Goal: Task Accomplishment & Management: Manage account settings

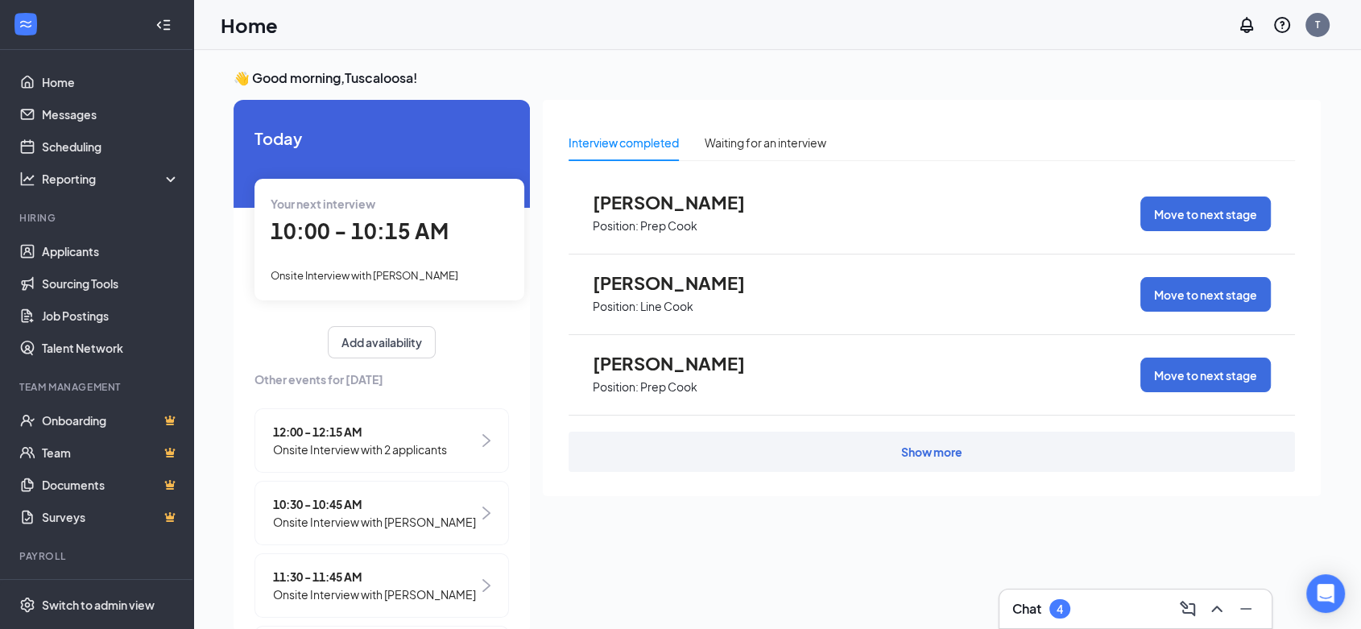
click at [329, 230] on span "10:00 - 10:15 AM" at bounding box center [360, 231] width 178 height 27
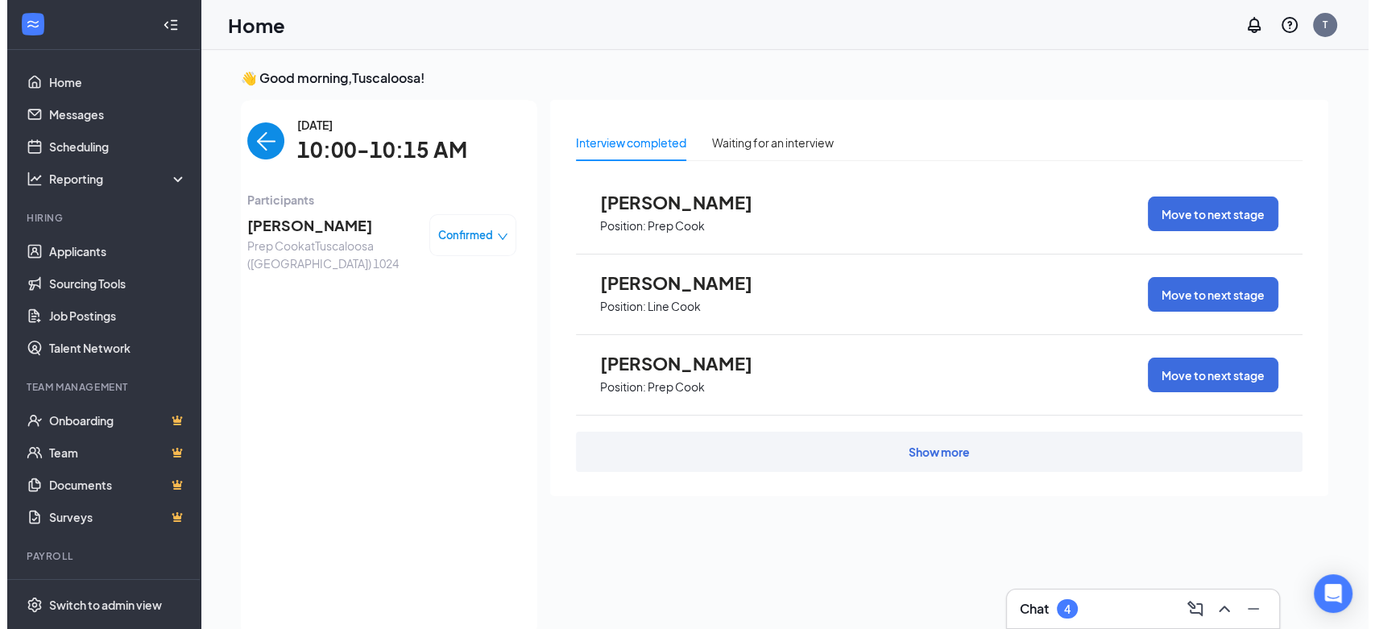
scroll to position [6, 0]
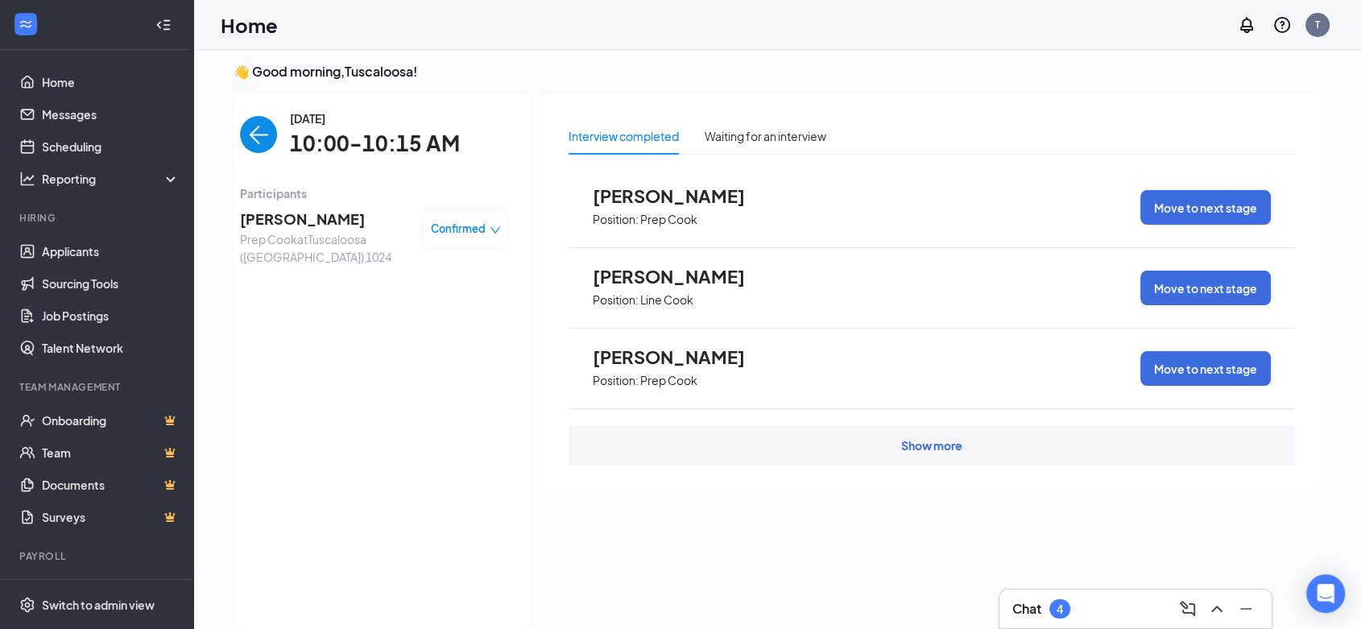
click at [276, 225] on span "[PERSON_NAME]" at bounding box center [324, 219] width 169 height 23
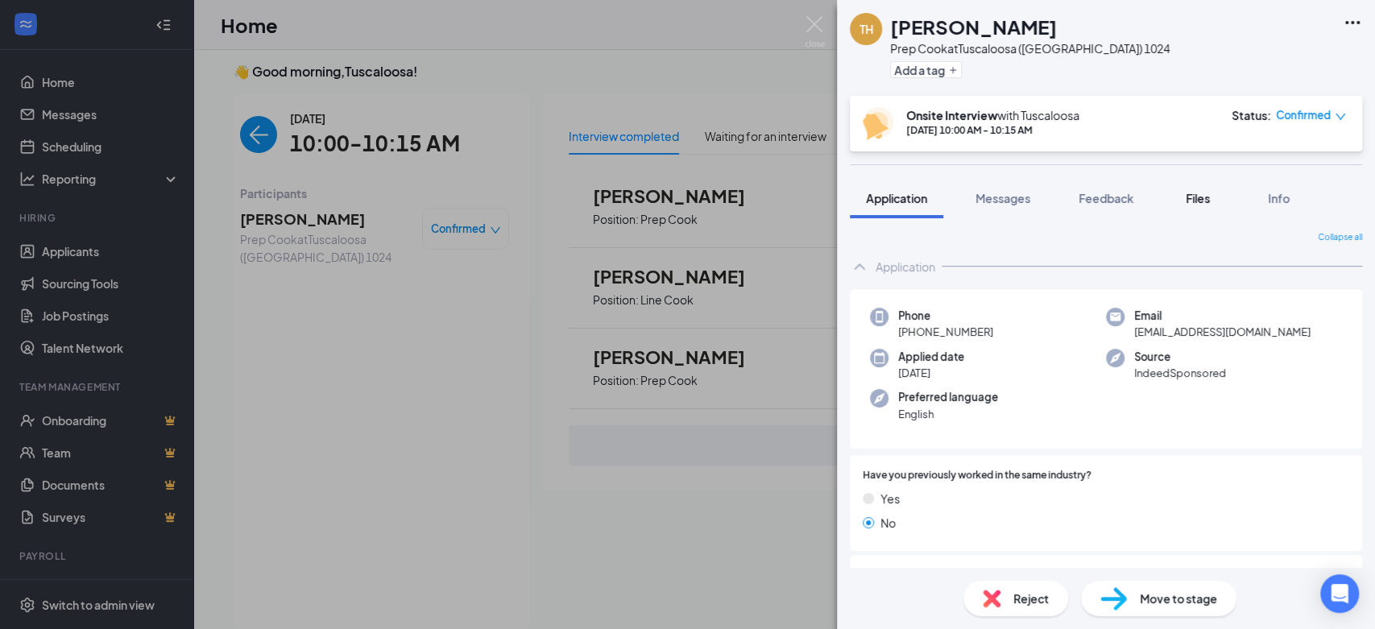
click at [1194, 197] on span "Files" at bounding box center [1198, 198] width 24 height 15
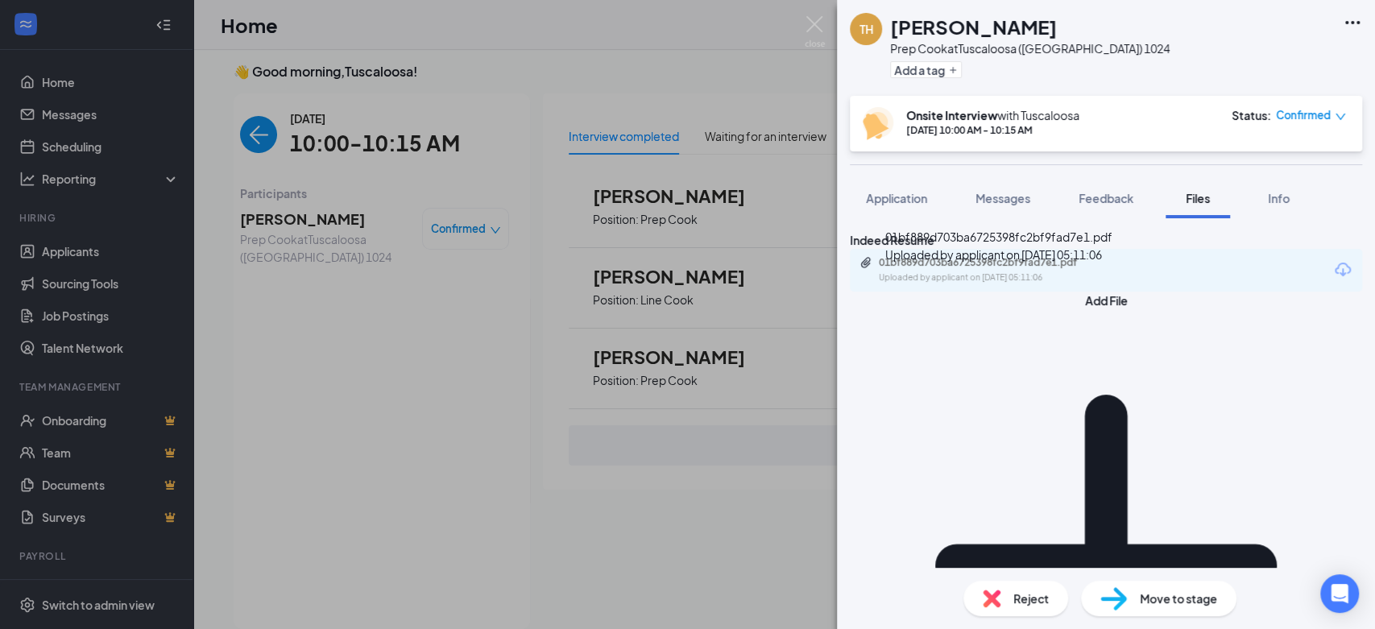
click at [1040, 269] on div "01bf889d703ba6725398fc2bf9fad7e1.pdf" at bounding box center [992, 262] width 226 height 13
click at [825, 23] on div "TH Talina Howze Prep Cook at Tuscaloosa (AL) 1024 Add a tag Onsite Interview wi…" at bounding box center [687, 314] width 1375 height 629
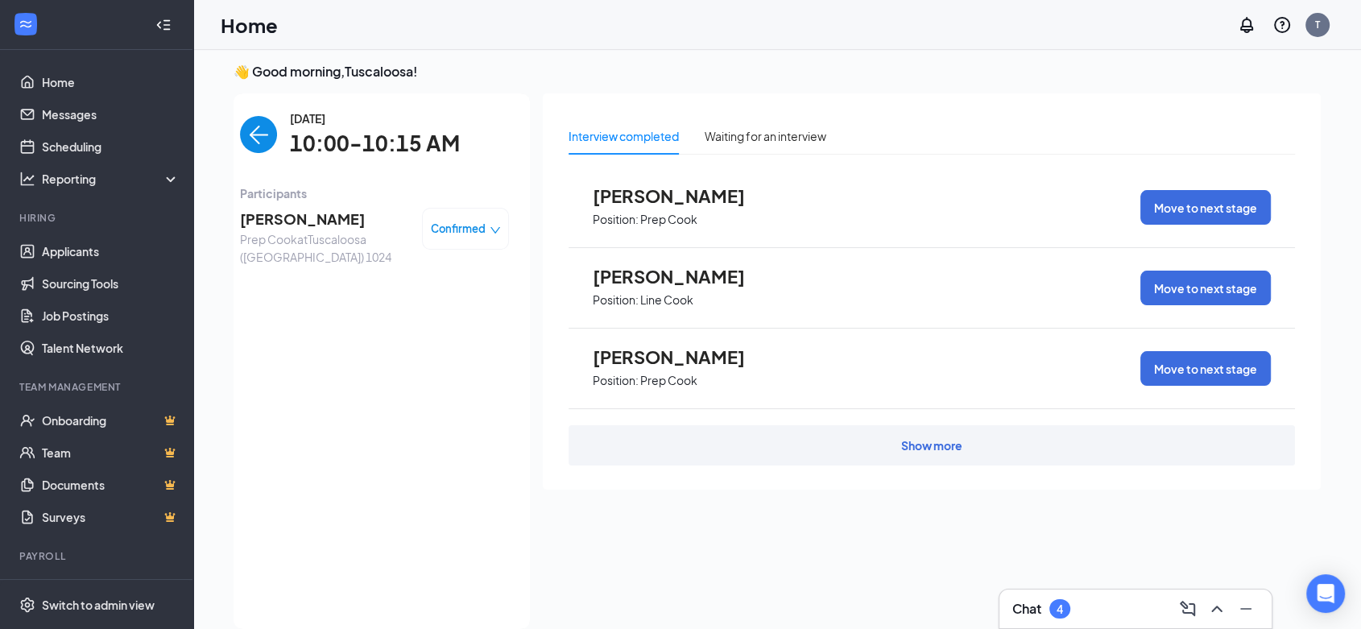
click at [256, 133] on img "back-button" at bounding box center [258, 134] width 37 height 37
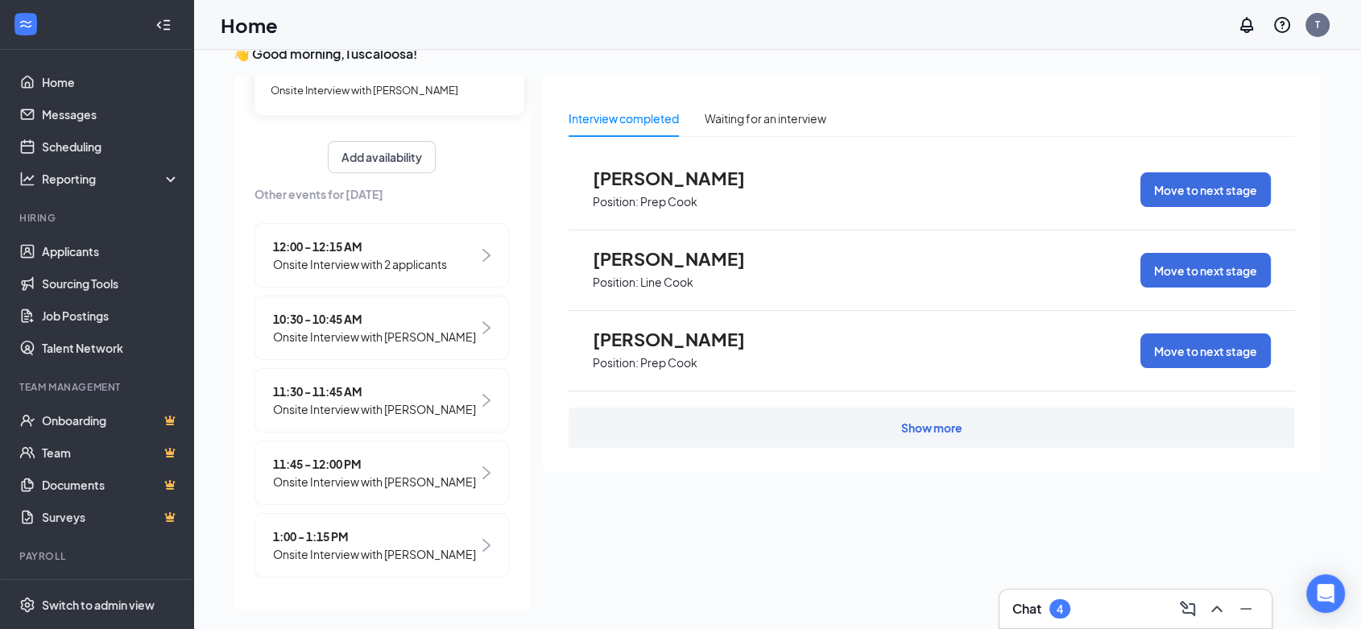
scroll to position [33, 0]
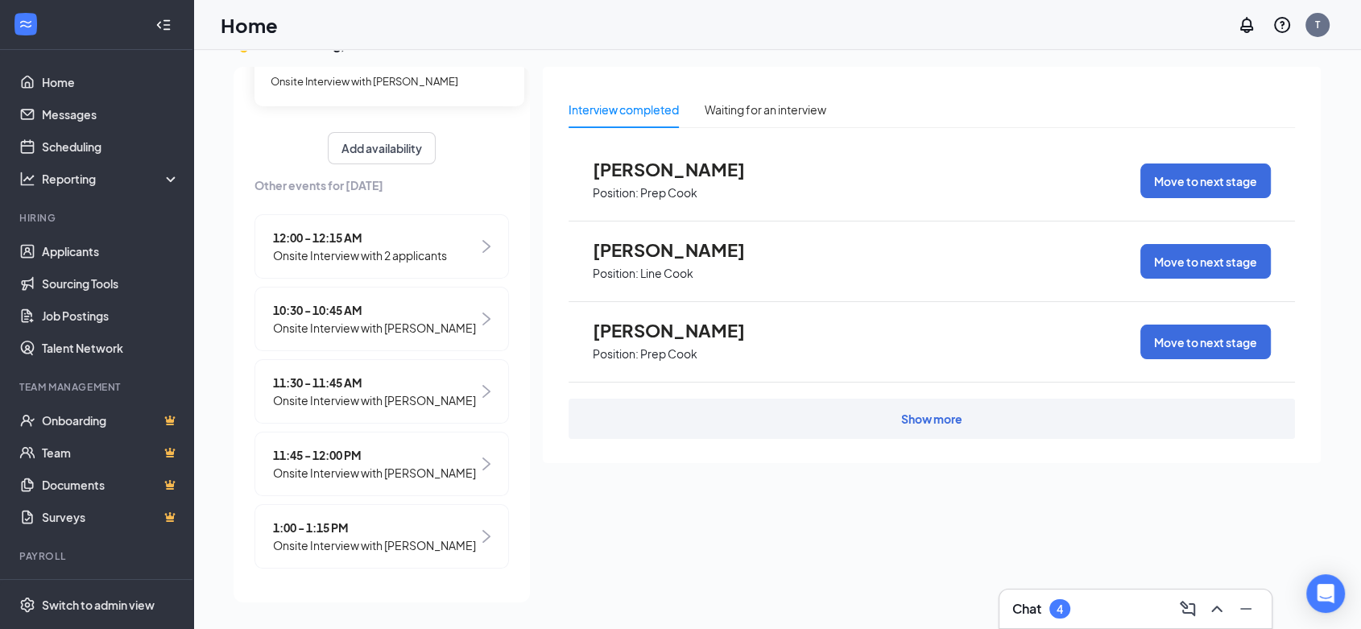
click at [321, 374] on span "11:30 - 11:45 AM" at bounding box center [374, 383] width 203 height 18
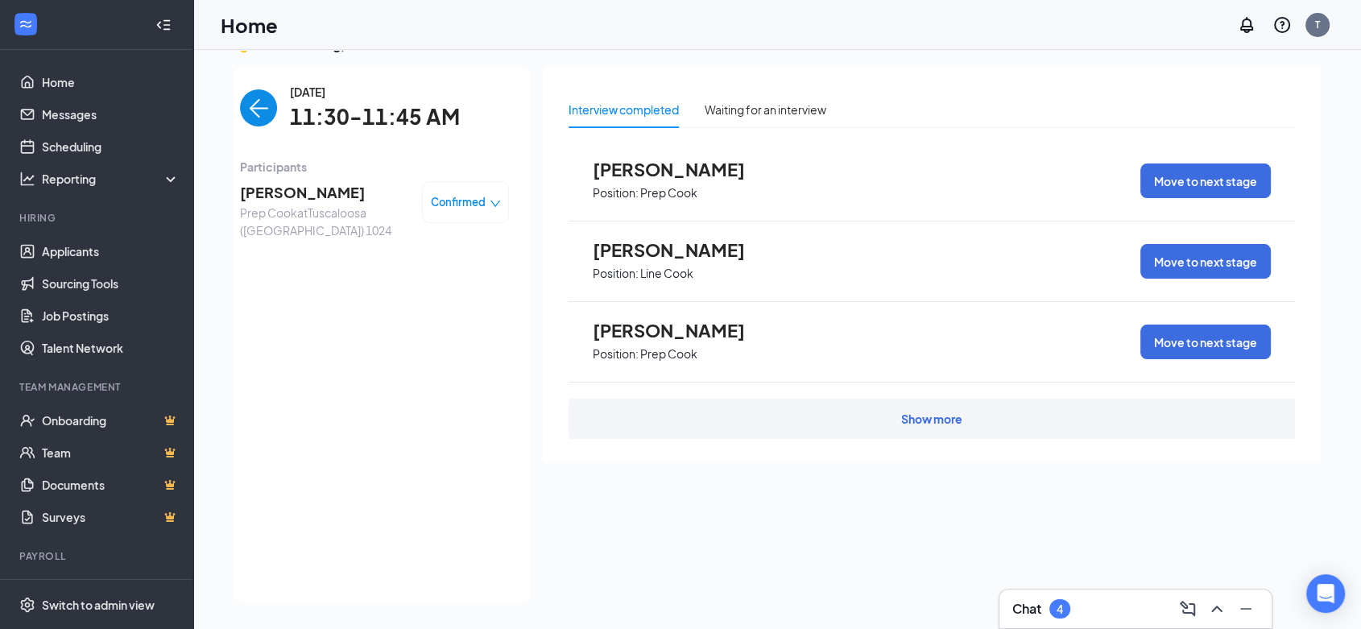
click at [316, 187] on span "Abigail Matthews" at bounding box center [324, 192] width 169 height 23
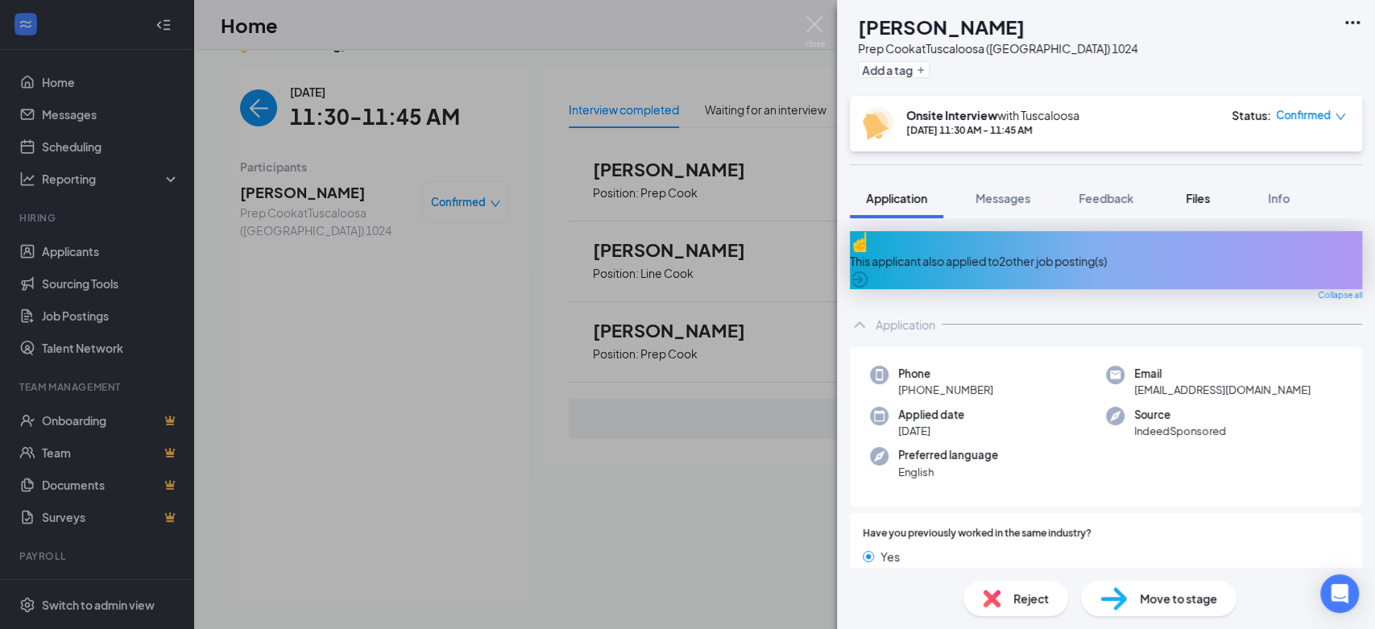
drag, startPoint x: 1198, startPoint y: 200, endPoint x: 1184, endPoint y: 205, distance: 14.8
click at [1198, 201] on span "Files" at bounding box center [1198, 198] width 24 height 15
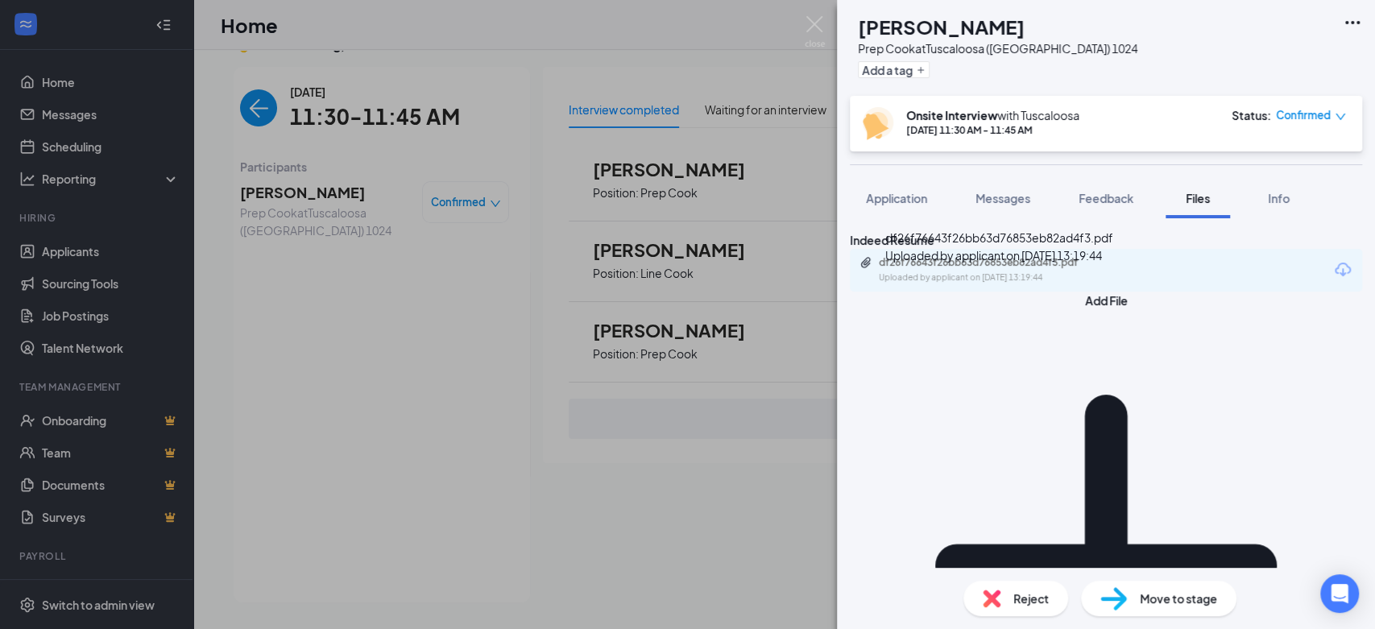
click at [1023, 284] on div "df26f76643f26bb63d76853eb82ad4f3.pdf Uploaded by applicant on Aug 21, 2025 at 1…" at bounding box center [990, 270] width 261 height 28
drag, startPoint x: 815, startPoint y: 34, endPoint x: 806, endPoint y: 35, distance: 9.8
click at [815, 33] on img at bounding box center [815, 31] width 20 height 31
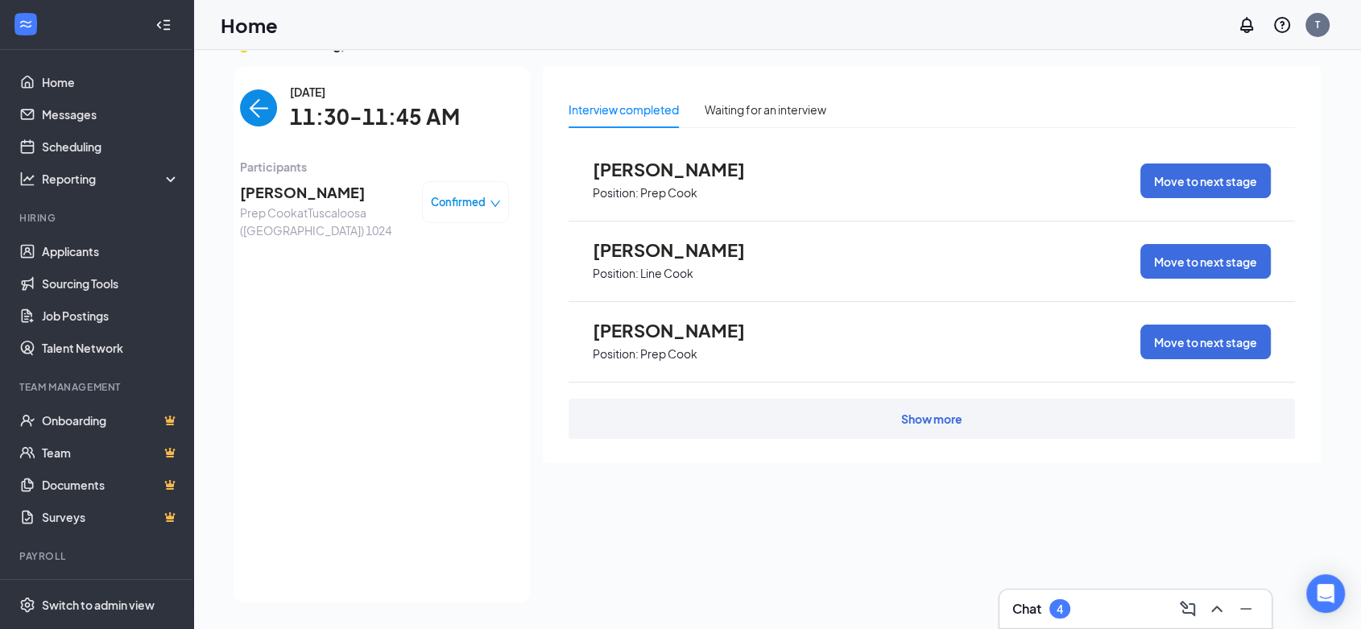
drag, startPoint x: 246, startPoint y: 107, endPoint x: 241, endPoint y: 119, distance: 13.0
click at [246, 108] on img "back-button" at bounding box center [258, 107] width 37 height 37
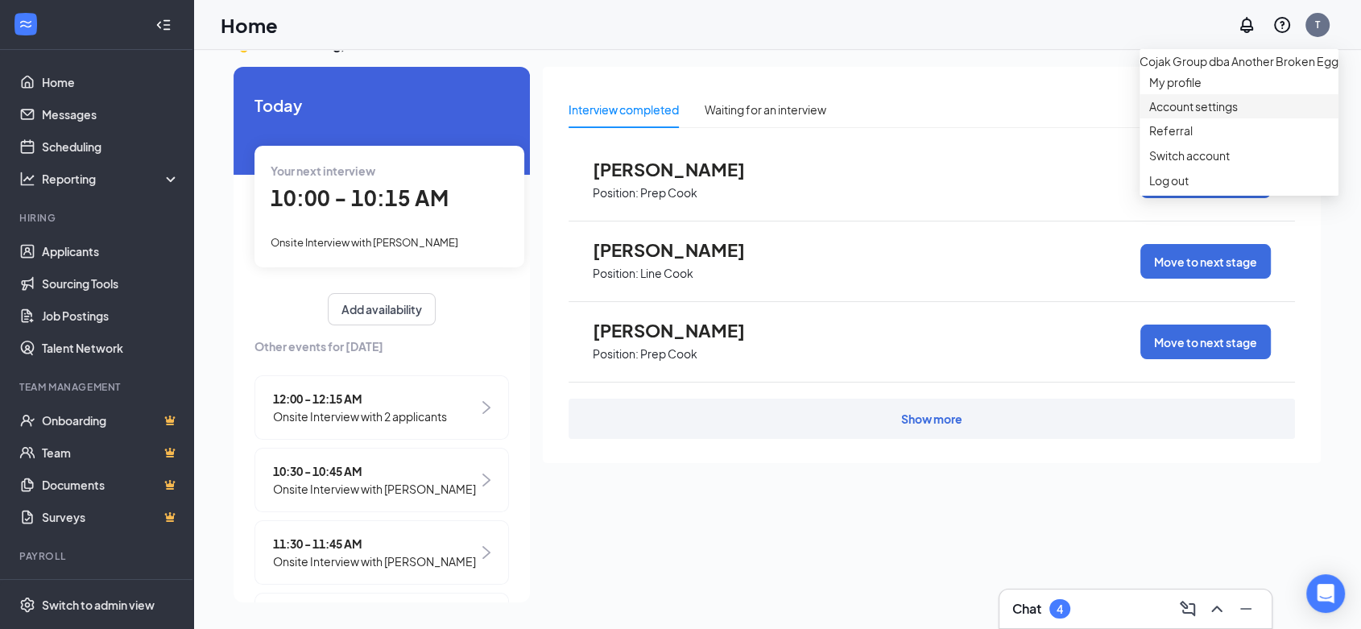
click at [1158, 114] on link "Account settings" at bounding box center [1240, 106] width 180 height 16
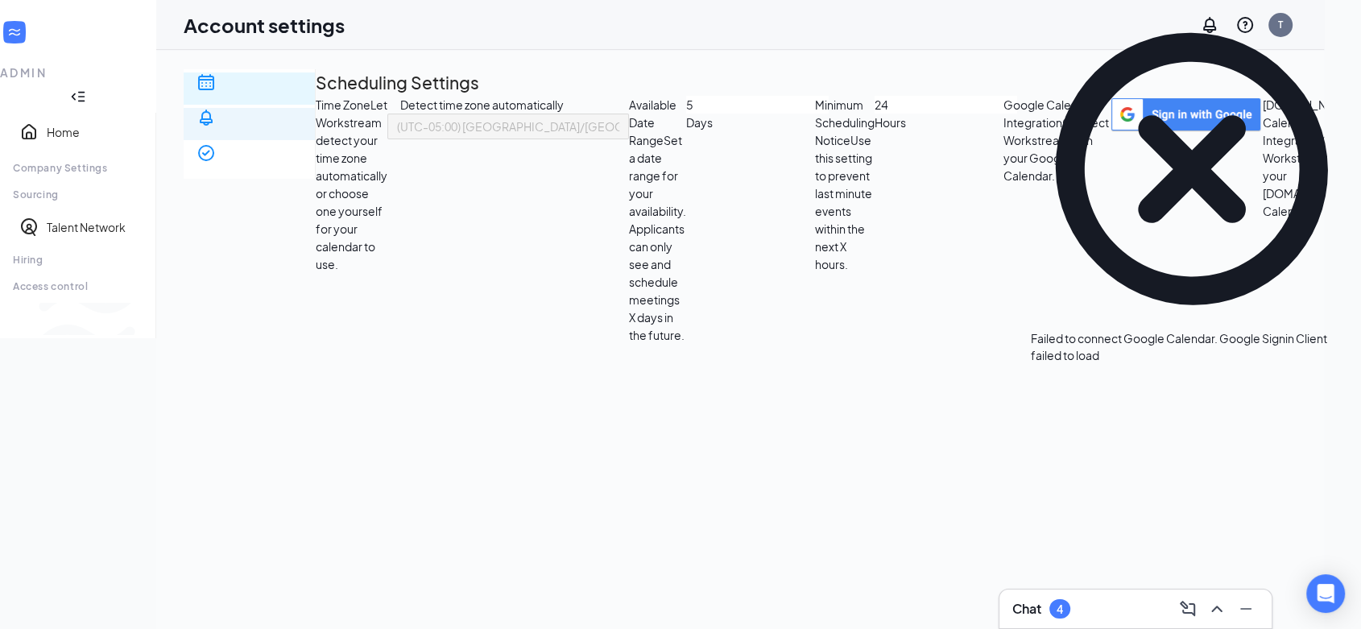
click at [302, 160] on div "Notification settings" at bounding box center [250, 176] width 106 height 32
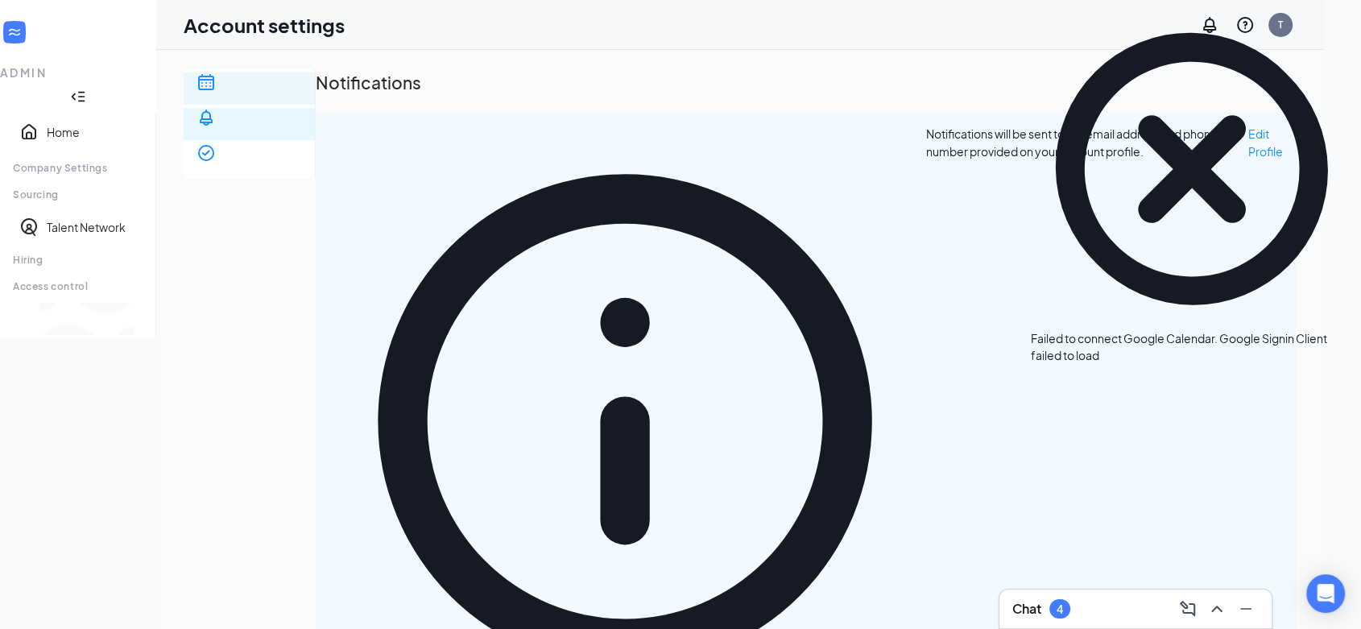
click at [302, 124] on div "Scheduling" at bounding box center [250, 140] width 106 height 32
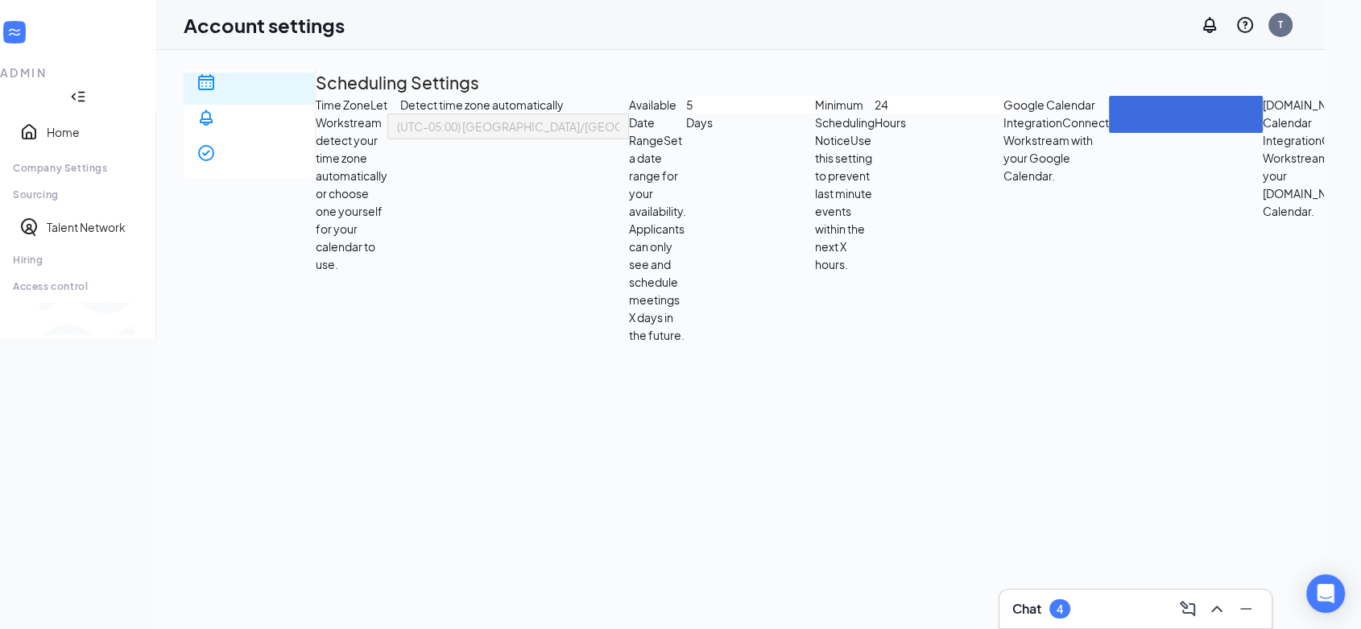
click at [156, 81] on div at bounding box center [78, 97] width 156 height 32
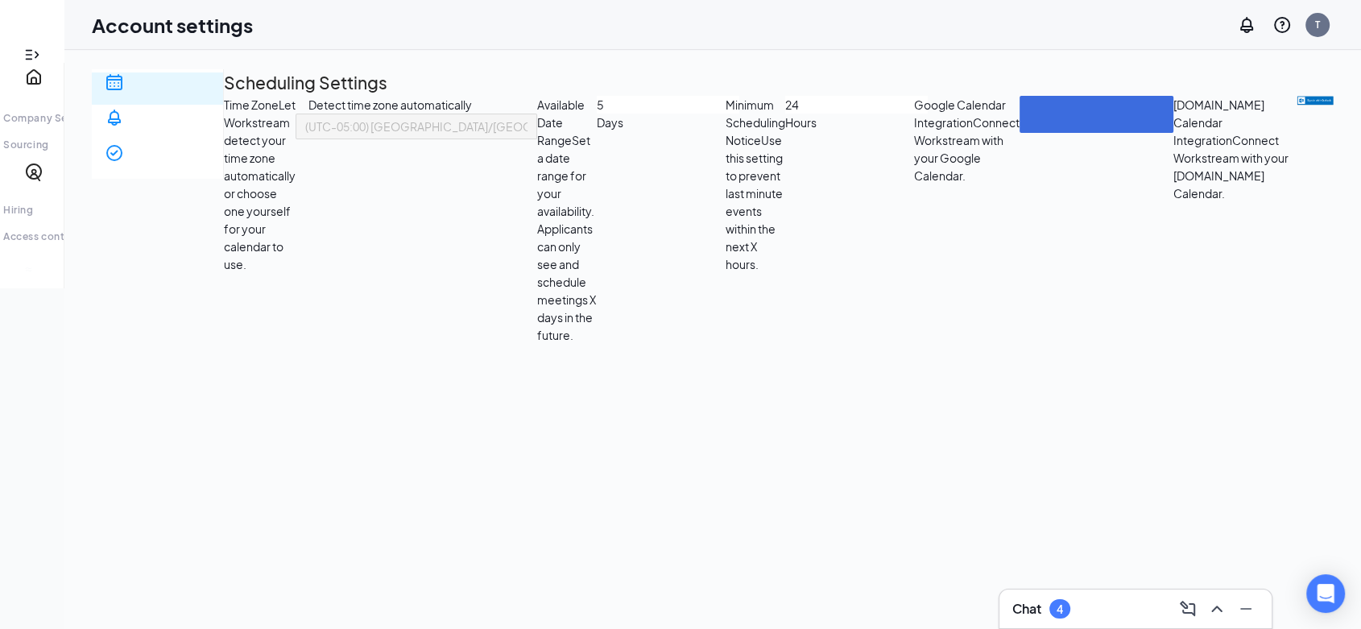
click at [29, 50] on icon "Expand" at bounding box center [29, 55] width 6 height 10
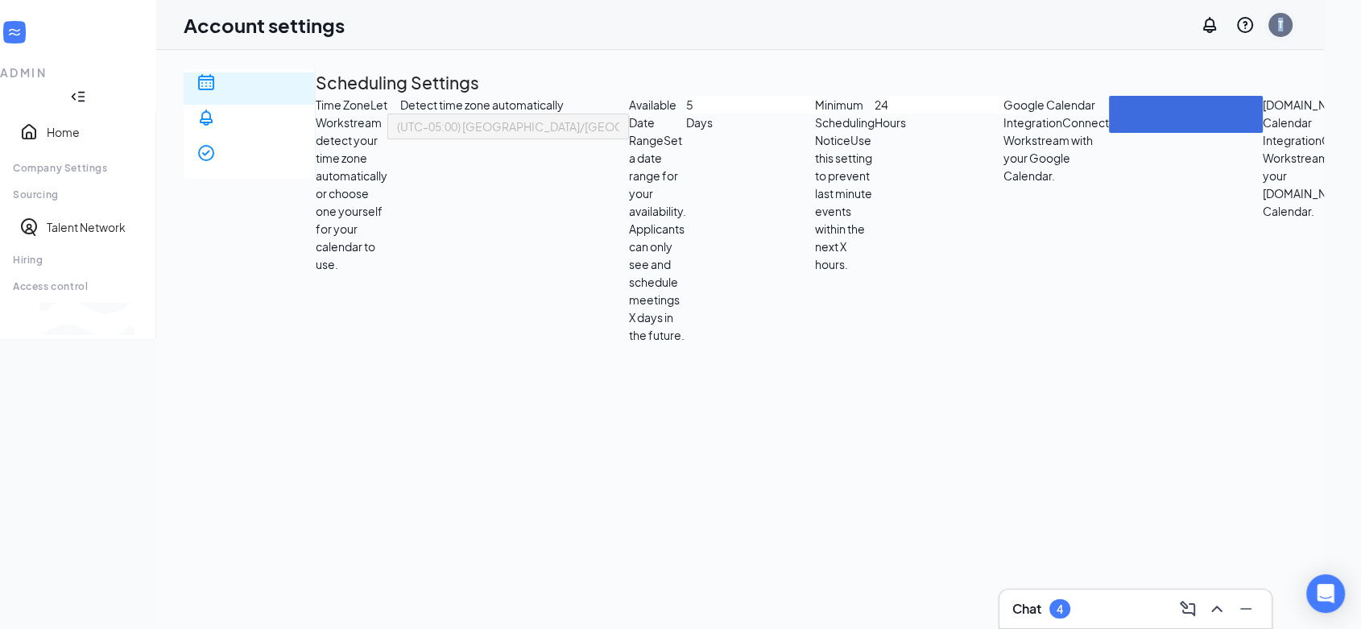
click at [1283, 27] on div "T" at bounding box center [1280, 25] width 5 height 14
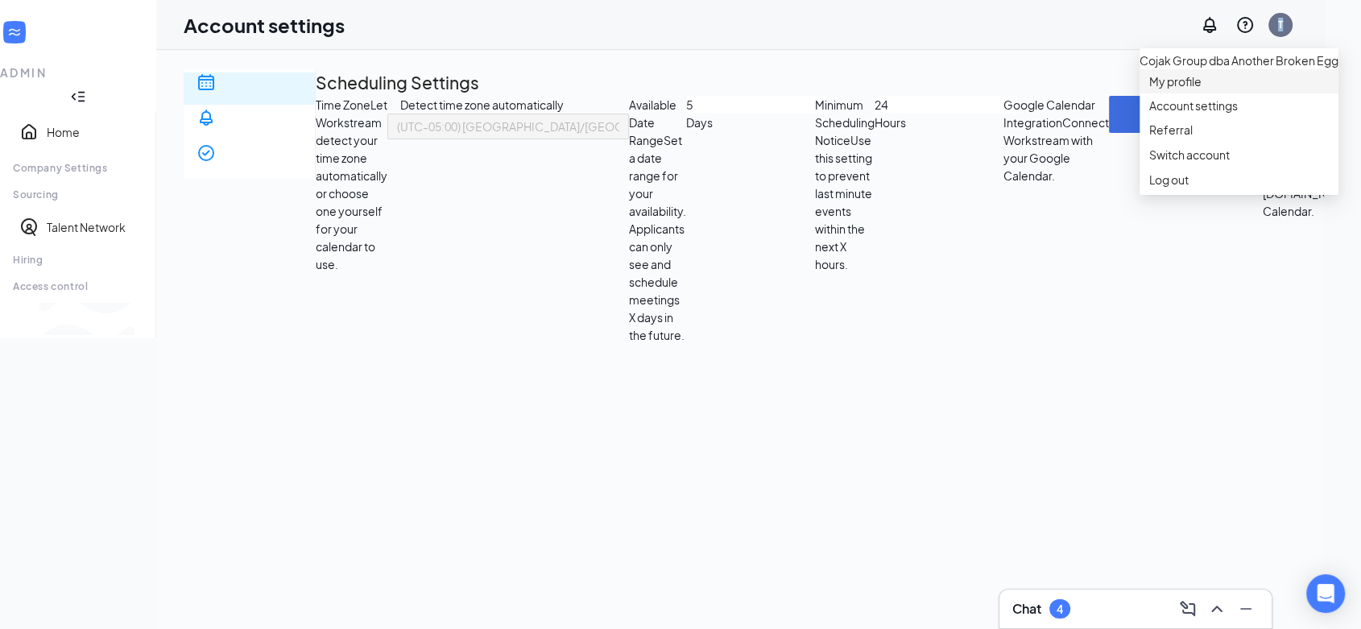
click at [1195, 89] on link "My profile" at bounding box center [1240, 81] width 180 height 16
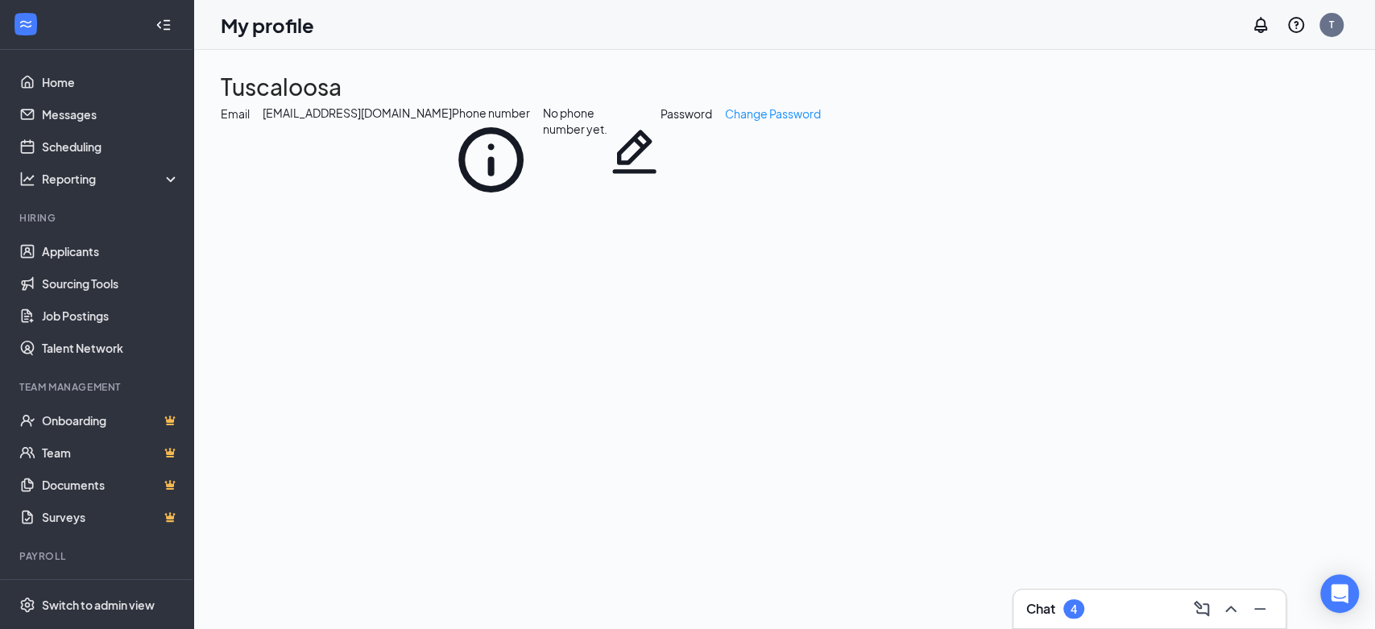
click at [608, 199] on icon "Pencil" at bounding box center [634, 152] width 52 height 94
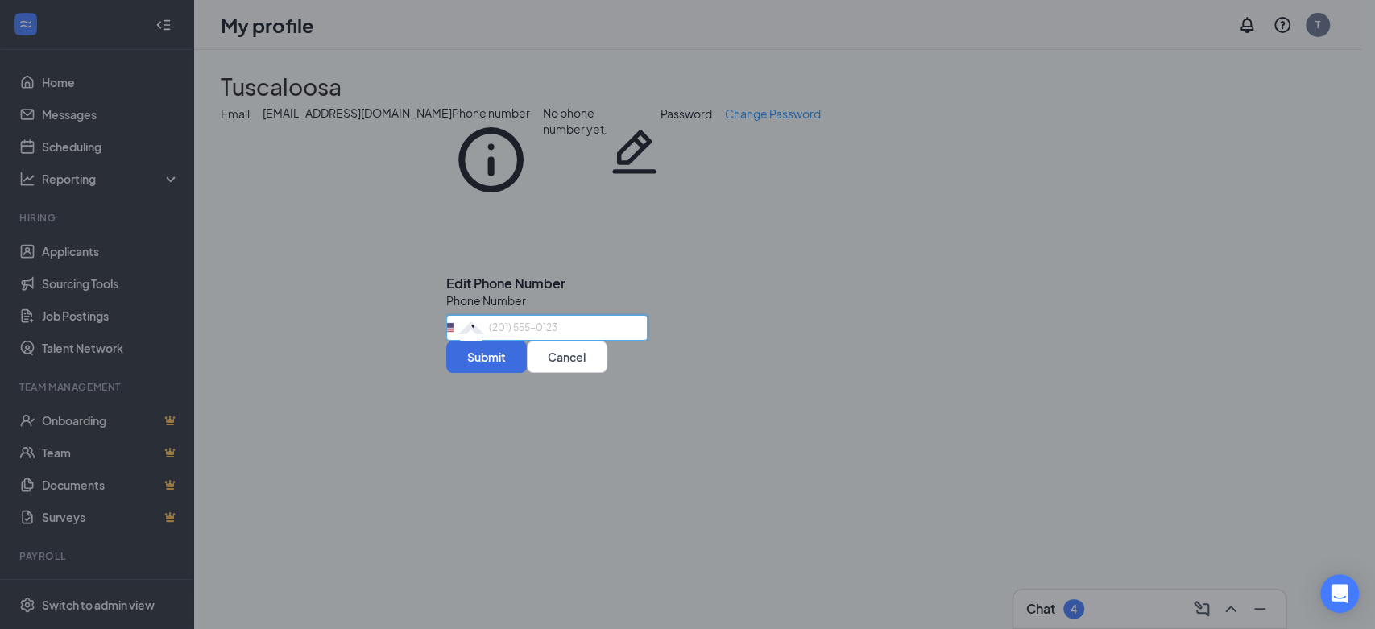
click at [541, 315] on input "tel" at bounding box center [546, 328] width 201 height 26
type input "2057502120"
click at [527, 373] on button "Submit" at bounding box center [486, 357] width 81 height 32
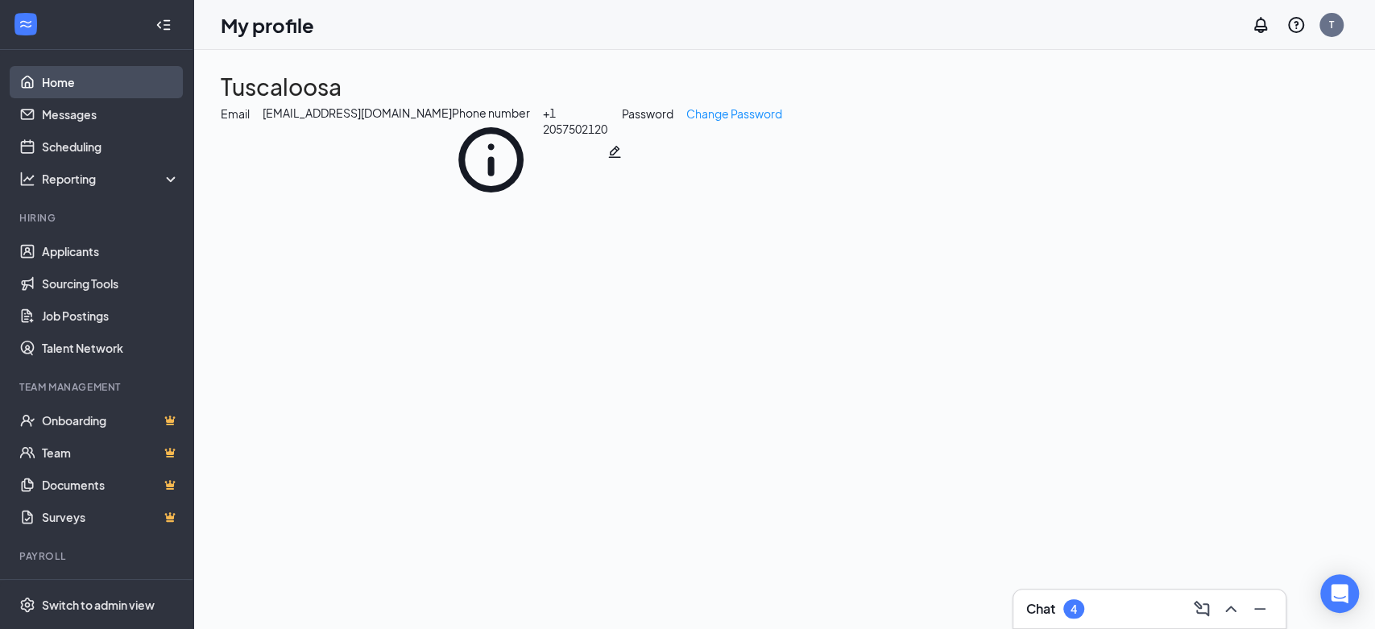
drag, startPoint x: 48, startPoint y: 82, endPoint x: 72, endPoint y: 85, distance: 24.4
click at [48, 82] on link "Home" at bounding box center [111, 82] width 138 height 32
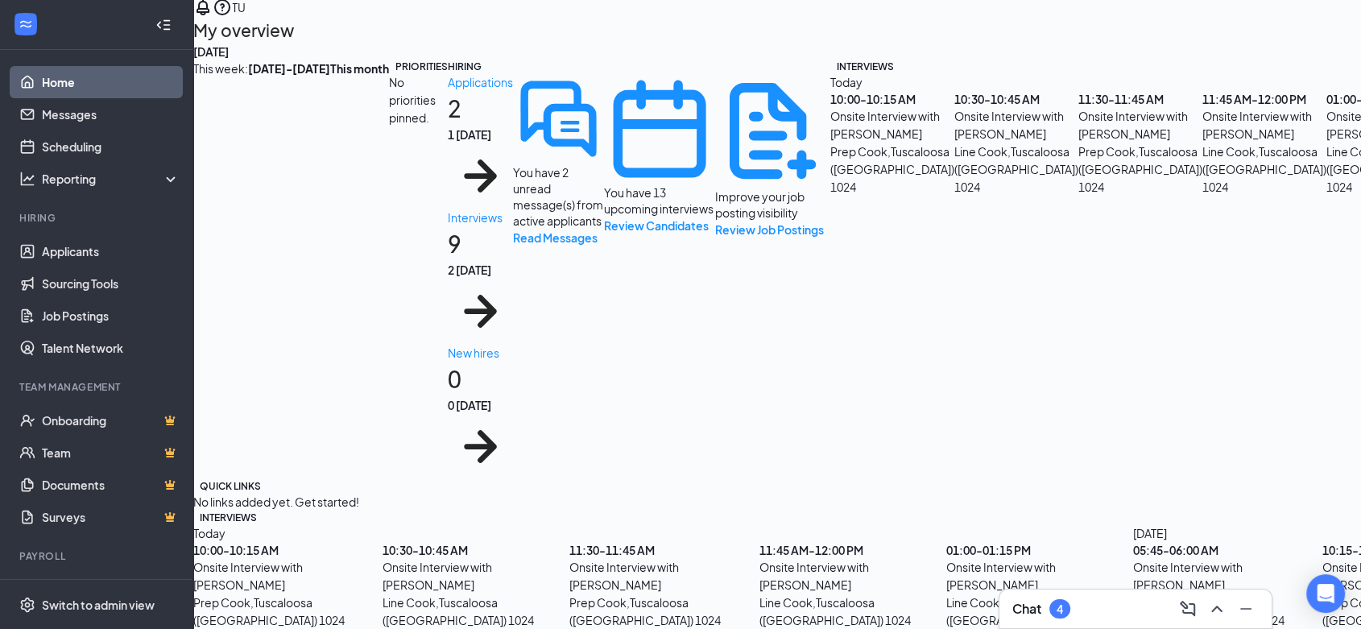
scroll to position [662, 0]
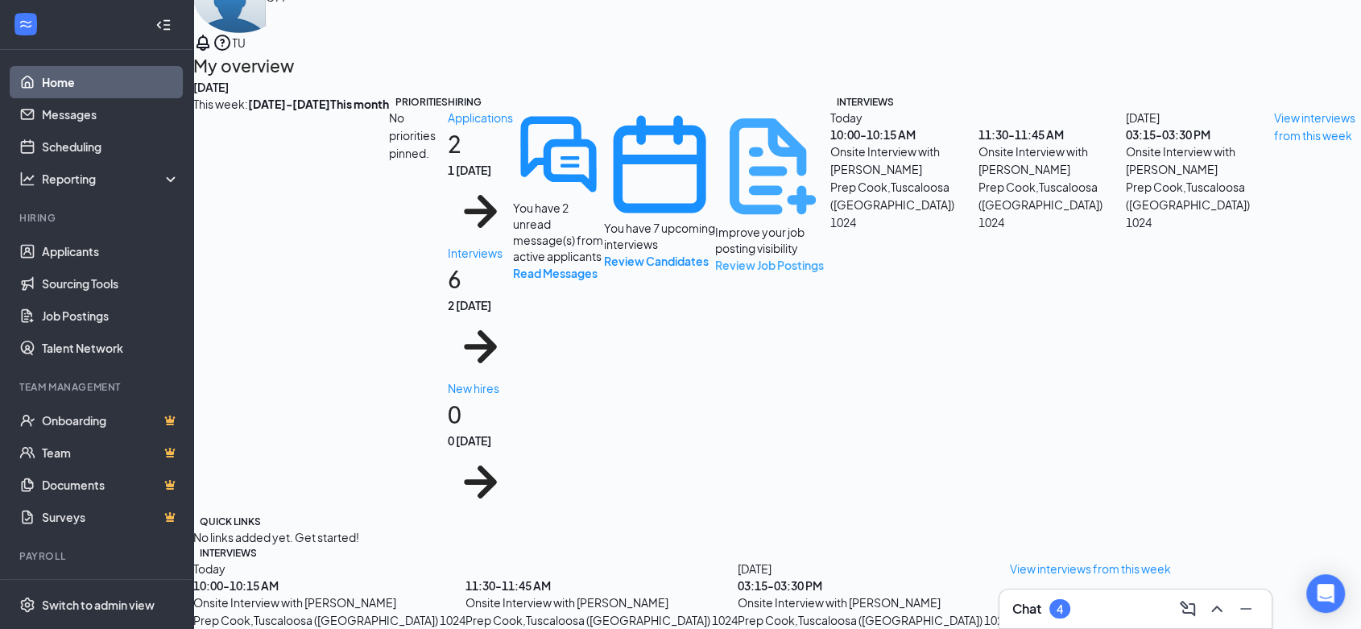
scroll to position [254, 0]
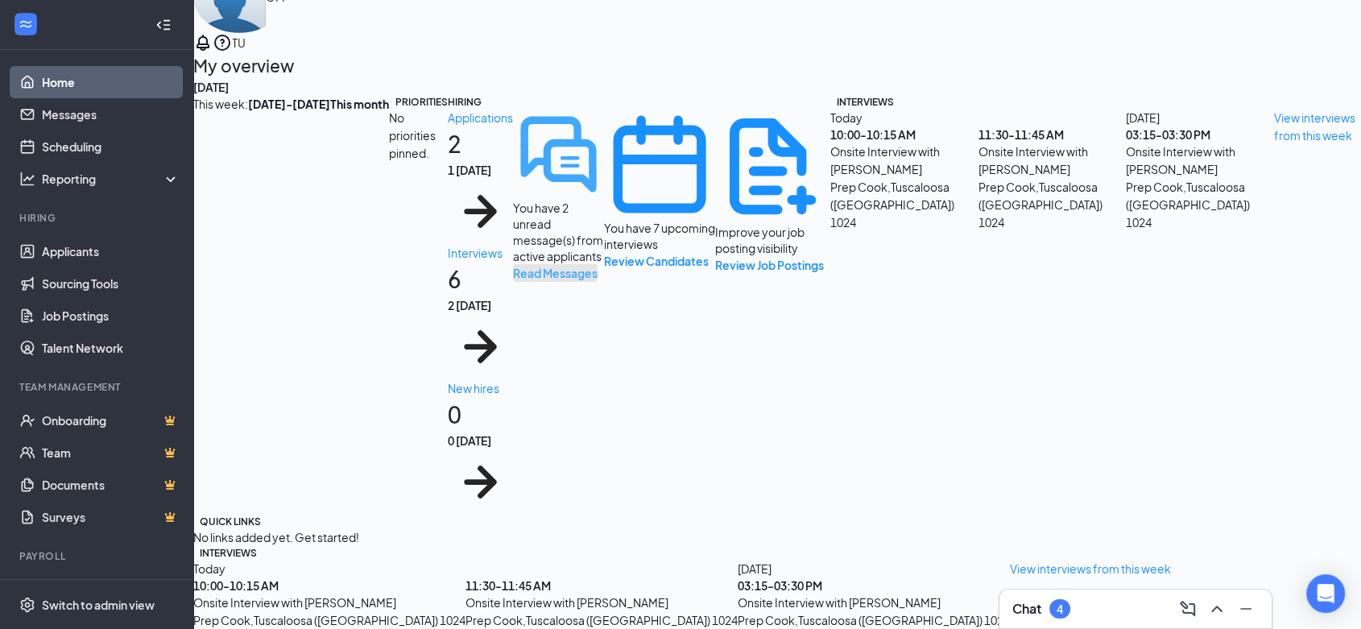
click at [598, 264] on button "Read Messages" at bounding box center [555, 273] width 85 height 18
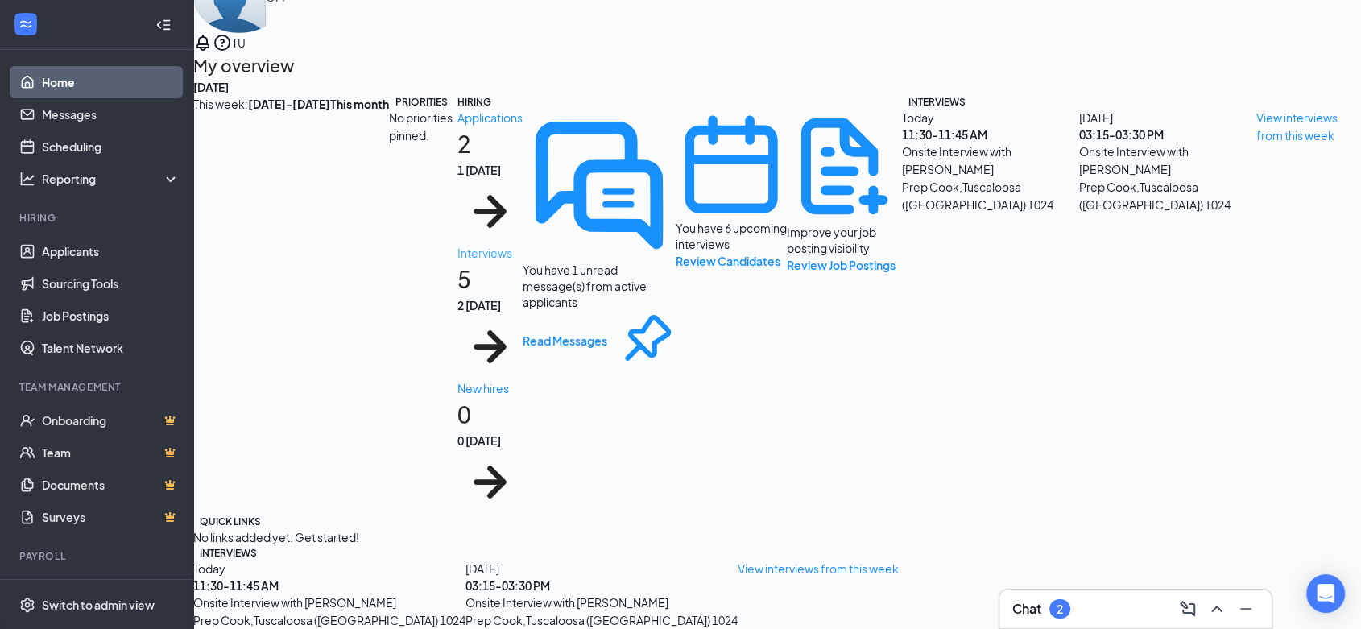
click at [523, 262] on h1 "5 2 today" at bounding box center [490, 321] width 65 height 118
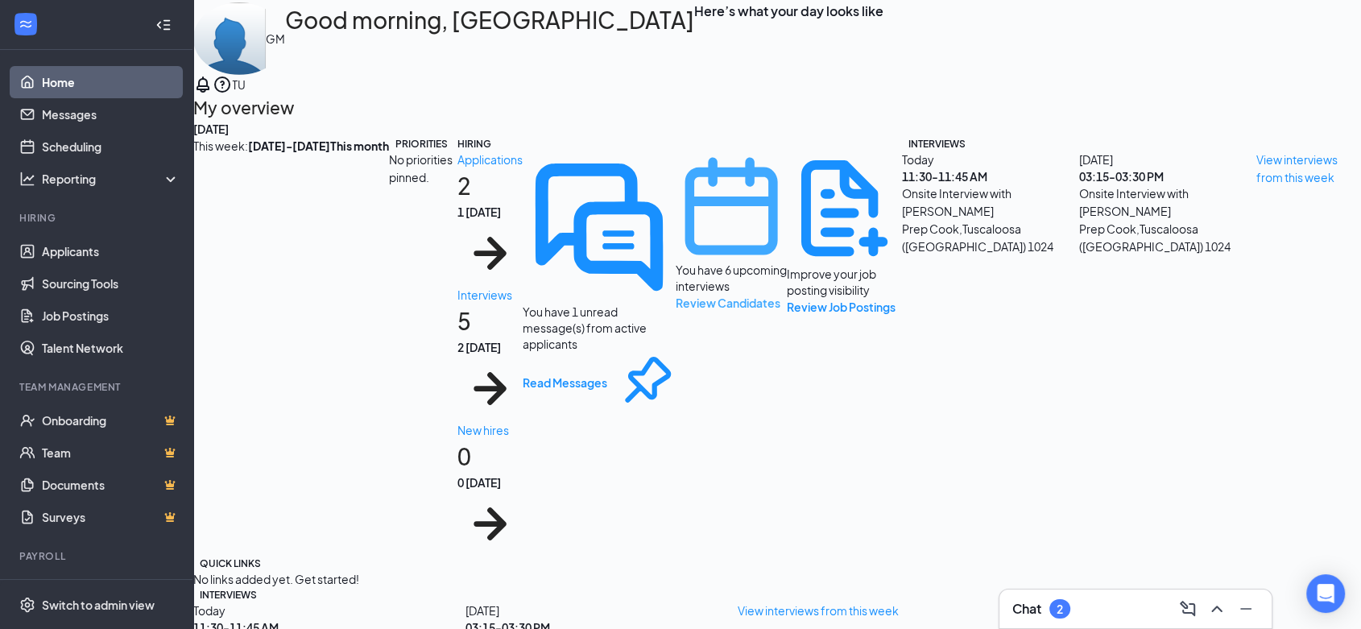
scroll to position [89, 0]
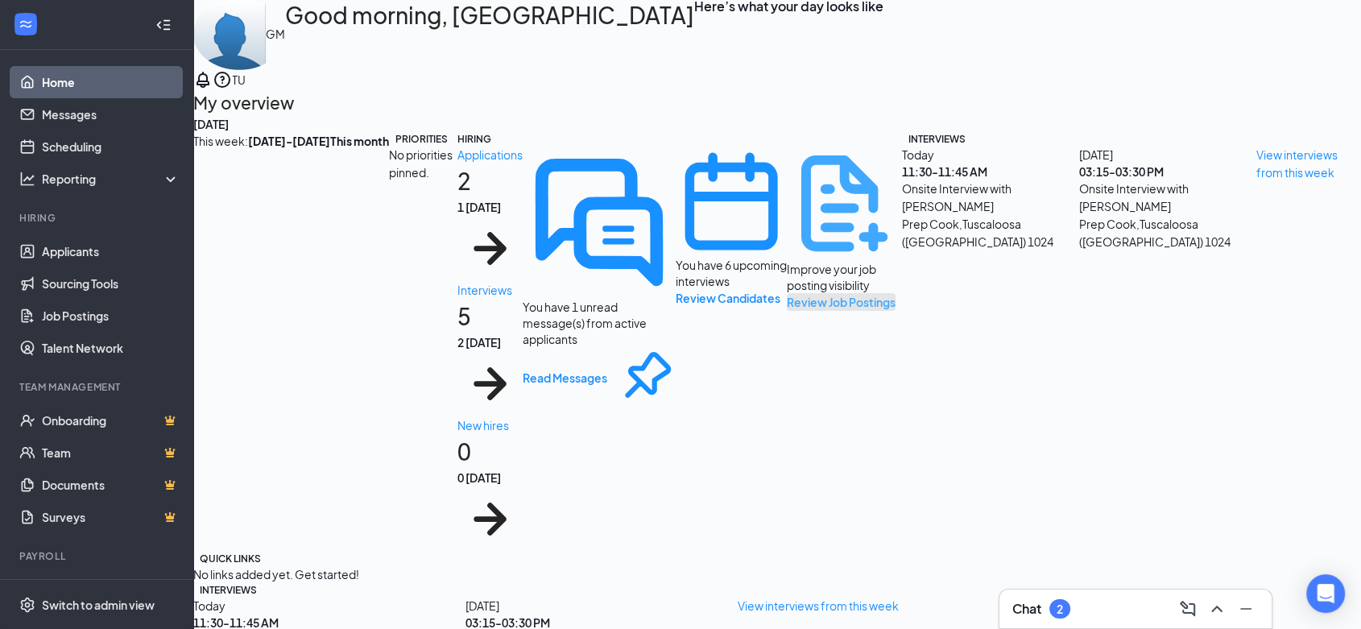
click at [896, 311] on button "Review Job Postings" at bounding box center [841, 302] width 109 height 18
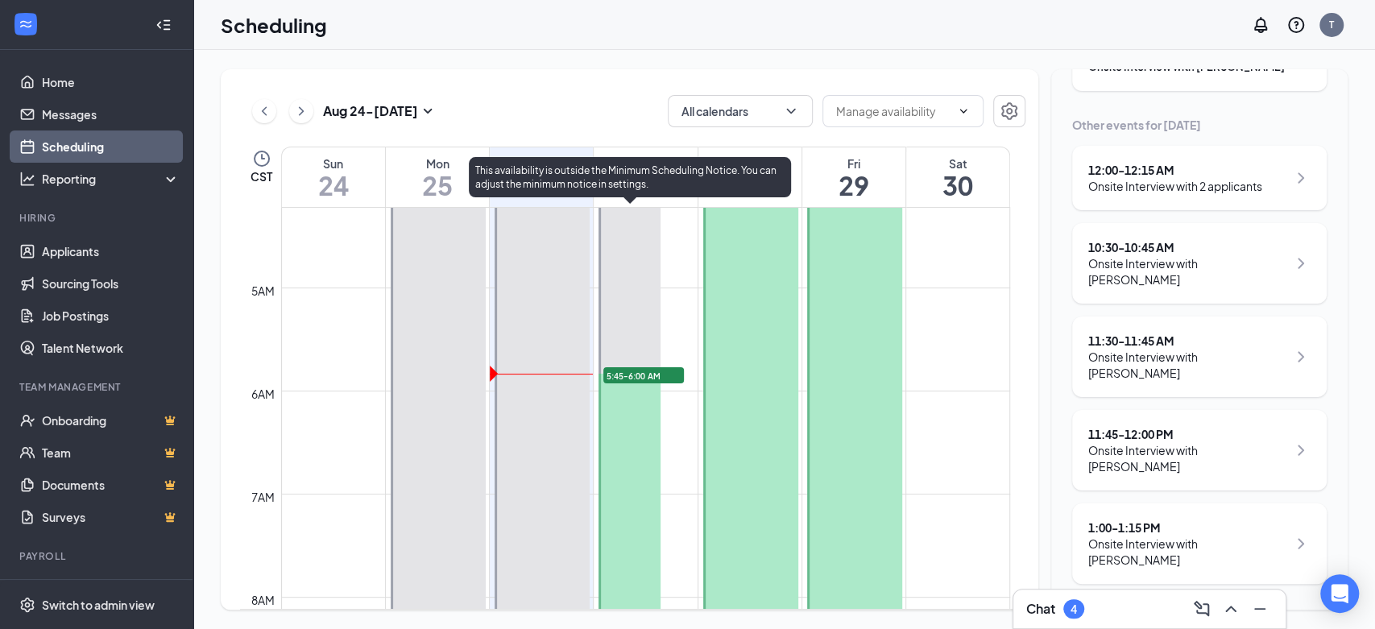
scroll to position [447, 0]
click at [633, 358] on span "5:45-6:00 AM" at bounding box center [643, 364] width 81 height 16
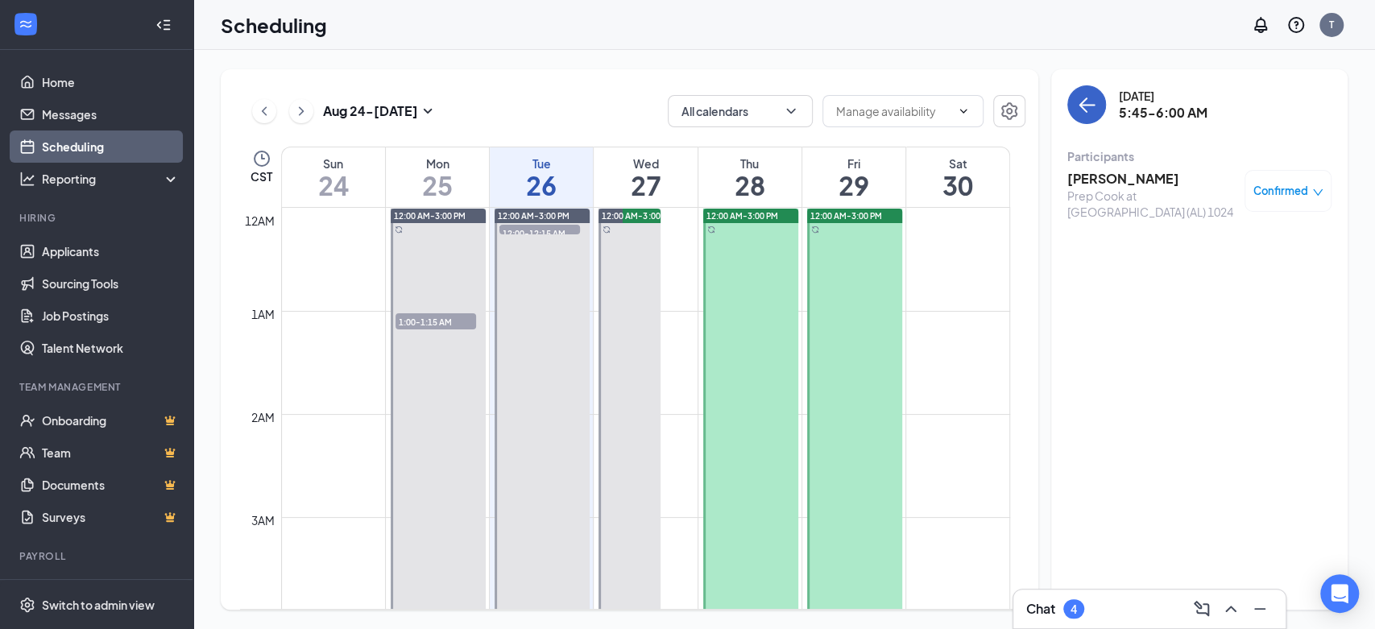
drag, startPoint x: 1079, startPoint y: 108, endPoint x: 984, endPoint y: 155, distance: 107.0
click at [1077, 111] on icon "ArrowLeft" at bounding box center [1086, 104] width 19 height 19
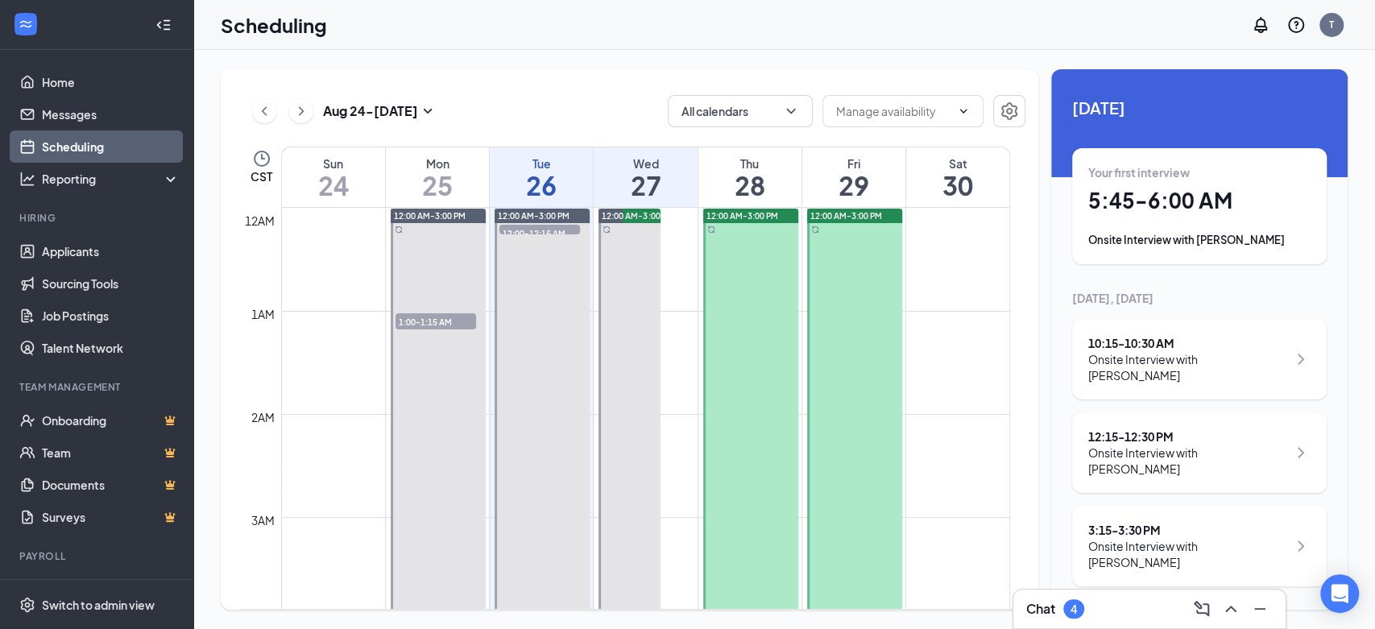
click at [1186, 207] on h1 "5:45 - 6:00 AM" at bounding box center [1199, 200] width 222 height 27
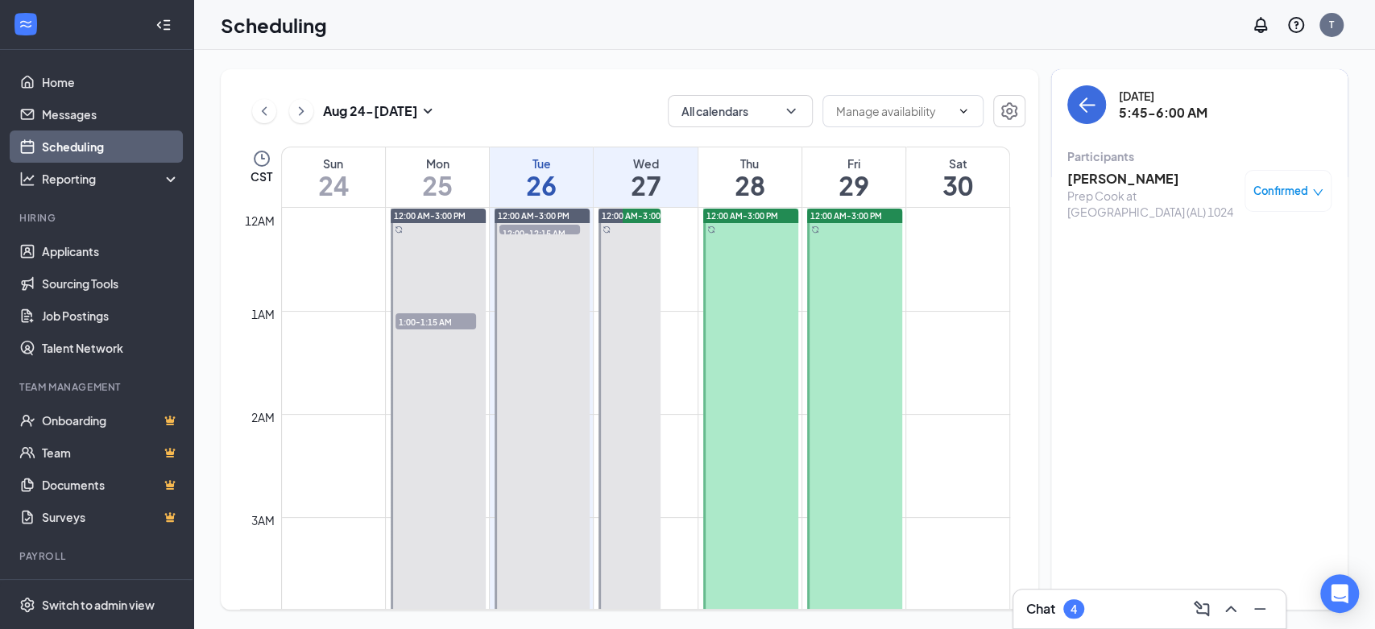
click at [1137, 175] on h3 "Khamoria Williams" at bounding box center [1151, 179] width 169 height 18
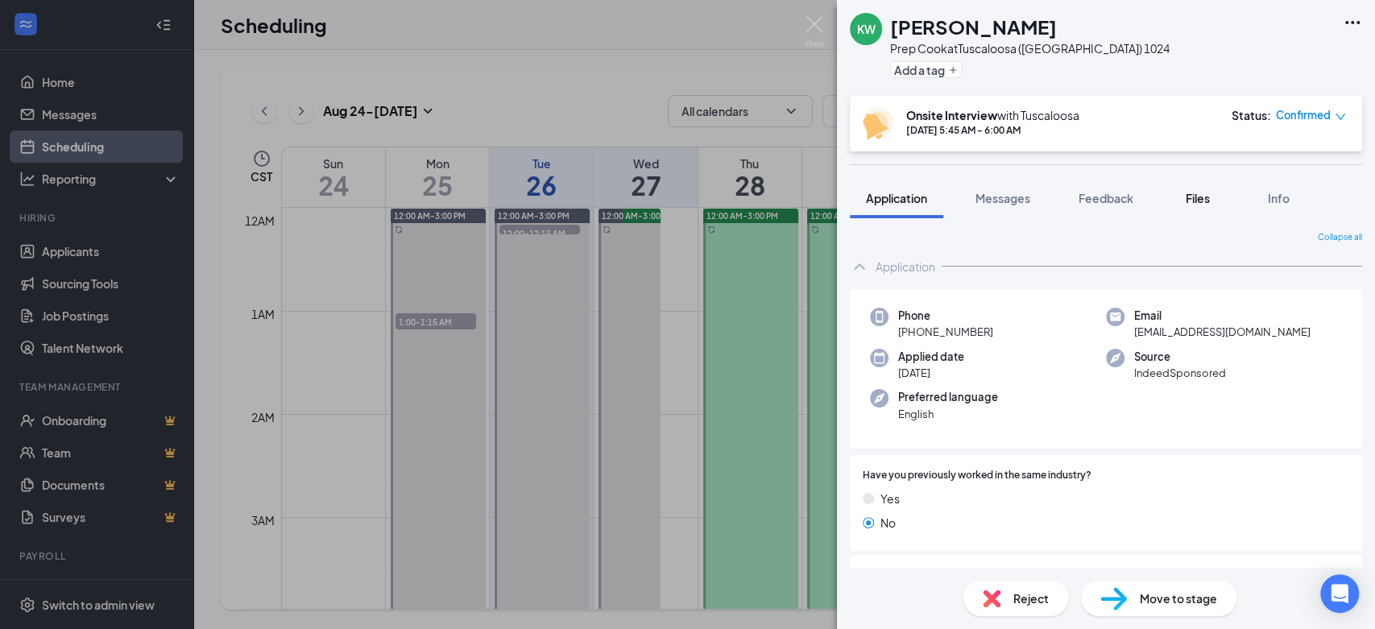
click at [1195, 192] on span "Files" at bounding box center [1198, 198] width 24 height 15
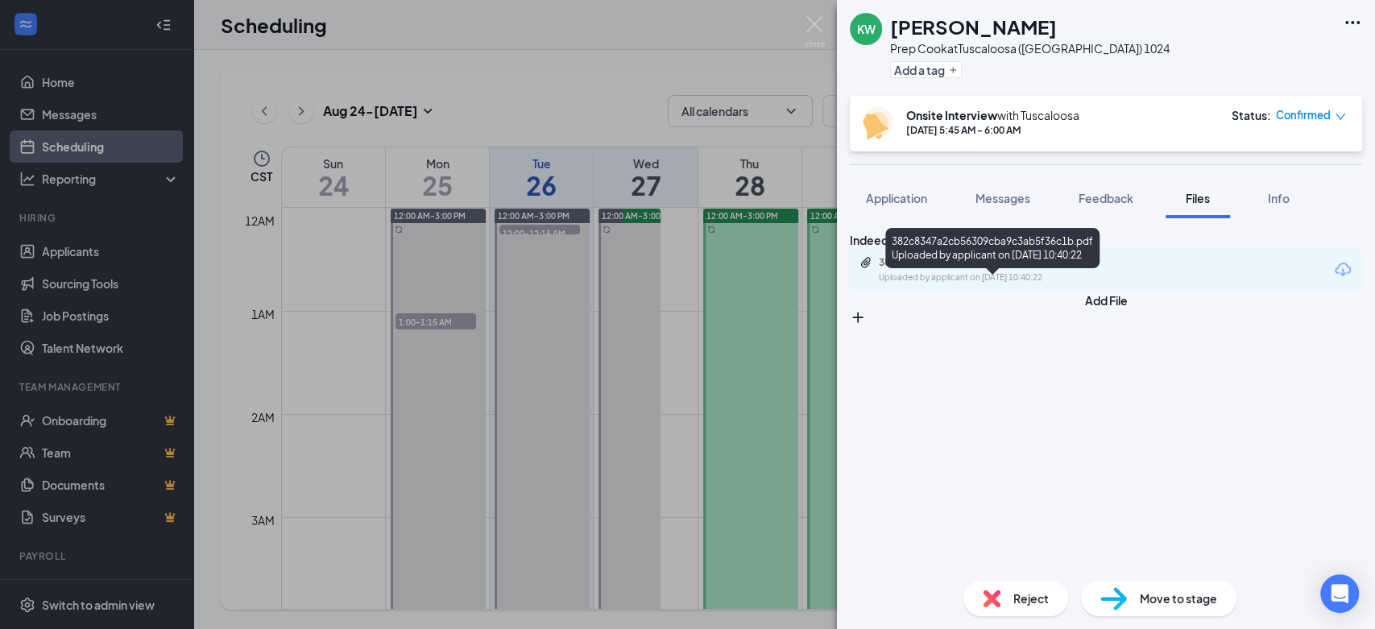
click at [981, 269] on div "382c8347a2cb56309cba9c3ab5f36c1b.pdf" at bounding box center [992, 262] width 226 height 13
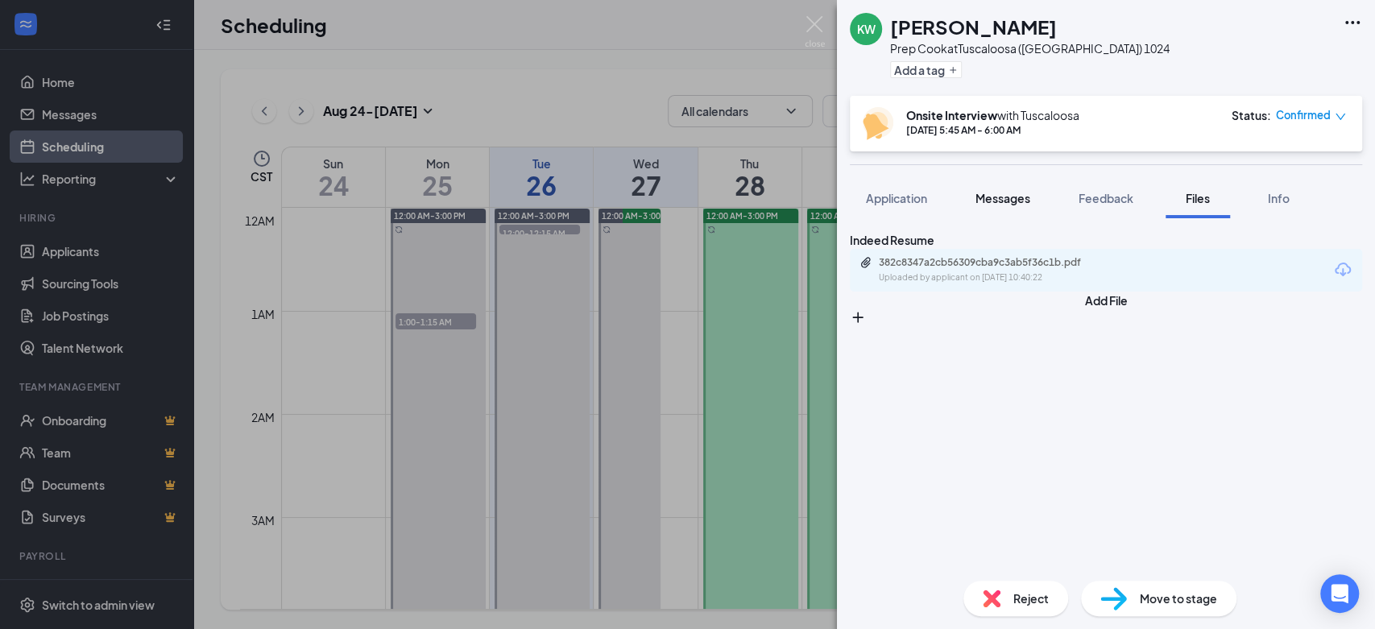
click at [987, 197] on span "Messages" at bounding box center [1003, 198] width 55 height 15
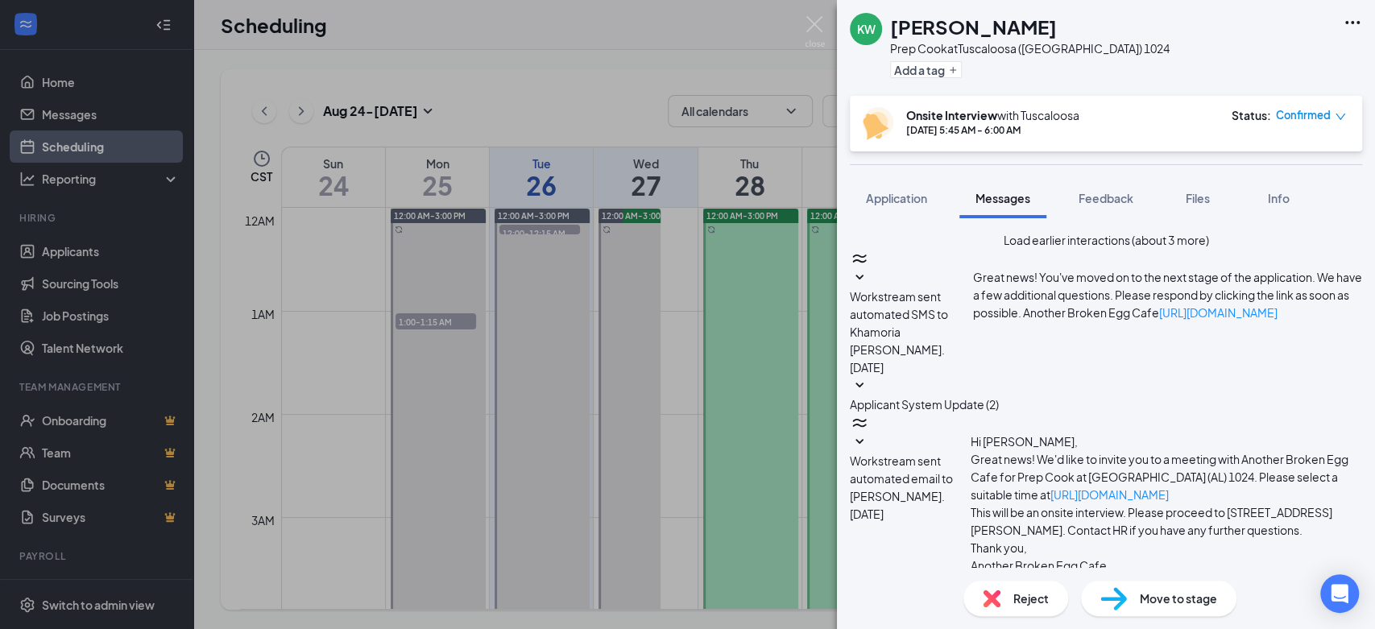
scroll to position [503, 0]
click at [818, 27] on img at bounding box center [815, 31] width 20 height 31
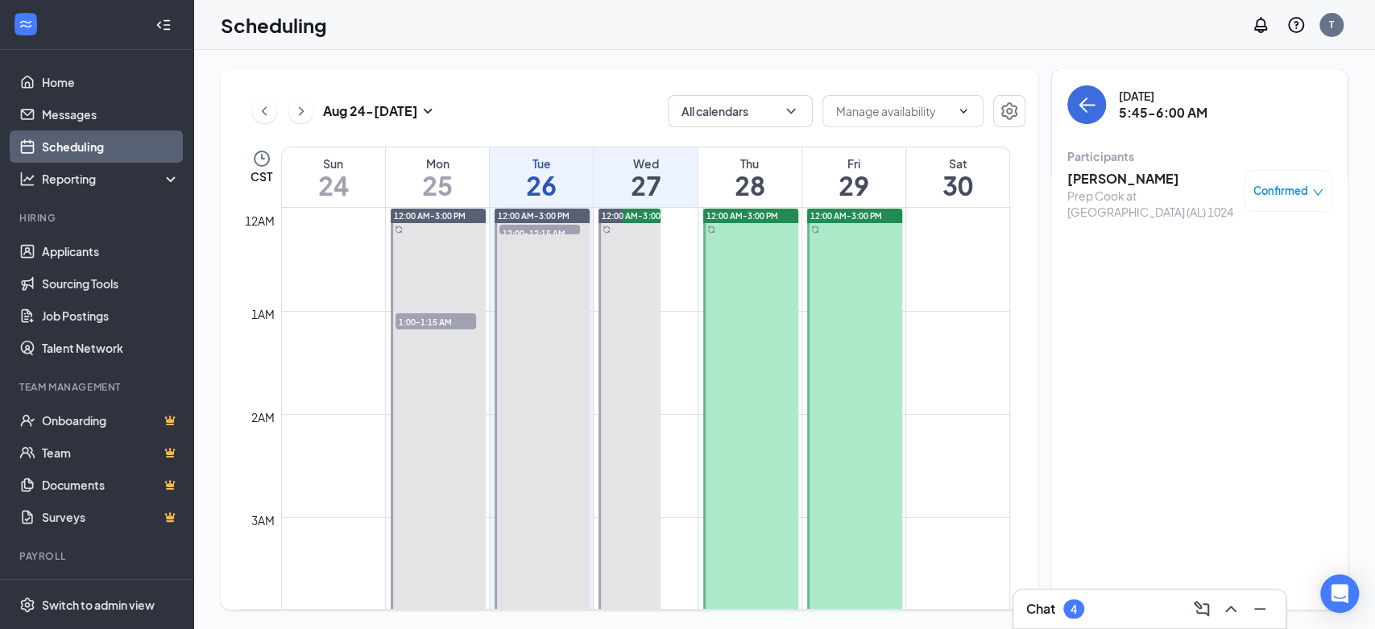
click at [1123, 180] on h3 "Khamoria Williams" at bounding box center [1151, 179] width 169 height 18
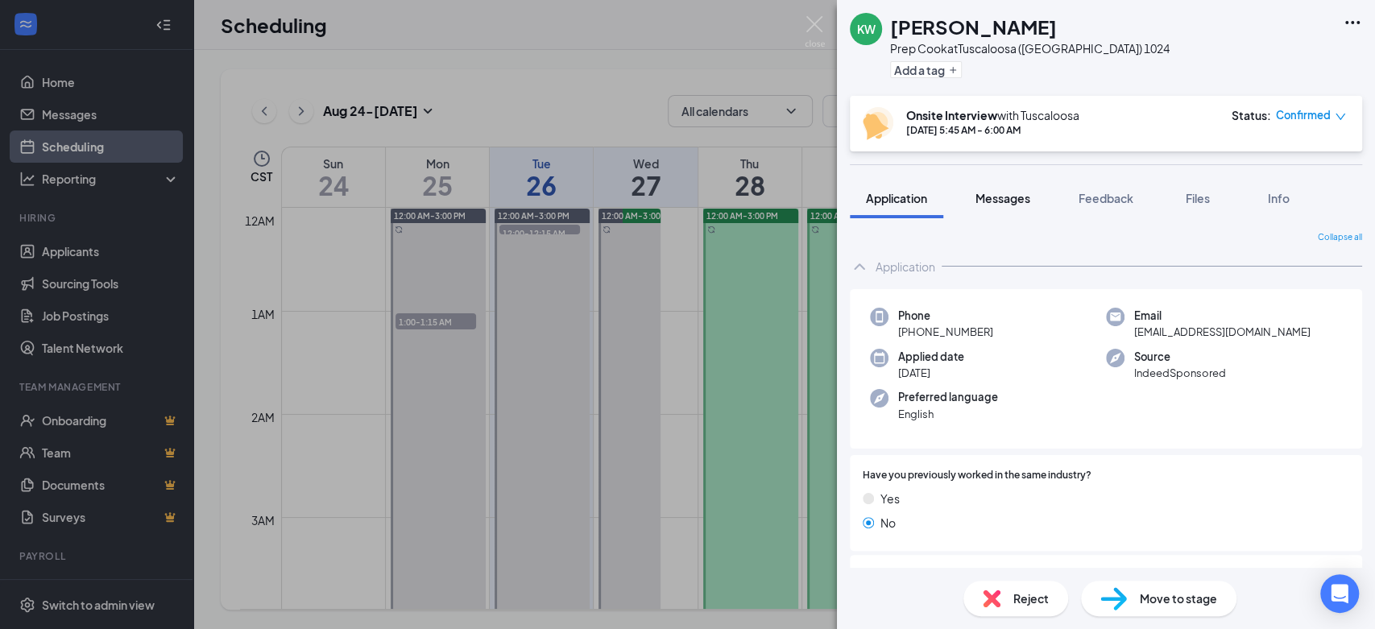
click at [1025, 201] on button "Messages" at bounding box center [1002, 198] width 87 height 40
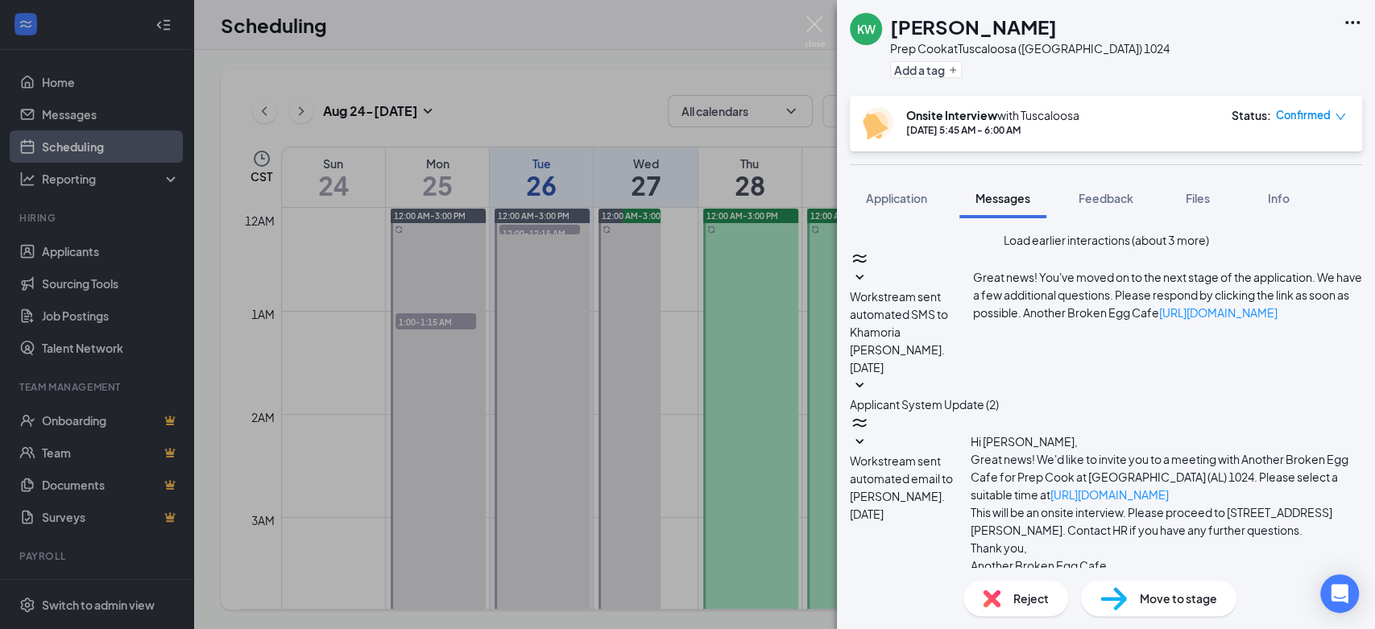
type textarea "This interview has been canceled. Thank you for your time!"
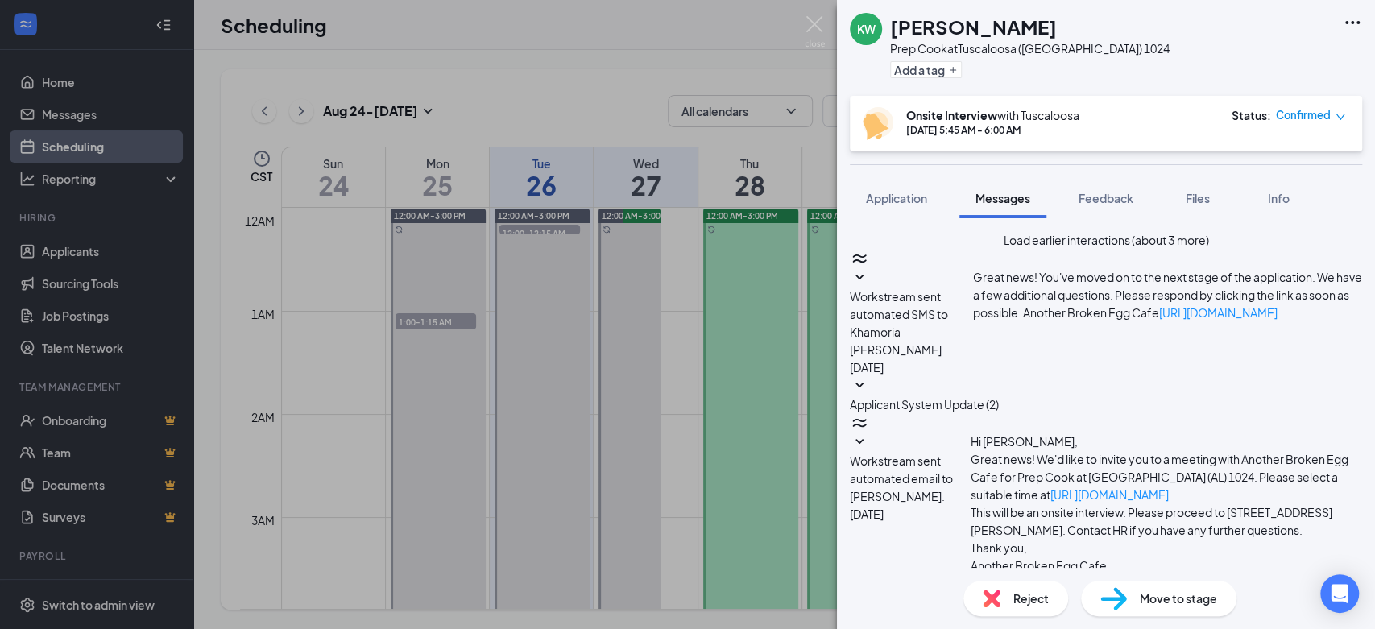
checkbox input "true"
click at [1001, 591] on div "Reject" at bounding box center [1015, 598] width 105 height 35
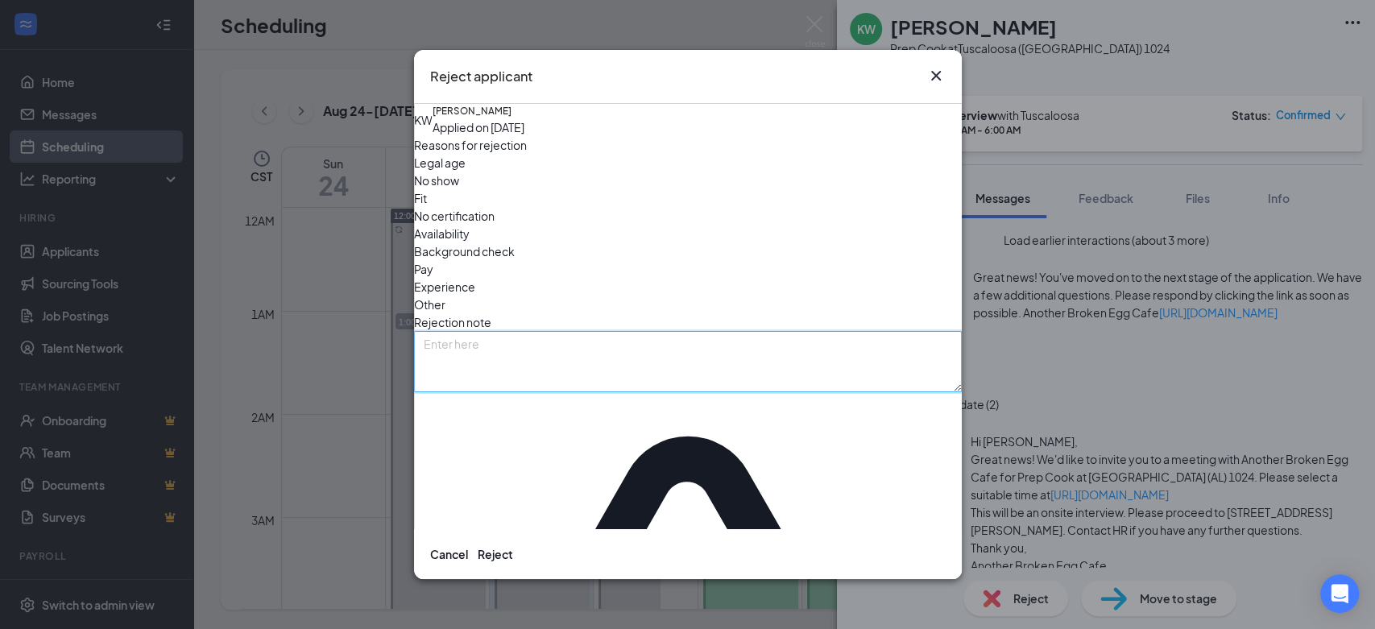
click at [491, 336] on textarea at bounding box center [688, 361] width 548 height 61
paste textarea "This interview has been canceled. Thank you for your time!"
type textarea "This interview has been canceled. Thank you for your time!"
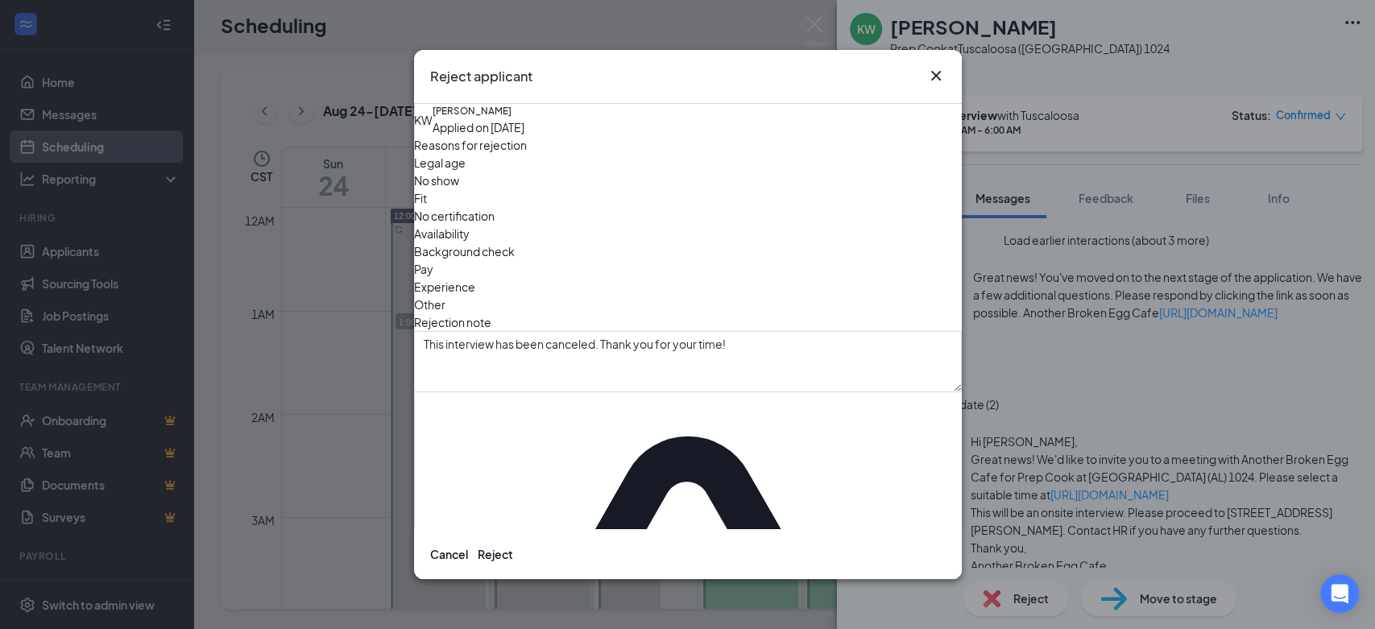
click at [799, 225] on div "Availability" at bounding box center [688, 234] width 548 height 18
click at [648, 278] on div "Experience" at bounding box center [688, 287] width 548 height 18
click at [813, 225] on div "Availability" at bounding box center [688, 234] width 548 height 18
click at [513, 545] on button "Reject" at bounding box center [495, 554] width 35 height 18
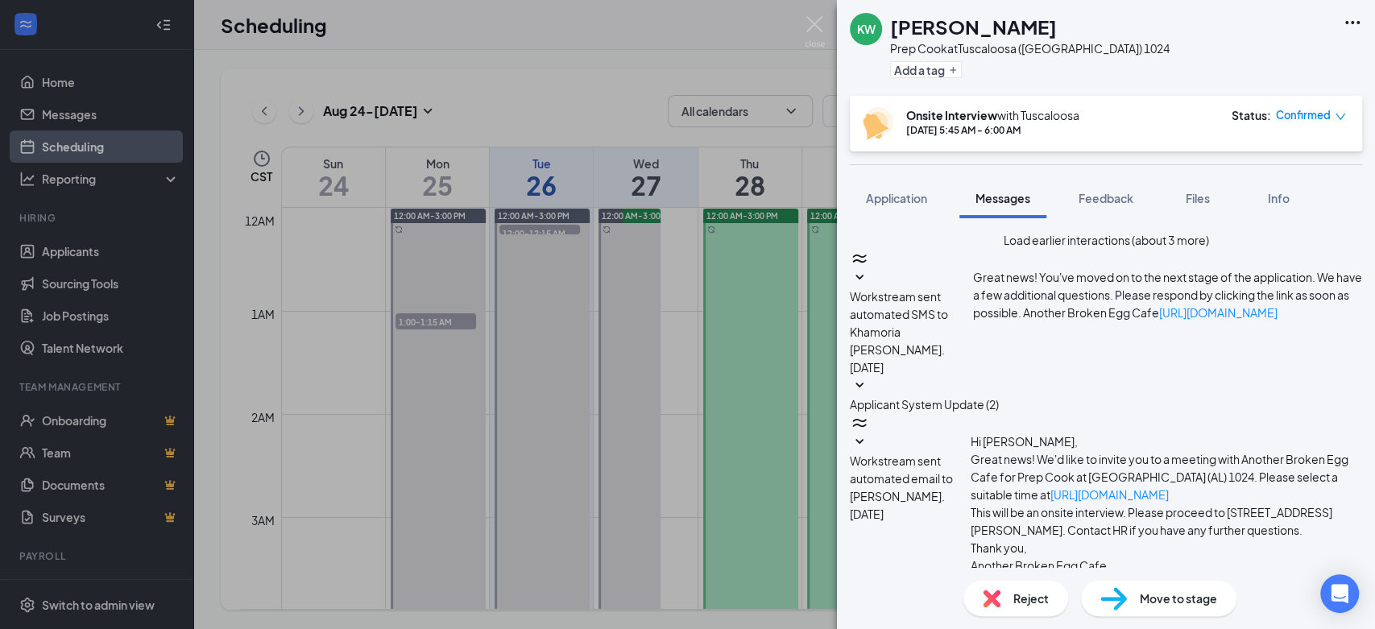
click at [1325, 108] on span "Confirmed" at bounding box center [1303, 115] width 55 height 16
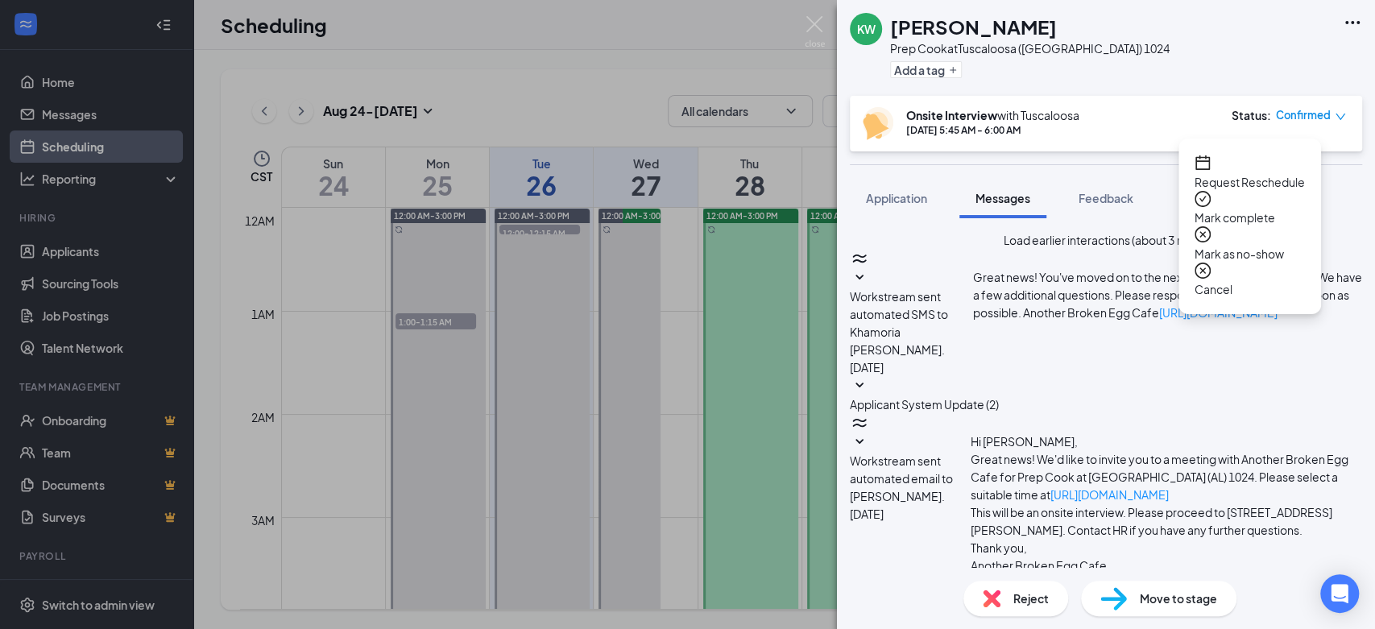
click at [1343, 114] on icon "down" at bounding box center [1340, 116] width 11 height 11
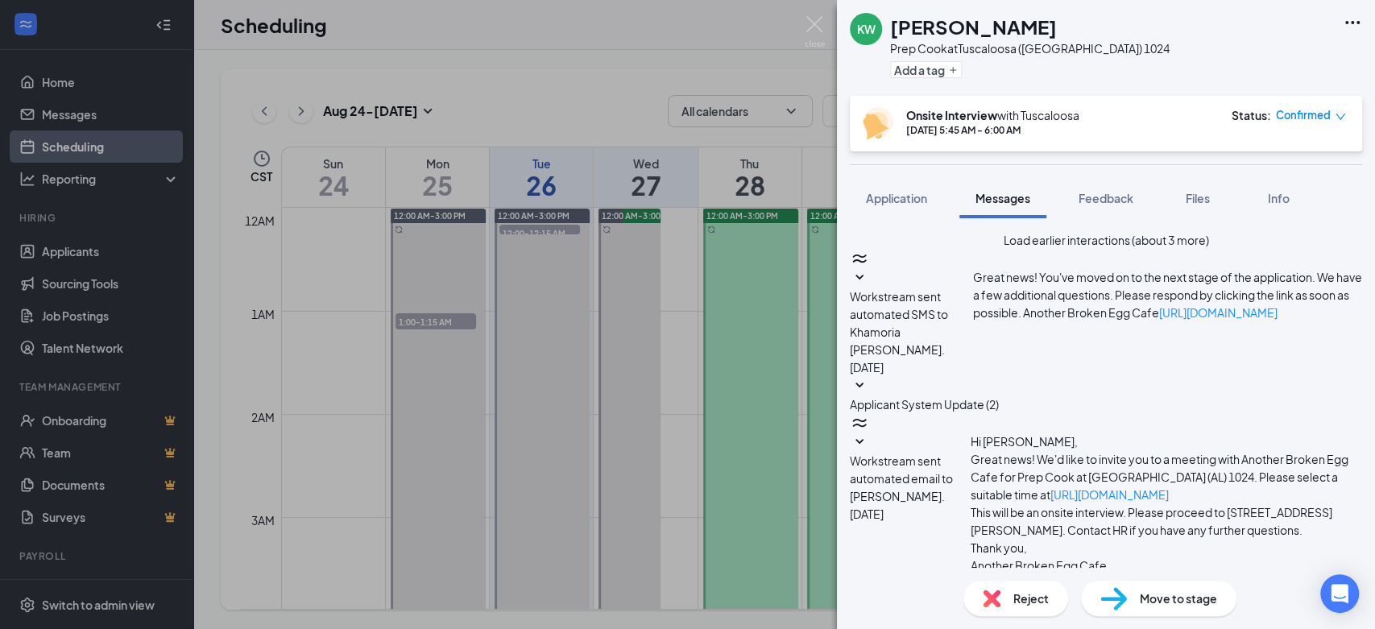
click at [1343, 114] on icon "down" at bounding box center [1340, 116] width 11 height 11
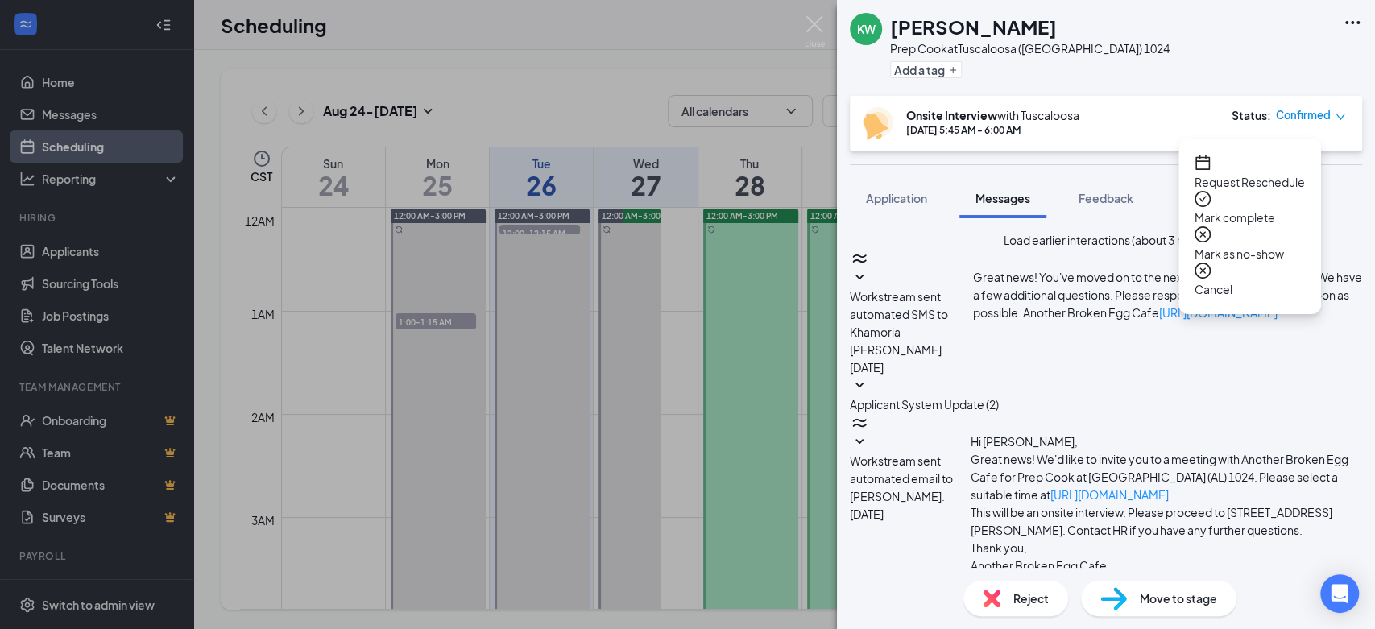
click at [1226, 245] on span "Mark as no-show" at bounding box center [1250, 254] width 110 height 18
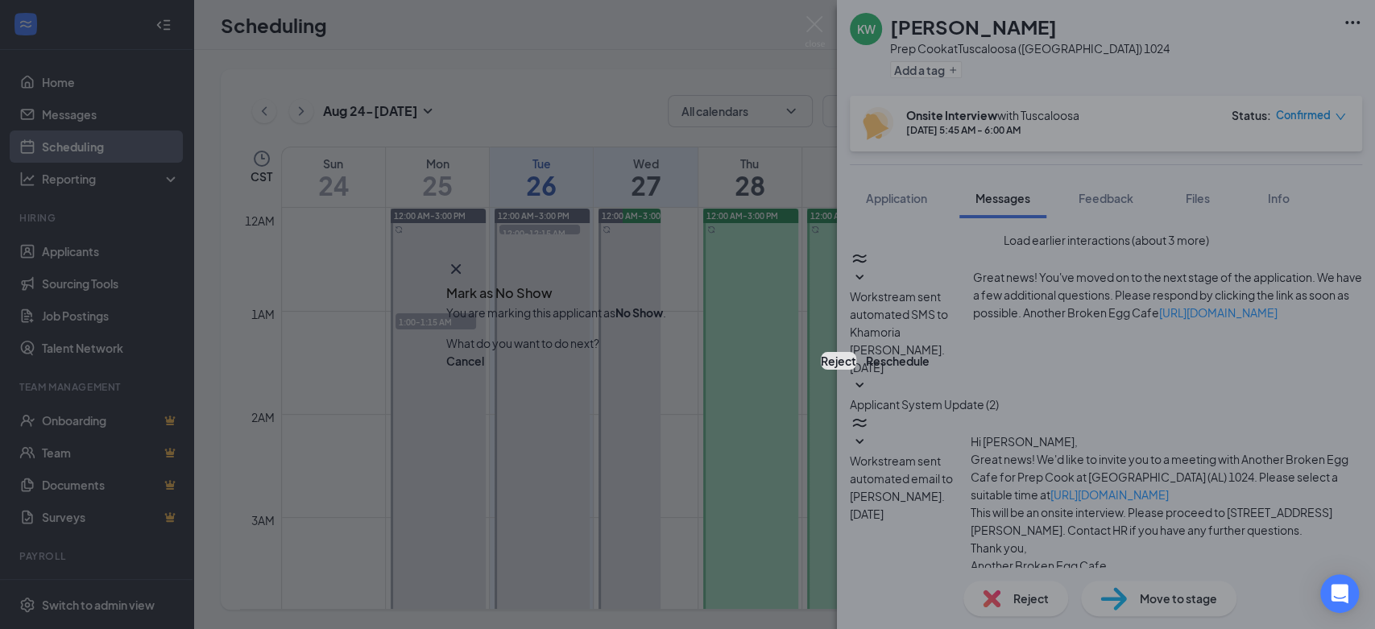
click at [821, 366] on button "Reject" at bounding box center [838, 361] width 35 height 18
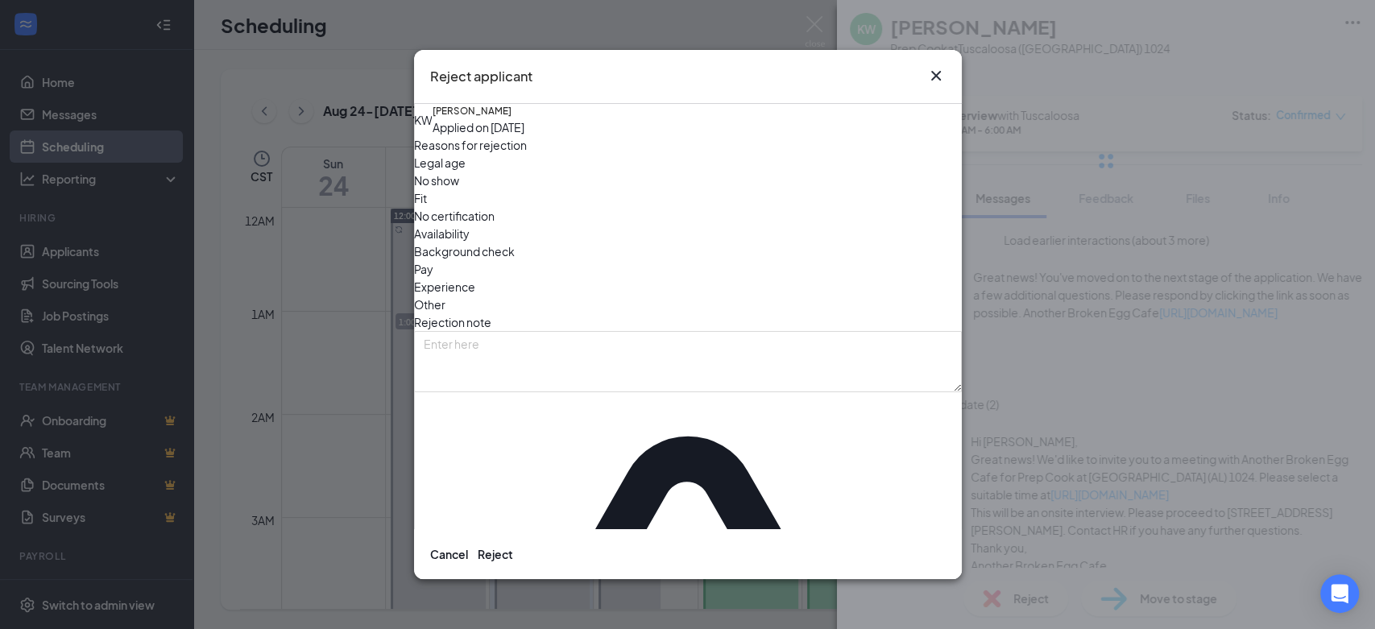
scroll to position [640, 0]
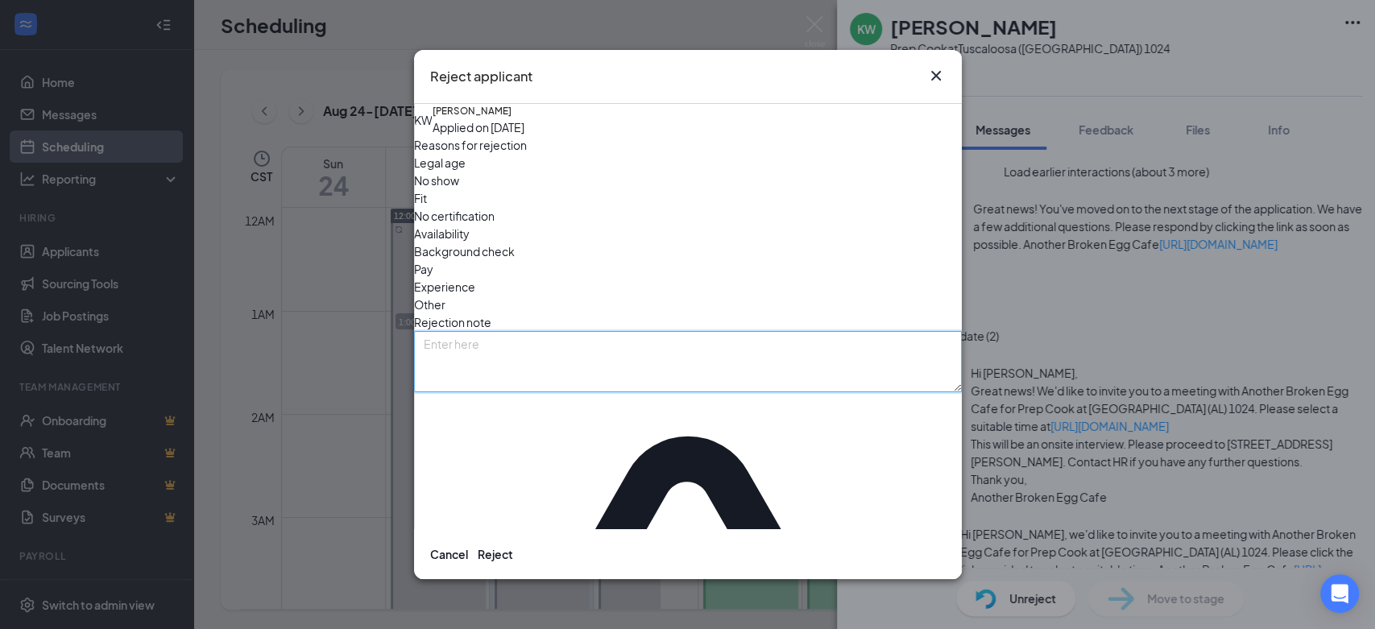
click at [764, 338] on textarea at bounding box center [688, 361] width 548 height 61
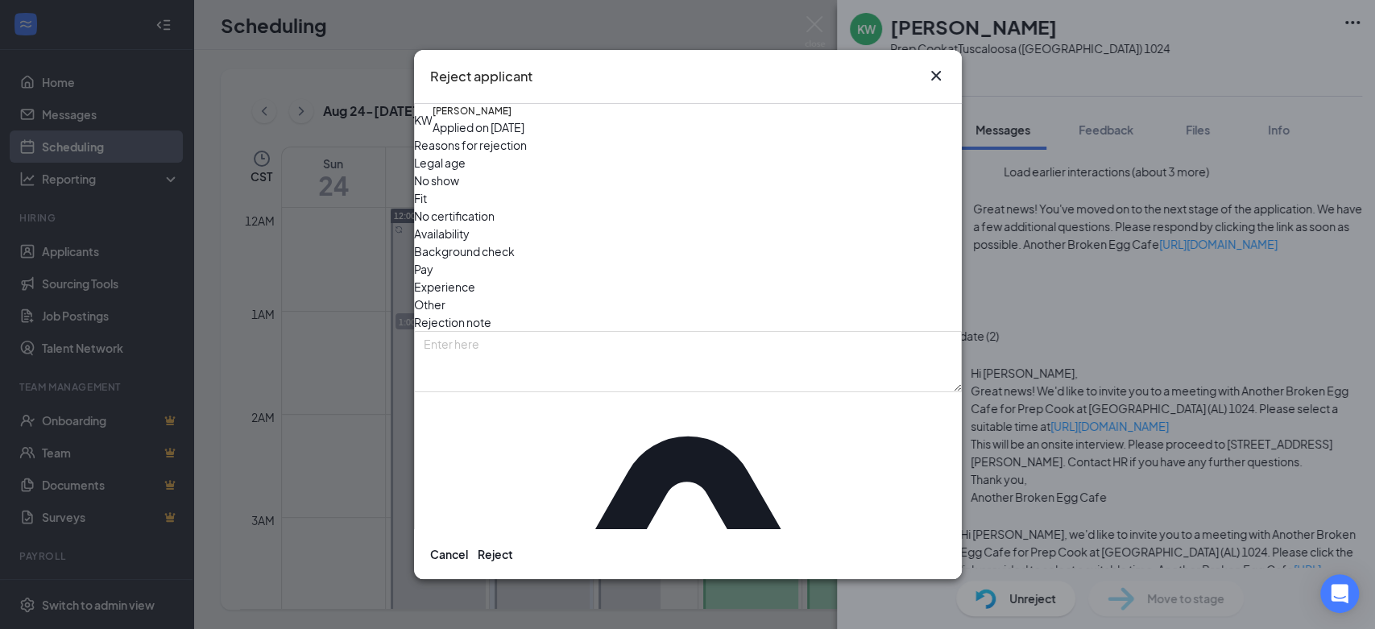
drag, startPoint x: 668, startPoint y: 247, endPoint x: 682, endPoint y: 276, distance: 31.7
click at [475, 278] on span "Experience" at bounding box center [444, 287] width 61 height 18
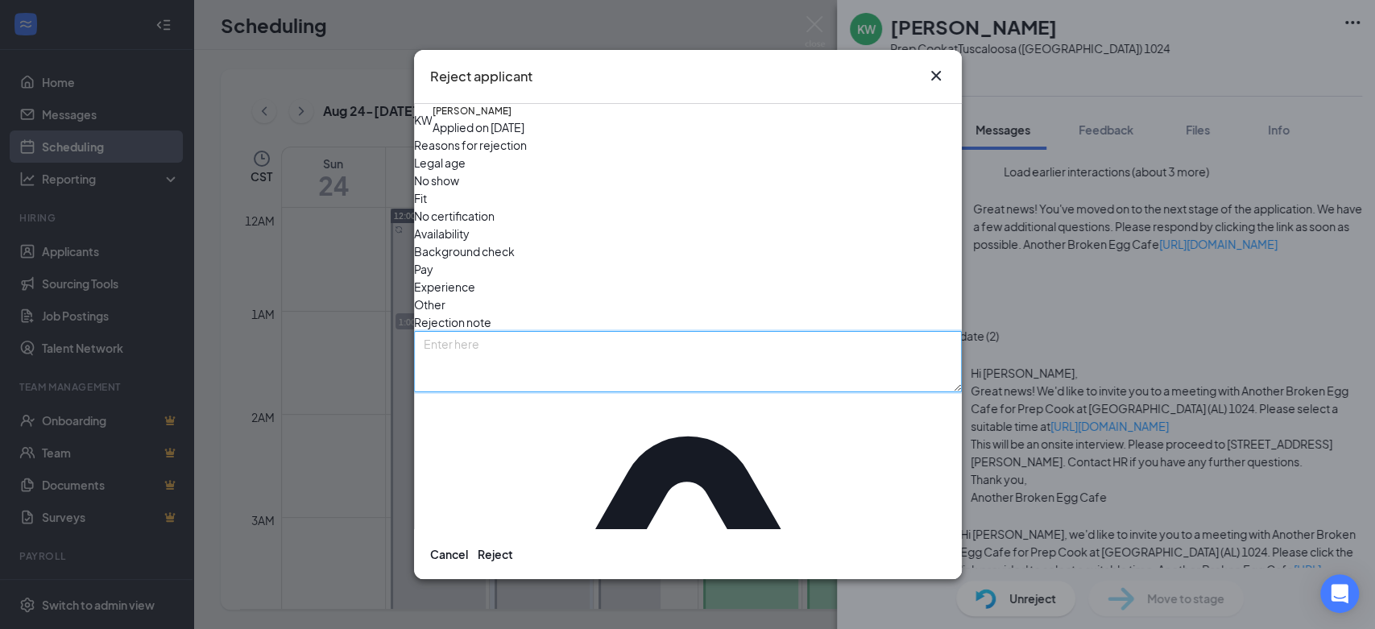
click at [761, 331] on textarea at bounding box center [688, 361] width 548 height 61
paste textarea "This interview has been canceled. Thank you for your time!"
type textarea "This interview has been canceled. Thank you for your time!"
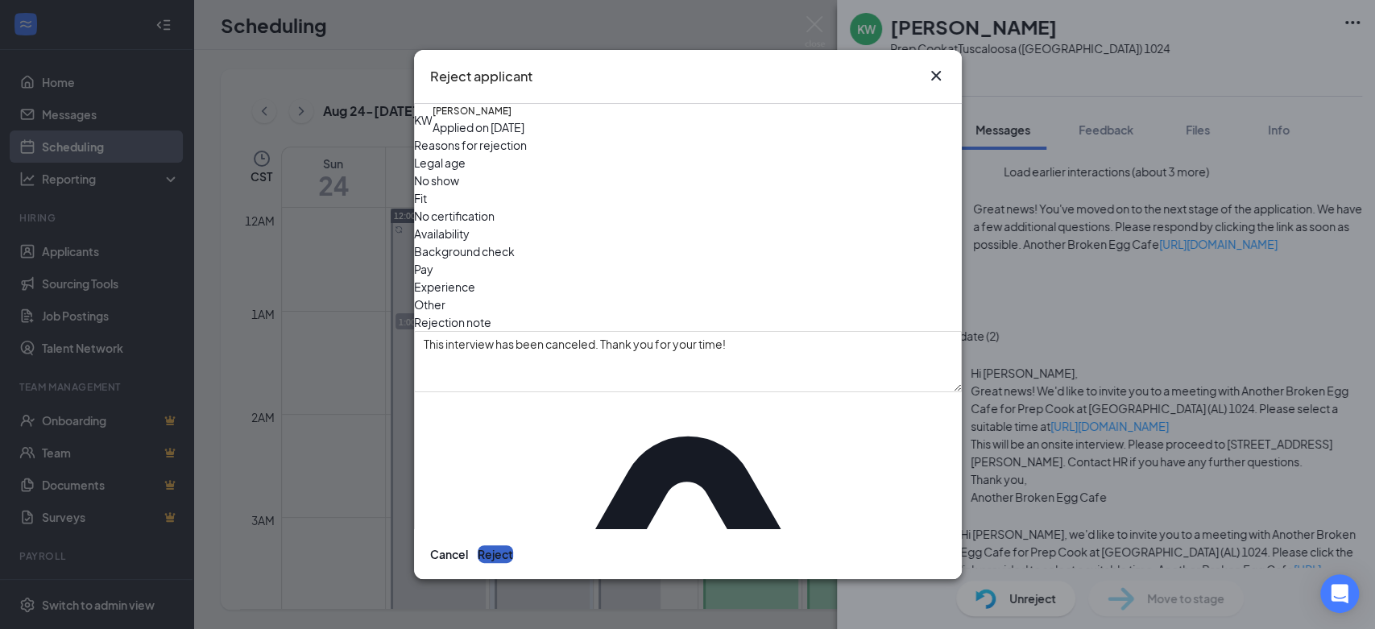
click at [513, 545] on button "Reject" at bounding box center [495, 554] width 35 height 18
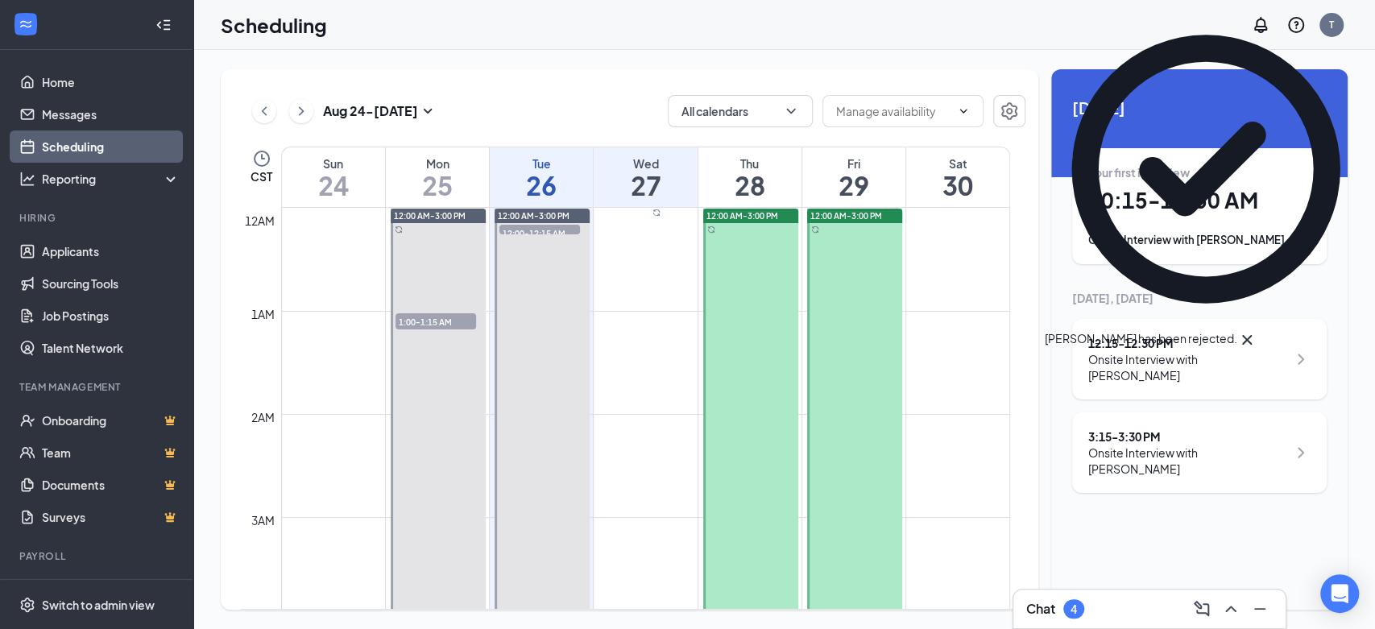
click at [1156, 195] on h1 "10:15 - 10:30 AM" at bounding box center [1199, 200] width 222 height 27
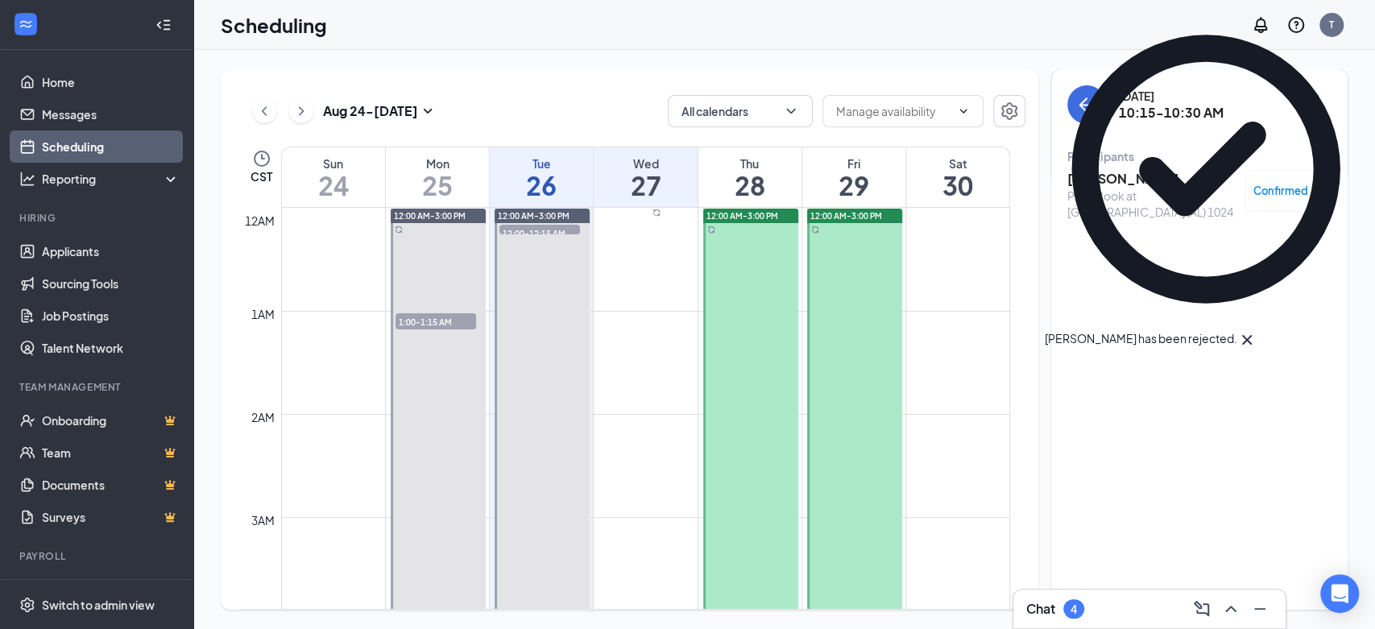
click at [1075, 171] on h3 "Caitlynn Jones" at bounding box center [1151, 179] width 169 height 18
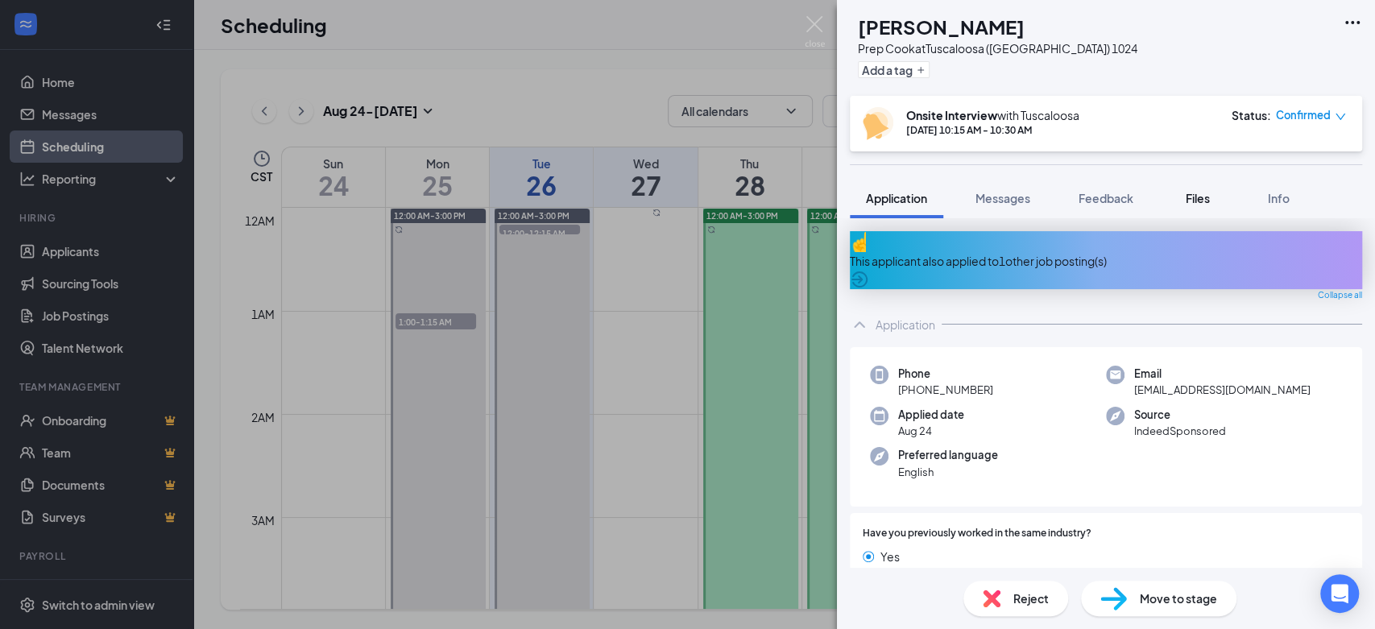
click at [1192, 195] on span "Files" at bounding box center [1198, 198] width 24 height 15
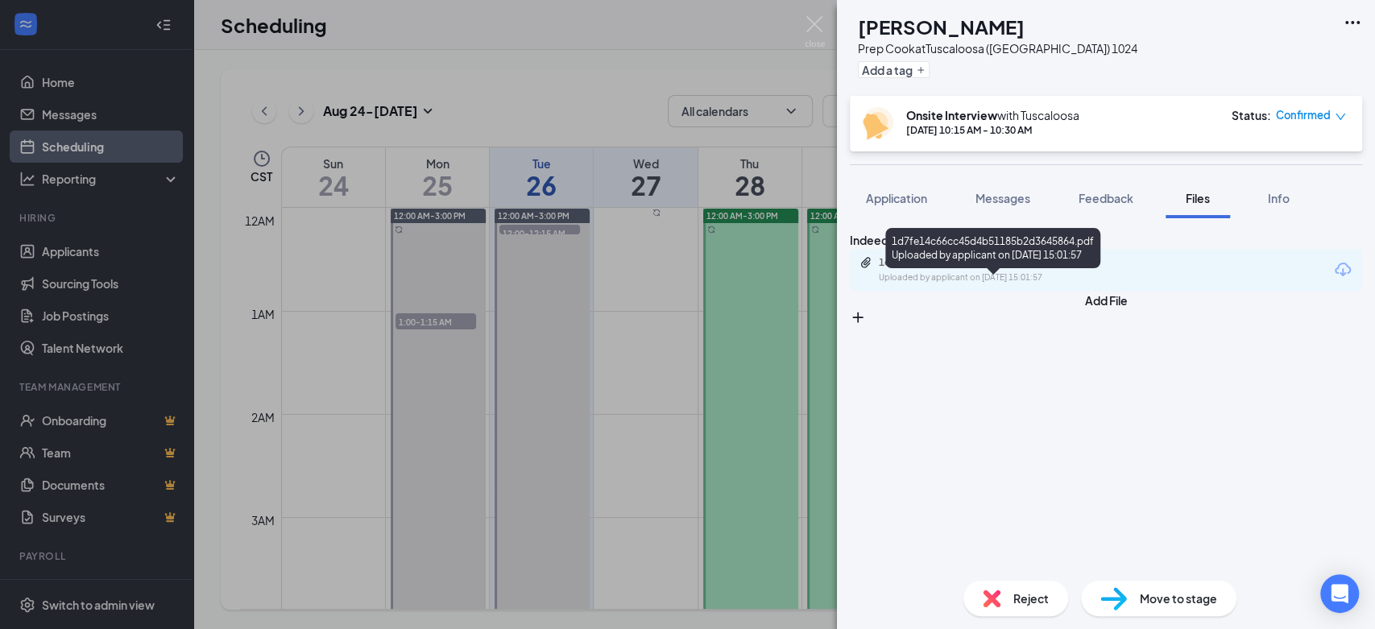
click at [1044, 269] on div "1d7fe14c66cc45d4b51185b2d3645864.pdf" at bounding box center [992, 262] width 226 height 13
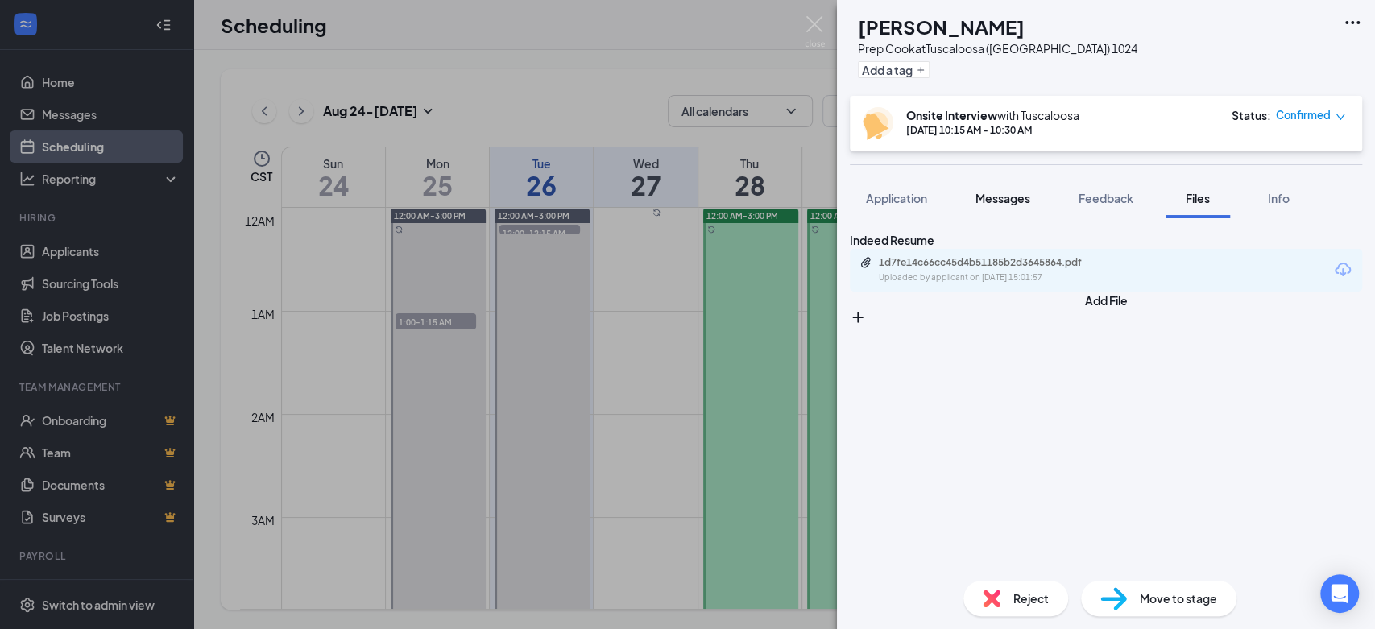
click at [996, 209] on button "Messages" at bounding box center [1002, 198] width 87 height 40
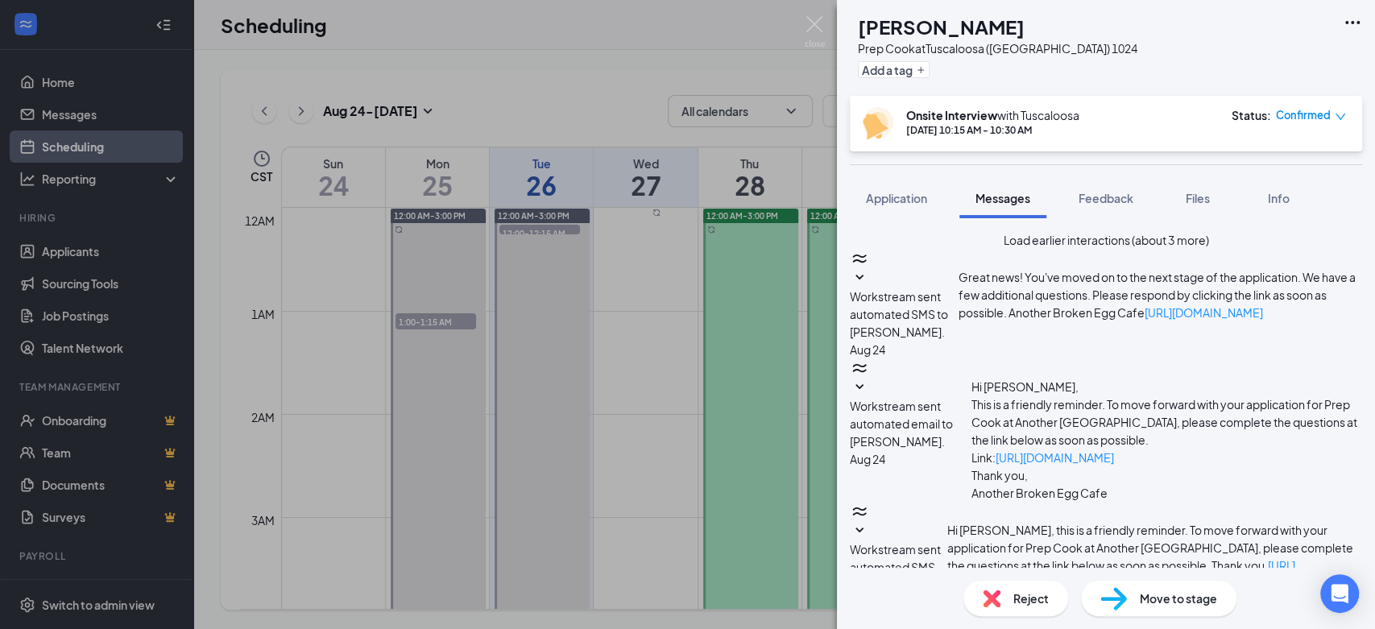
scroll to position [503, 0]
paste textarea "This interview has been canceled. Thank you for your time!"
type textarea "This interview has been canceled. Thank you for your time!"
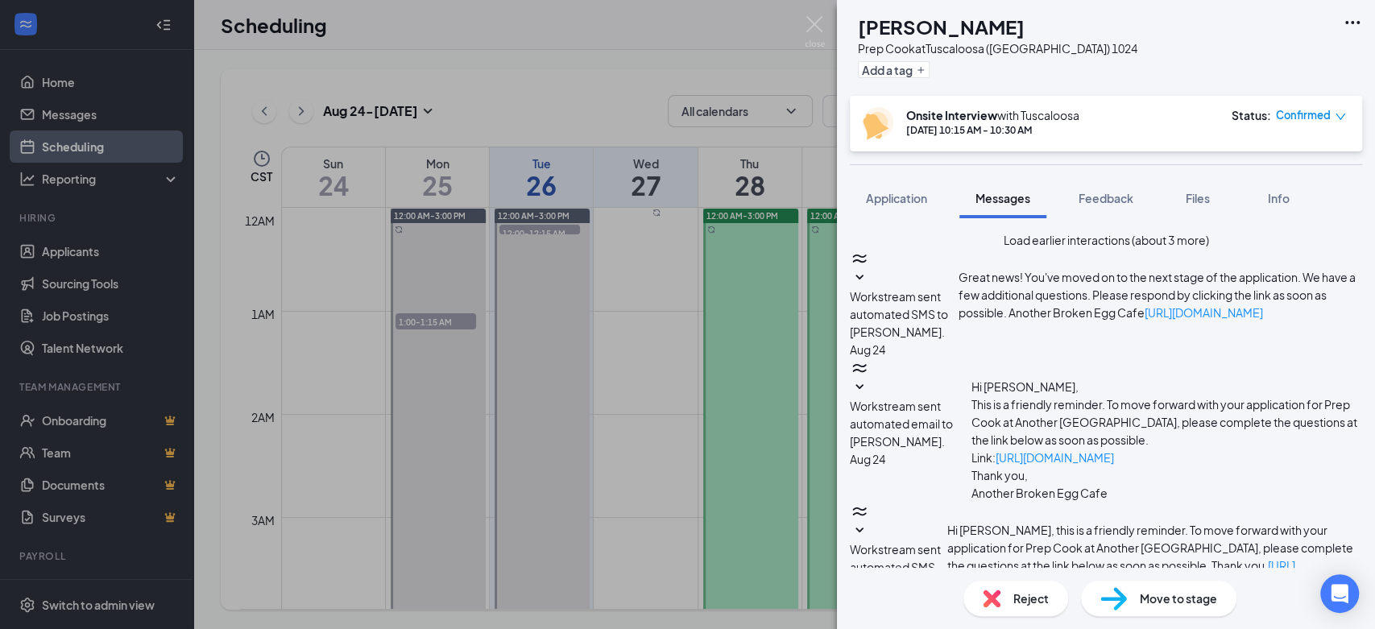
checkbox input "true"
click at [1022, 592] on span "Reject" at bounding box center [1030, 599] width 35 height 18
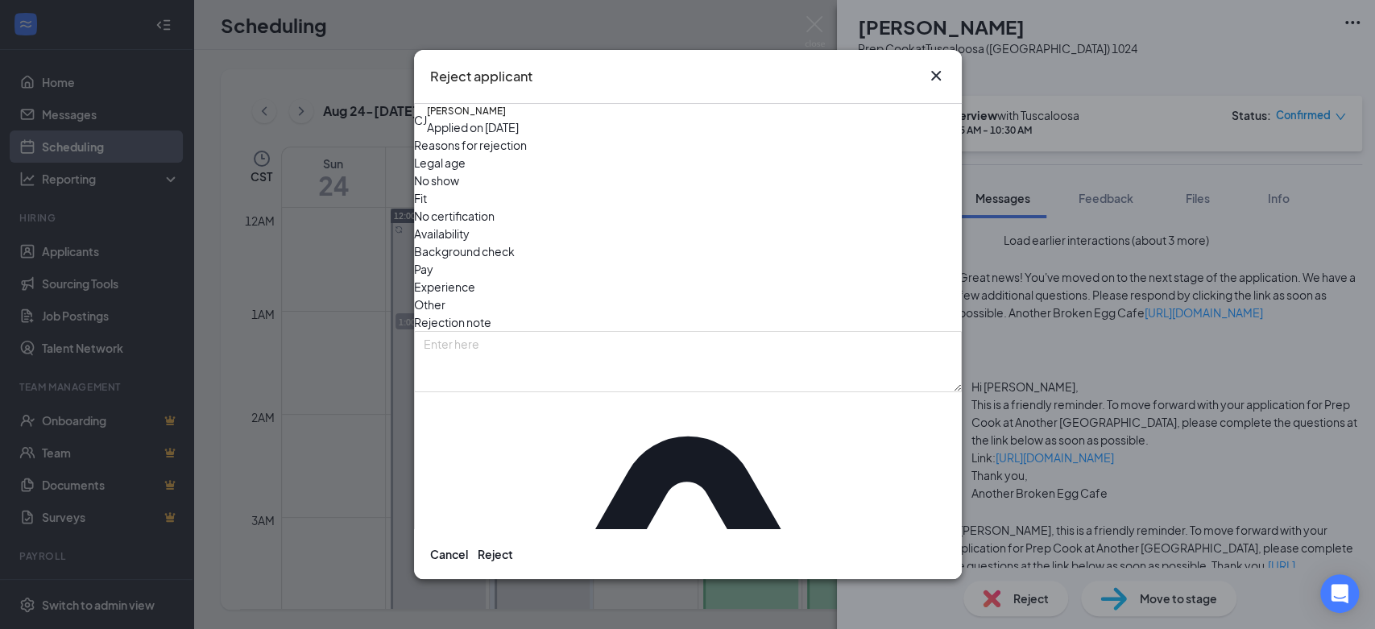
drag, startPoint x: 661, startPoint y: 256, endPoint x: 657, endPoint y: 292, distance: 35.6
click at [475, 278] on span "Experience" at bounding box center [444, 287] width 61 height 18
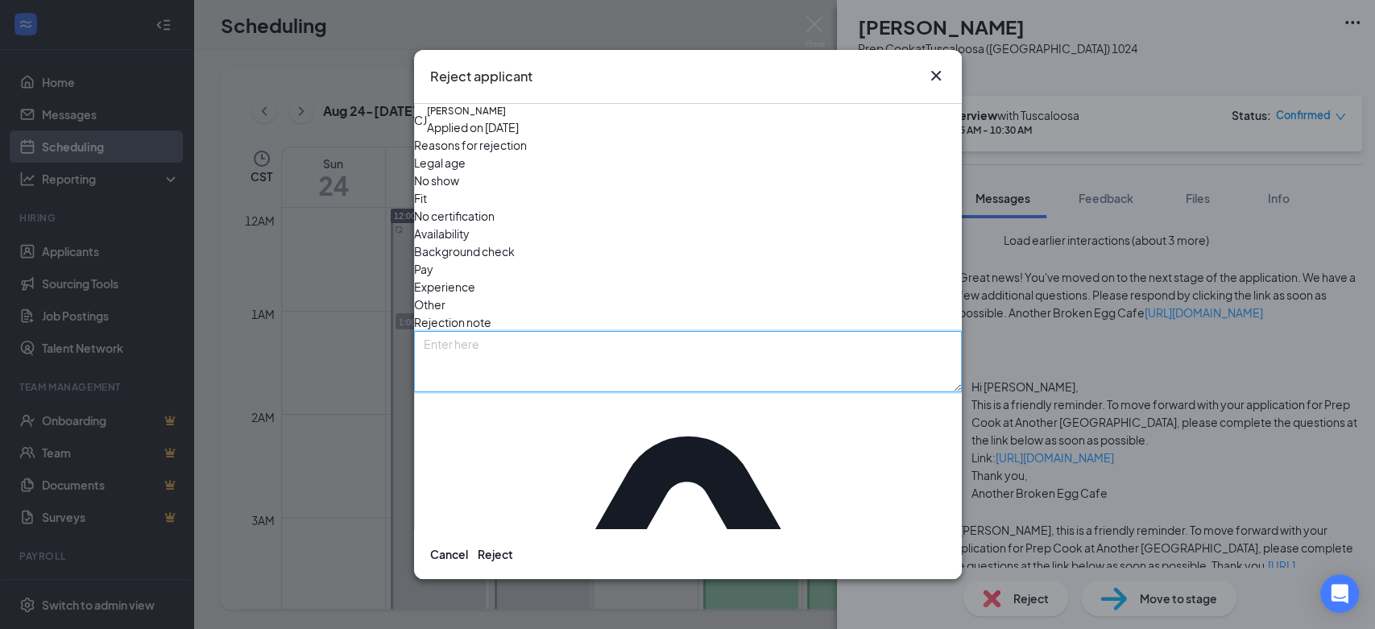
click at [657, 331] on textarea at bounding box center [688, 361] width 548 height 61
paste textarea "This interview has been canceled. Thank you for your time!"
type textarea "This interview has been canceled. Thank you for your time!"
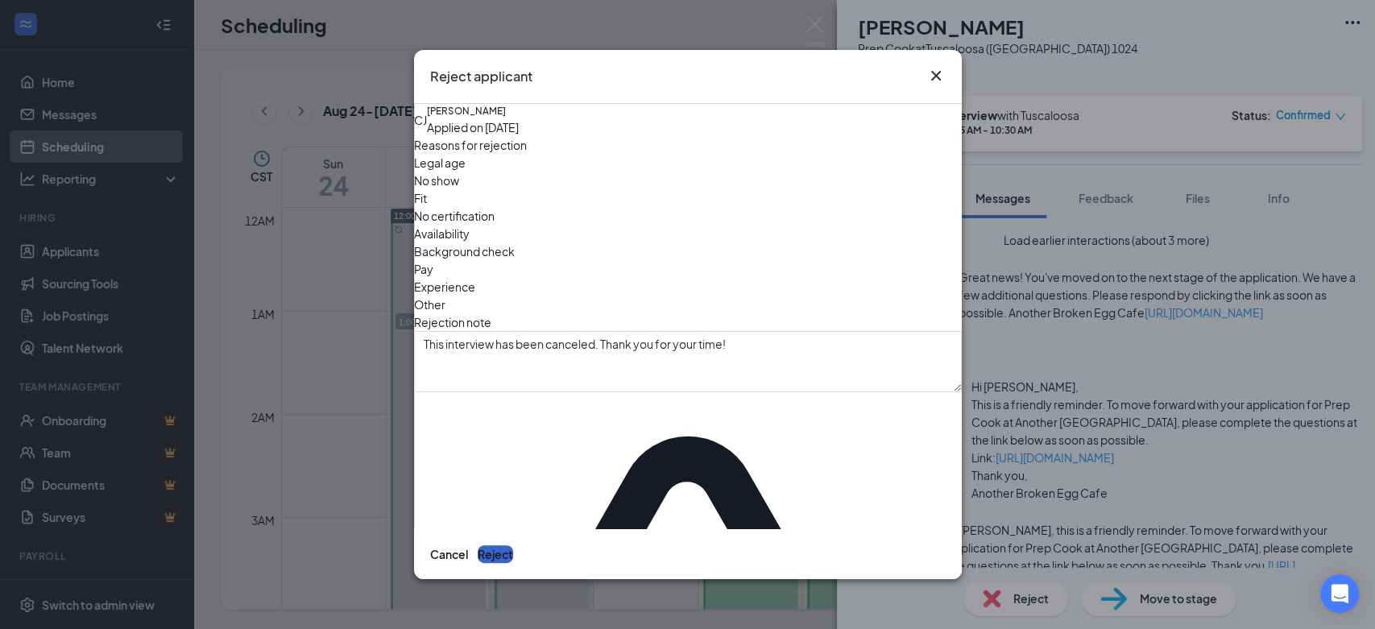
drag, startPoint x: 885, startPoint y: 537, endPoint x: 892, endPoint y: 531, distance: 9.7
click at [513, 545] on button "Reject" at bounding box center [495, 554] width 35 height 18
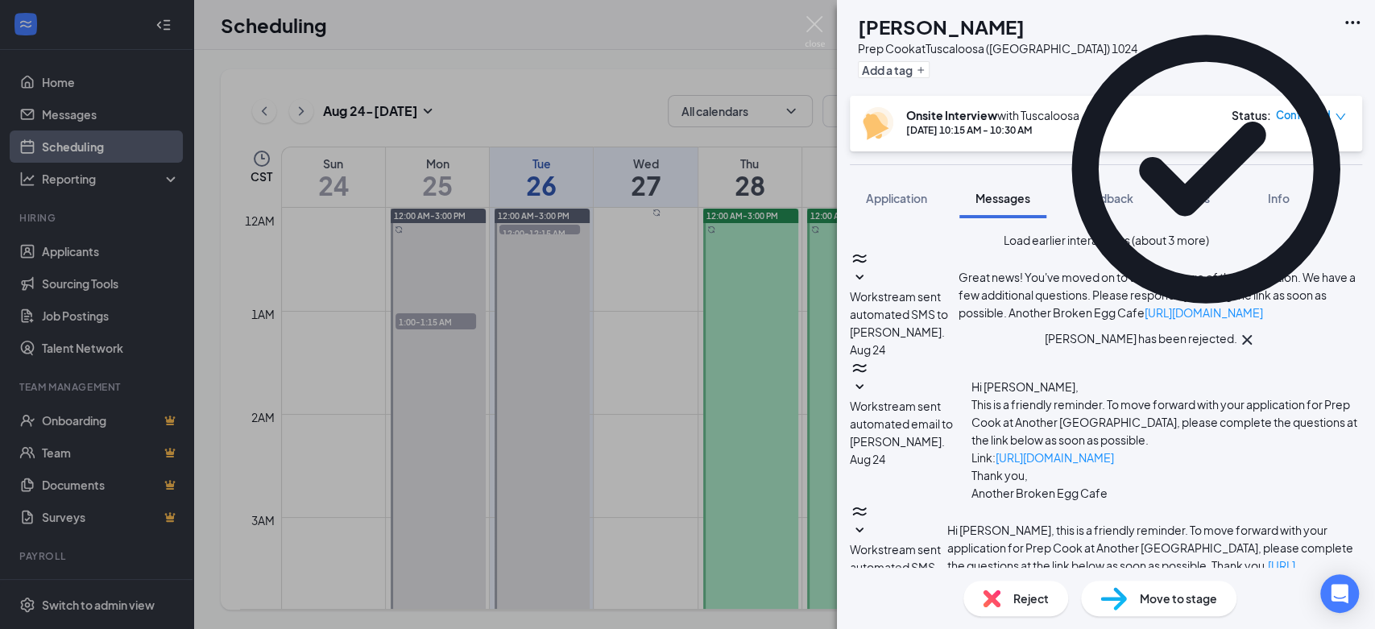
click at [1335, 119] on icon "down" at bounding box center [1340, 116] width 11 height 11
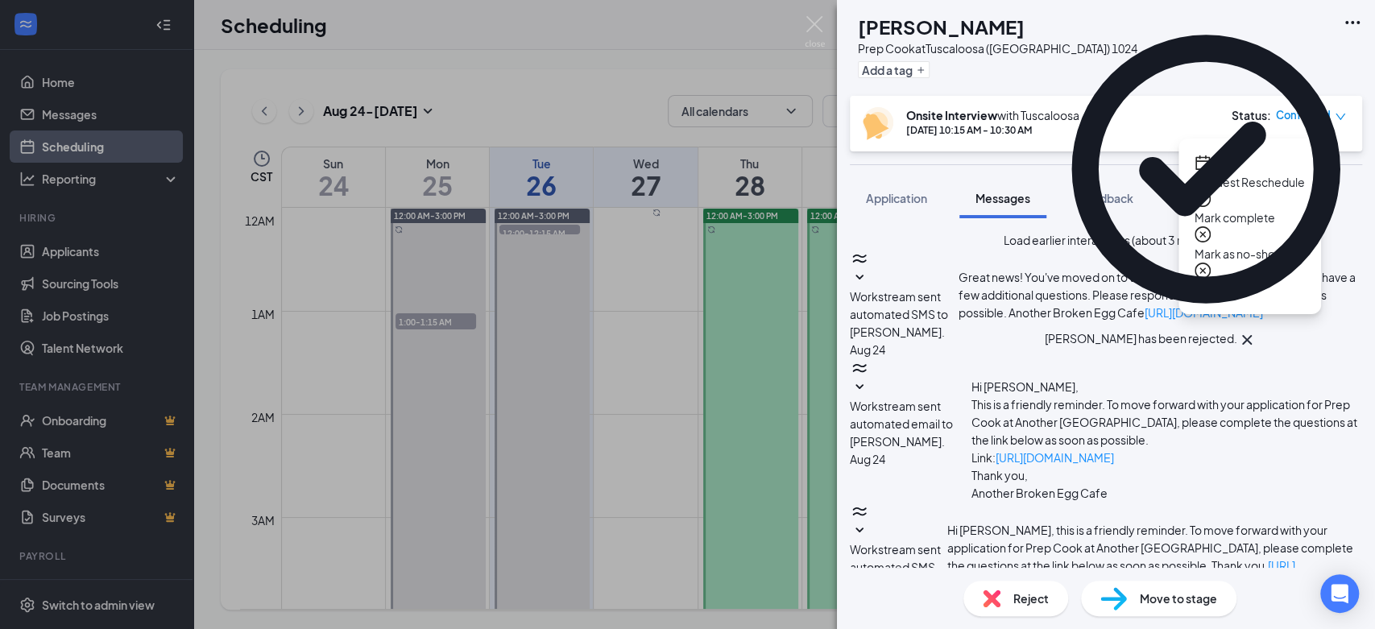
click at [1248, 245] on span "Mark as no-show" at bounding box center [1250, 254] width 110 height 18
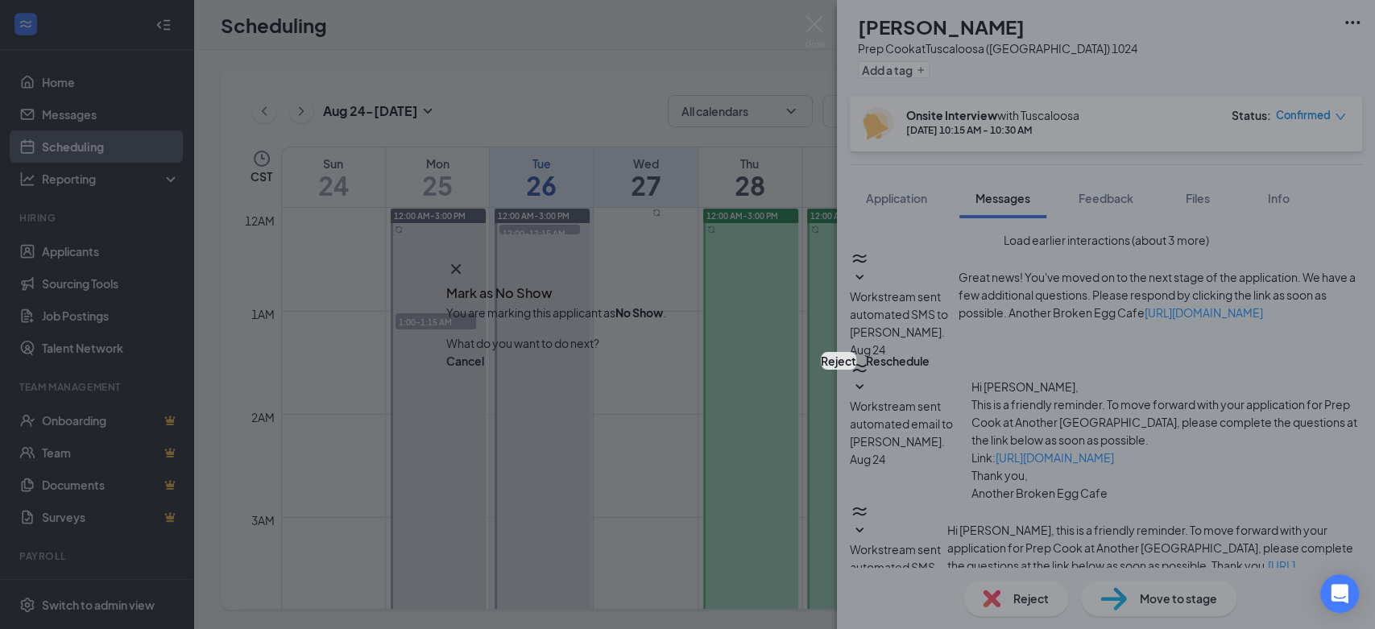
click at [821, 358] on button "Reject" at bounding box center [838, 361] width 35 height 18
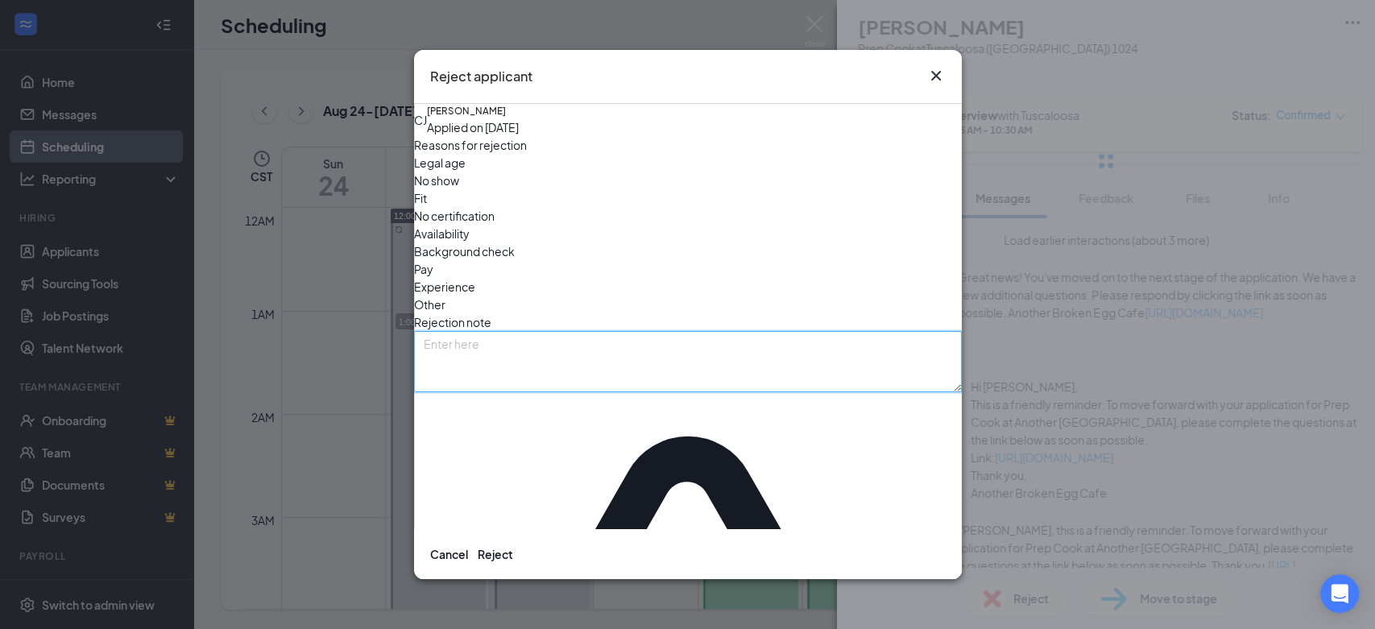
click at [623, 347] on textarea at bounding box center [688, 361] width 548 height 61
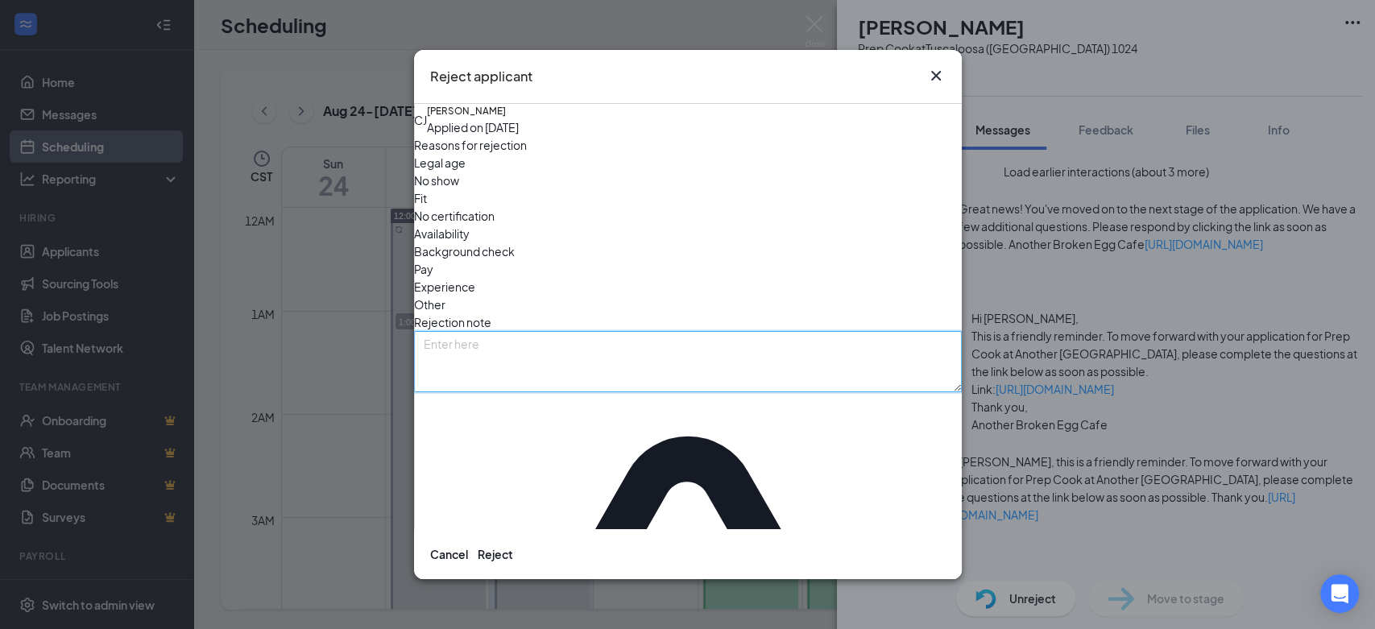
scroll to position [624, 0]
paste textarea "This interview has been canceled. Thank you for your time!"
type textarea "This interview has been canceled. Thank you for your time!"
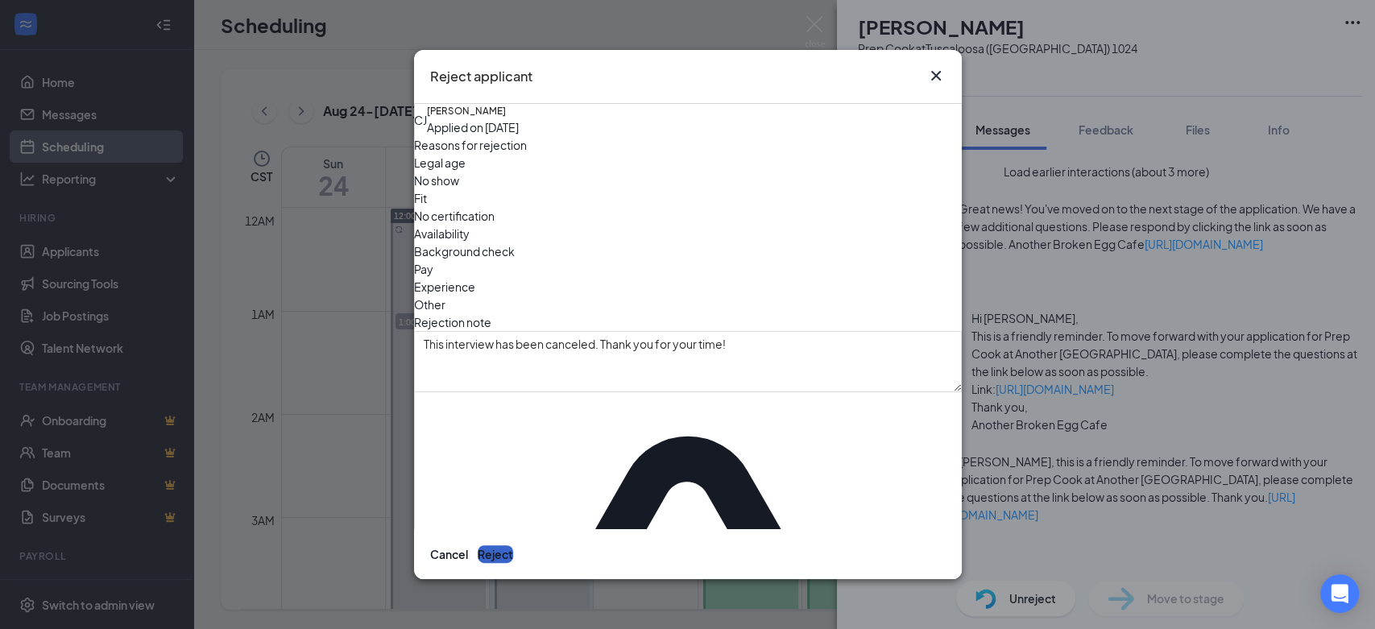
click at [513, 545] on button "Reject" at bounding box center [495, 554] width 35 height 18
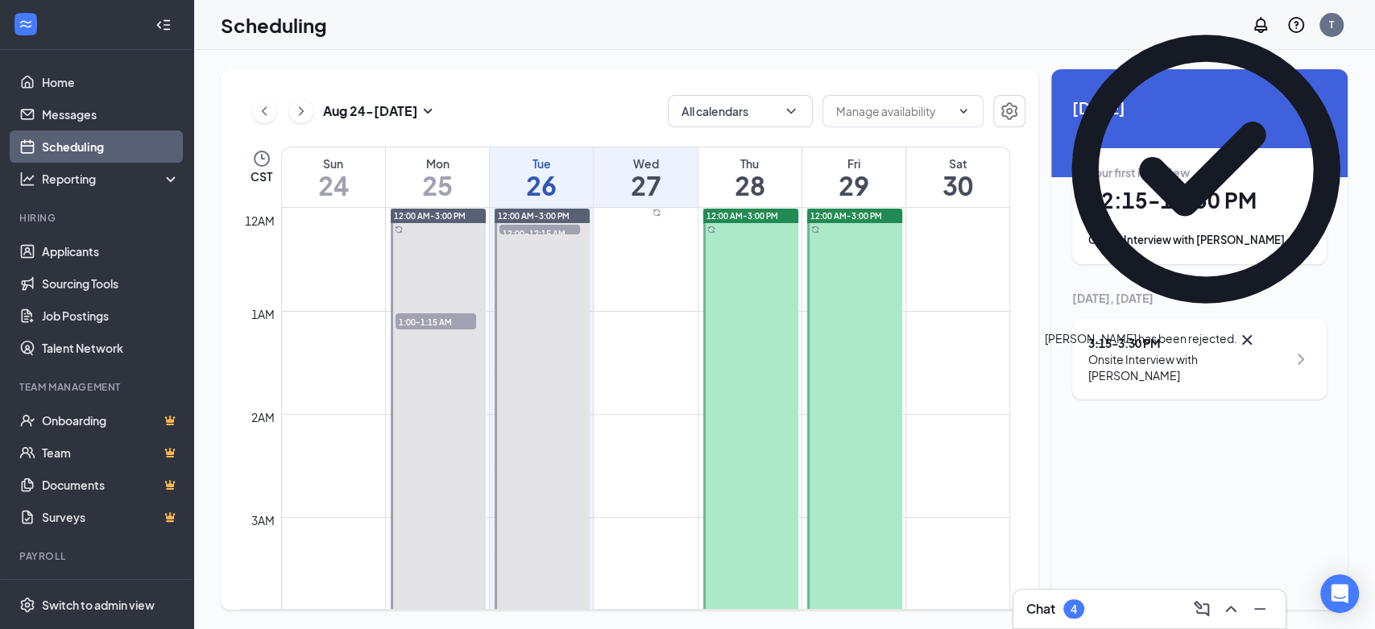
click at [1173, 172] on div "Your first interview" at bounding box center [1199, 172] width 222 height 16
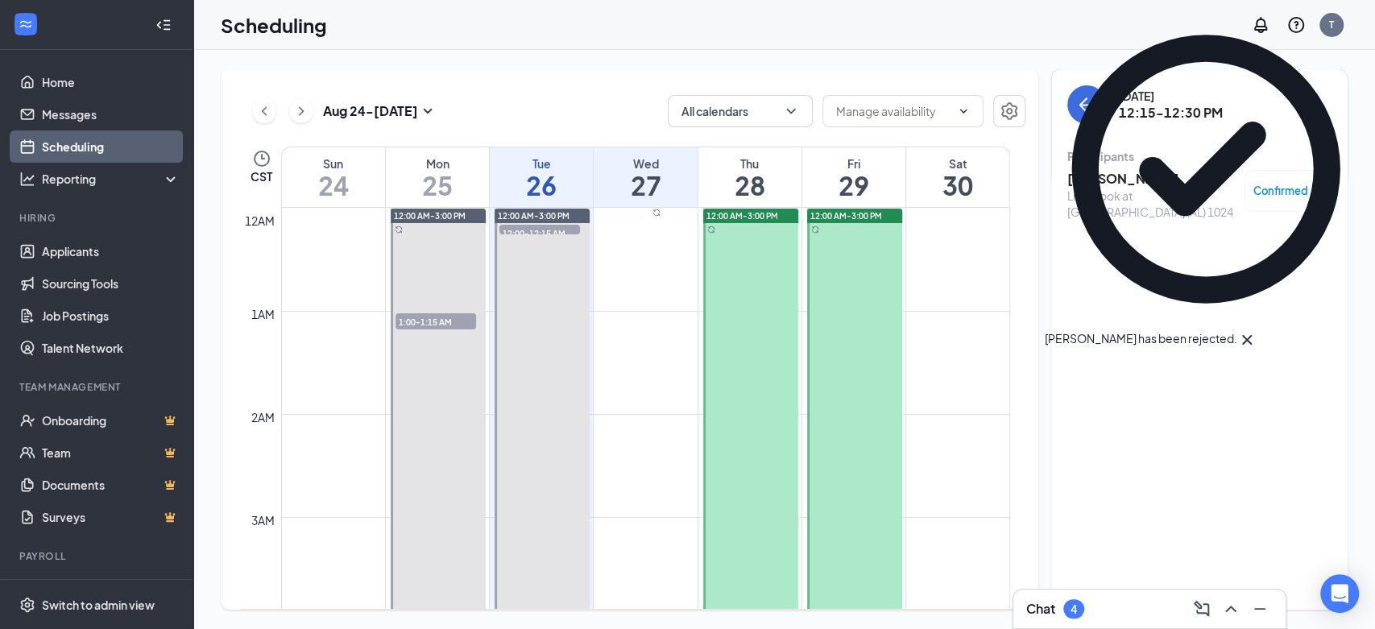
click at [1070, 173] on h3 "Keilan Poe" at bounding box center [1151, 179] width 169 height 18
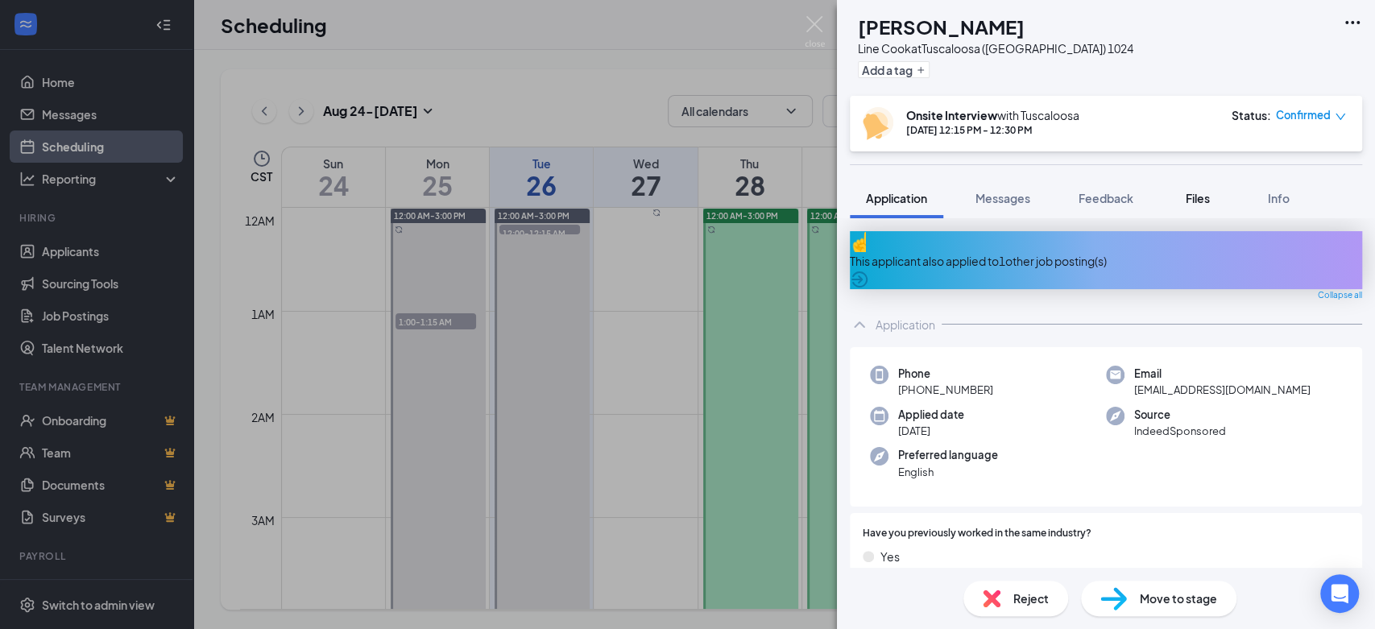
click at [1201, 203] on span "Files" at bounding box center [1198, 198] width 24 height 15
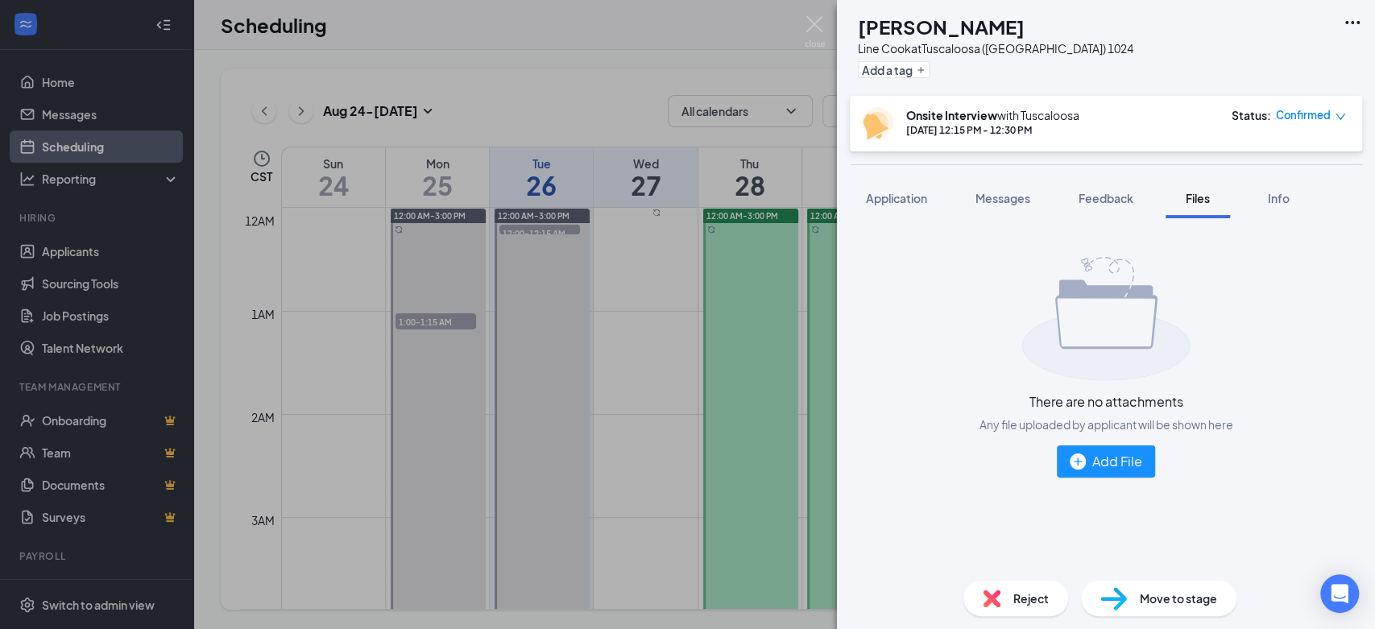
drag, startPoint x: 1211, startPoint y: 205, endPoint x: 1203, endPoint y: 206, distance: 8.1
click at [1210, 205] on div "Files" at bounding box center [1198, 198] width 32 height 16
click at [1034, 205] on button "Messages" at bounding box center [1002, 198] width 87 height 40
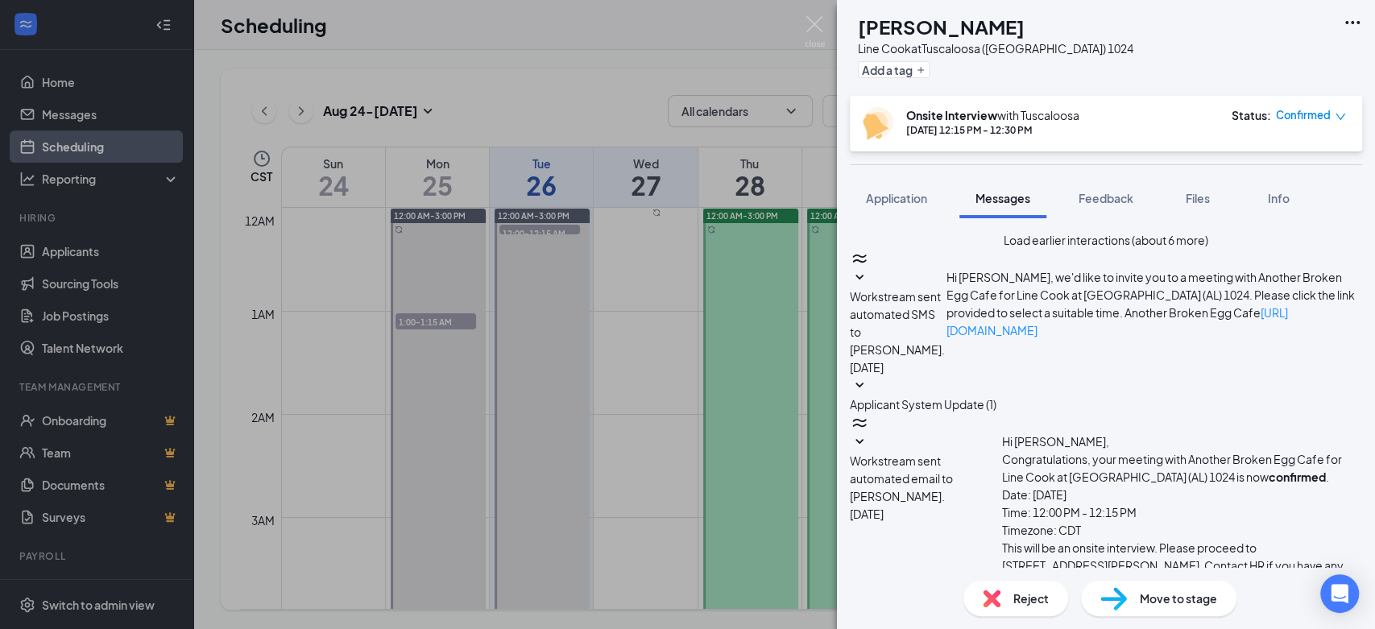
scroll to position [748, 0]
click at [904, 203] on span "Application" at bounding box center [896, 198] width 61 height 15
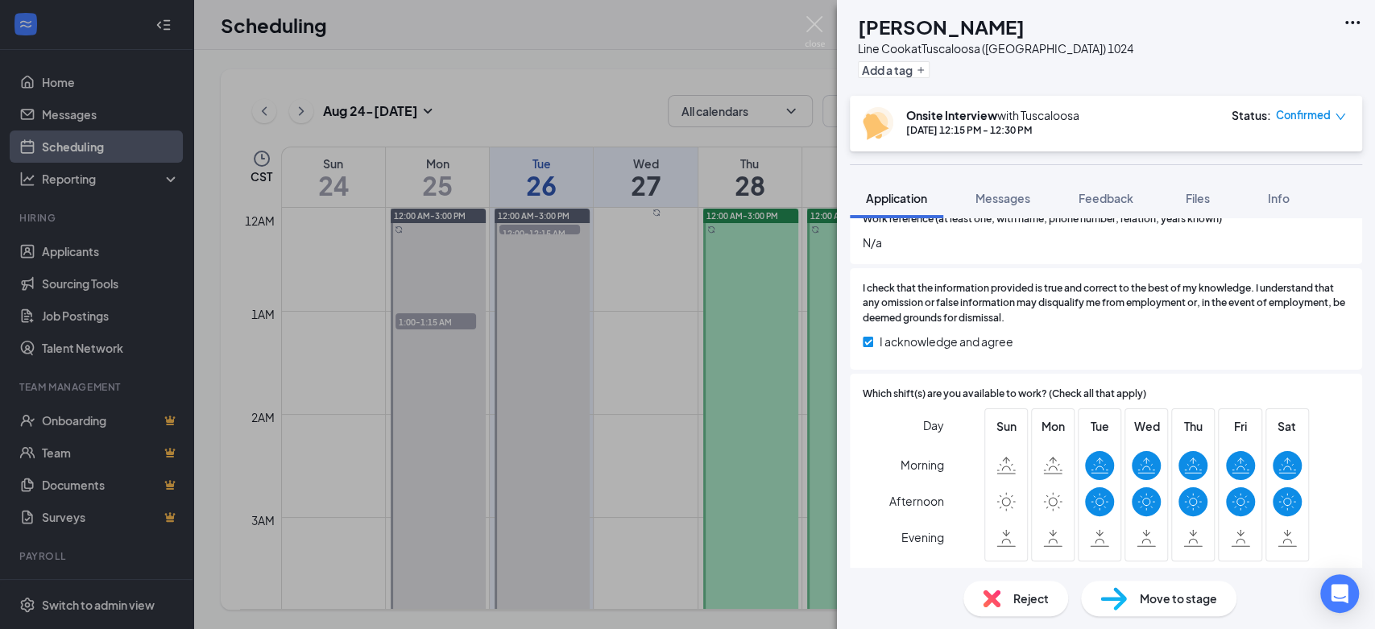
scroll to position [1444, 0]
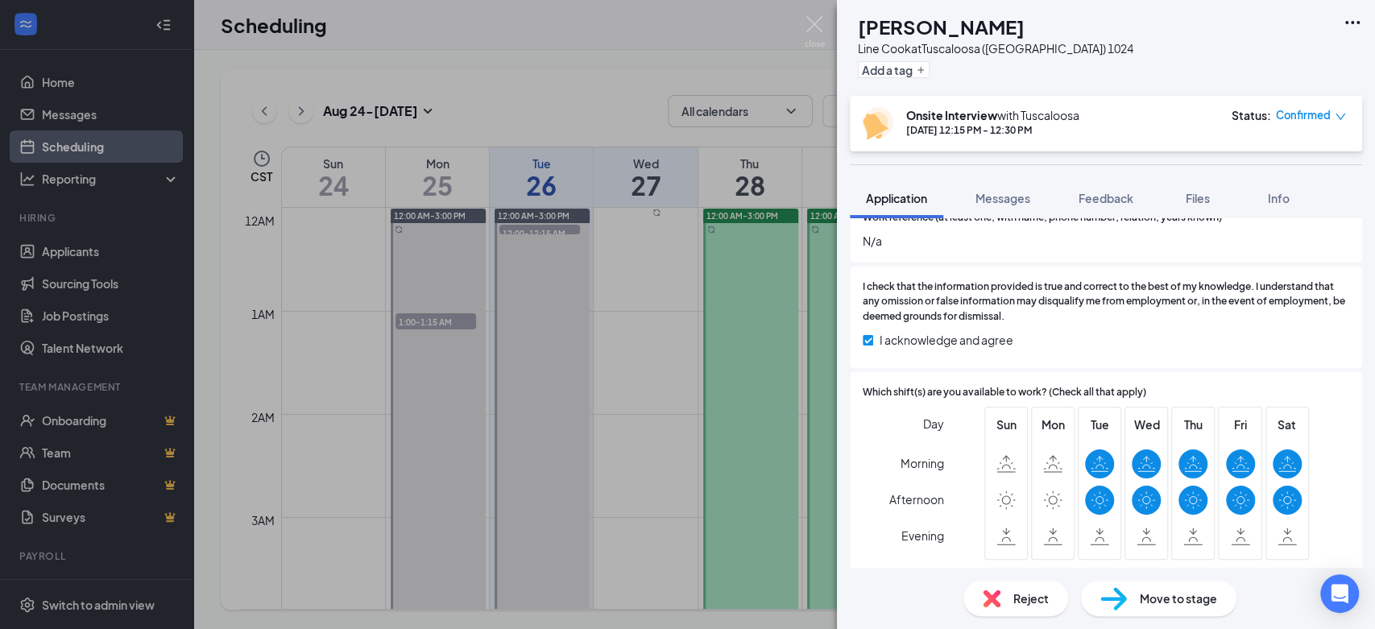
click at [990, 598] on img at bounding box center [992, 599] width 18 height 18
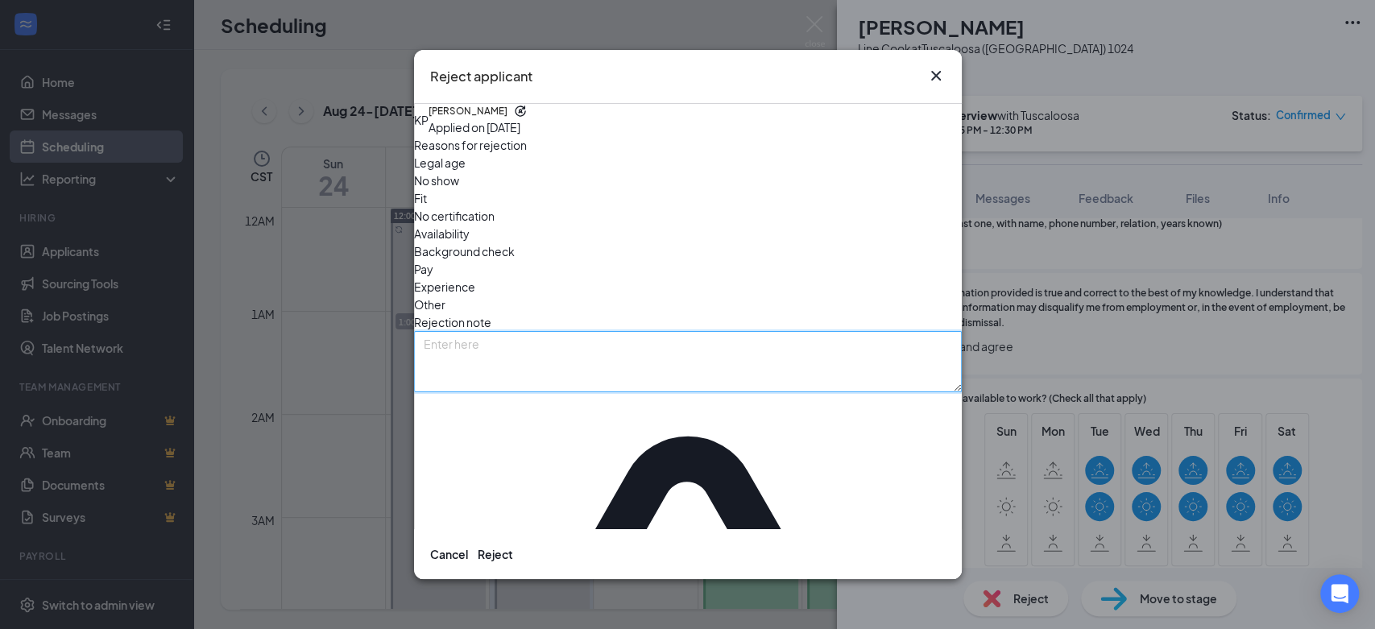
click at [722, 331] on textarea at bounding box center [688, 361] width 548 height 61
paste textarea "This interview has been canceled. Thank you for your time!"
type textarea "This interview has been canceled. Thank you for your time!"
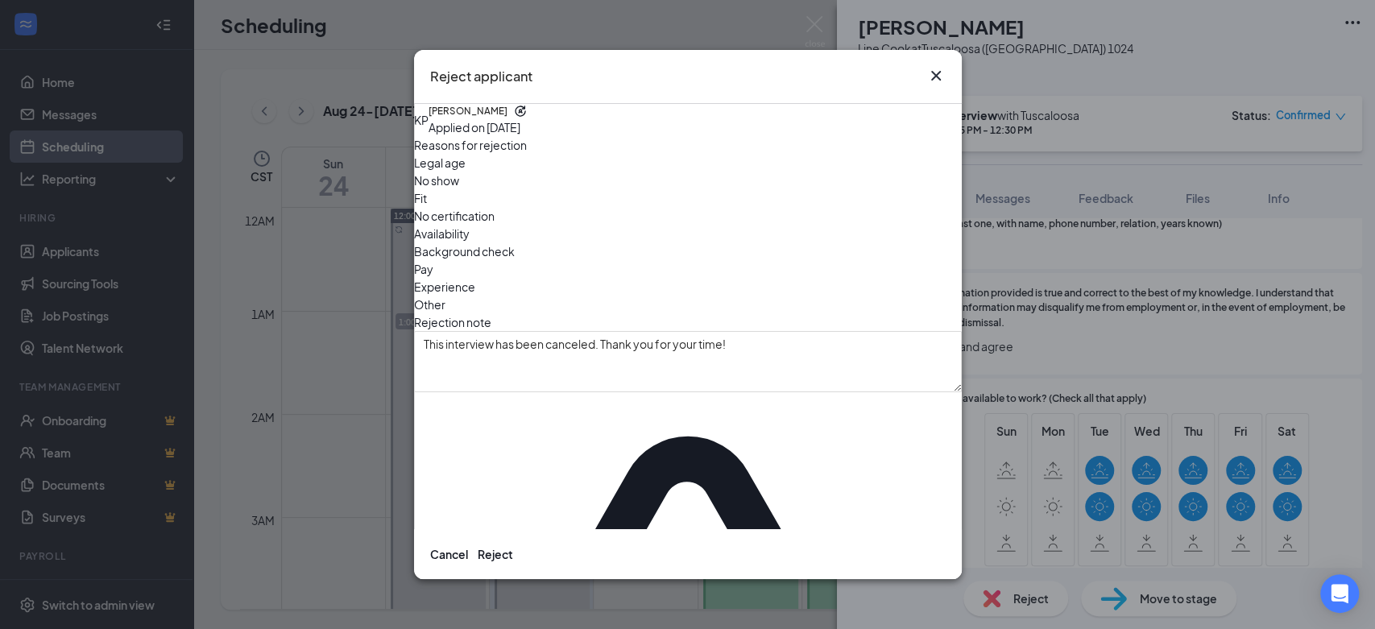
click at [470, 225] on span "Availability" at bounding box center [442, 234] width 56 height 18
click at [513, 545] on button "Reject" at bounding box center [495, 554] width 35 height 18
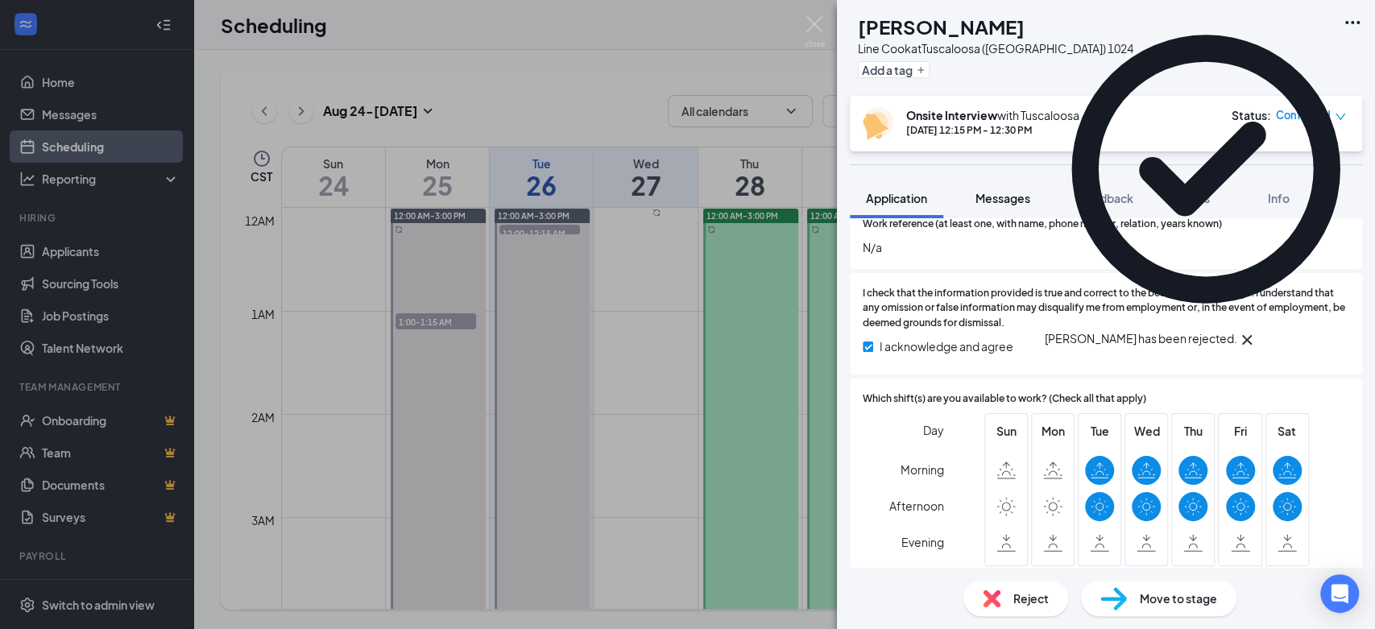
click at [1035, 198] on button "Messages" at bounding box center [1002, 198] width 87 height 40
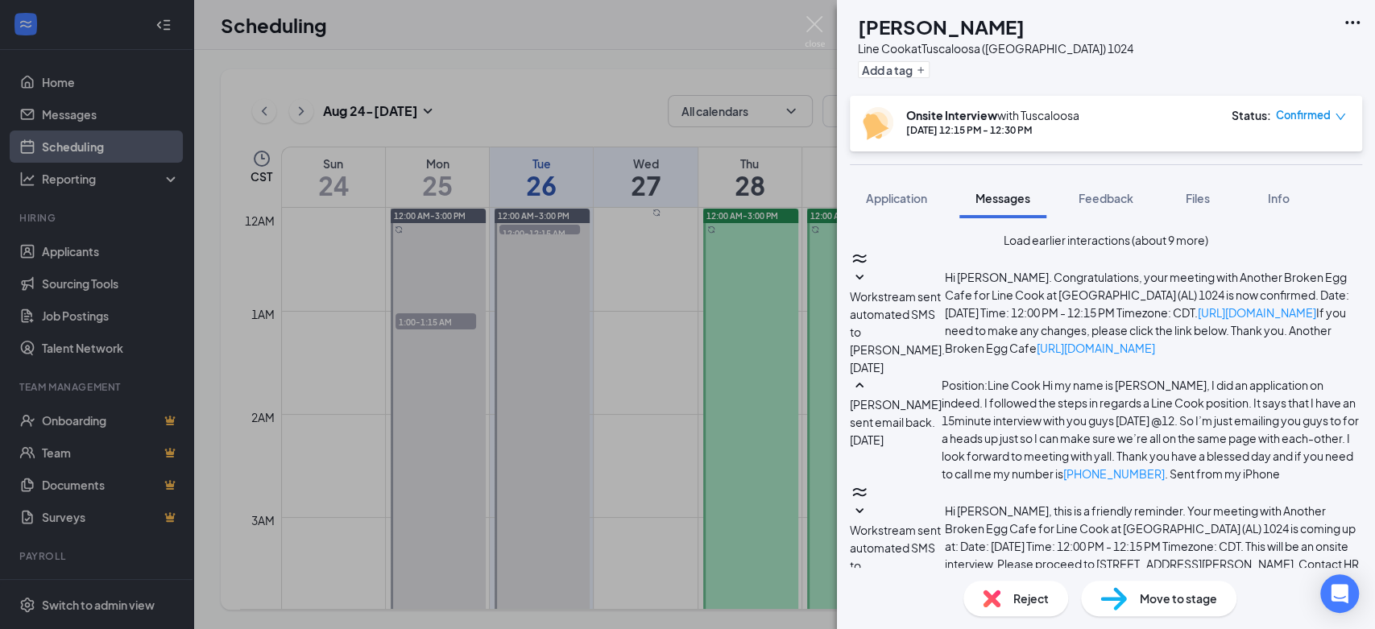
paste textarea "This interview has been canceled. Thank you for your time!"
type textarea "This interview has been canceled. Thank you for your time!"
checkbox input "true"
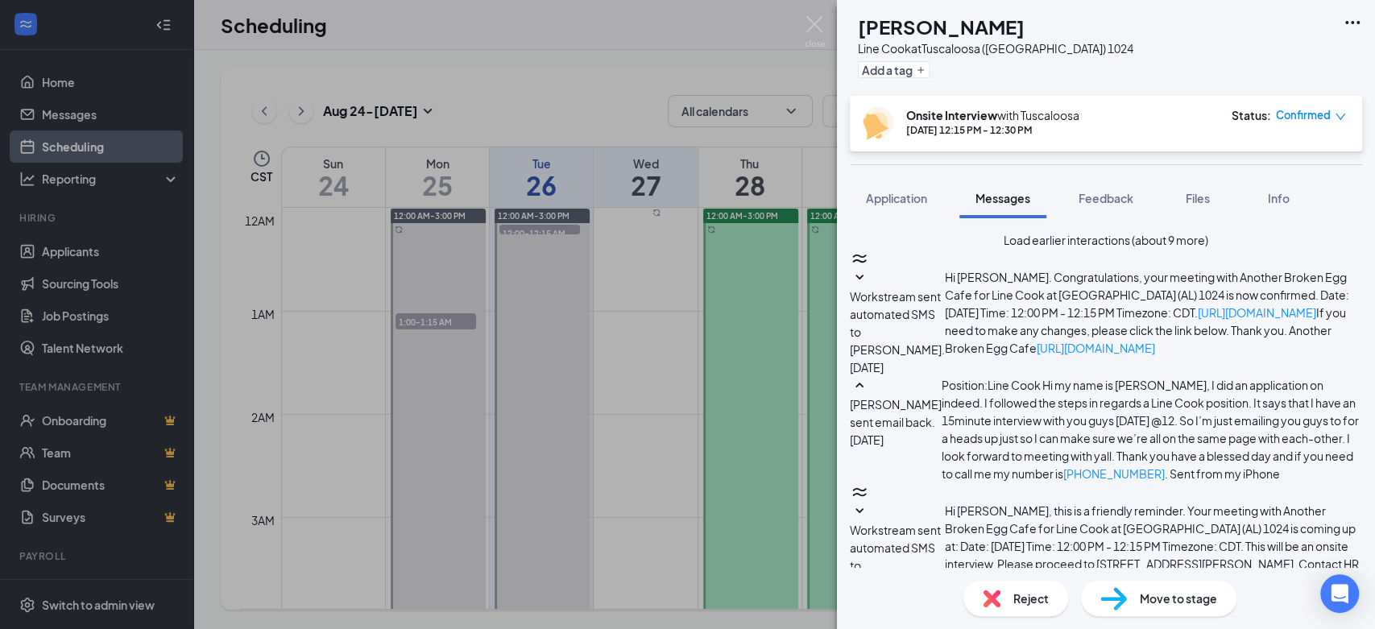
scroll to position [772, 0]
click at [1332, 120] on div "Confirmed" at bounding box center [1311, 115] width 70 height 16
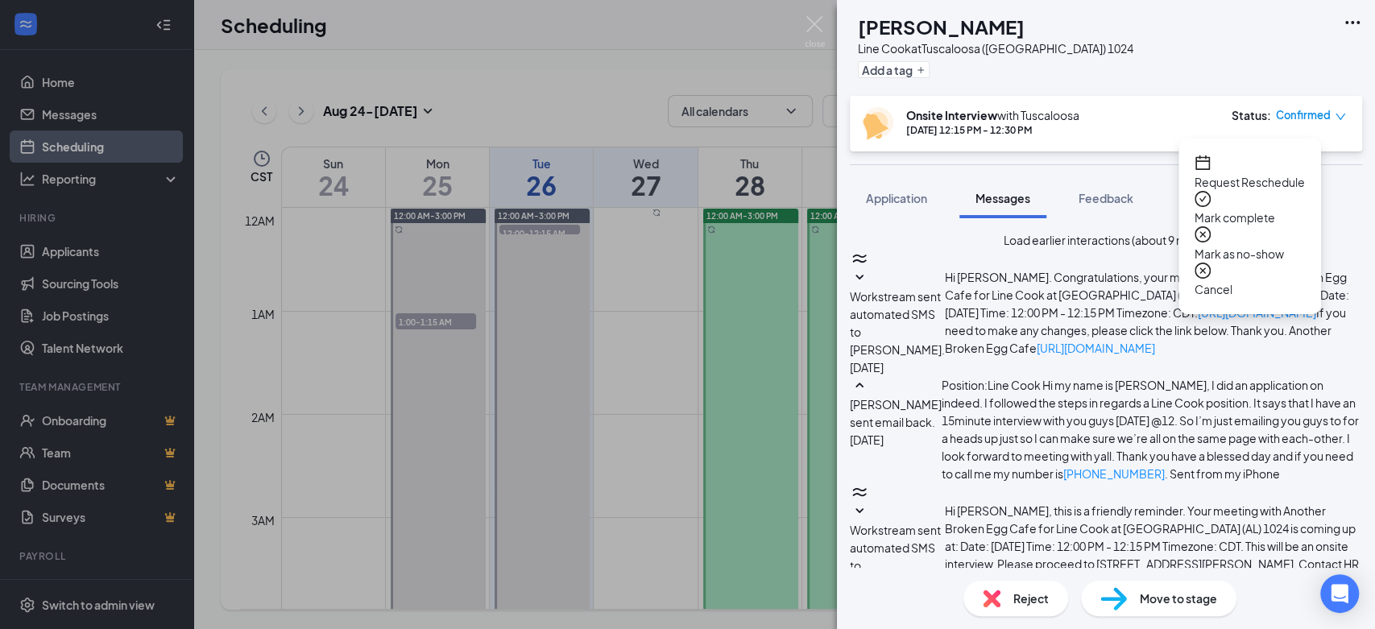
click at [1245, 245] on span "Mark as no-show" at bounding box center [1250, 254] width 110 height 18
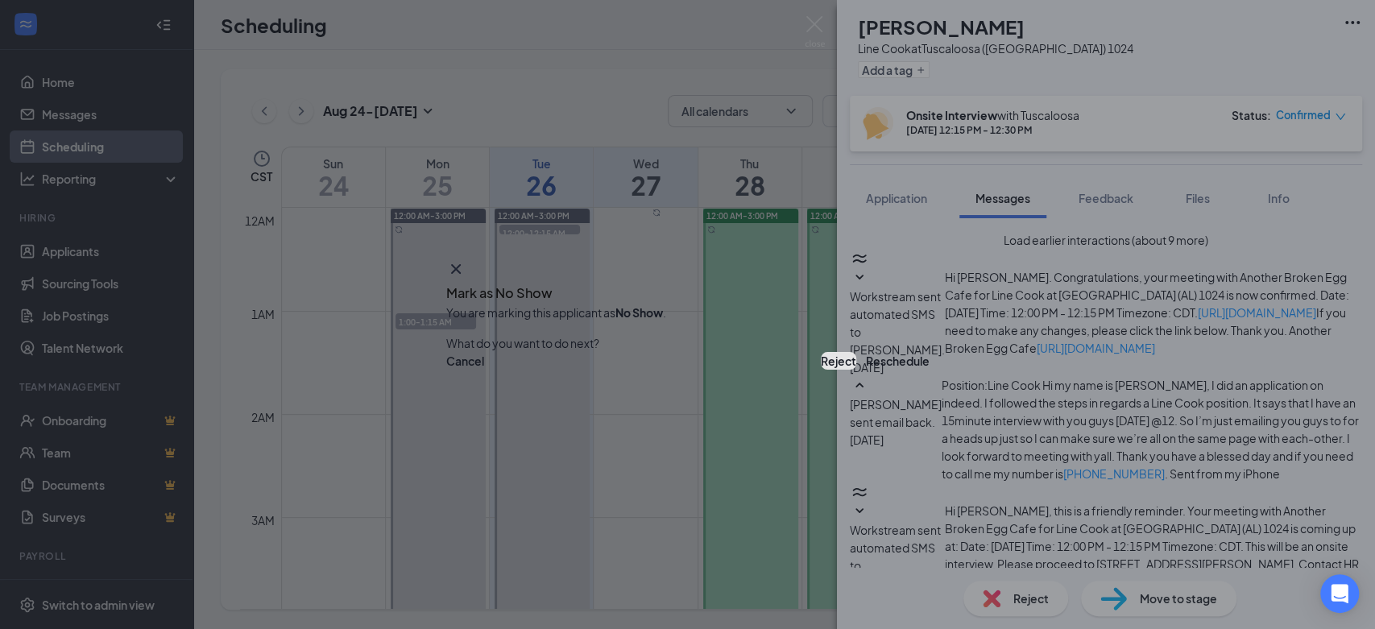
click at [821, 366] on button "Reject" at bounding box center [838, 361] width 35 height 18
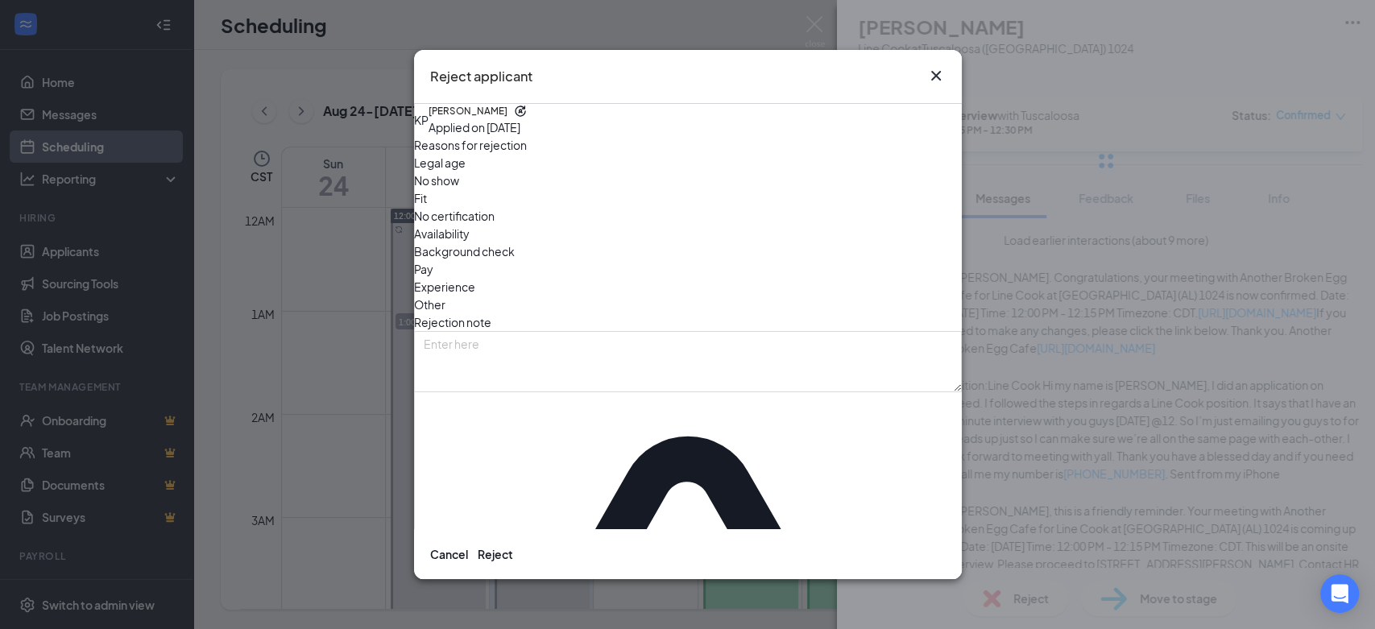
scroll to position [703, 0]
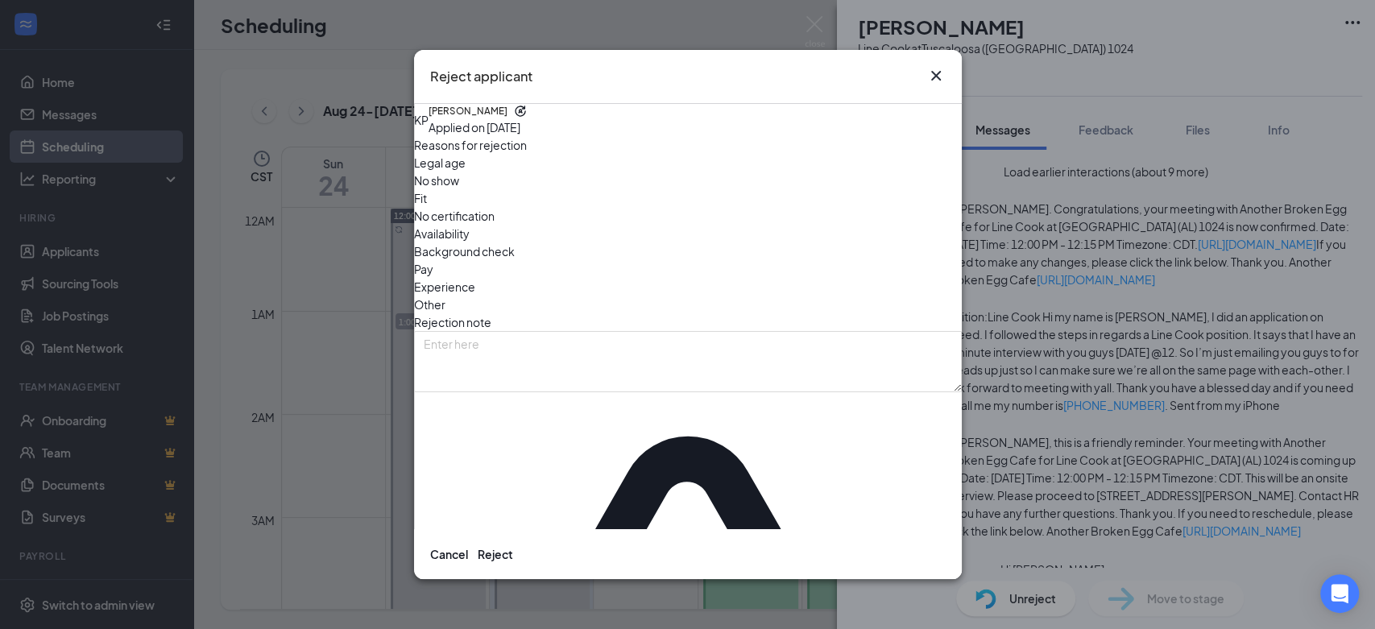
click at [475, 278] on span "Experience" at bounding box center [444, 287] width 61 height 18
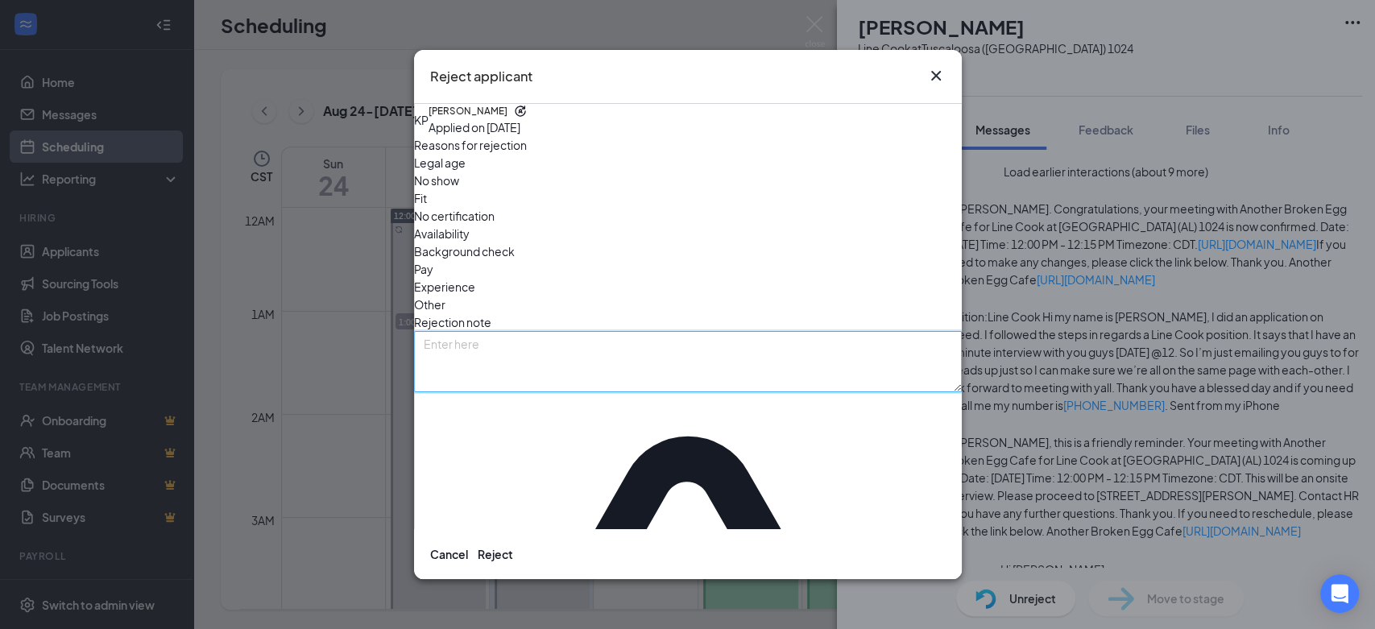
click at [663, 331] on textarea at bounding box center [688, 361] width 548 height 61
paste textarea "This interview has been canceled. Thank you for your time!"
type textarea "This interview has been canceled. Thank you for your time!"
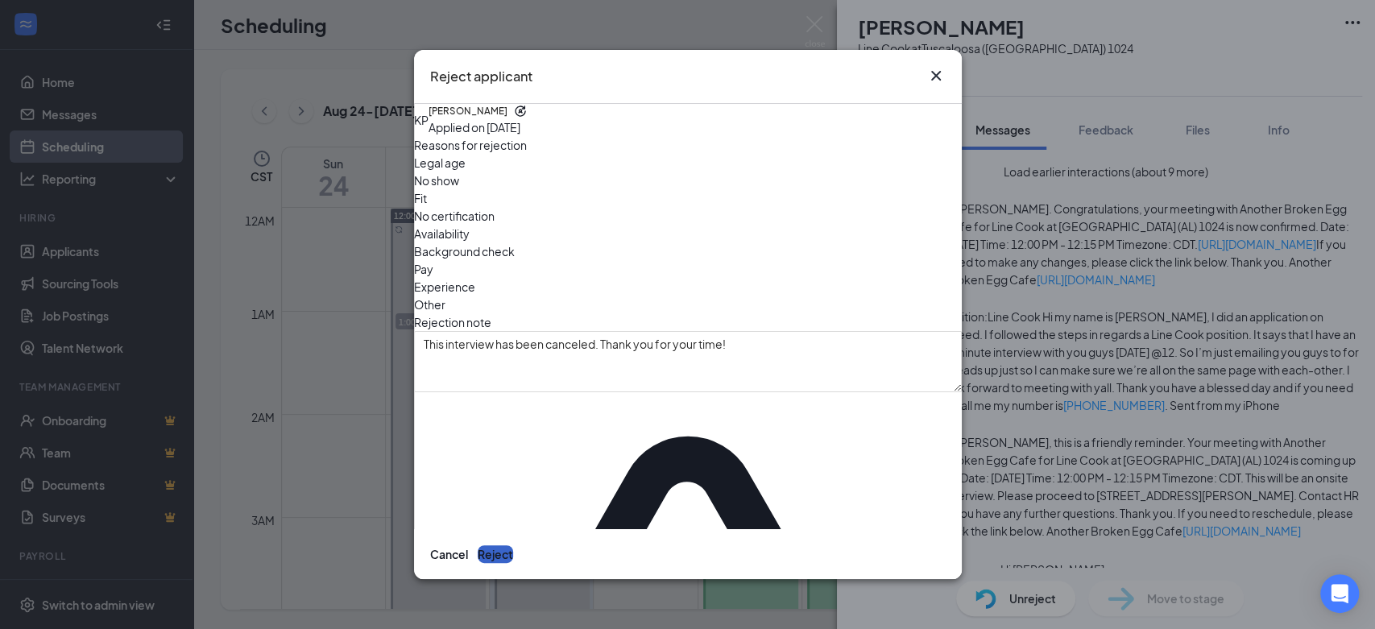
click at [513, 545] on button "Reject" at bounding box center [495, 554] width 35 height 18
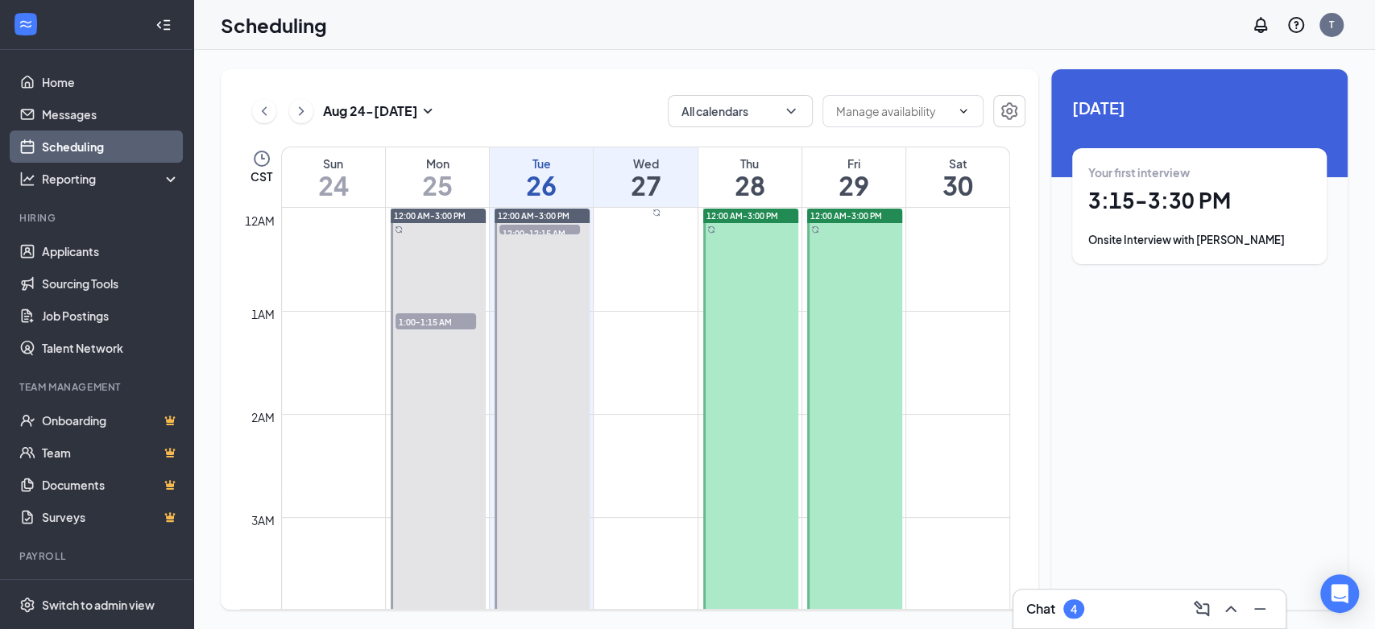
click at [561, 168] on div "Tue" at bounding box center [541, 163] width 103 height 16
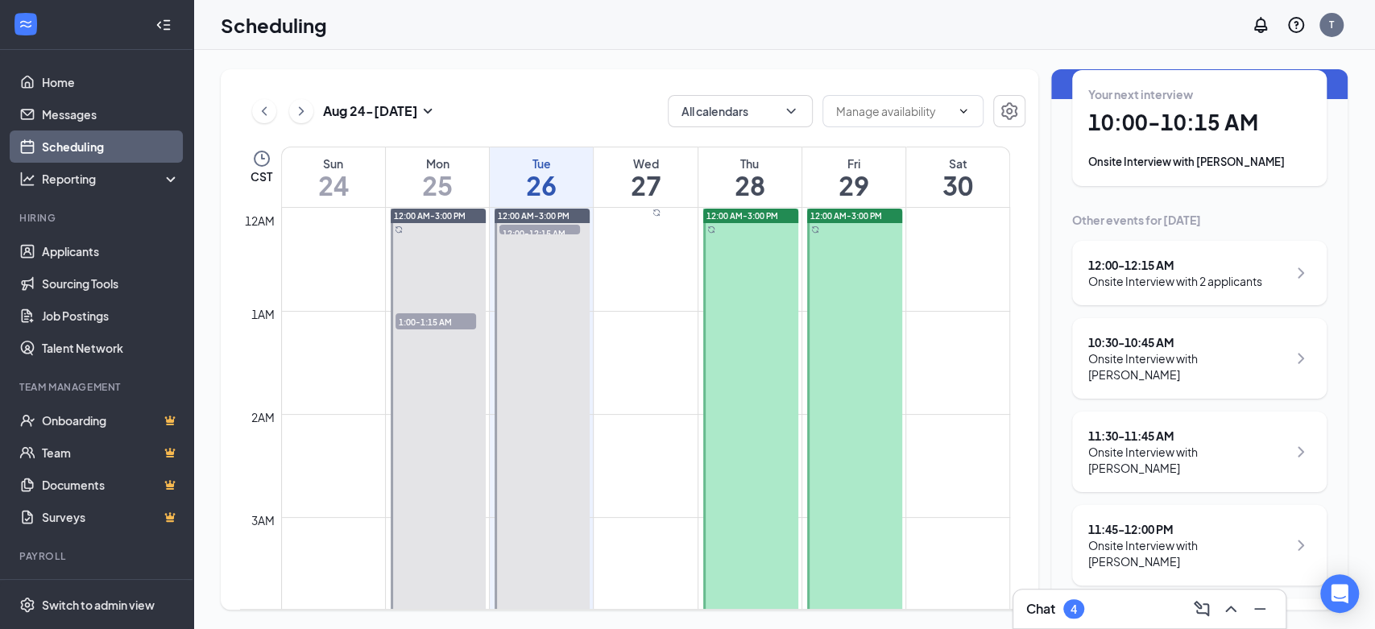
scroll to position [173, 0]
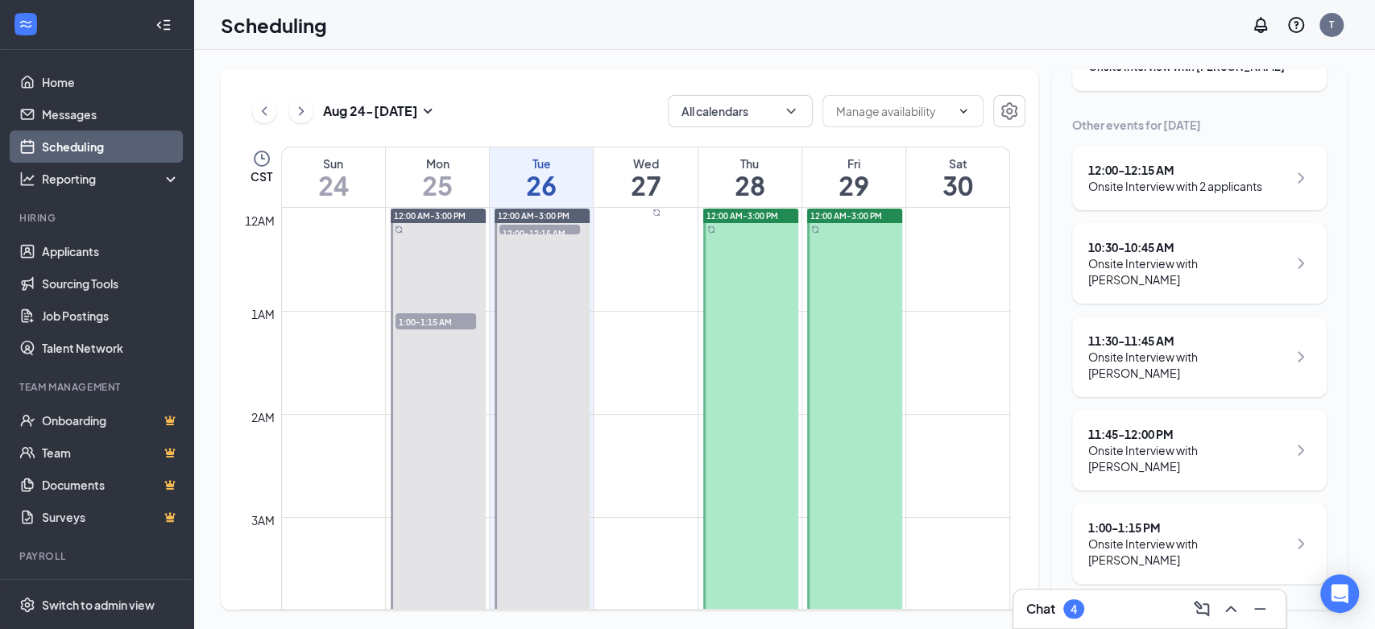
click at [1193, 179] on div "Onsite Interview with 2 applicants" at bounding box center [1175, 186] width 174 height 16
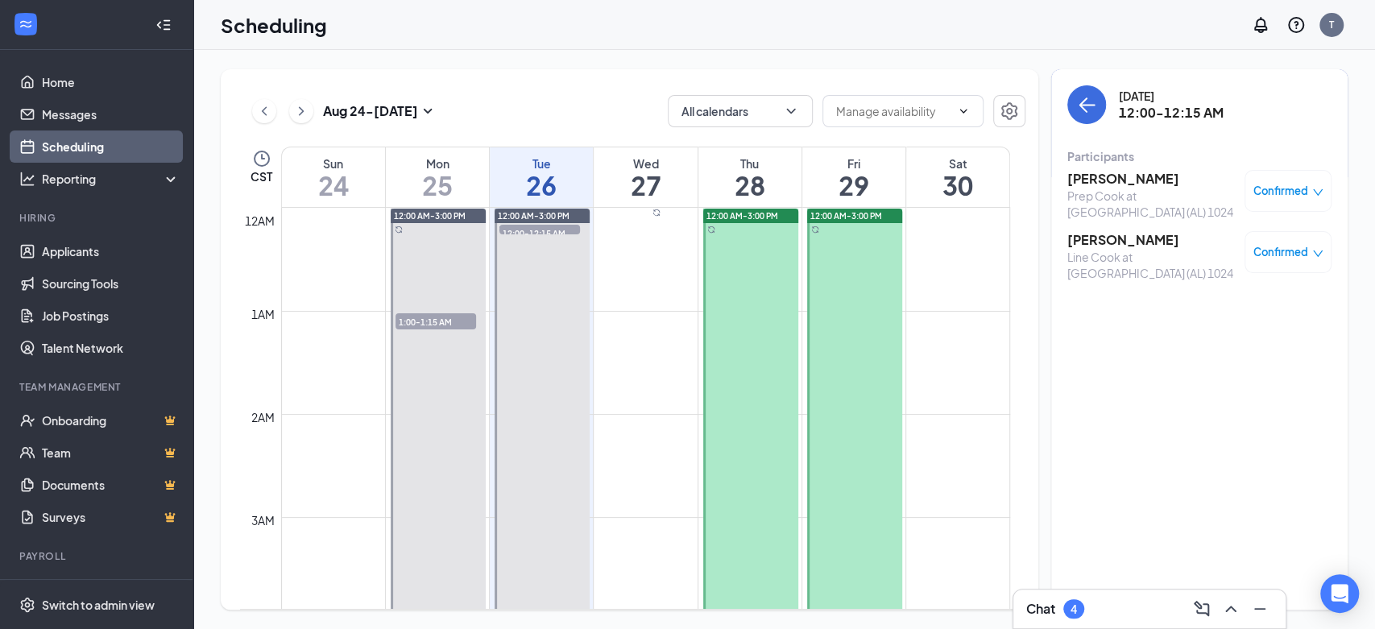
click at [1093, 185] on h3 "Jayla Smith" at bounding box center [1151, 179] width 169 height 18
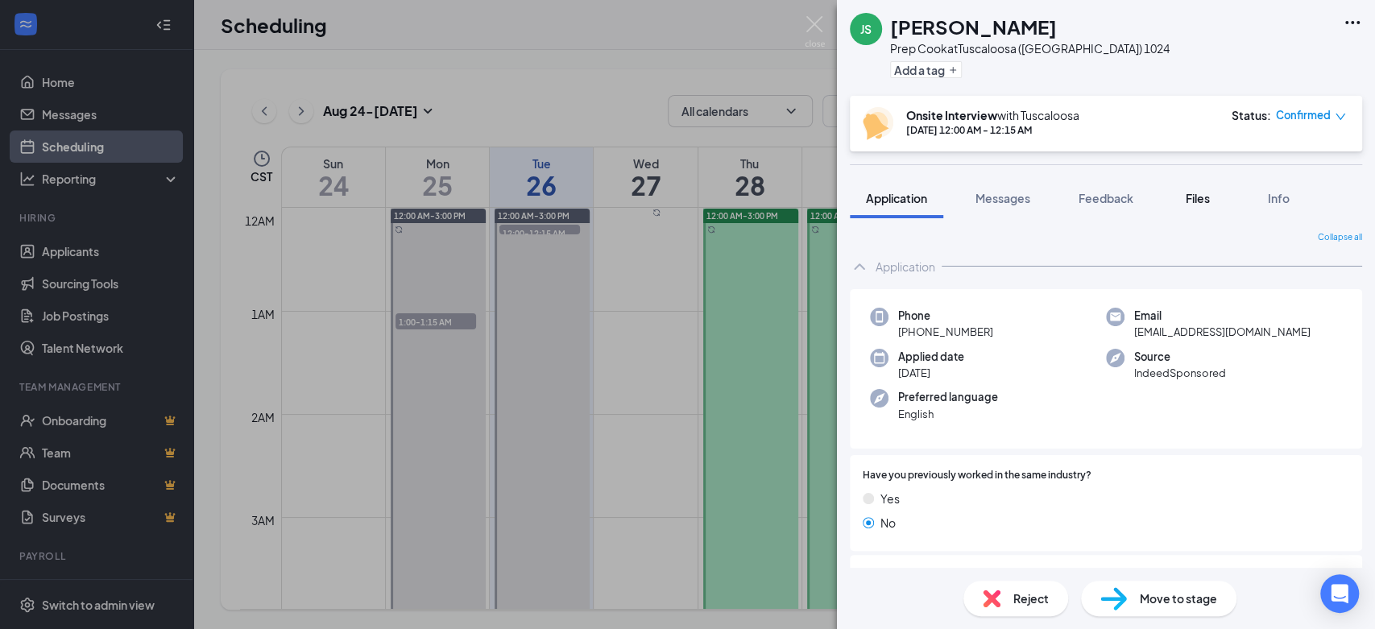
click at [1206, 197] on span "Files" at bounding box center [1198, 198] width 24 height 15
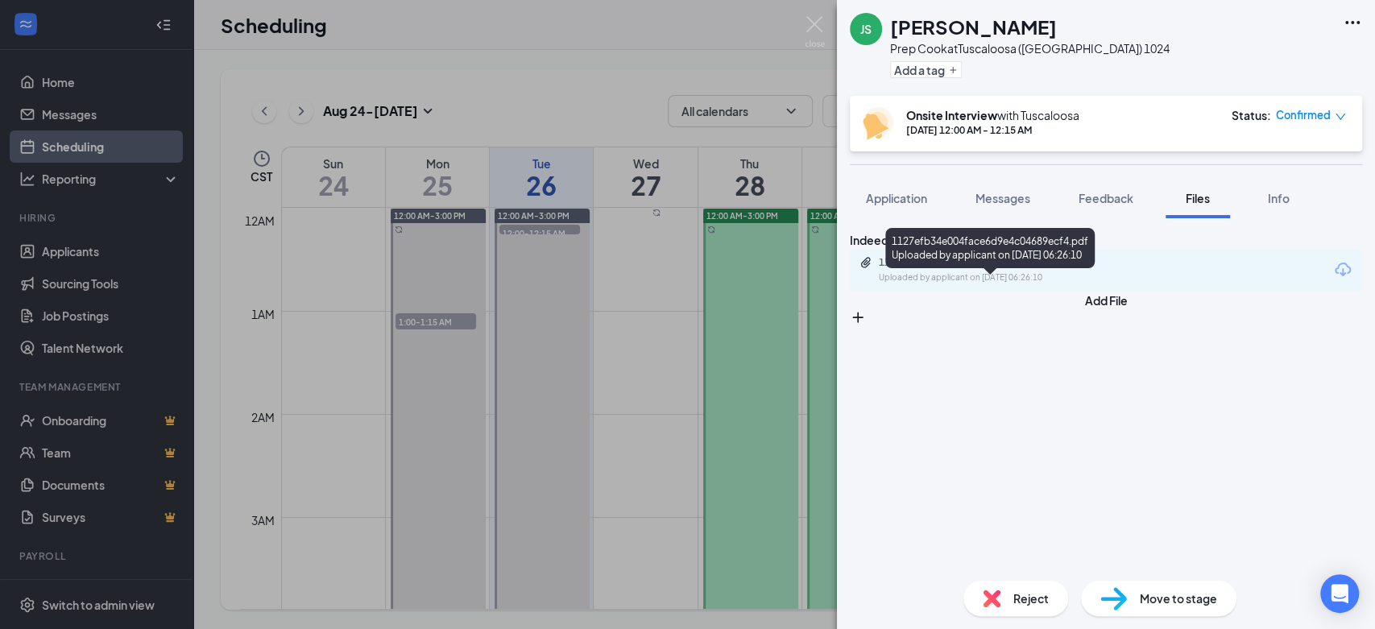
click at [960, 269] on div "1127efb34e004face6d9e4c04689ecf4.pdf" at bounding box center [992, 262] width 226 height 13
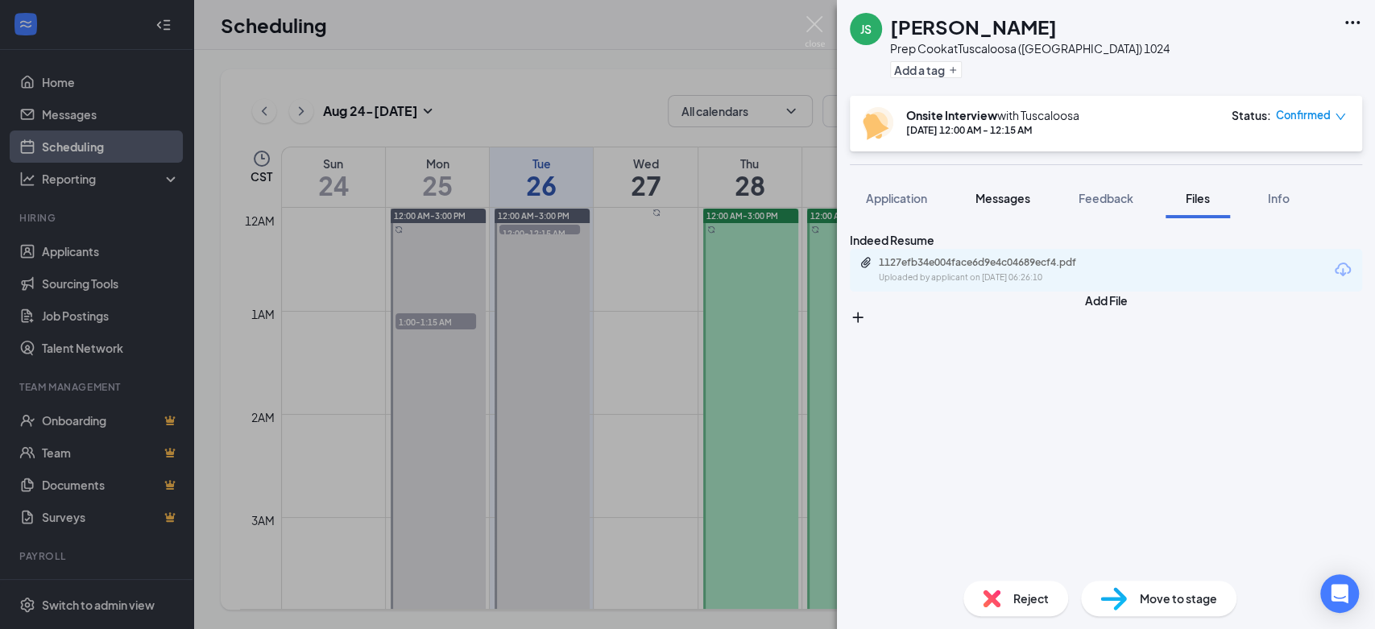
click at [1005, 193] on span "Messages" at bounding box center [1003, 198] width 55 height 15
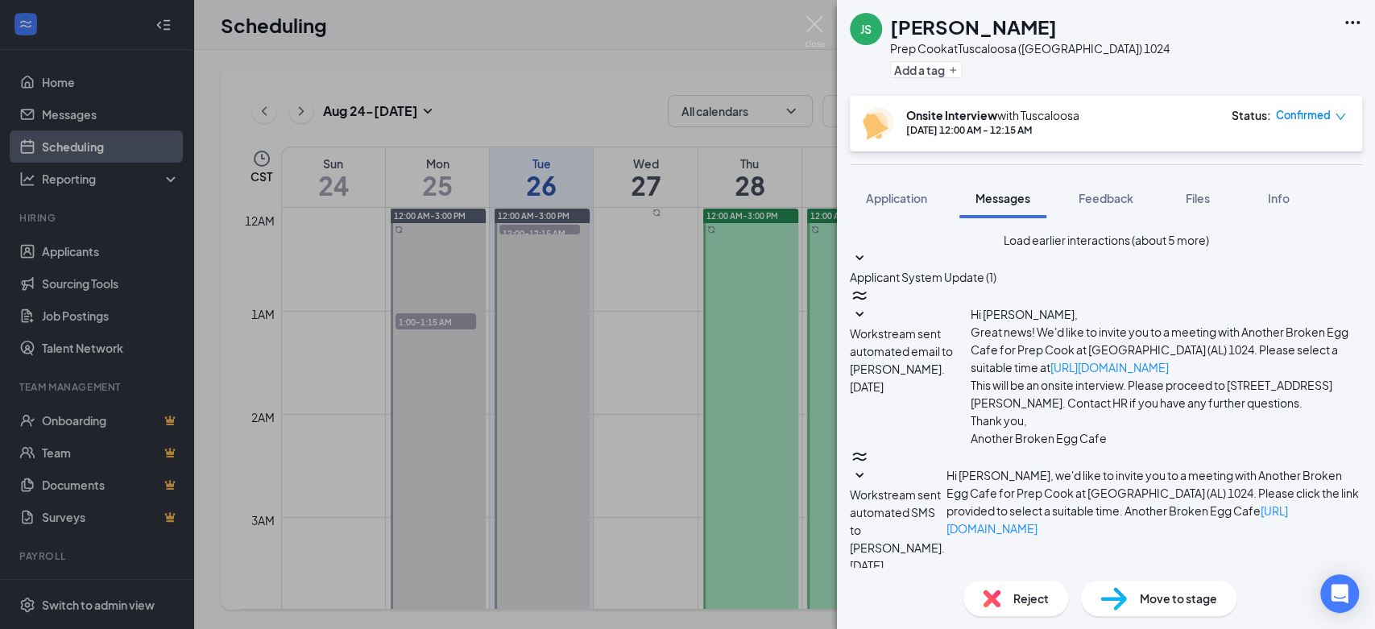
paste textarea "This interview has been canceled. Thank you for your time!"
type textarea "This interview has been canceled. Thank you for your time!"
drag, startPoint x: 1133, startPoint y: 545, endPoint x: 1186, endPoint y: 527, distance: 55.3
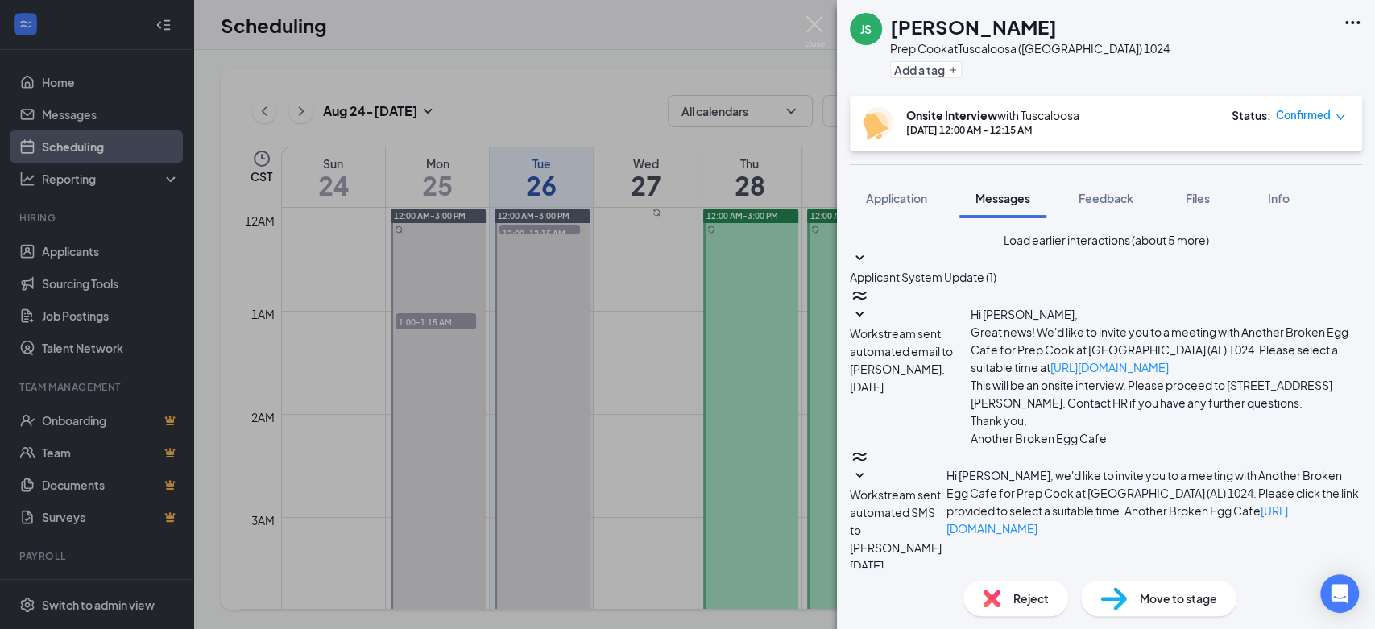
checkbox input "true"
click at [1016, 608] on div "Reject" at bounding box center [1015, 598] width 105 height 35
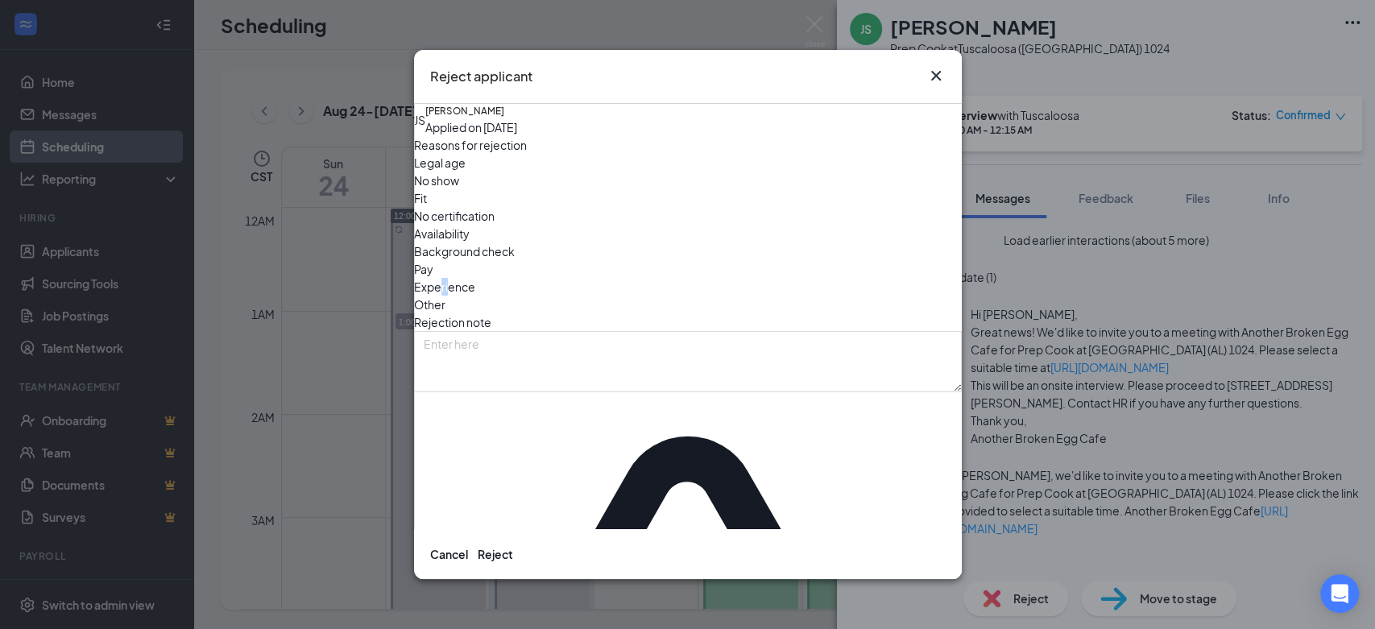
drag, startPoint x: 653, startPoint y: 255, endPoint x: 650, endPoint y: 263, distance: 8.4
click at [649, 263] on div "Reasons for rejection Legal age No show Fit No certification Availability Backg…" at bounding box center [688, 564] width 548 height 857
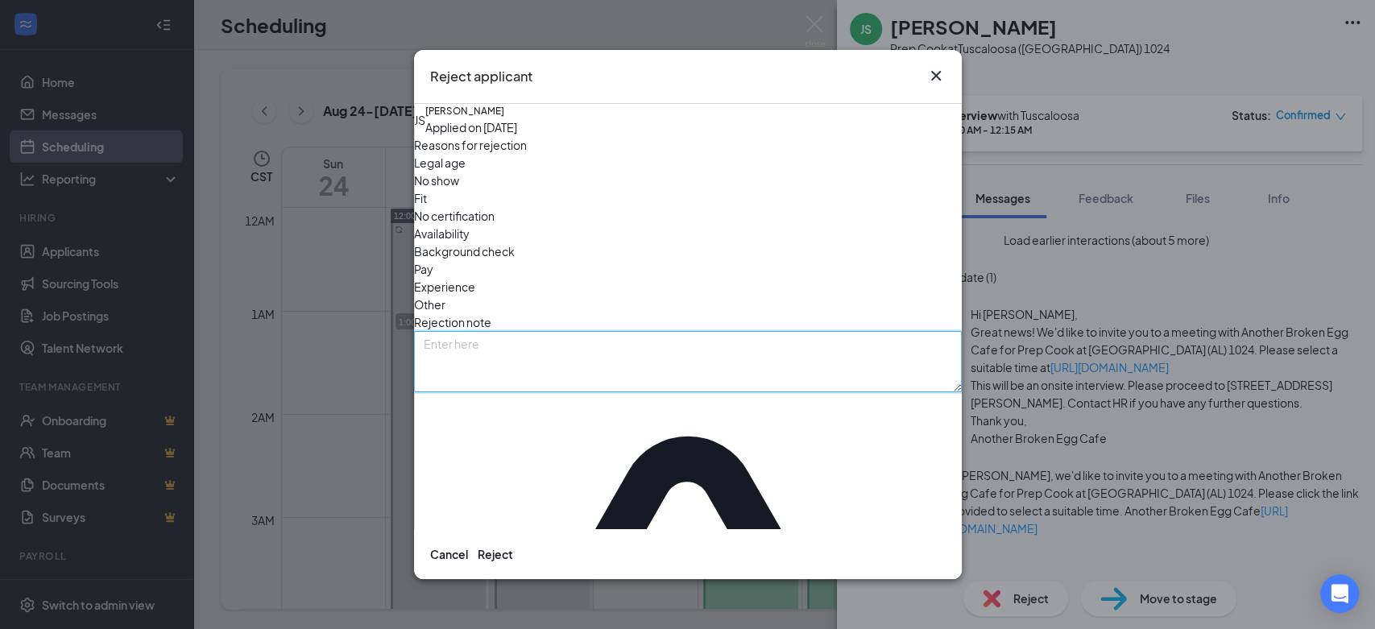
click at [658, 331] on textarea at bounding box center [688, 361] width 548 height 61
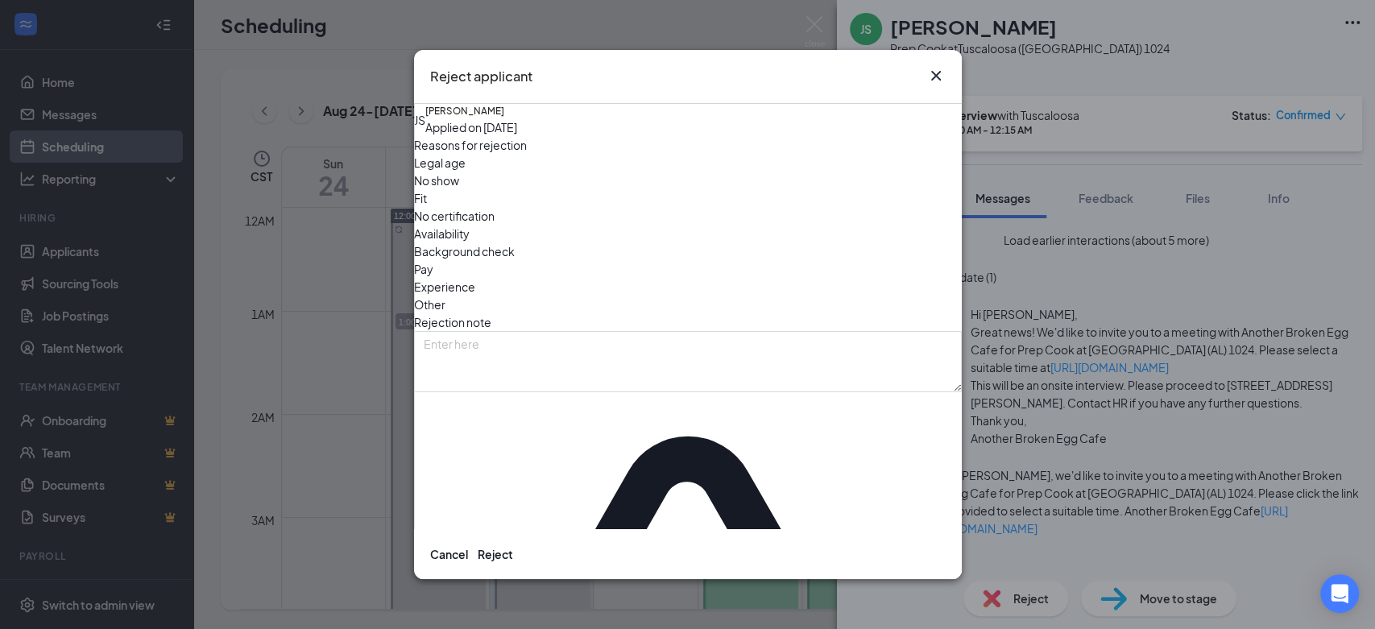
click at [475, 278] on span "Experience" at bounding box center [444, 287] width 61 height 18
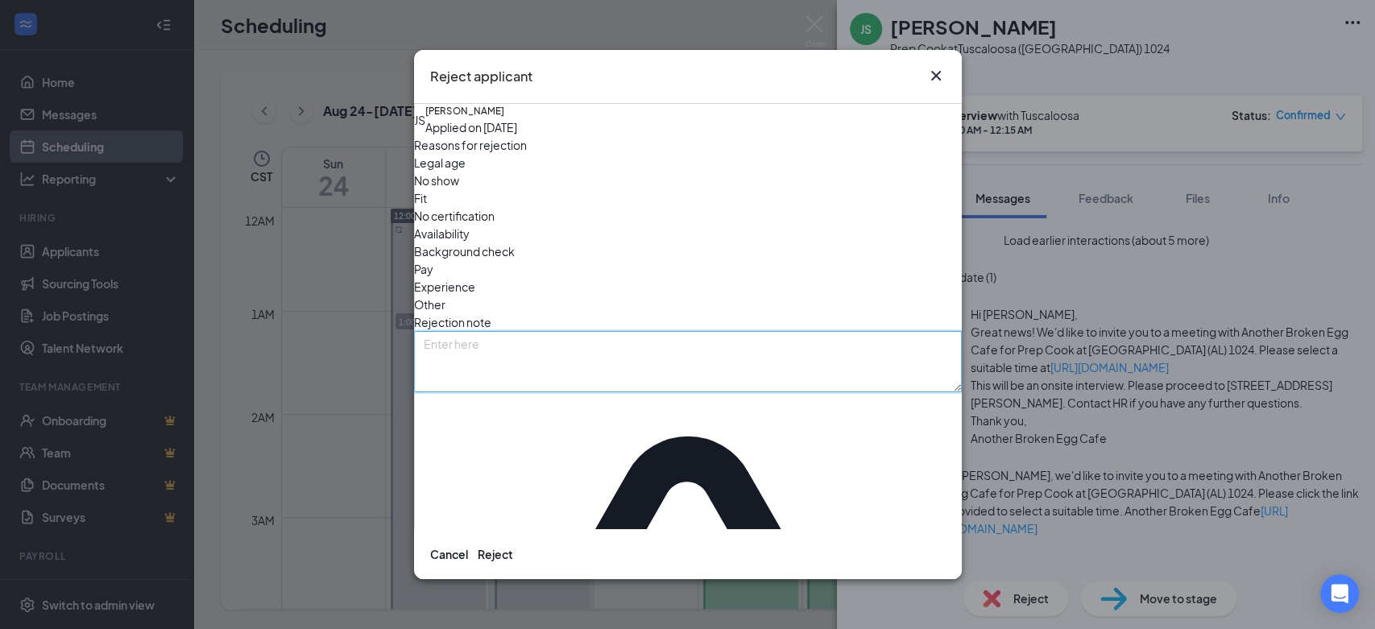
click at [673, 342] on textarea at bounding box center [688, 361] width 548 height 61
paste textarea "This interview has been canceled. Thank you for your time!"
type textarea "This interview has been canceled. Thank you for your time!"
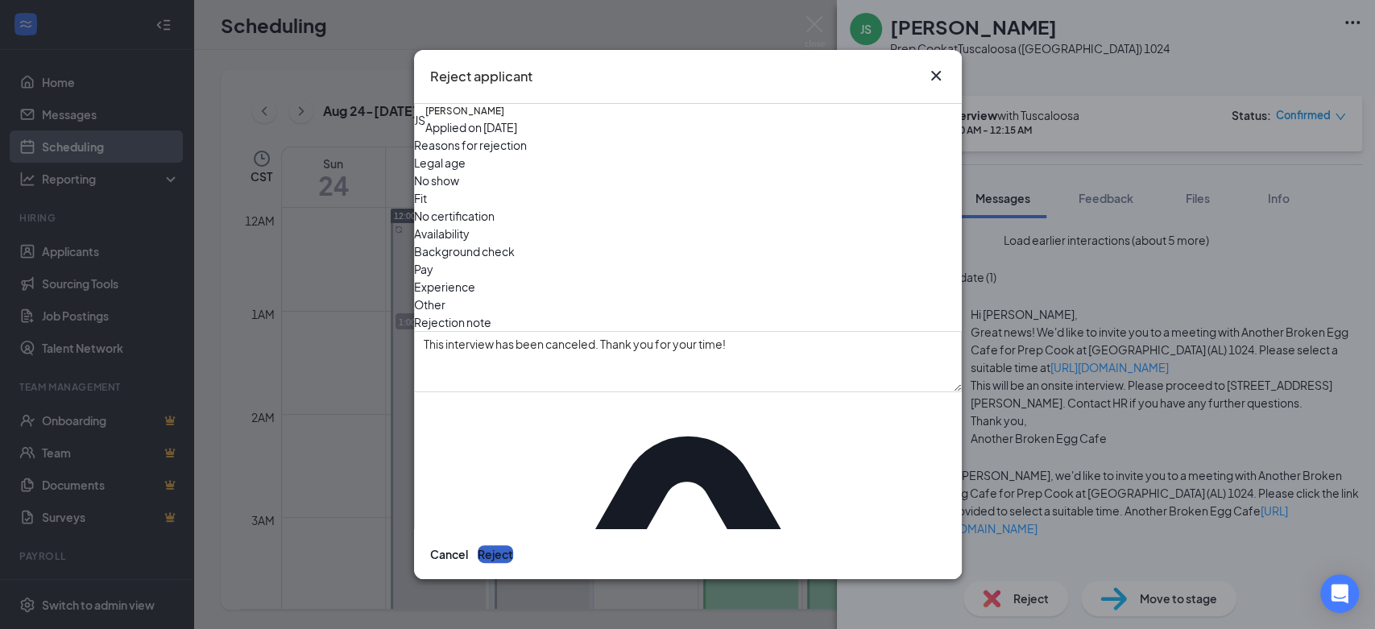
click at [513, 545] on button "Reject" at bounding box center [495, 554] width 35 height 18
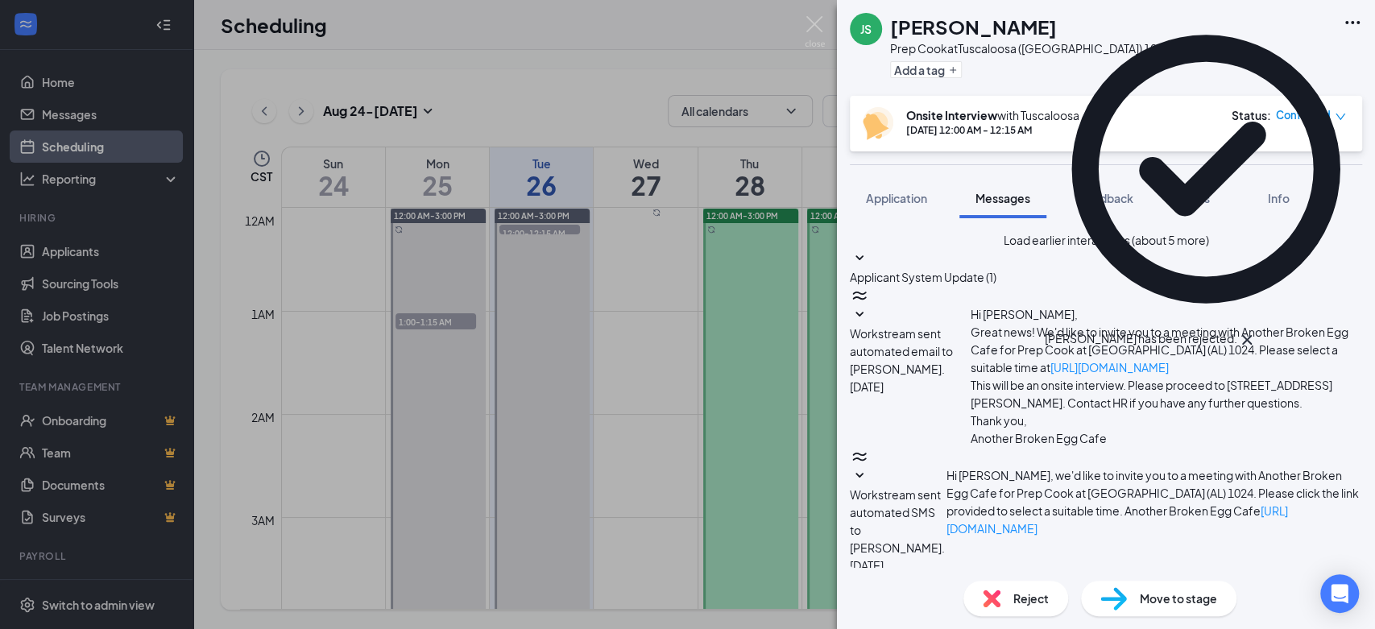
click at [1335, 114] on icon "down" at bounding box center [1340, 116] width 11 height 11
click at [1241, 245] on span "Mark as no-show" at bounding box center [1250, 254] width 110 height 18
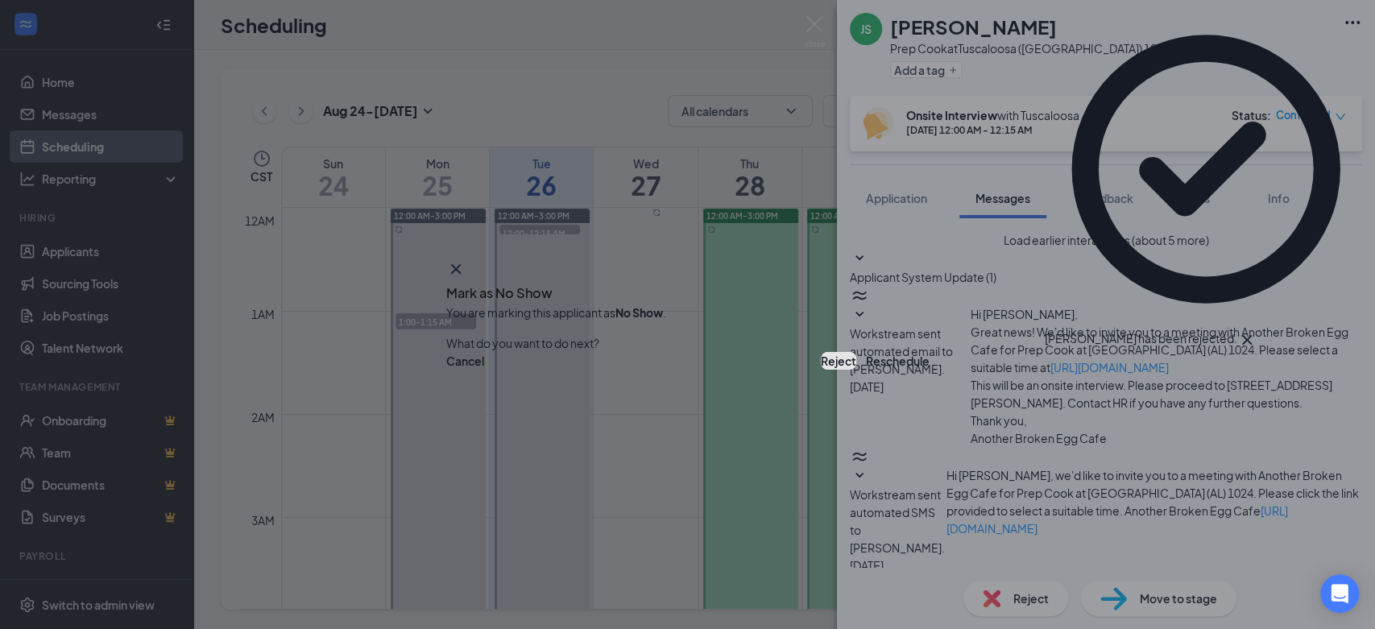
click at [821, 360] on button "Reject" at bounding box center [838, 361] width 35 height 18
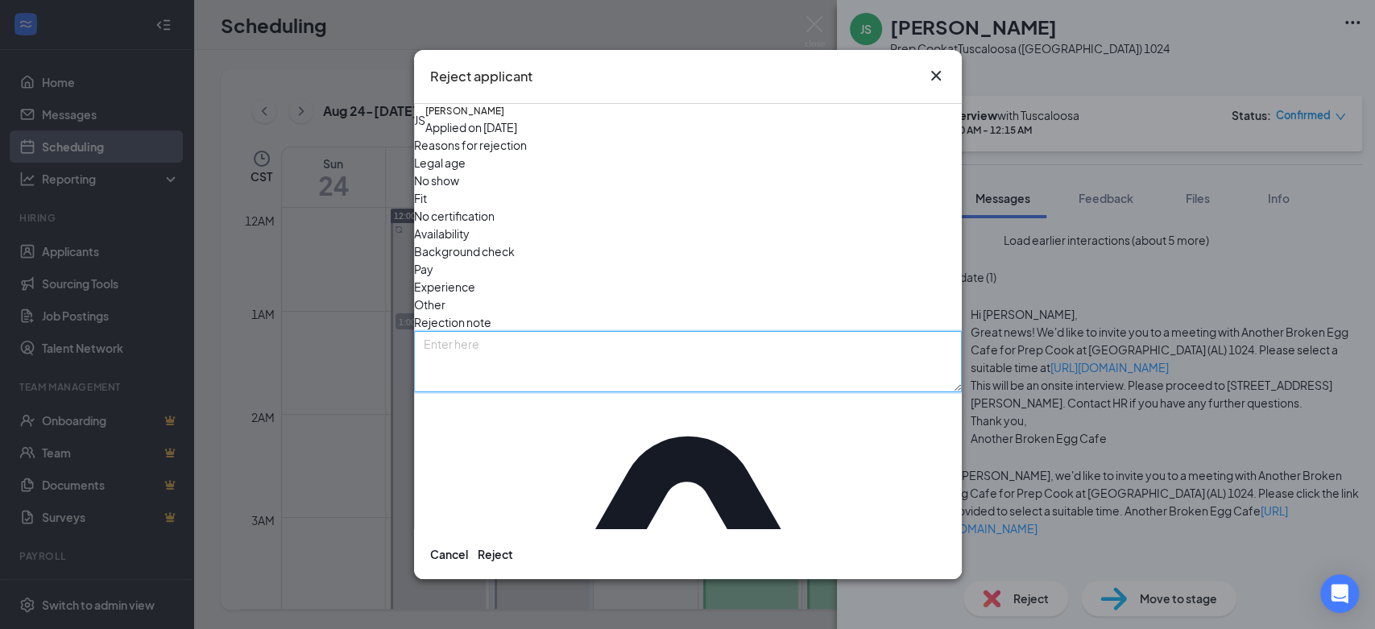
click at [735, 343] on textarea at bounding box center [688, 361] width 548 height 61
paste textarea "This interview has been canceled. Thank you for your time!"
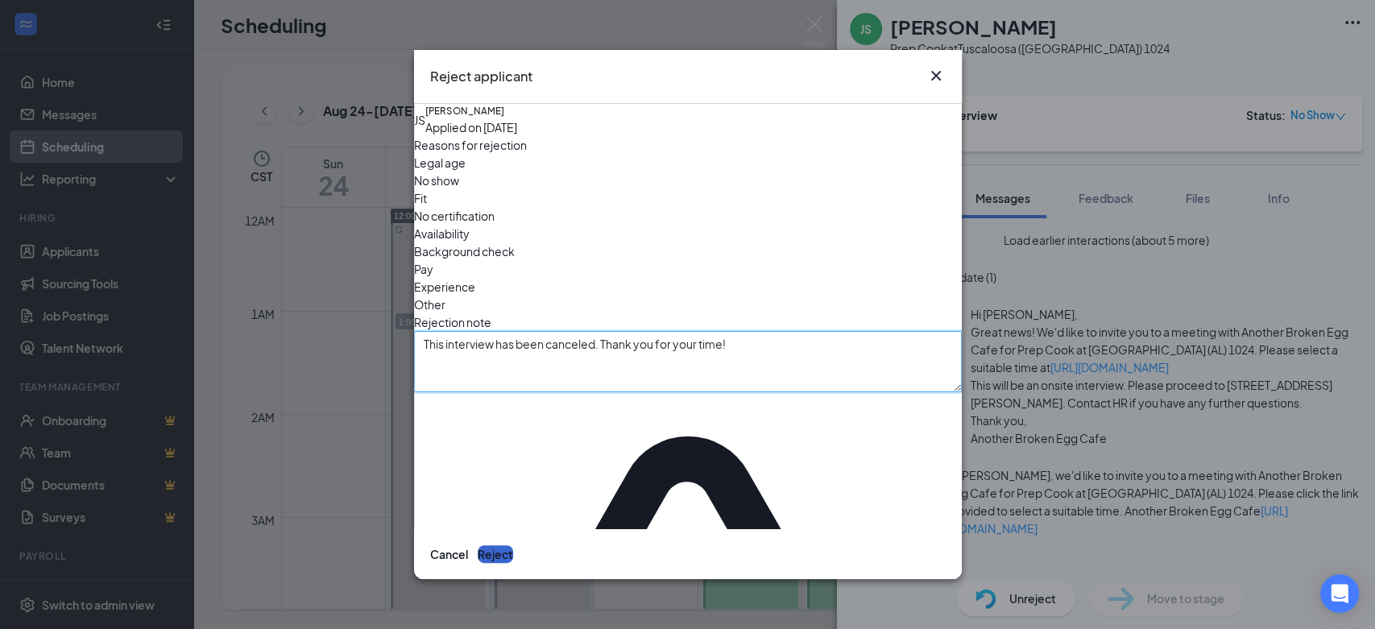
type textarea "This interview has been canceled. Thank you for your time!"
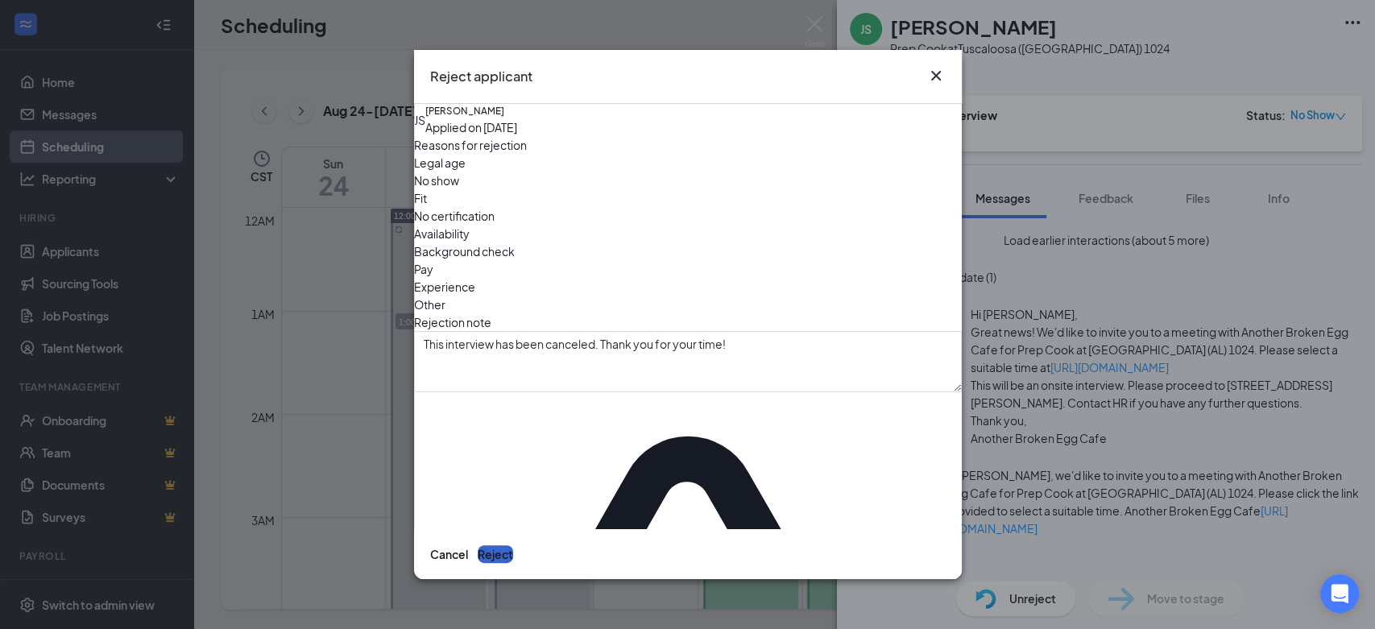
click at [513, 545] on button "Reject" at bounding box center [495, 554] width 35 height 18
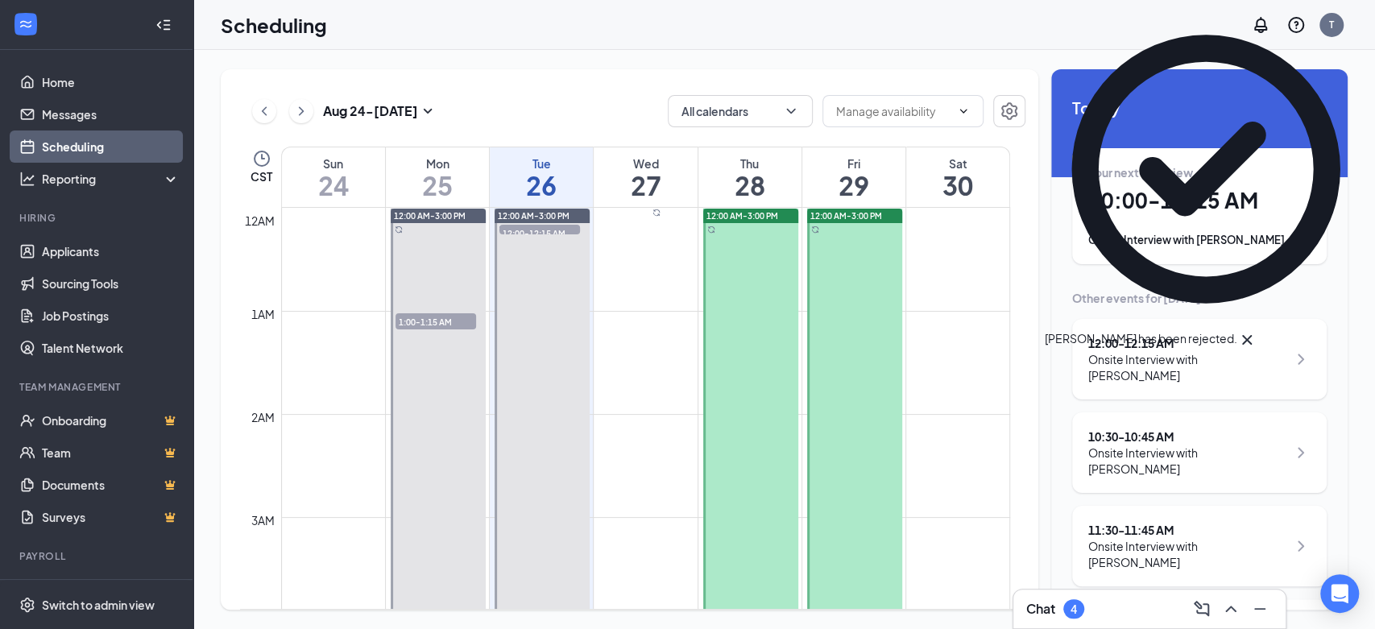
click at [1108, 366] on div "Onsite Interview with Brandon Davies" at bounding box center [1187, 367] width 199 height 32
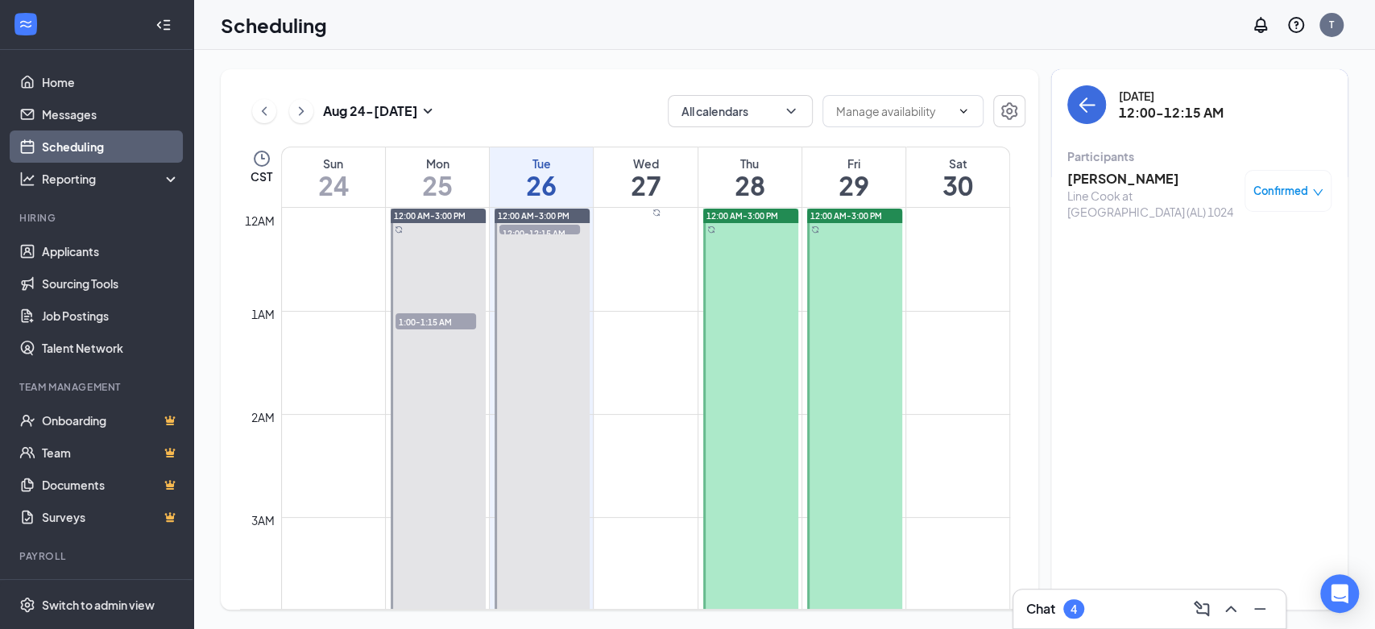
click at [1138, 173] on h3 "Brandon Davies" at bounding box center [1151, 179] width 169 height 18
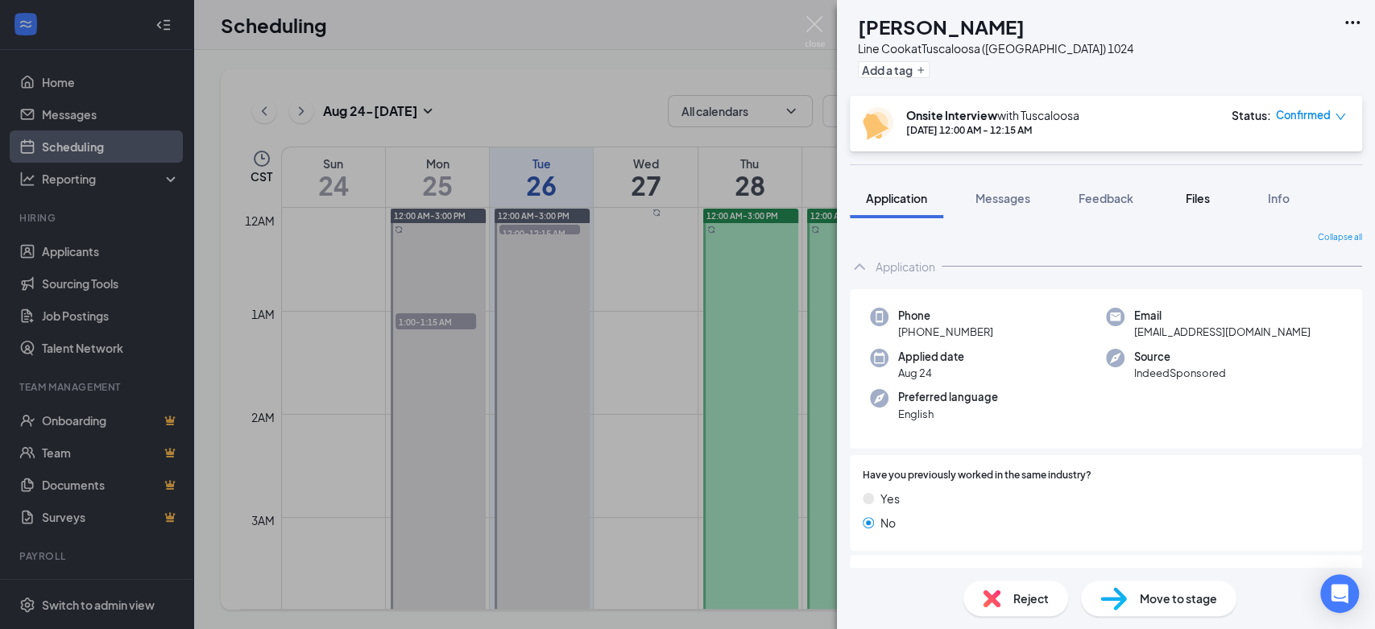
click at [1187, 196] on span "Files" at bounding box center [1198, 198] width 24 height 15
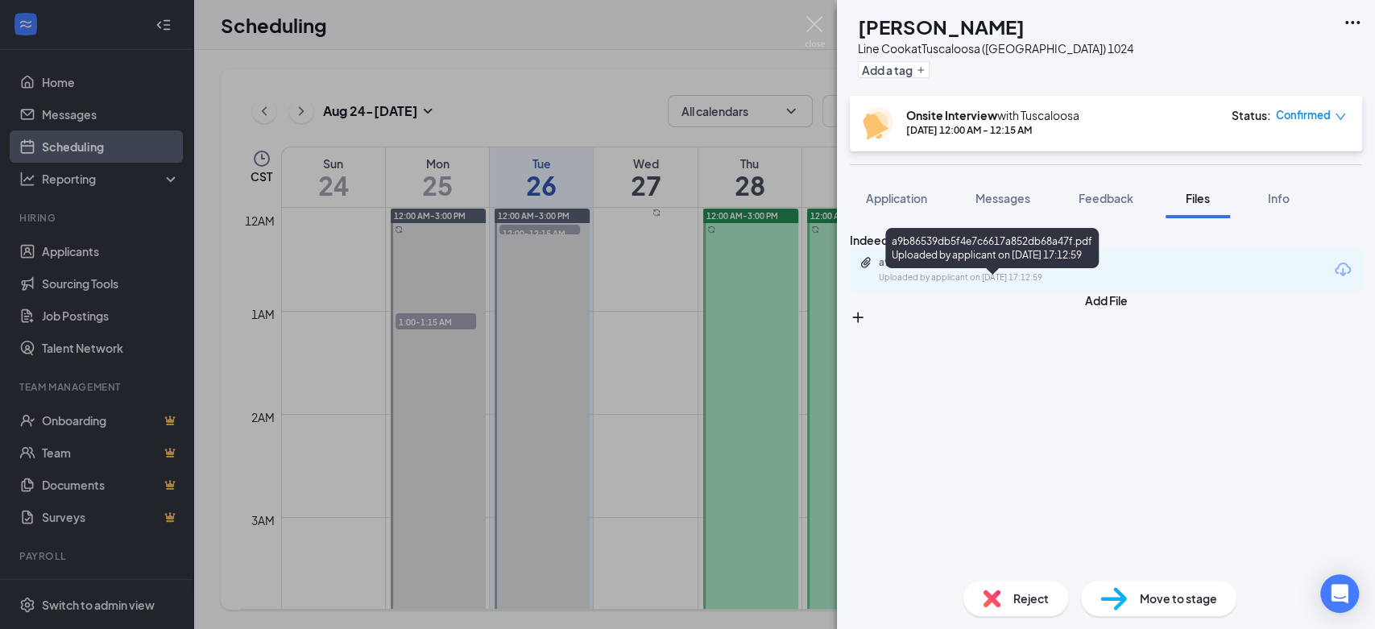
click at [1013, 269] on div "a9b86539db5f4e7c6617a852db68a47f.pdf" at bounding box center [992, 262] width 226 height 13
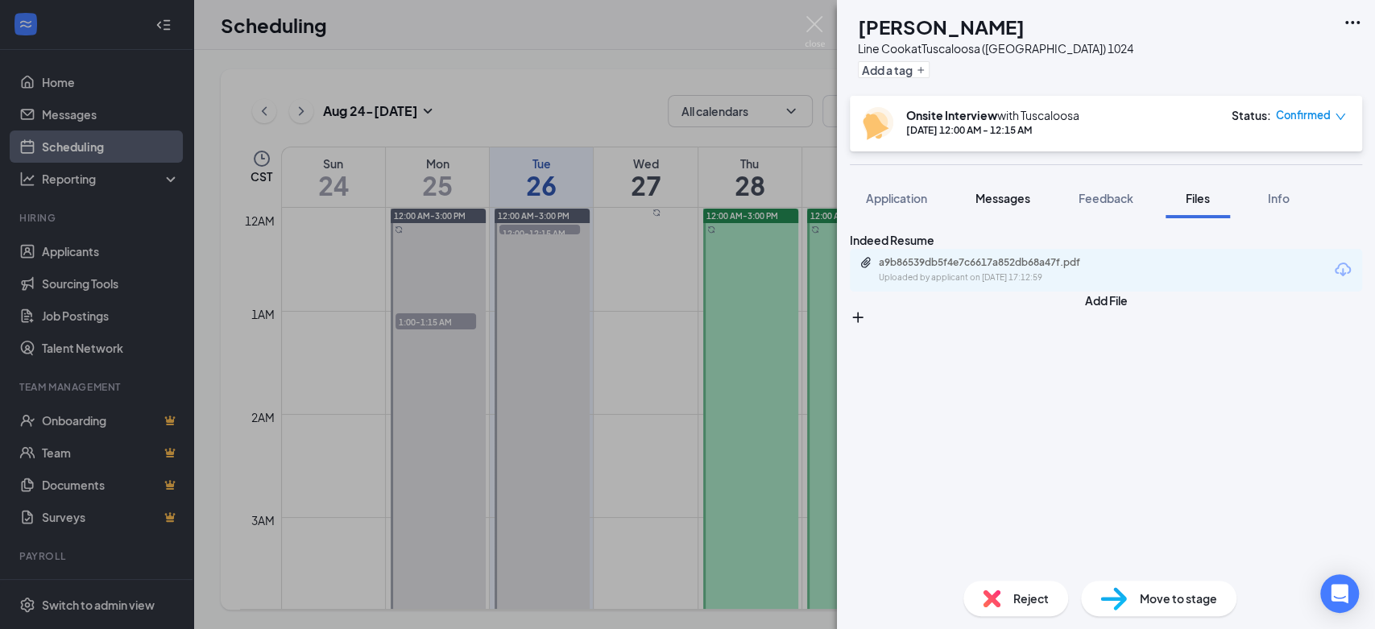
click at [1008, 209] on button "Messages" at bounding box center [1002, 198] width 87 height 40
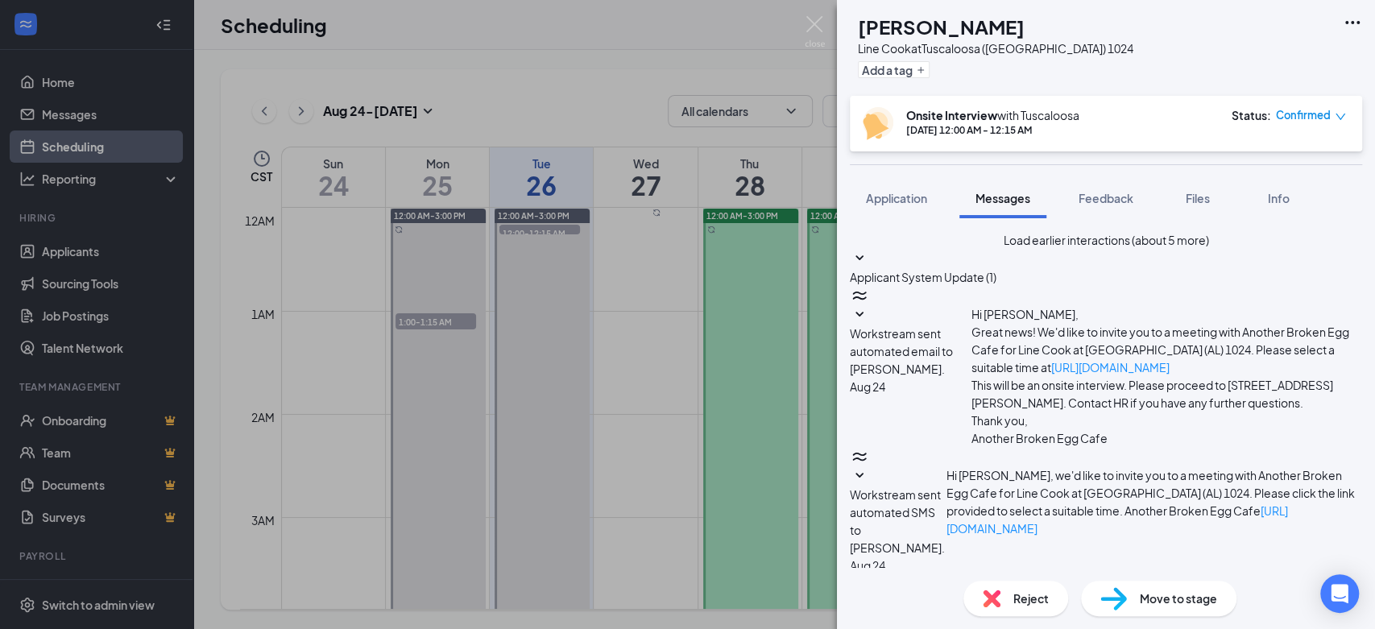
drag, startPoint x: 1013, startPoint y: 478, endPoint x: 947, endPoint y: 435, distance: 78.7
paste textarea "This interview has been canceled. Thank you for your time!"
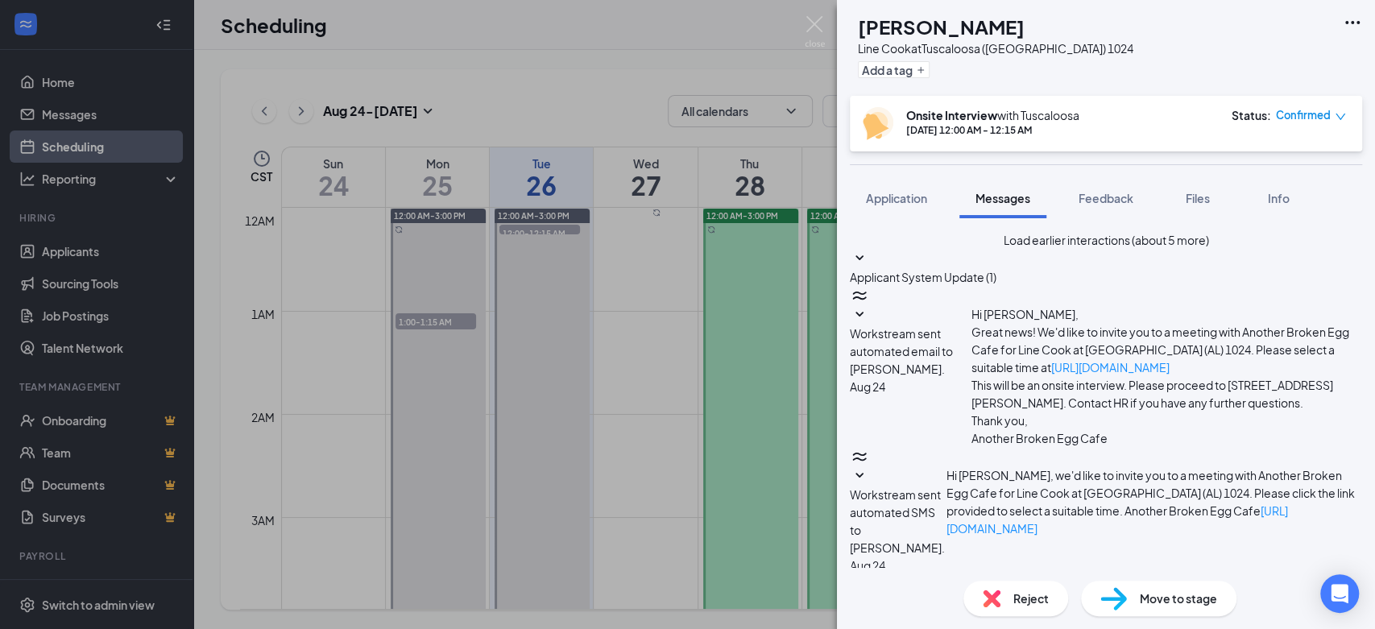
type textarea "This interview has been canceled. Thank you for your time!"
drag, startPoint x: 1134, startPoint y: 541, endPoint x: 1249, endPoint y: 534, distance: 114.6
checkbox input "true"
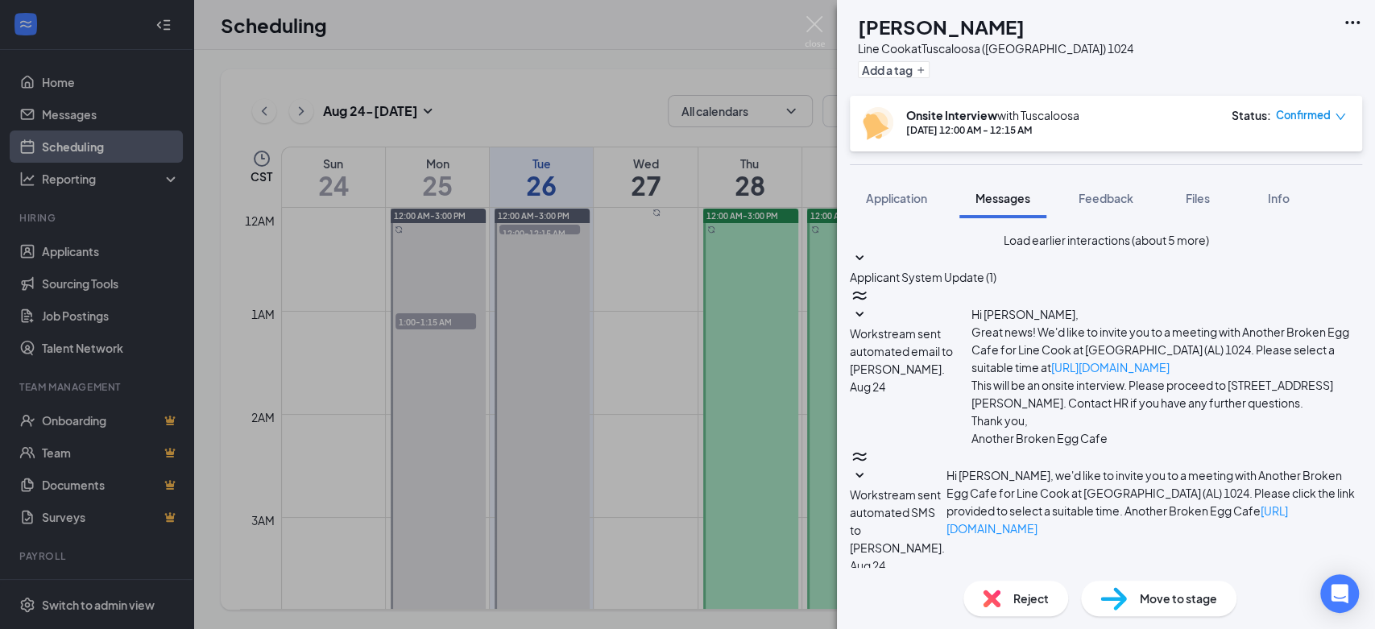
scroll to position [785, 0]
click at [1026, 591] on span "Reject" at bounding box center [1030, 599] width 35 height 18
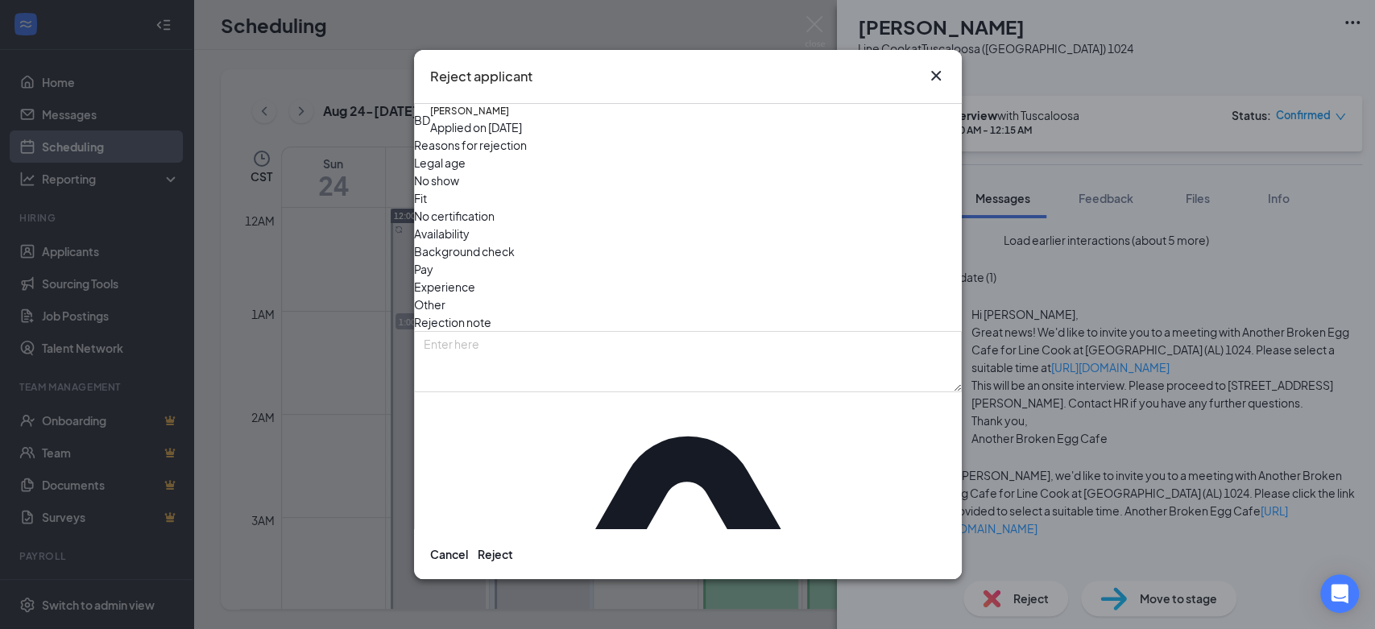
click at [475, 278] on span "Experience" at bounding box center [444, 287] width 61 height 18
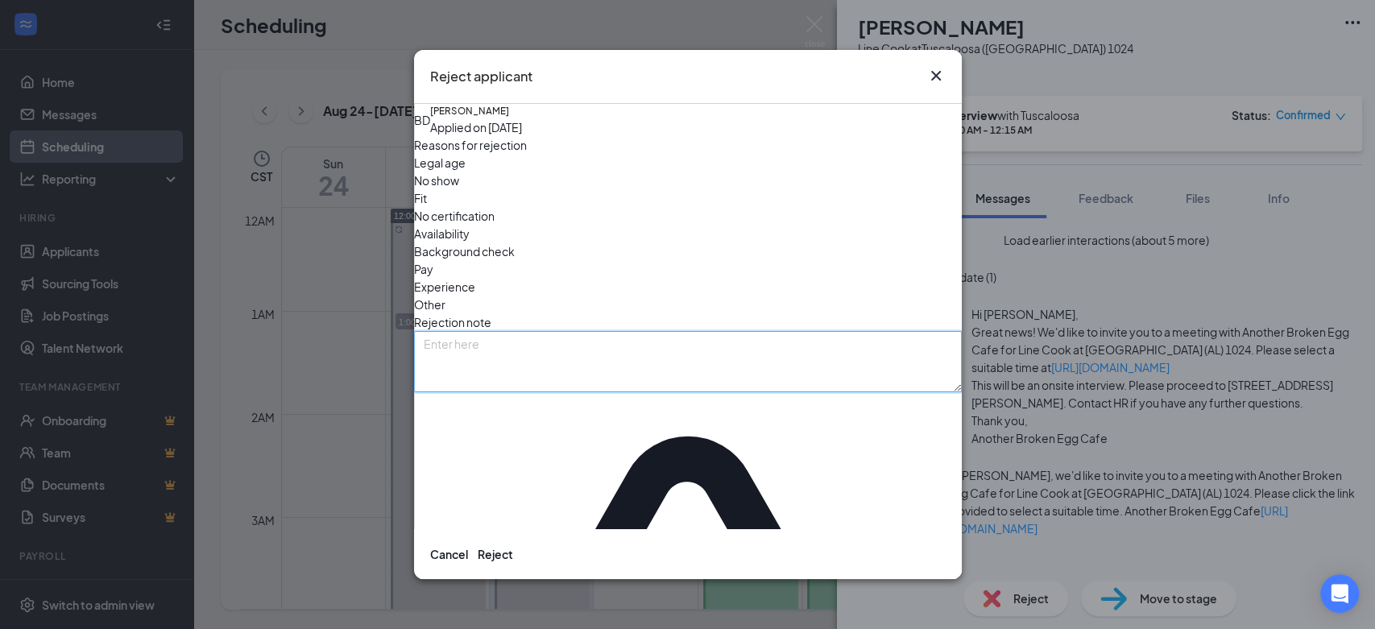
click at [835, 331] on textarea at bounding box center [688, 361] width 548 height 61
paste textarea "This interview has been canceled. Thank you for your time!"
type textarea "This interview has been canceled. Thank you for your time!"
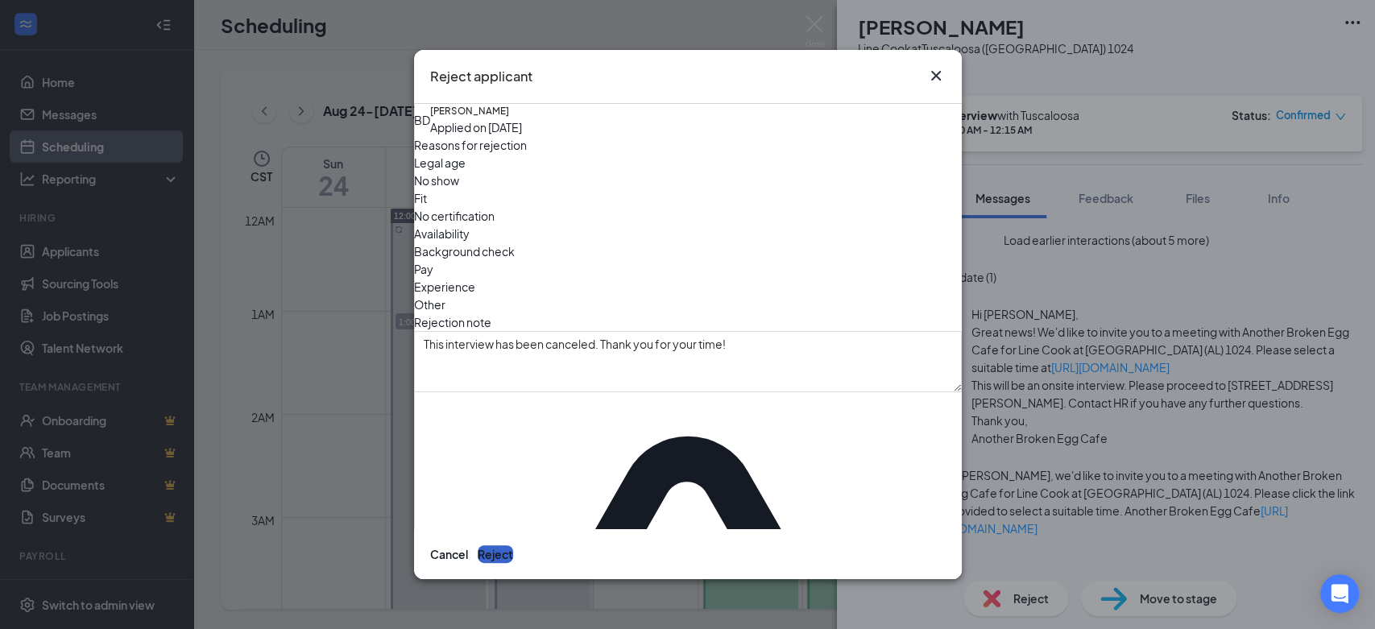
click at [513, 545] on button "Reject" at bounding box center [495, 554] width 35 height 18
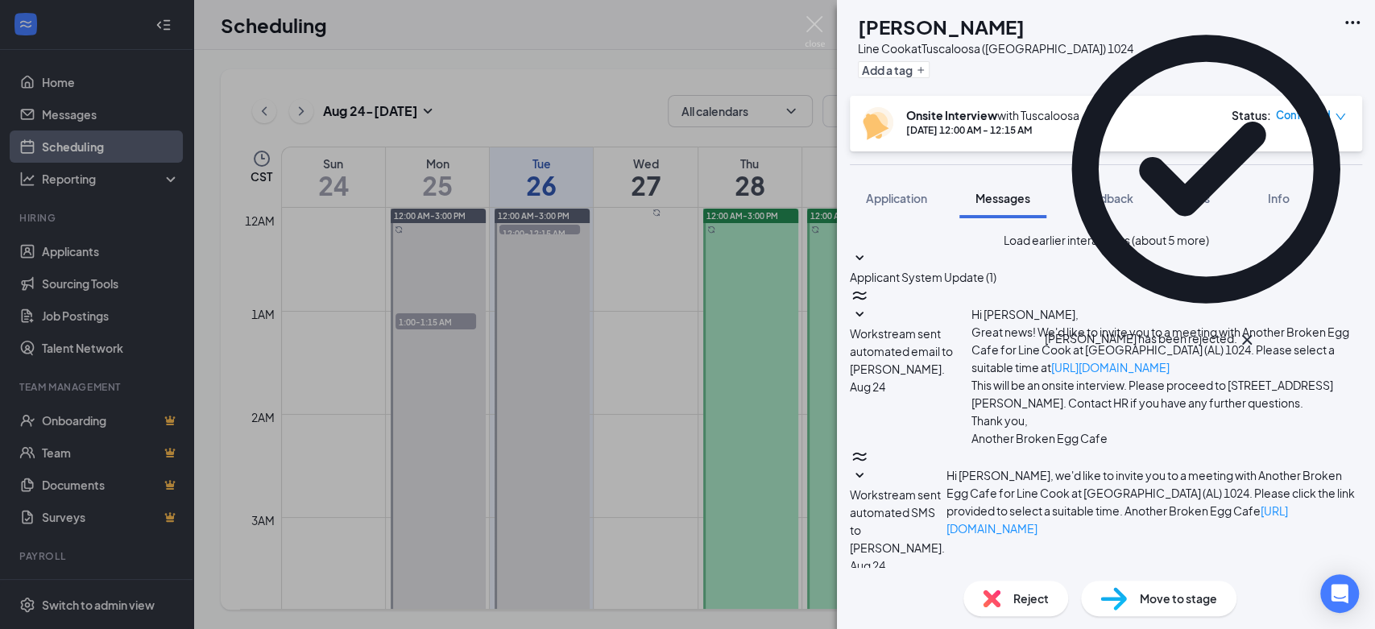
click at [1297, 109] on span "Confirmed" at bounding box center [1303, 115] width 55 height 16
click at [1233, 245] on span "Mark as no-show" at bounding box center [1250, 254] width 110 height 18
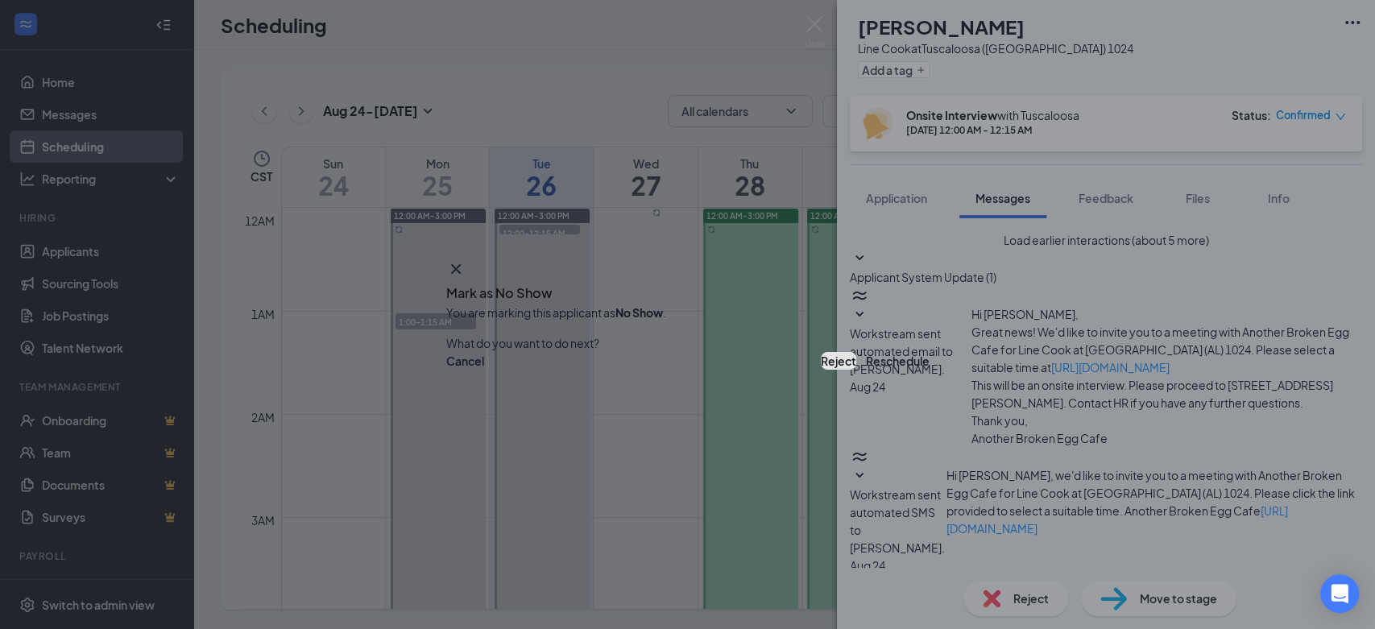
click at [821, 352] on button "Reject" at bounding box center [838, 361] width 35 height 18
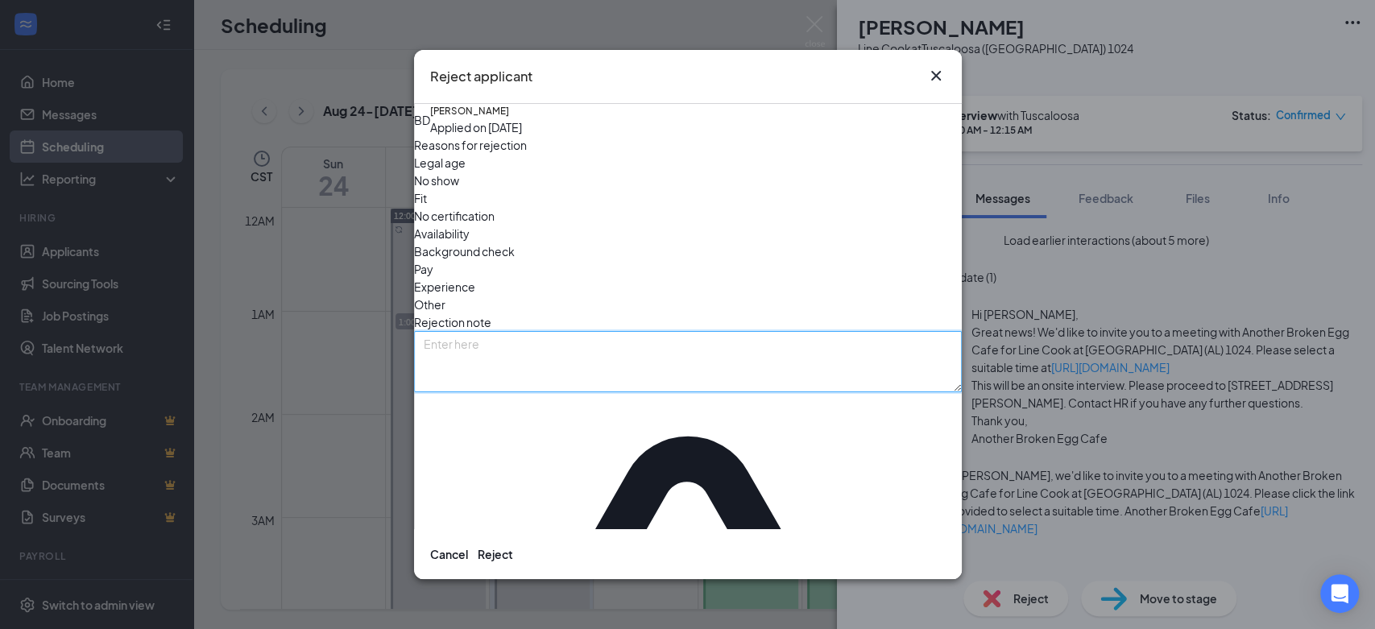
click at [724, 340] on textarea at bounding box center [688, 361] width 548 height 61
paste textarea "This interview has been canceled. Thank you for your time!"
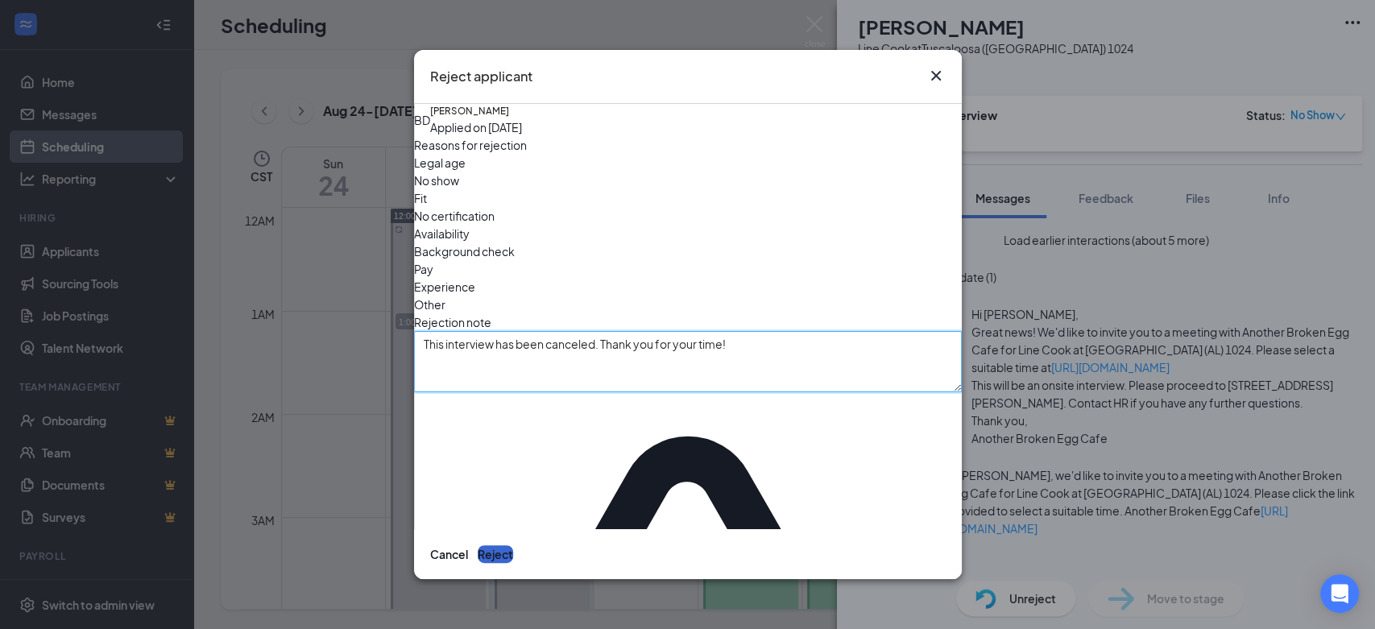
type textarea "This interview has been canceled. Thank you for your time!"
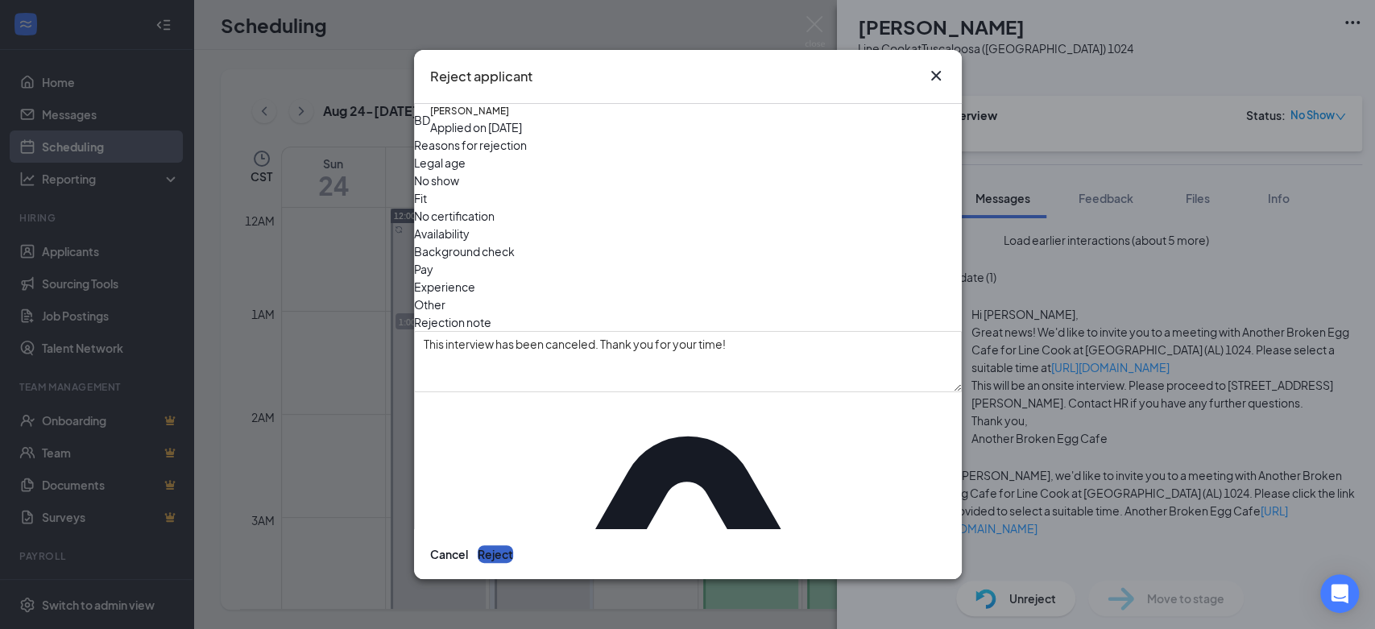
drag, startPoint x: 895, startPoint y: 540, endPoint x: 897, endPoint y: 532, distance: 8.2
click at [513, 545] on button "Reject" at bounding box center [495, 554] width 35 height 18
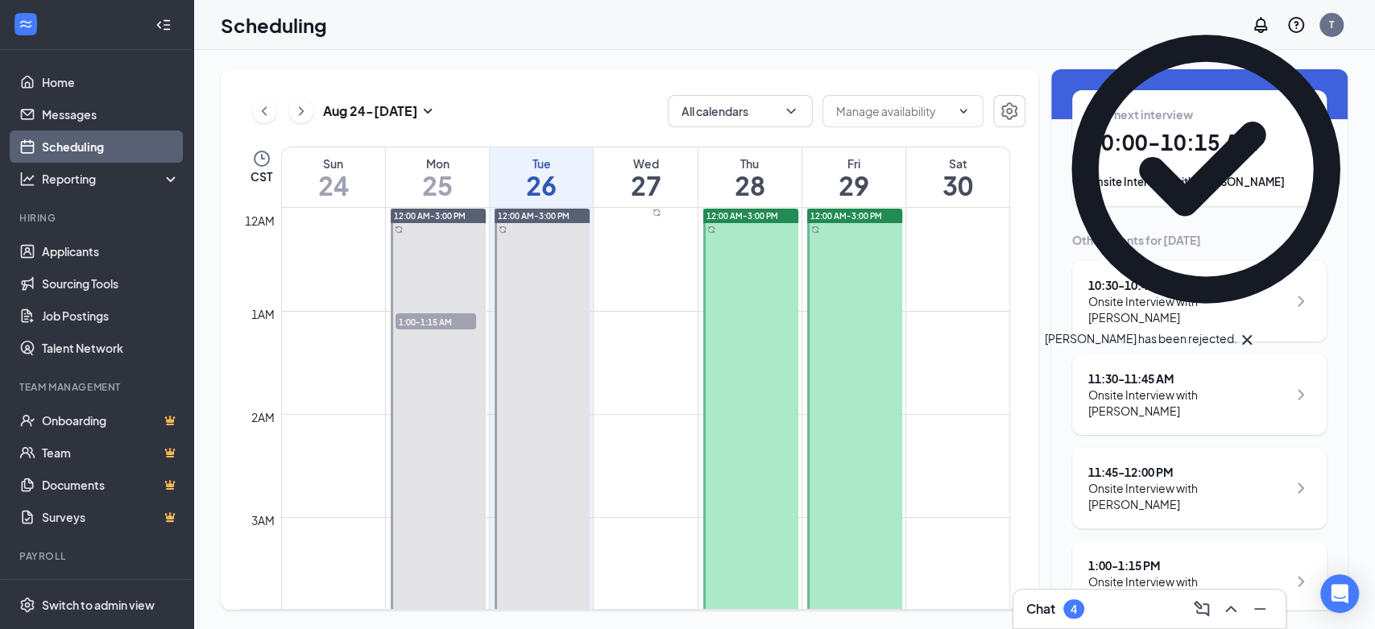
scroll to position [96, 0]
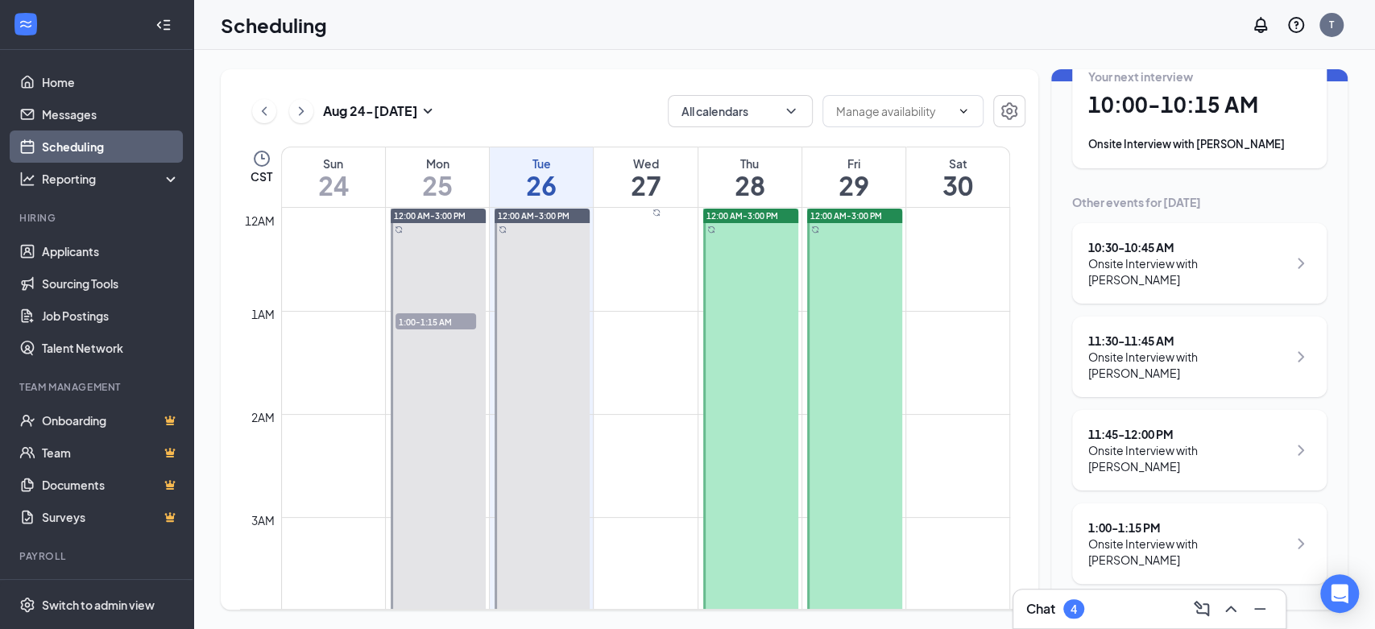
click at [1173, 575] on div "1:00 - 1:15 PM Onsite Interview with Damarcus Travis" at bounding box center [1199, 543] width 255 height 81
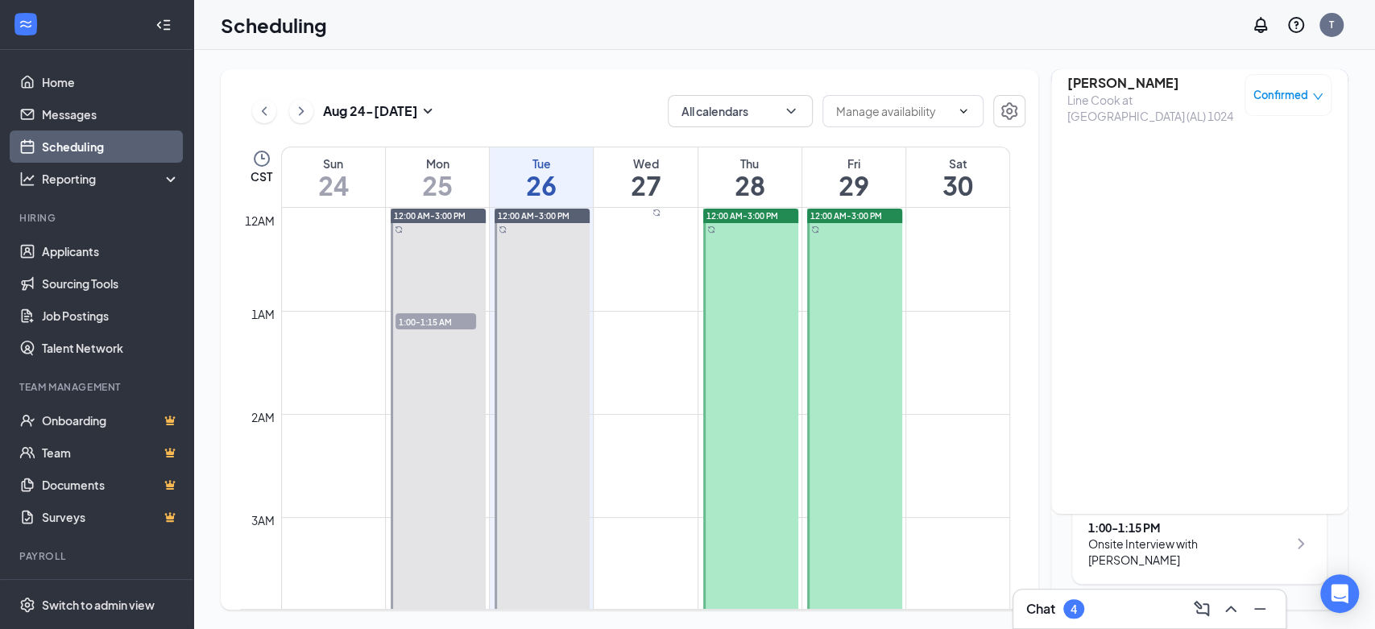
click at [1126, 85] on h3 "Damarcus Travis" at bounding box center [1151, 83] width 169 height 18
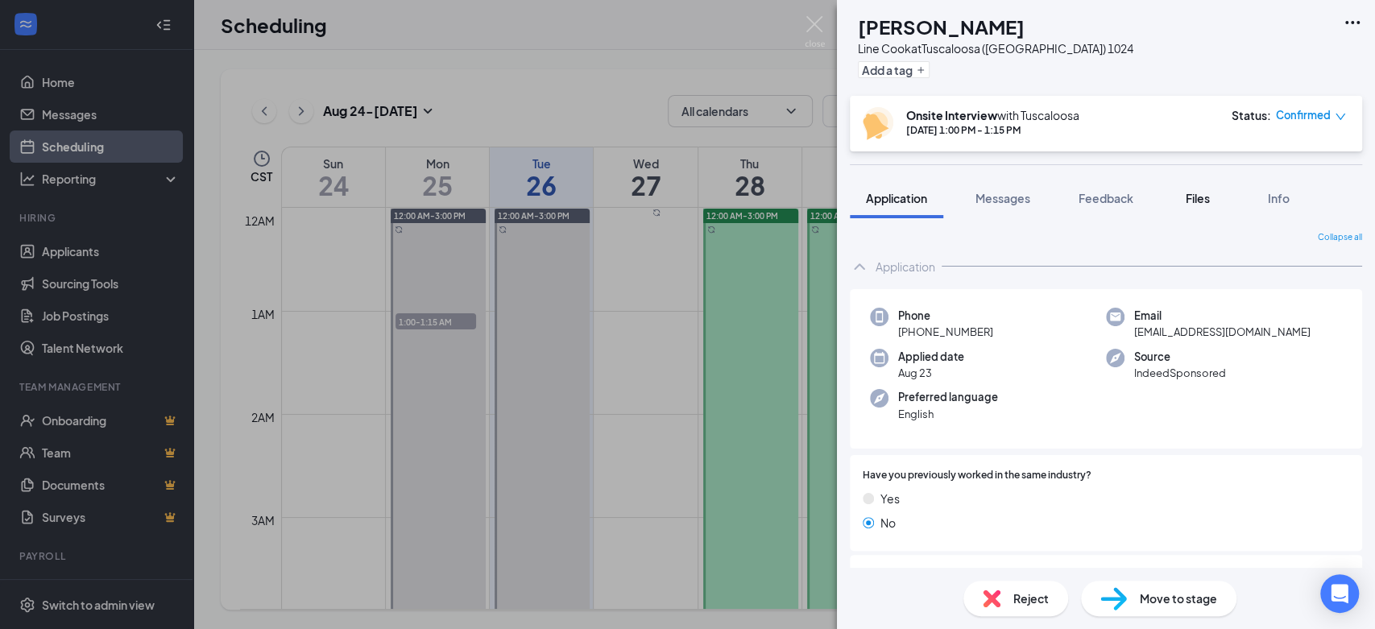
click at [1207, 193] on span "Files" at bounding box center [1198, 198] width 24 height 15
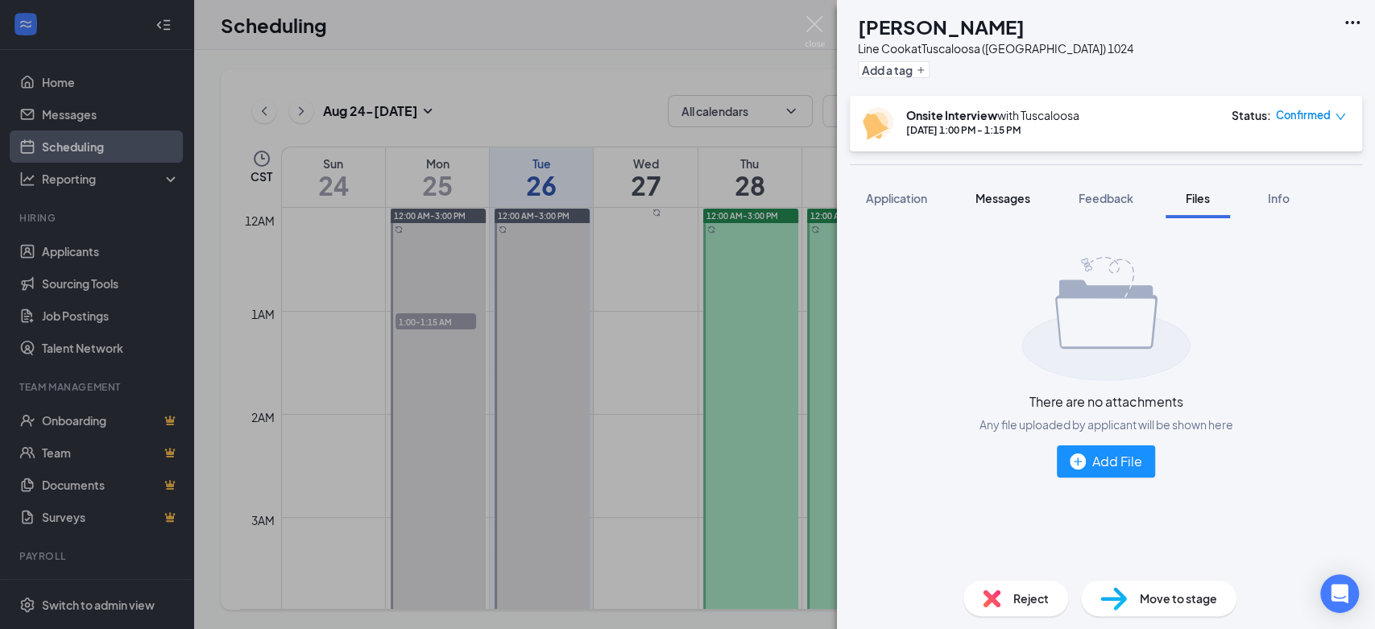
click at [1019, 201] on span "Messages" at bounding box center [1003, 198] width 55 height 15
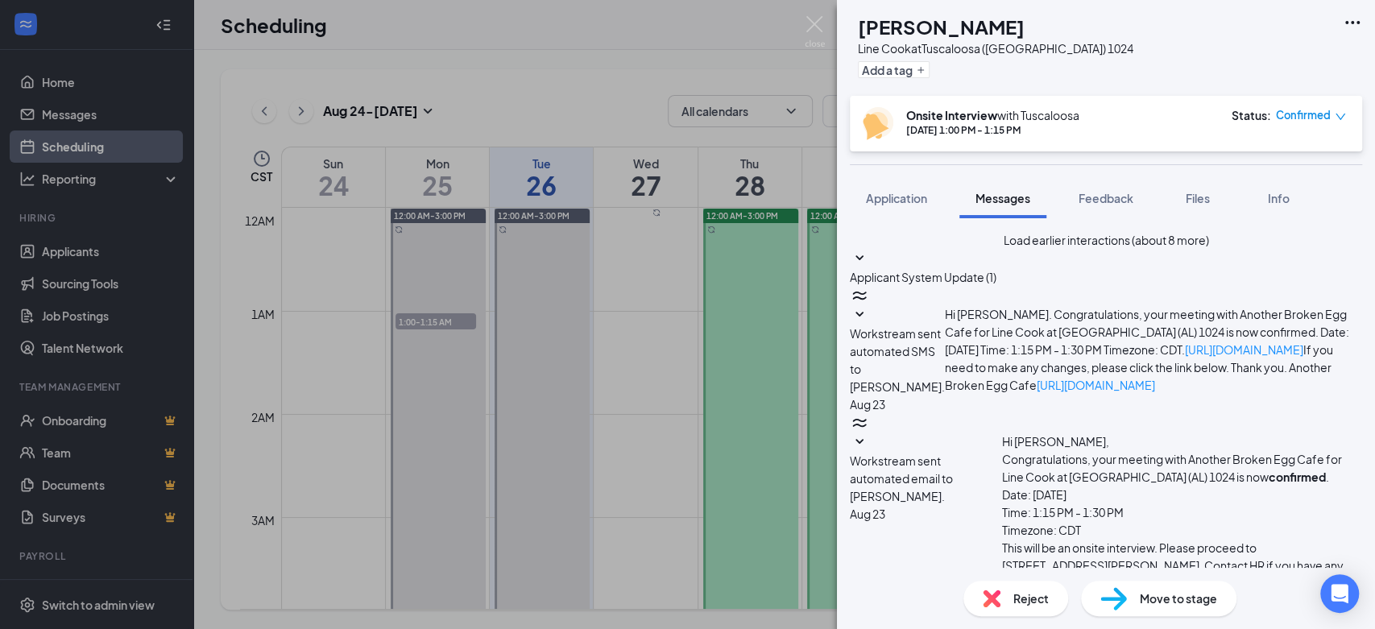
scroll to position [578, 0]
click at [1194, 197] on span "Files" at bounding box center [1198, 198] width 24 height 15
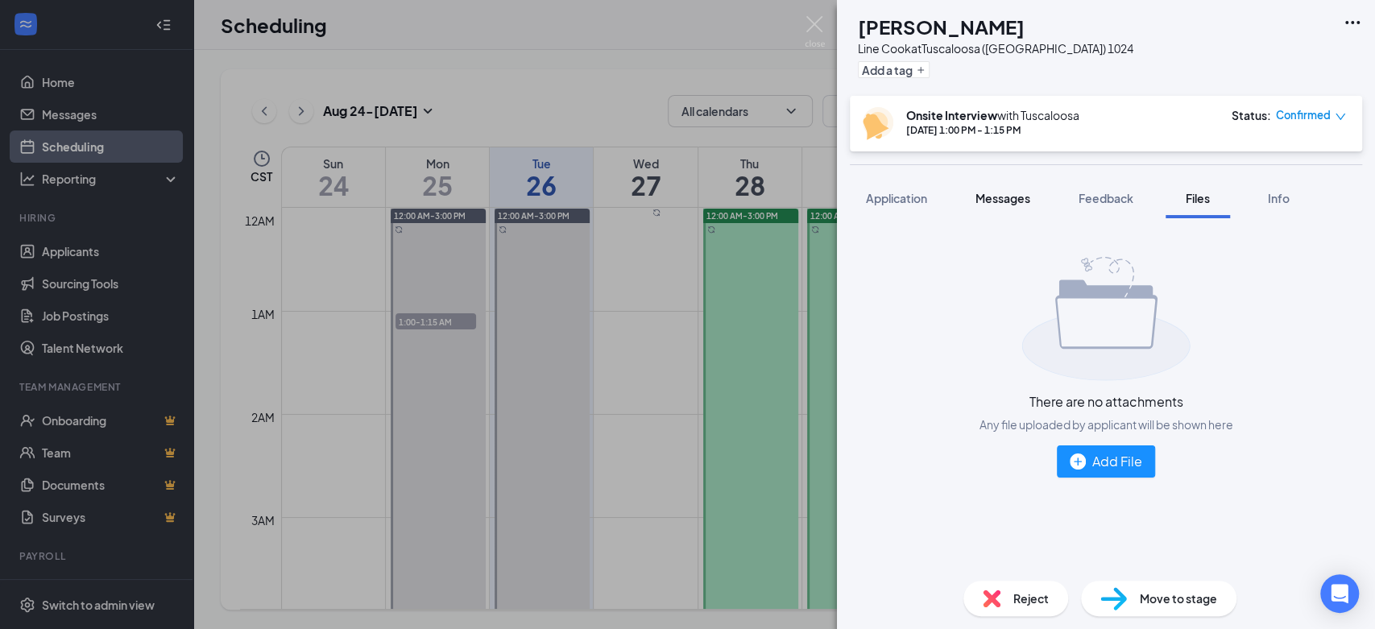
click at [1003, 203] on span "Messages" at bounding box center [1003, 198] width 55 height 15
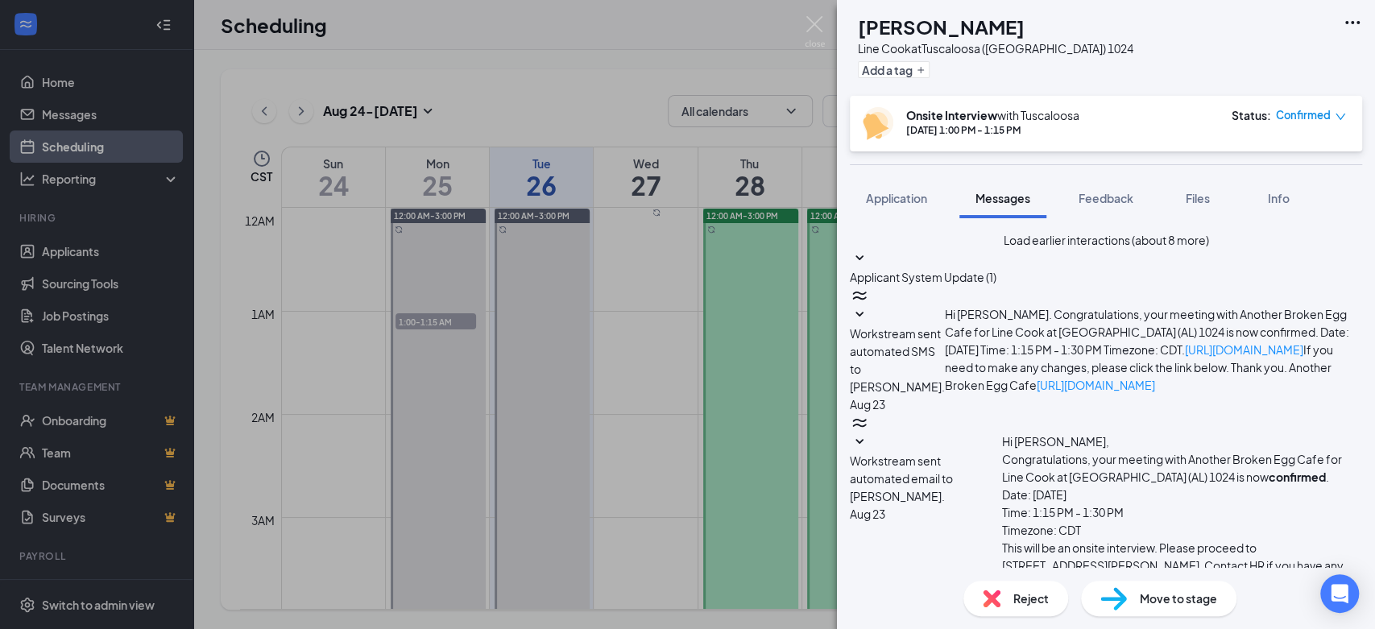
paste textarea "This interview has been canceled. Thank you for your time!"
type textarea "This interview has been canceled. Thank you for your time!"
drag, startPoint x: 1141, startPoint y: 538, endPoint x: 1164, endPoint y: 533, distance: 23.9
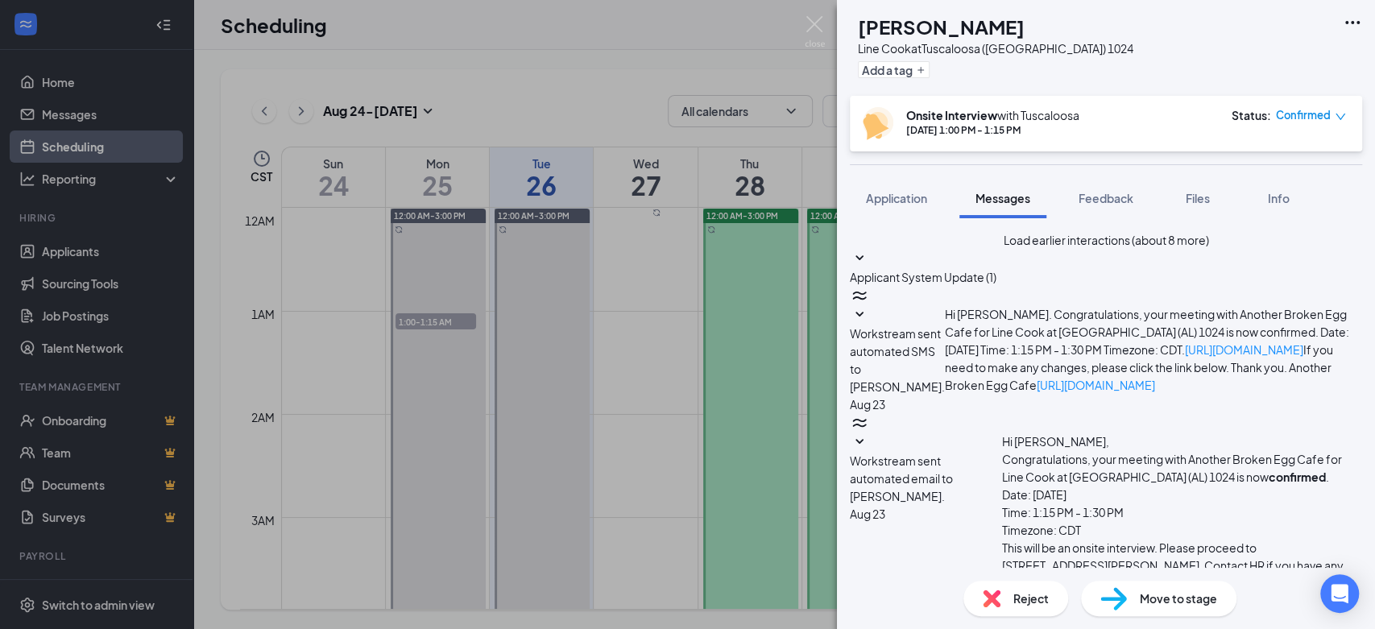
checkbox input "true"
click at [1340, 114] on icon "down" at bounding box center [1340, 116] width 11 height 11
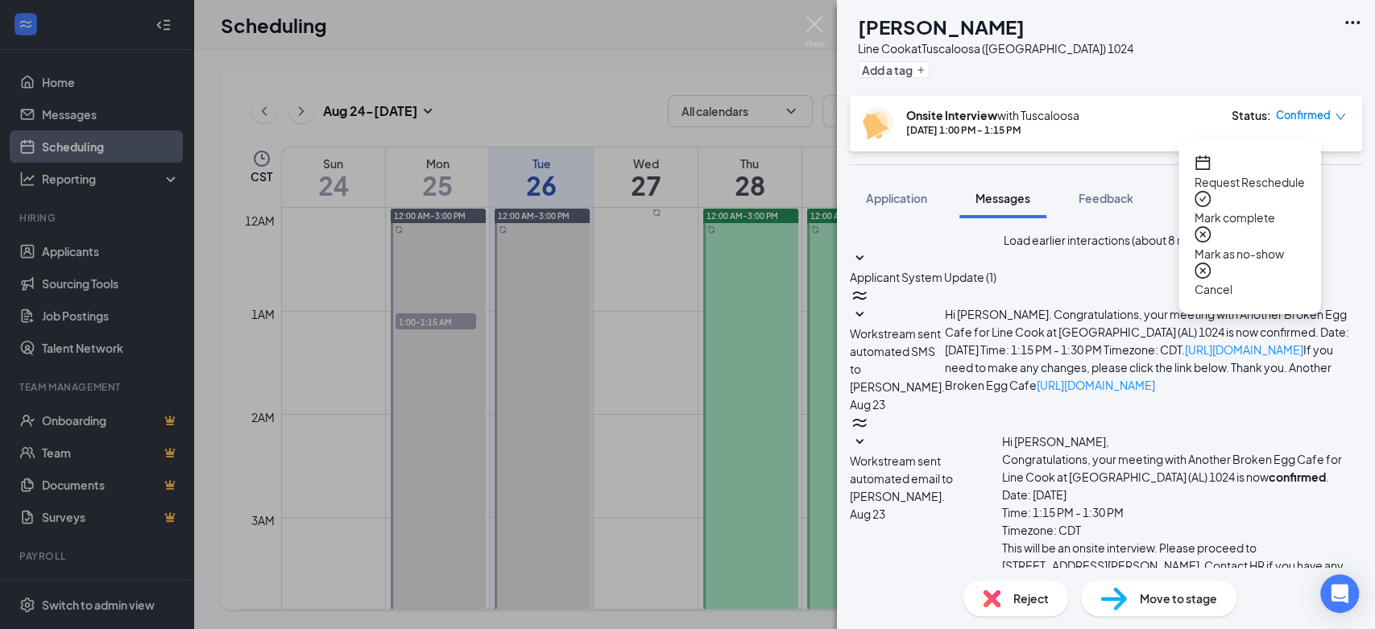
click at [1246, 245] on span "Mark as no-show" at bounding box center [1250, 254] width 110 height 18
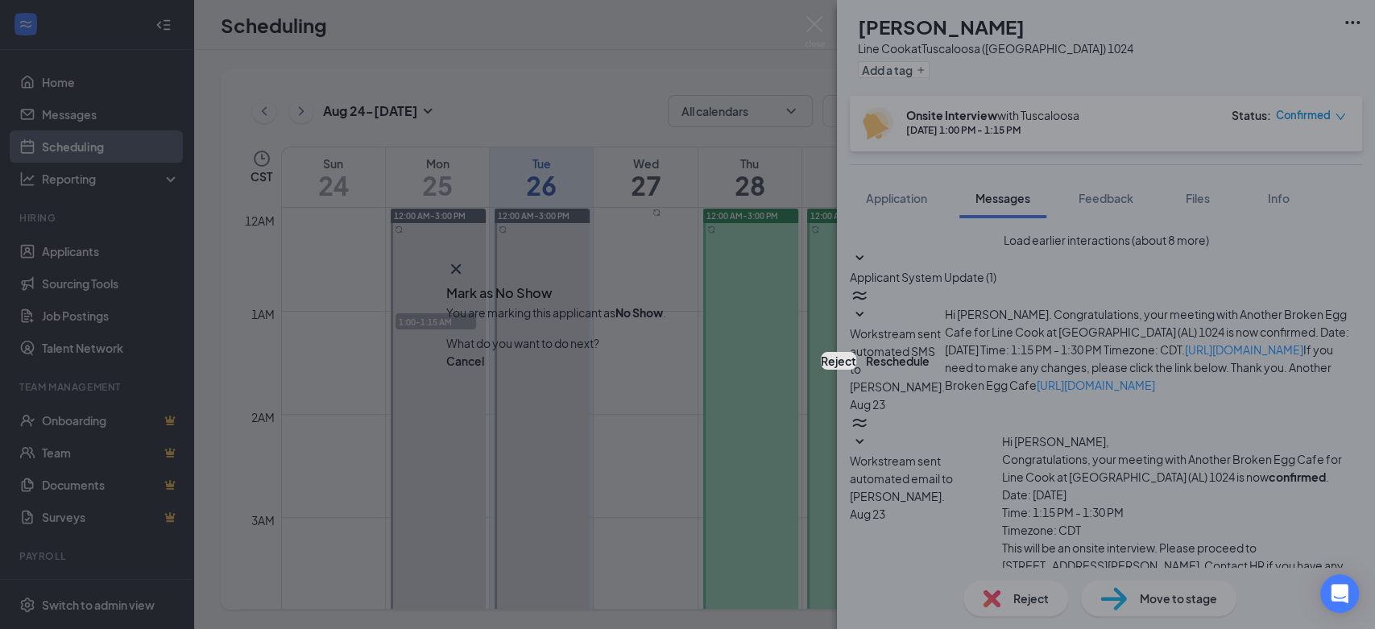
click at [821, 367] on button "Reject" at bounding box center [838, 361] width 35 height 18
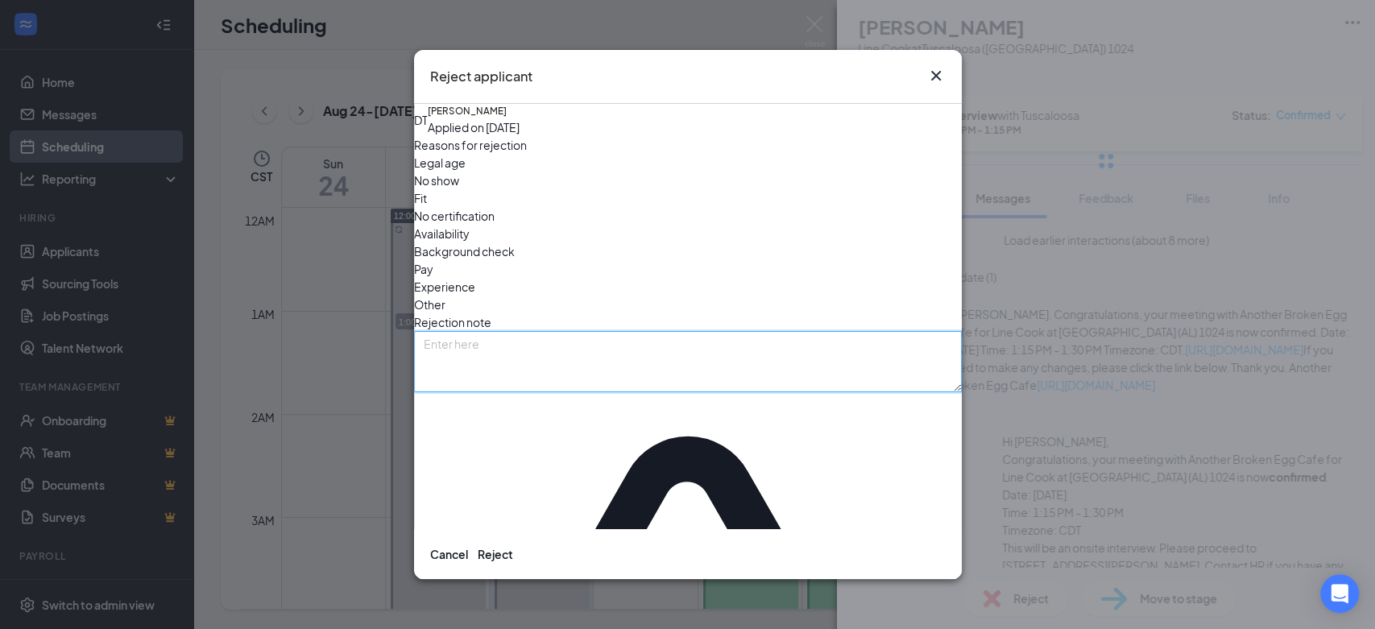
click at [644, 331] on textarea at bounding box center [688, 361] width 548 height 61
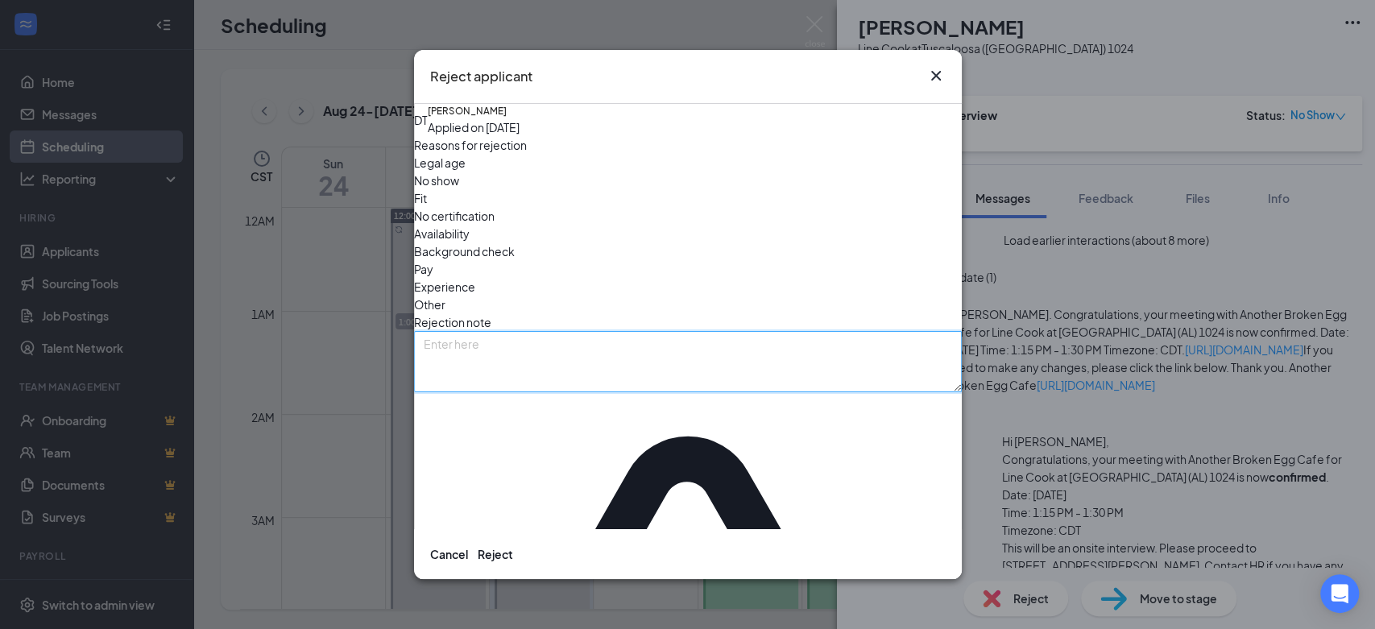
paste textarea "This interview has been canceled. Thank you for your time!"
type textarea "This interview has been canceled. Thank you for your time!"
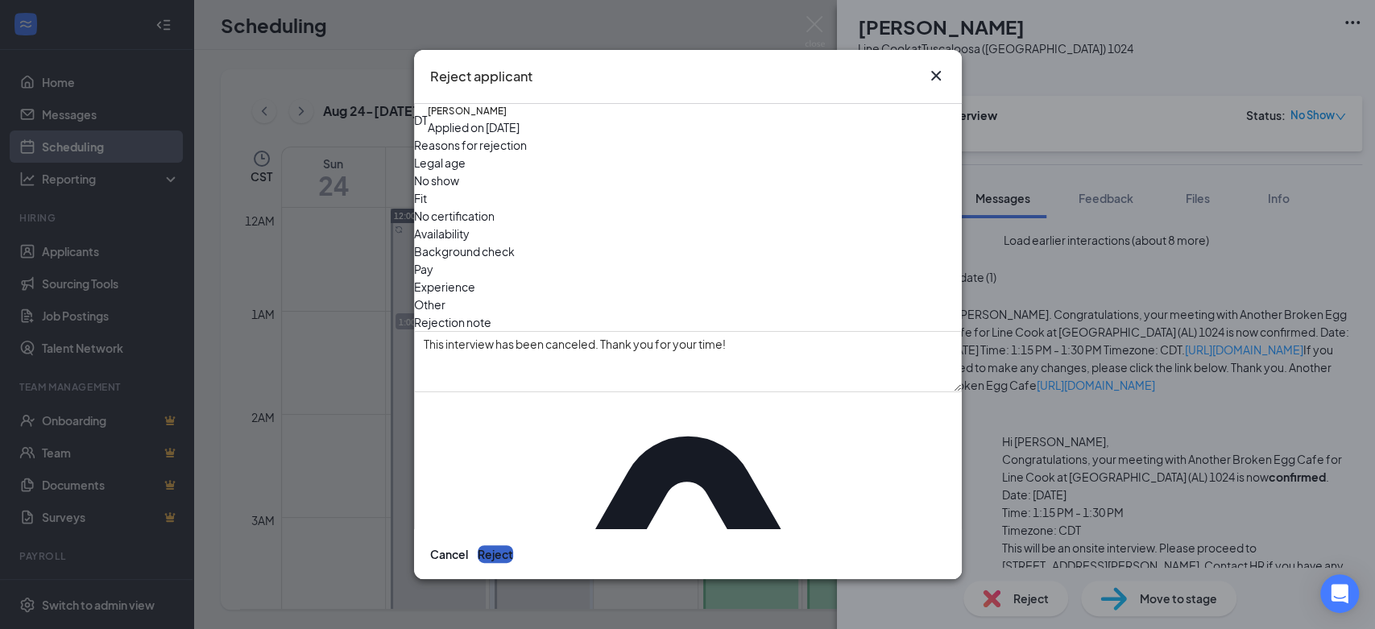
click at [513, 545] on button "Reject" at bounding box center [495, 554] width 35 height 18
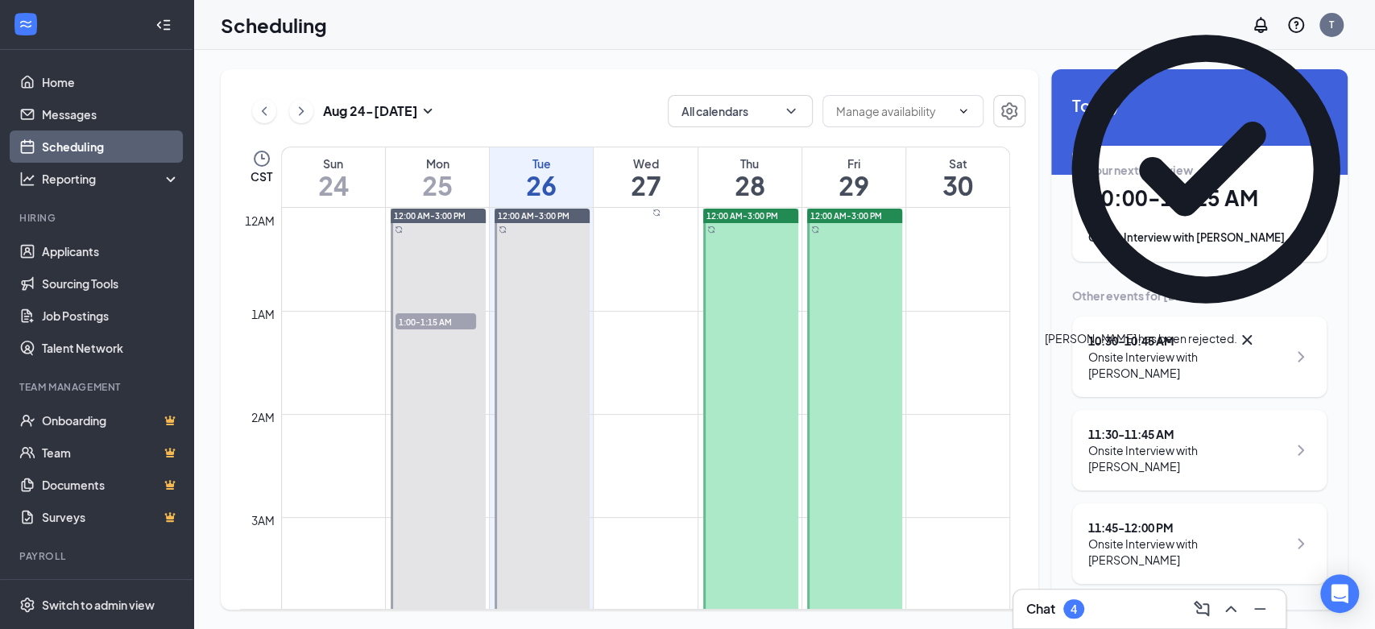
scroll to position [2, 0]
click at [1129, 552] on div "Onsite Interview with Darmiaya Evans" at bounding box center [1187, 553] width 199 height 32
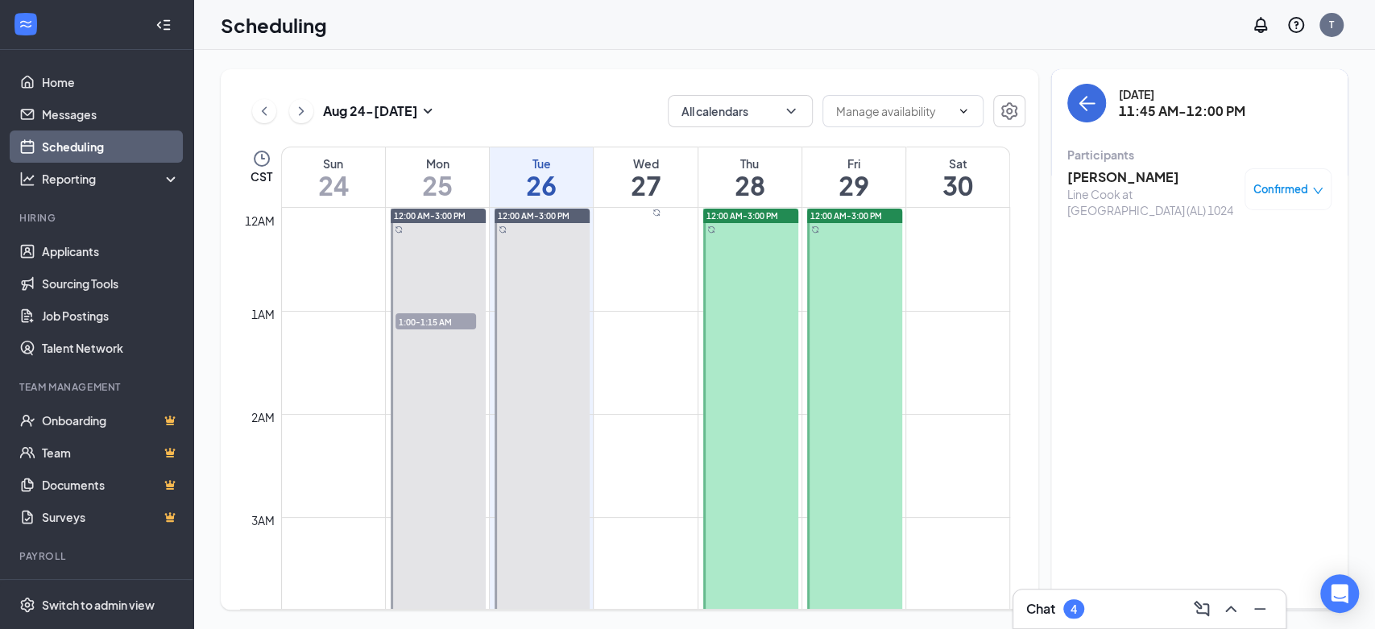
click at [1093, 168] on h3 "Darmiaya Evans" at bounding box center [1151, 177] width 169 height 18
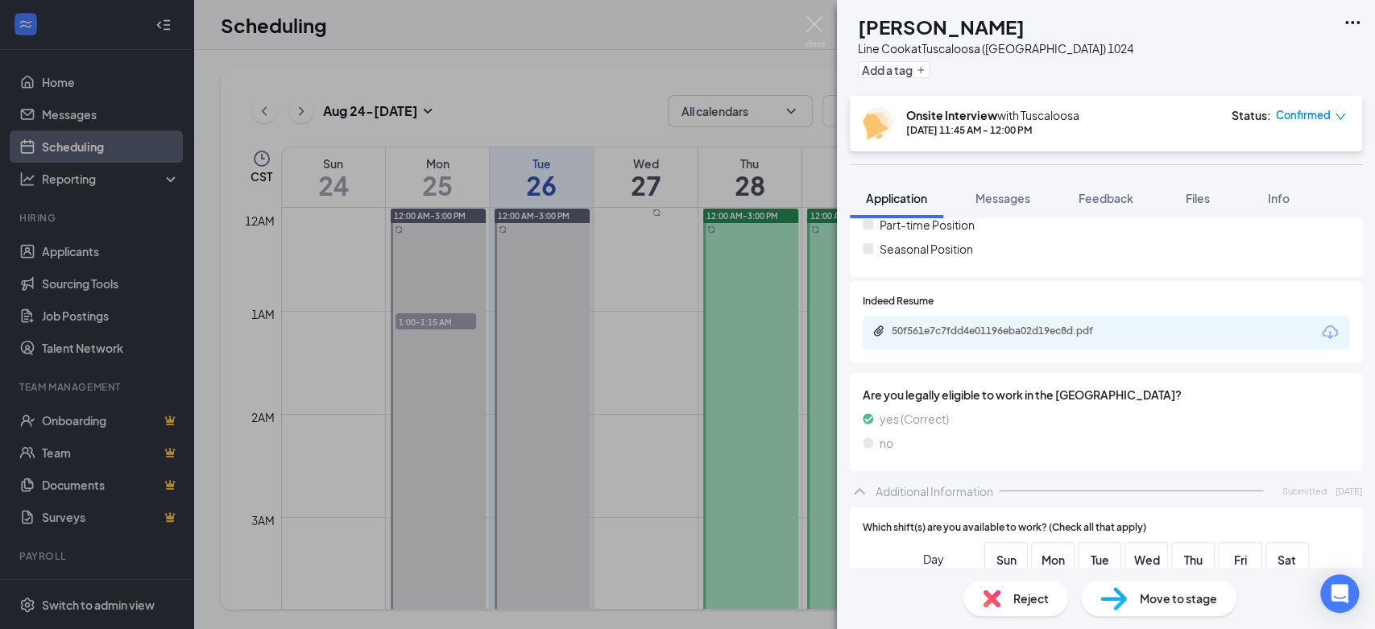
scroll to position [358, 0]
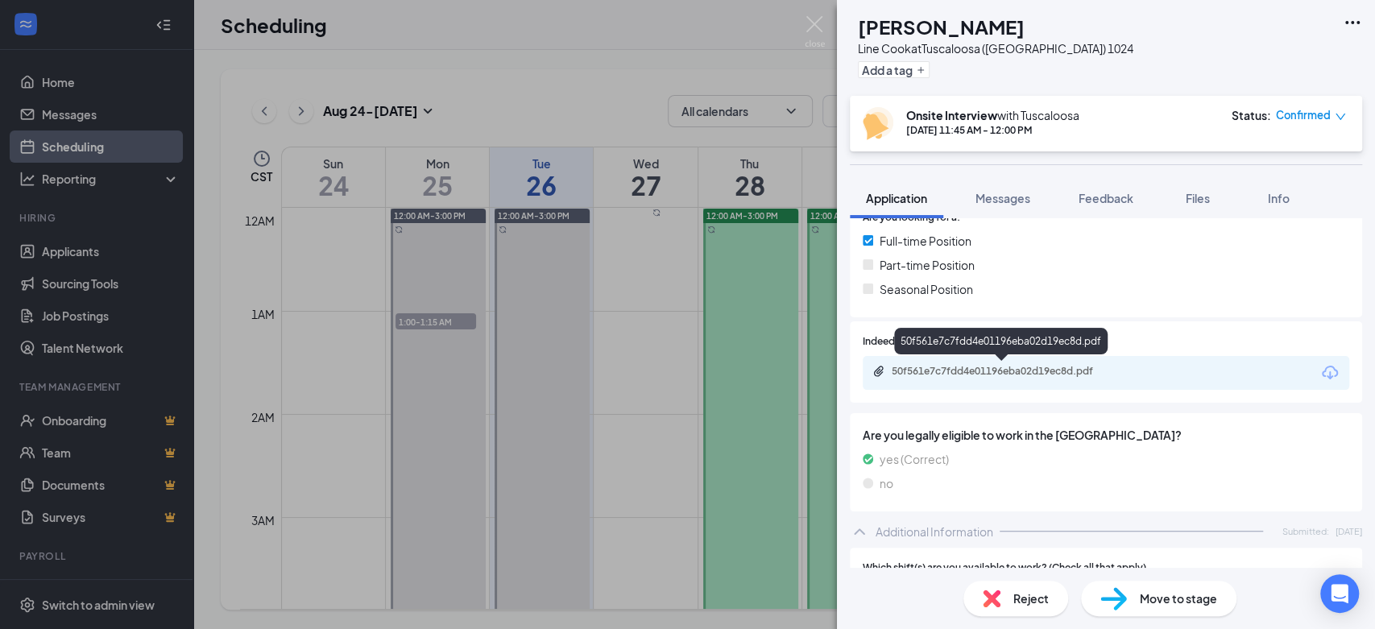
click at [962, 369] on div "50f561e7c7fdd4e01196eba02d19ec8d.pdf" at bounding box center [1005, 371] width 226 height 13
click at [1019, 603] on span "Reject" at bounding box center [1030, 599] width 35 height 18
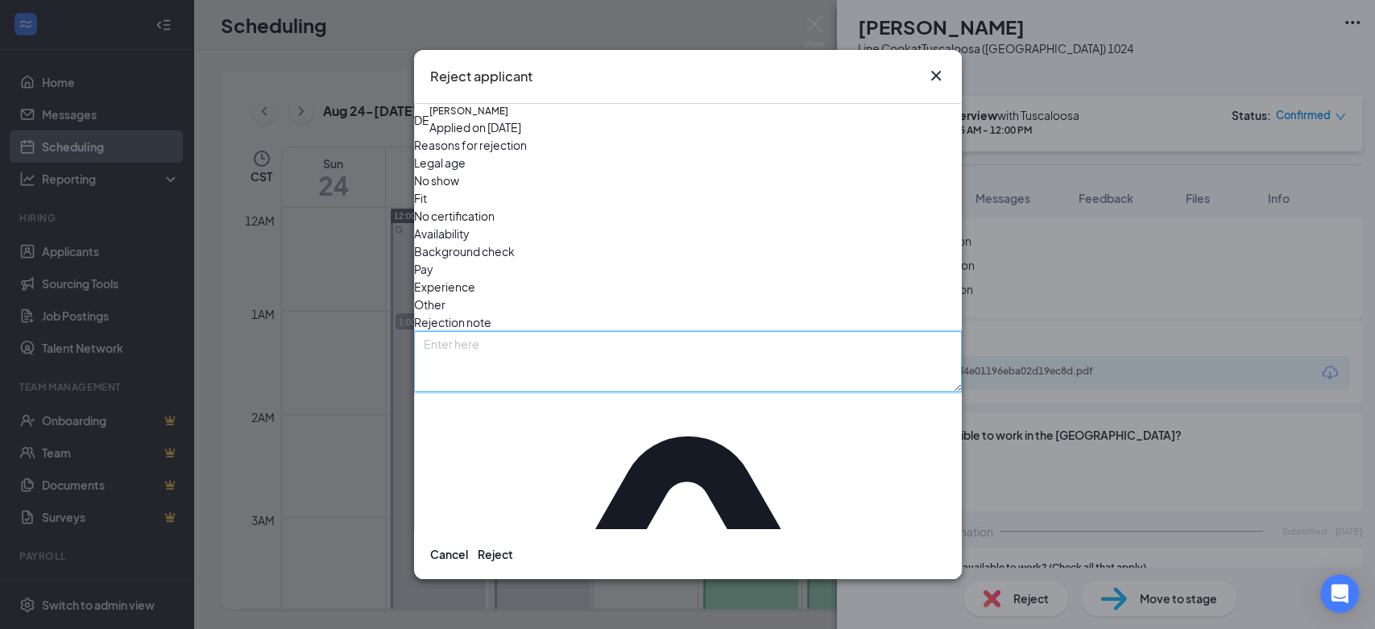
click at [638, 331] on textarea at bounding box center [688, 361] width 548 height 61
paste textarea "This interview has been canceled. Thank you for your time!"
type textarea "This interview has been canceled. Thank you for your time!"
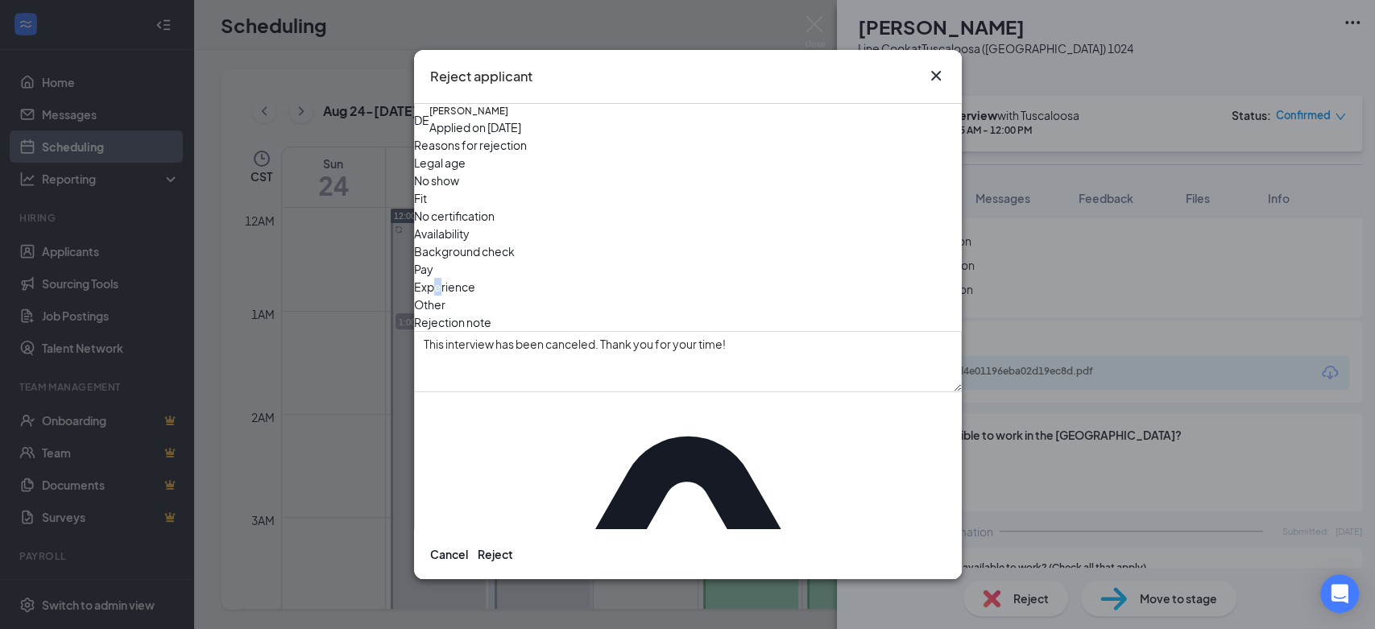
click at [640, 238] on div "Legal age No show Fit No certification Availability Background check Pay Experi…" at bounding box center [688, 234] width 548 height 160
click at [475, 278] on span "Experience" at bounding box center [444, 287] width 61 height 18
click at [513, 545] on button "Reject" at bounding box center [495, 554] width 35 height 18
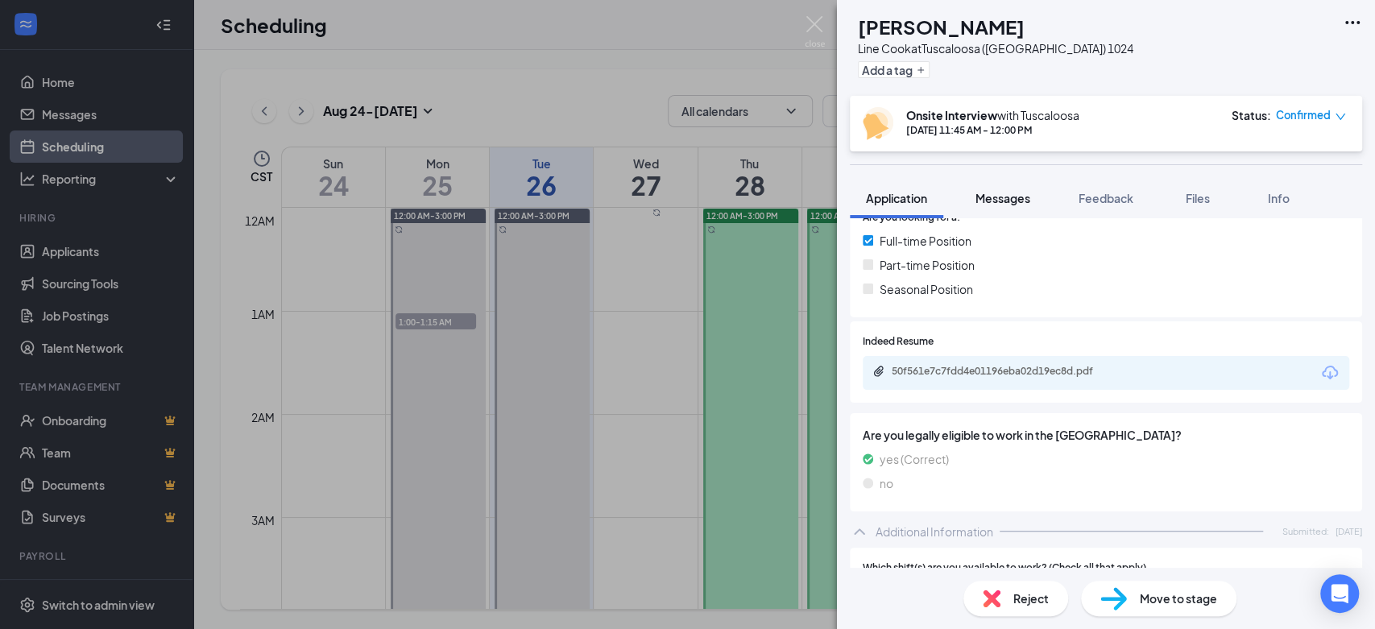
click at [1026, 191] on span "Messages" at bounding box center [1003, 198] width 55 height 15
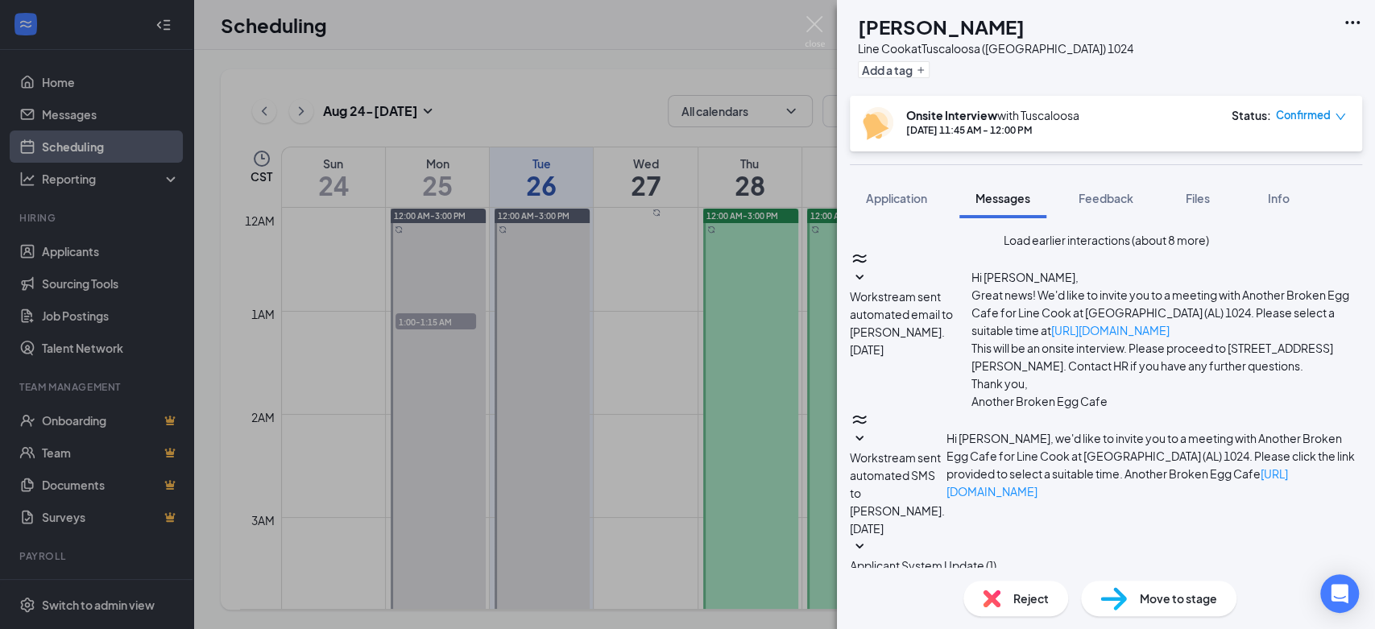
paste textarea "This interview has been canceled. Thank you for your time!"
type textarea "This interview has been canceled. Thank you for your time!"
drag, startPoint x: 1132, startPoint y: 544, endPoint x: 1274, endPoint y: 541, distance: 142.6
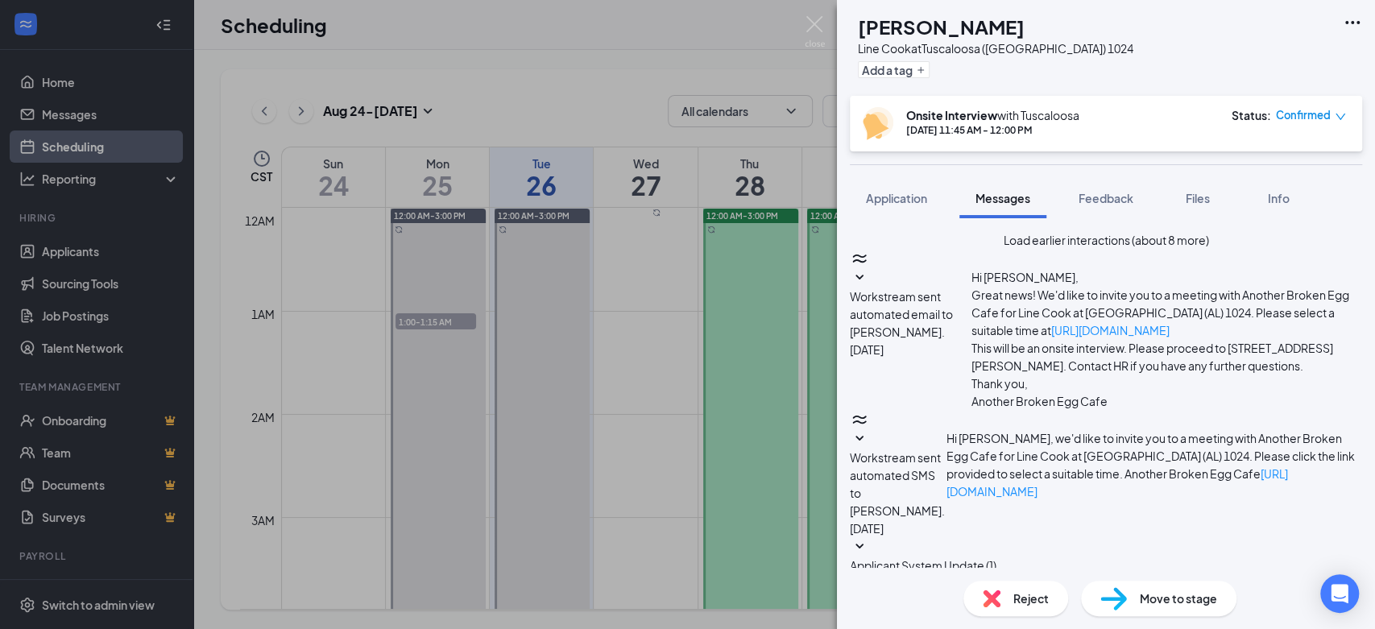
checkbox input "true"
click at [1337, 118] on icon "down" at bounding box center [1340, 116] width 11 height 11
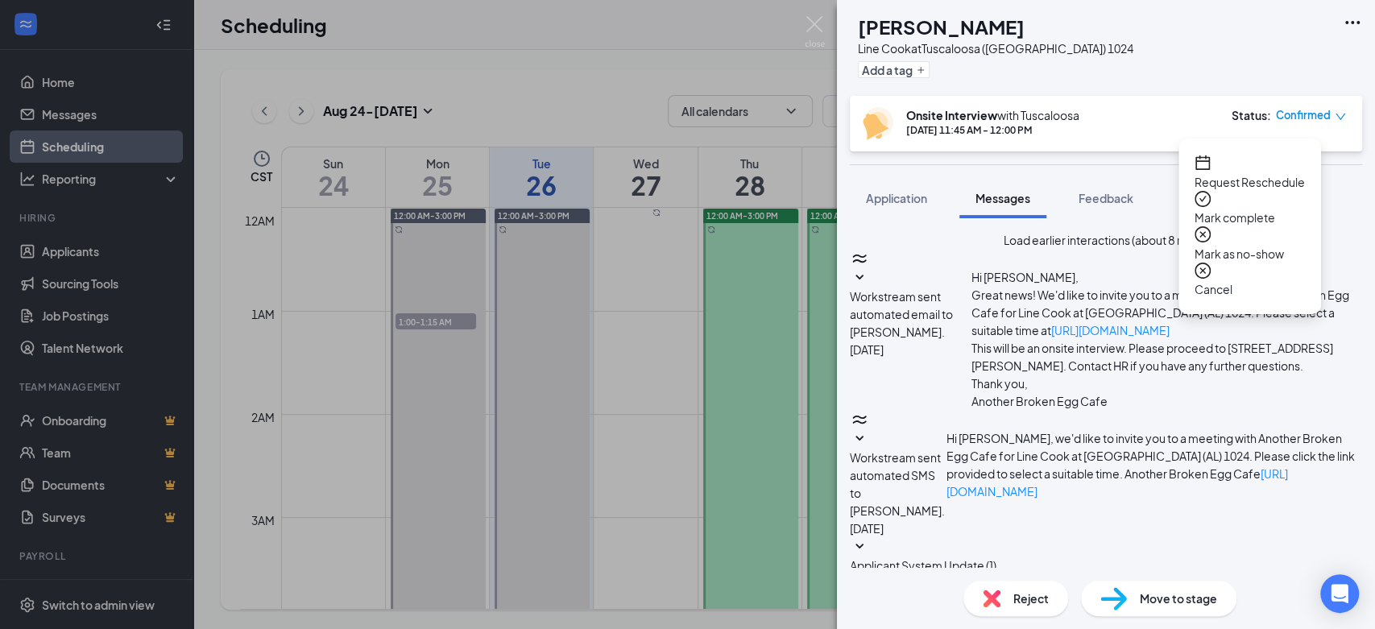
click at [1272, 245] on span "Mark as no-show" at bounding box center [1250, 254] width 110 height 18
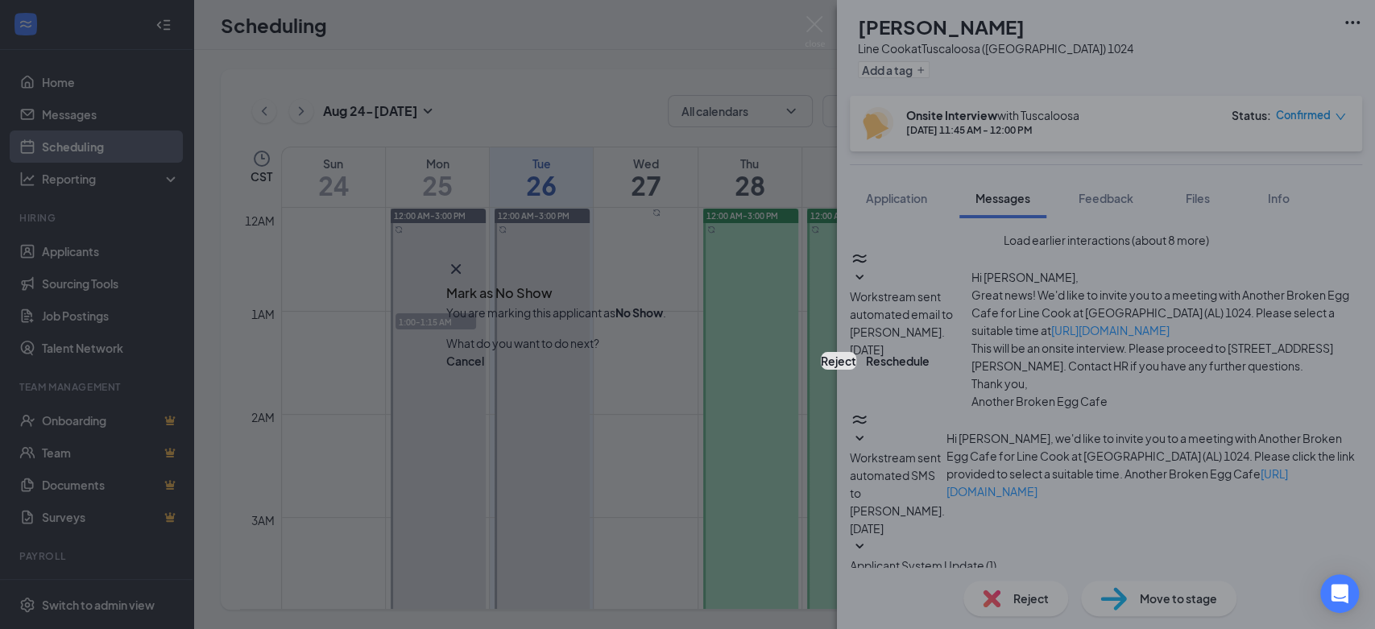
click at [821, 361] on button "Reject" at bounding box center [838, 361] width 35 height 18
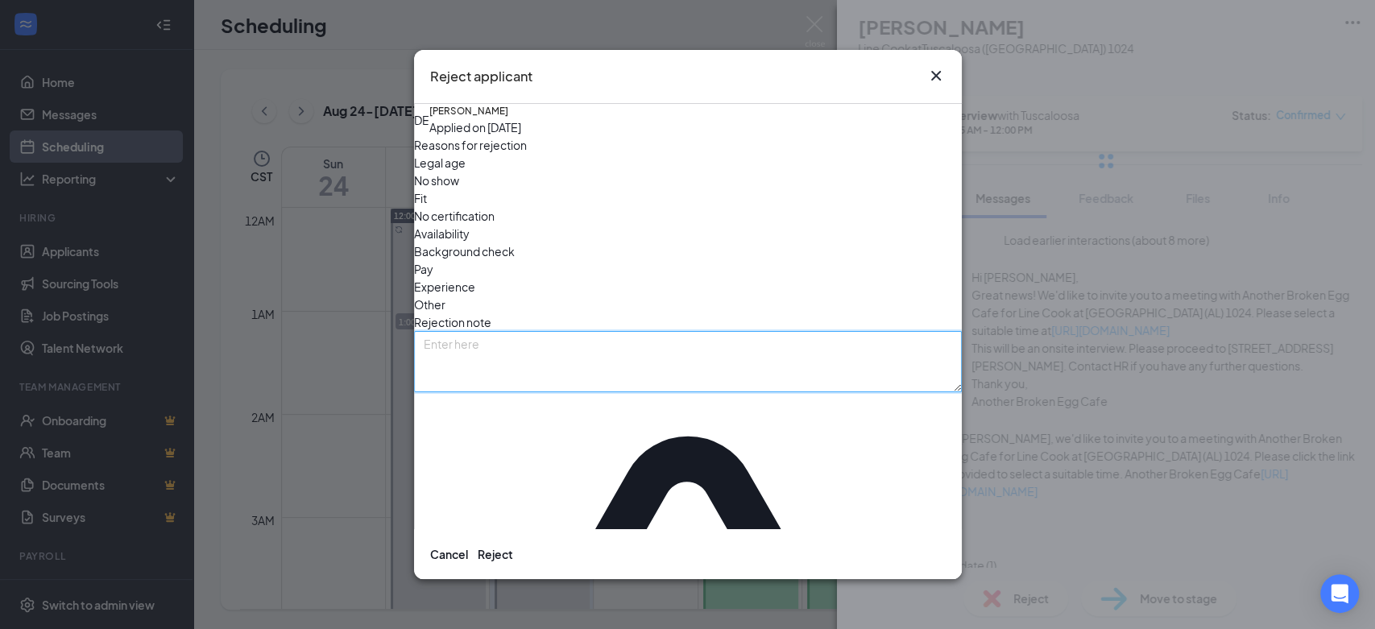
click at [748, 331] on textarea at bounding box center [688, 361] width 548 height 61
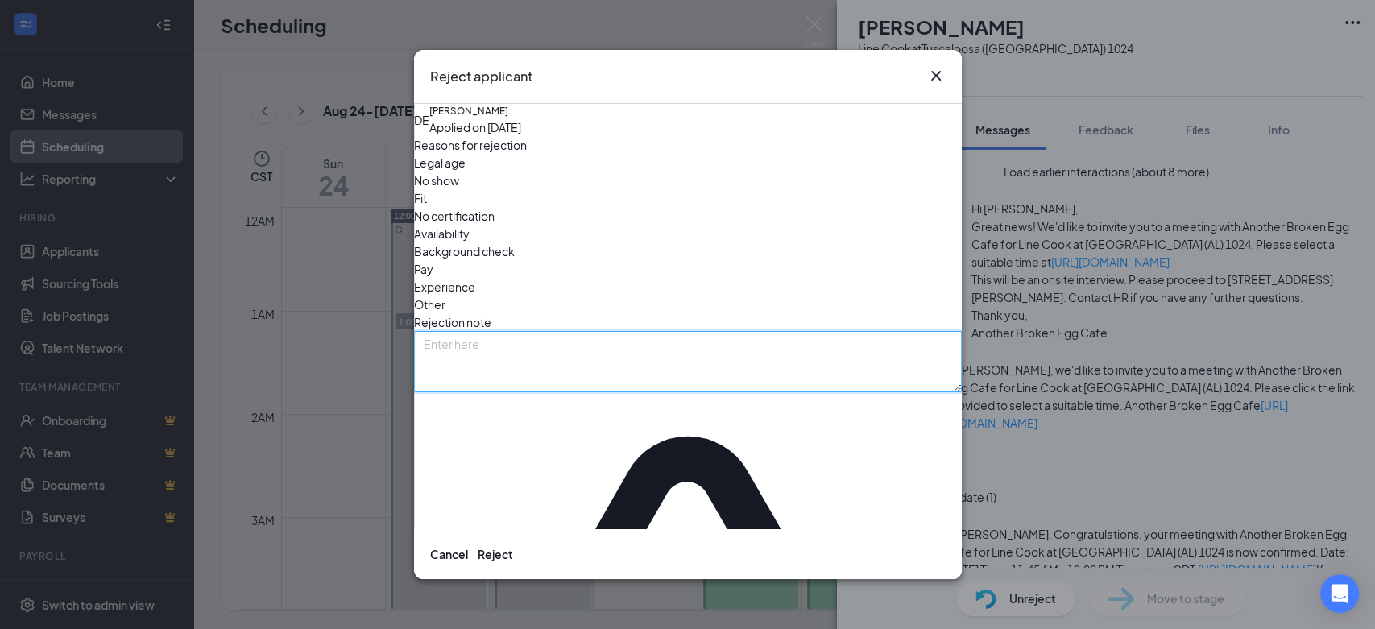
paste textarea "This interview has been canceled. Thank you for your time!"
type textarea "This interview has been canceled. Thank you for your time!"
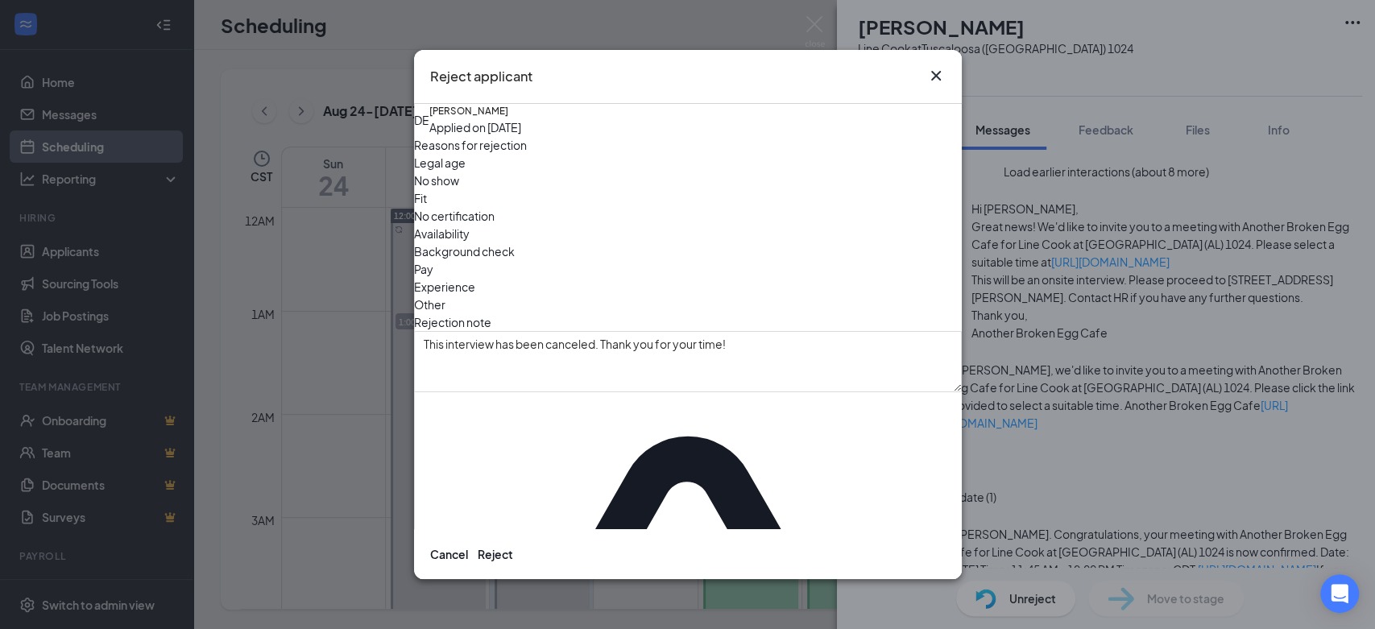
click at [648, 278] on div "Experience" at bounding box center [688, 287] width 548 height 18
click at [513, 545] on button "Reject" at bounding box center [495, 554] width 35 height 18
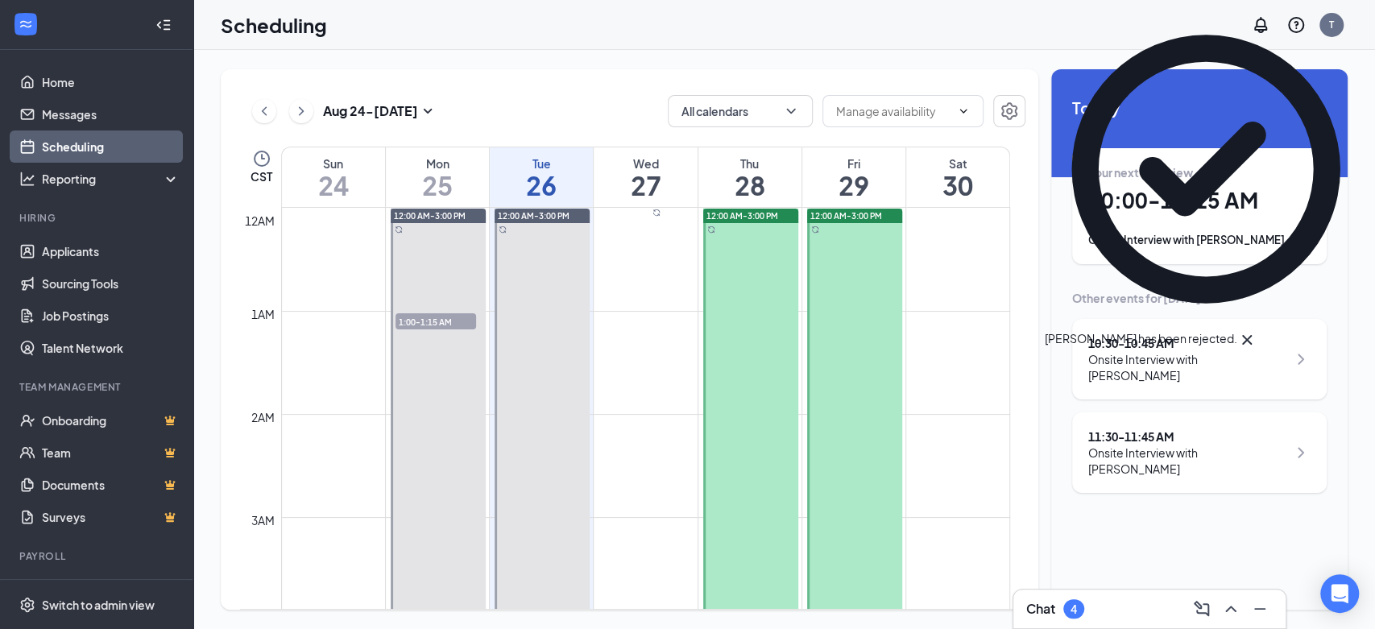
click at [1137, 452] on div "Onsite Interview with Abigail Matthews" at bounding box center [1187, 461] width 199 height 32
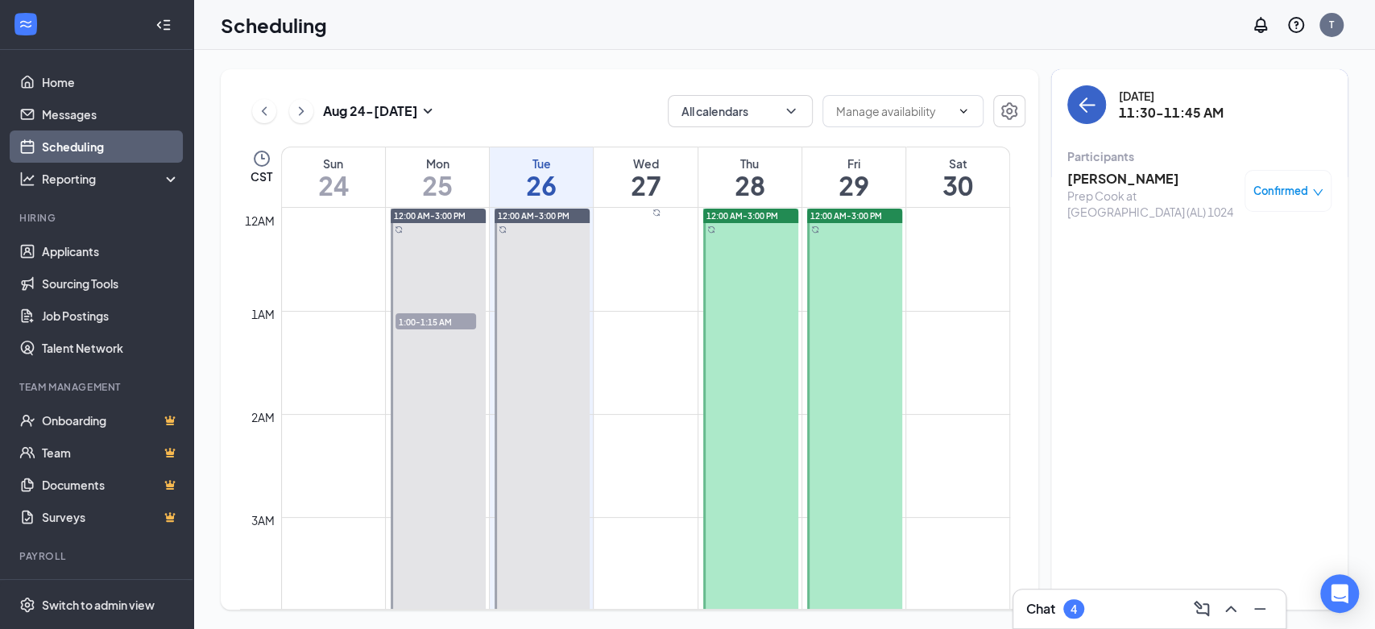
click at [1084, 114] on button "back-button" at bounding box center [1086, 104] width 39 height 39
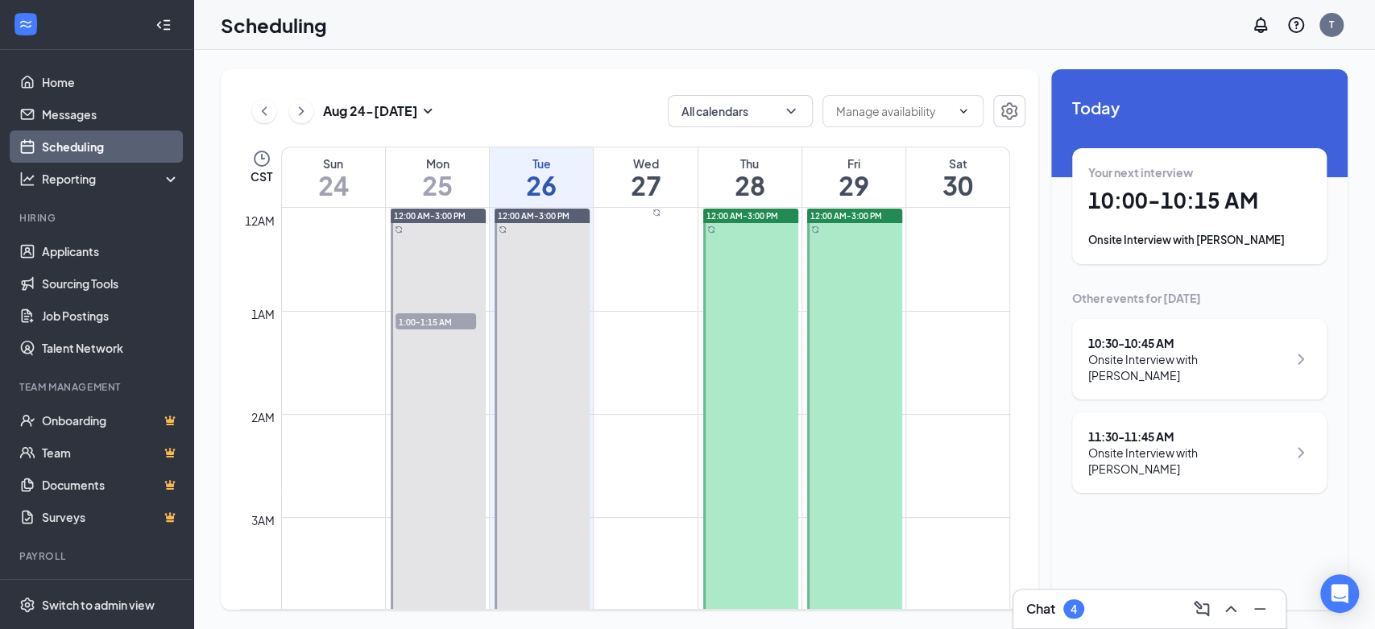
click at [1123, 371] on div "Onsite Interview with CHRISTOPHER PINHO" at bounding box center [1187, 367] width 199 height 32
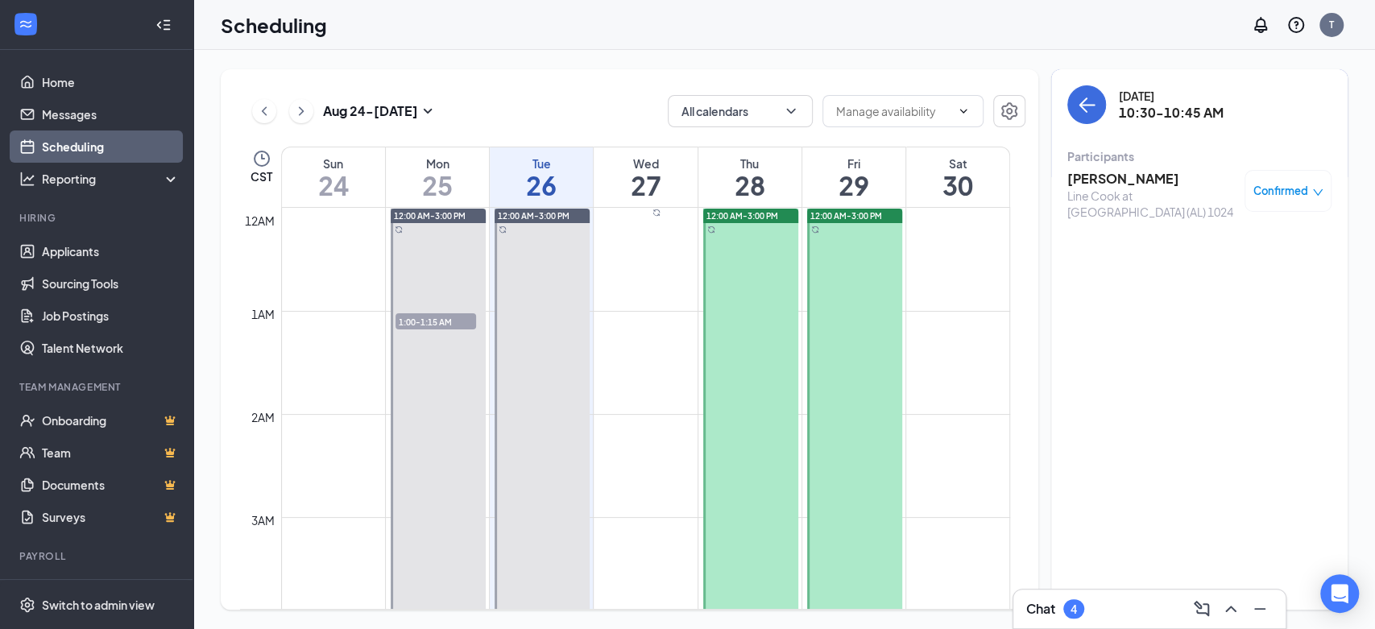
click at [1089, 179] on h3 "CHRISTOPHER PINHO" at bounding box center [1151, 179] width 169 height 18
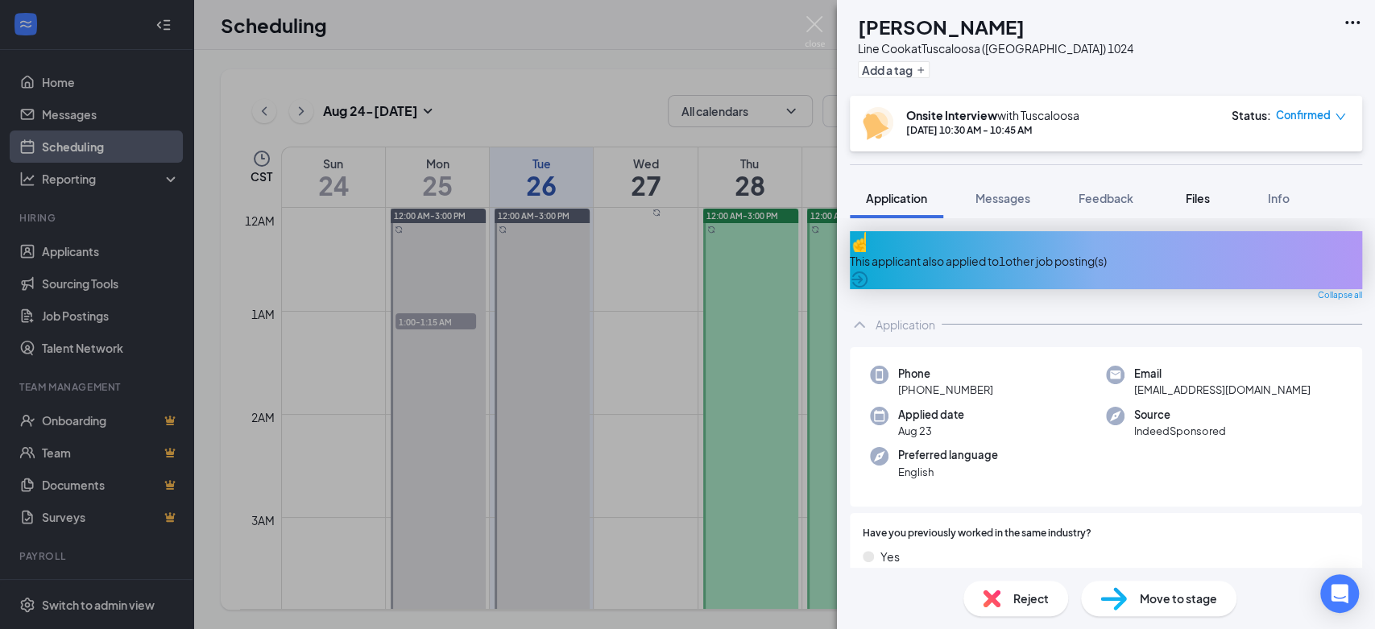
click at [1193, 200] on span "Files" at bounding box center [1198, 198] width 24 height 15
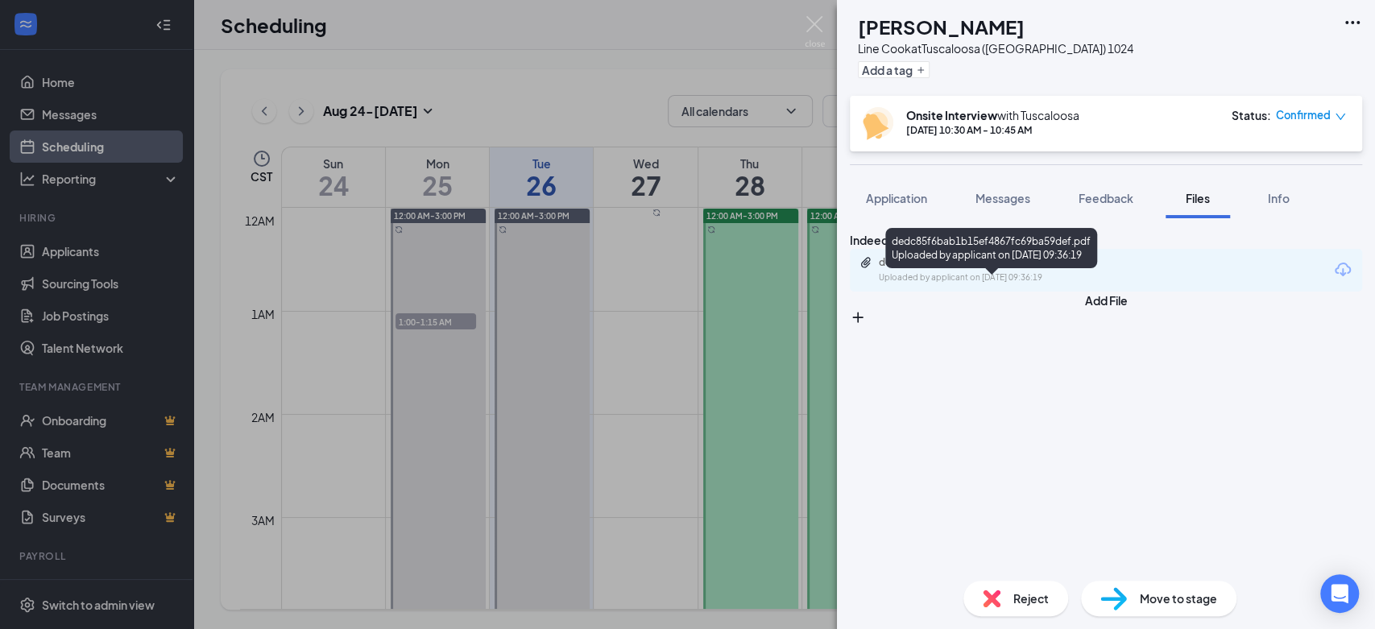
click at [1068, 269] on div "dedc85f6bab1b15ef4867fc69ba59def.pdf" at bounding box center [992, 262] width 226 height 13
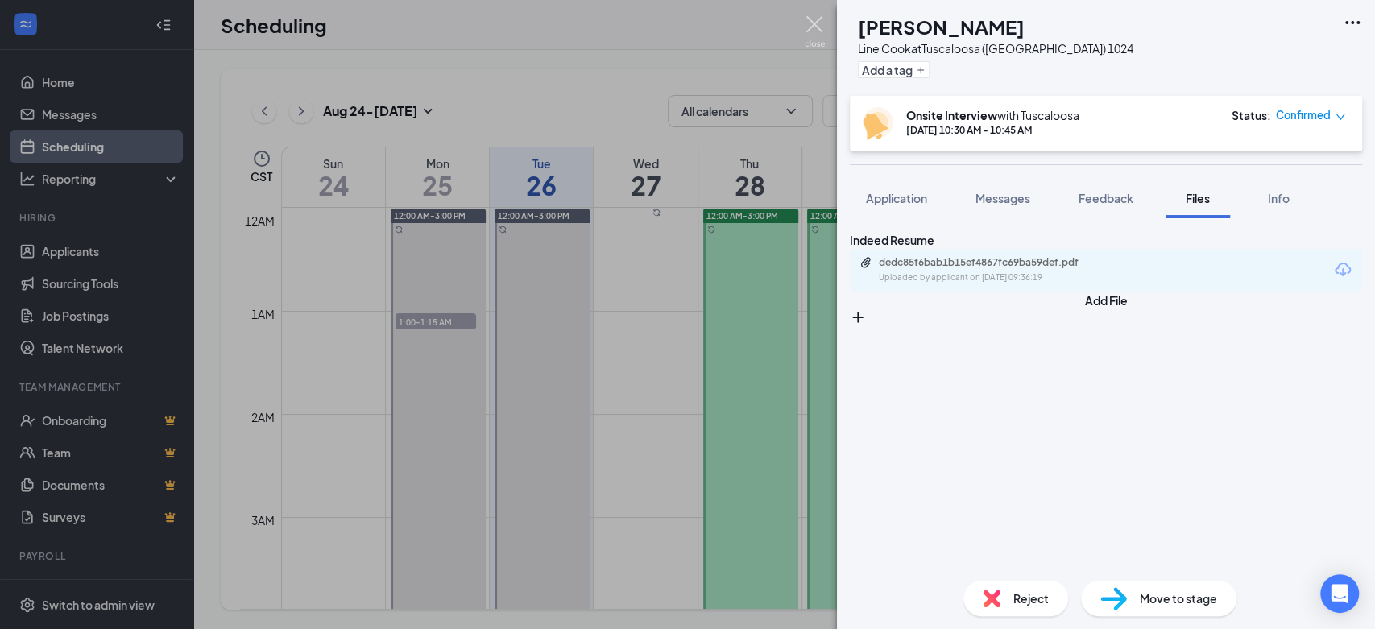
click at [820, 36] on img at bounding box center [815, 31] width 20 height 31
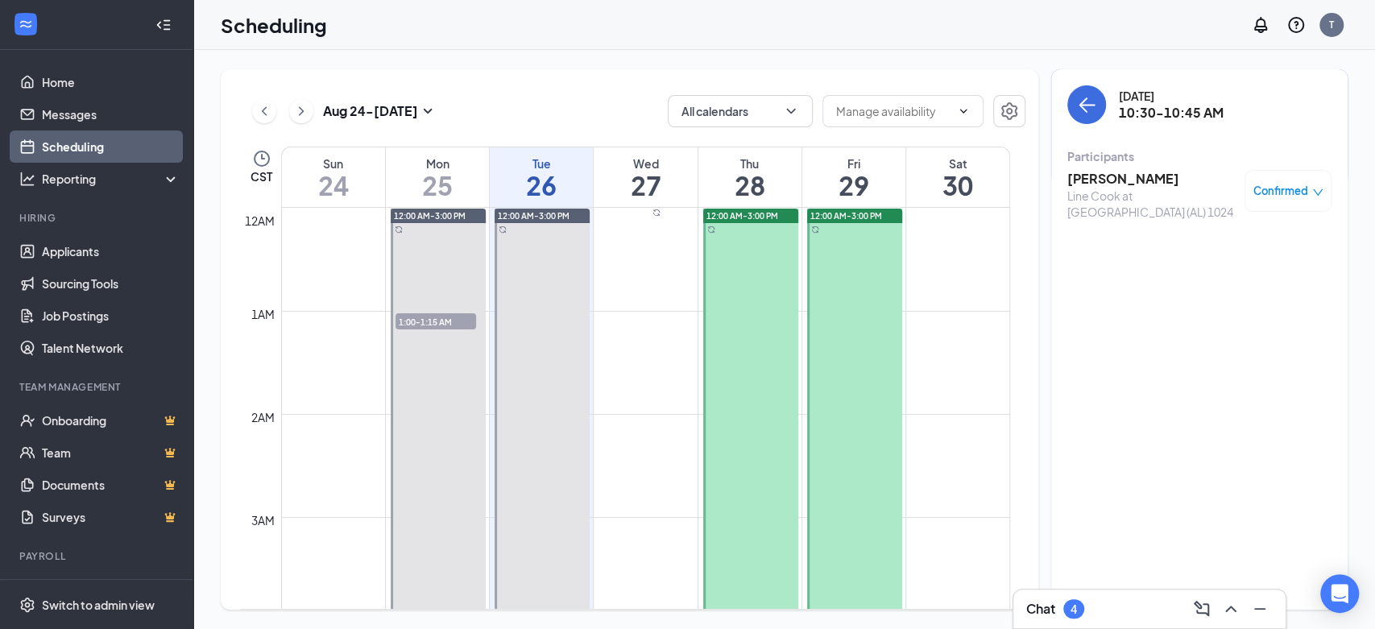
click at [1133, 172] on h3 "CHRISTOPHER PINHO" at bounding box center [1151, 179] width 169 height 18
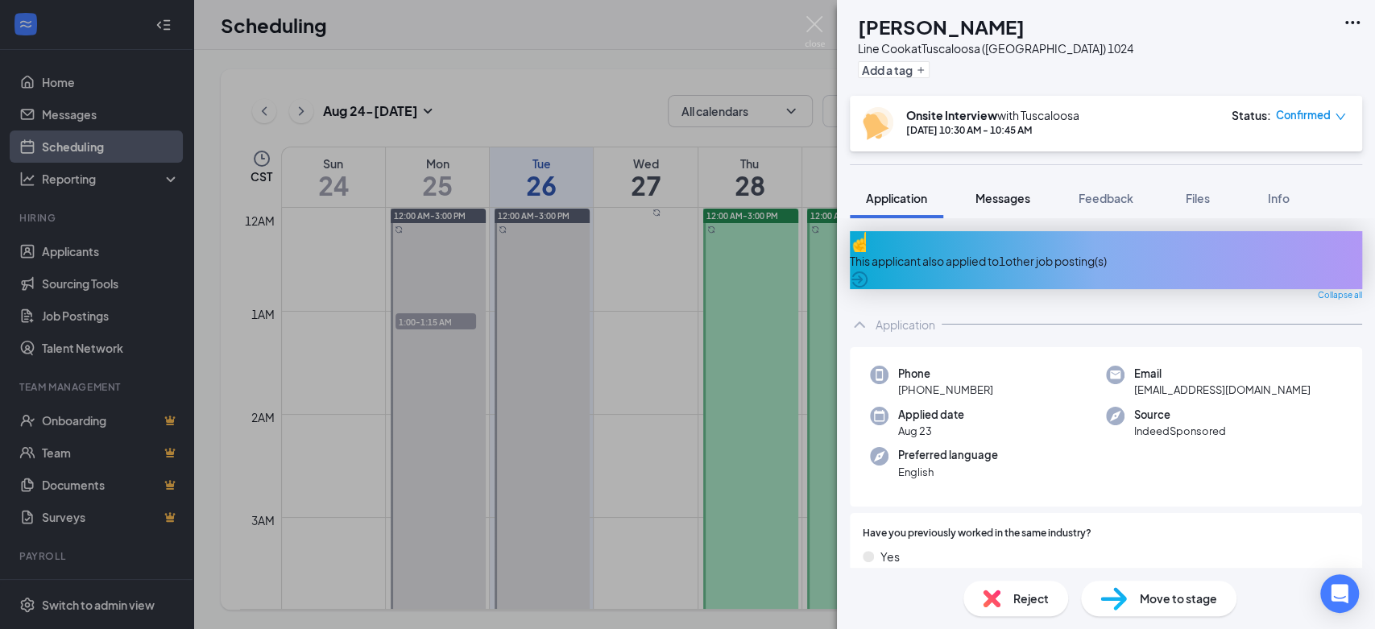
drag, startPoint x: 1014, startPoint y: 192, endPoint x: 1018, endPoint y: 209, distance: 17.4
click at [1016, 192] on span "Messages" at bounding box center [1003, 198] width 55 height 15
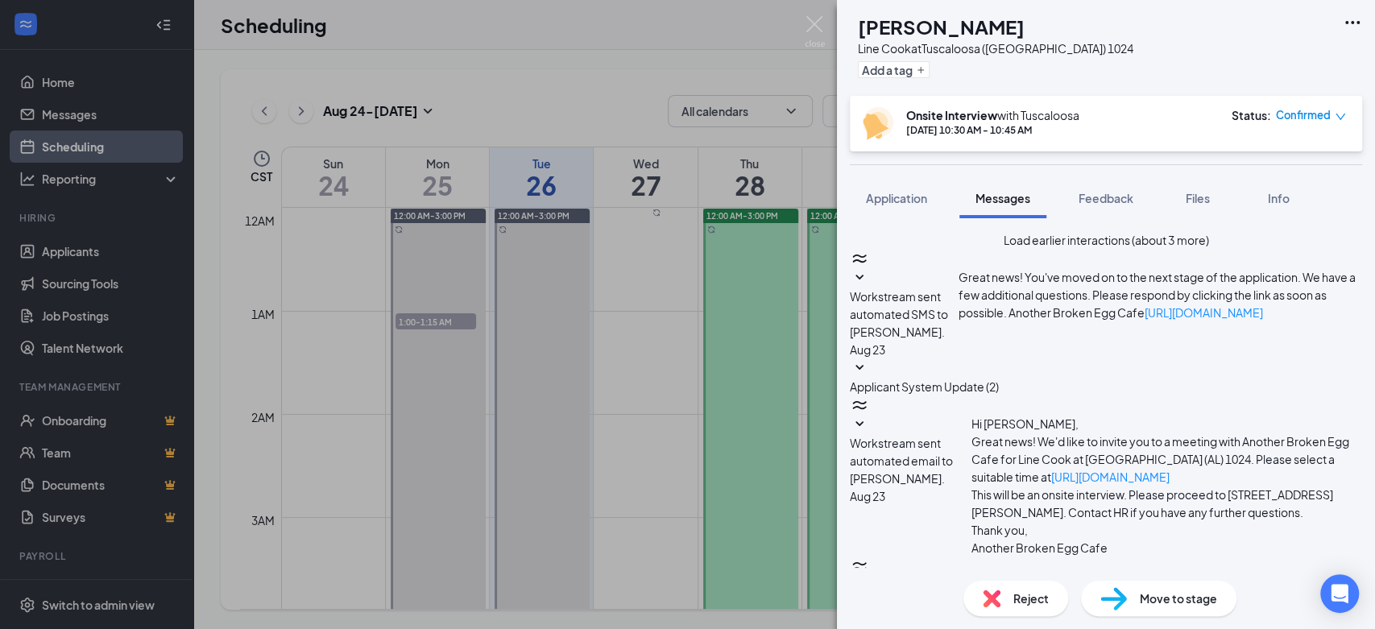
scroll to position [503, 0]
paste textarea "This interview has been canceled. Thank you for your time!"
type textarea "This interview has been canceled. Thank you for your time!"
drag, startPoint x: 1126, startPoint y: 541, endPoint x: 1204, endPoint y: 535, distance: 77.6
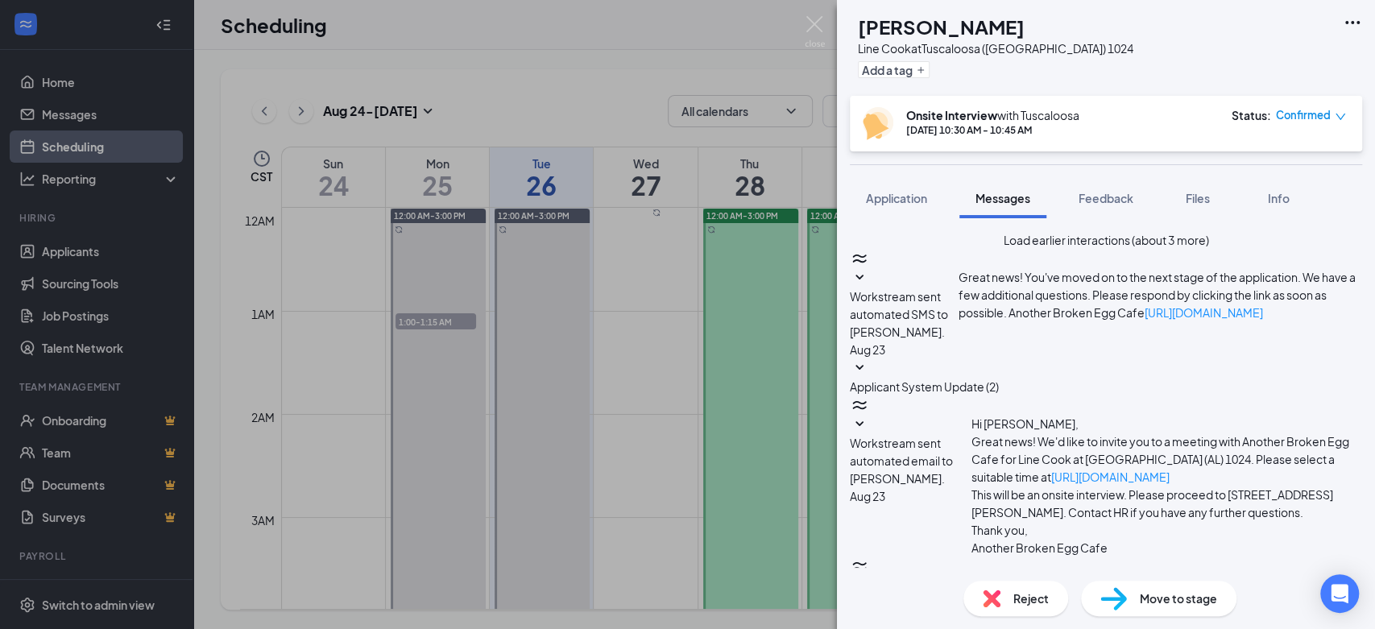
checkbox input "true"
click at [1017, 608] on div "Reject" at bounding box center [1015, 598] width 105 height 35
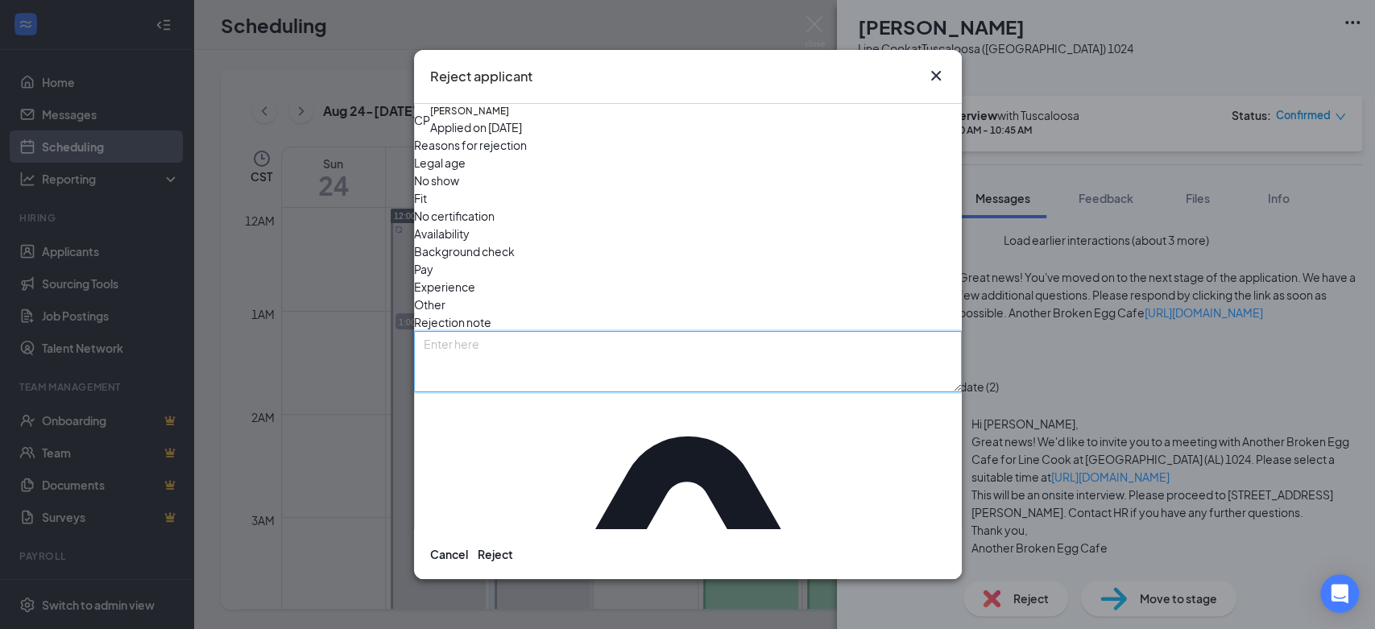
click at [719, 334] on textarea at bounding box center [688, 361] width 548 height 61
paste textarea "This interview has been canceled. Thank you for your time!"
type textarea "This interview has been canceled. Thank you for your time!"
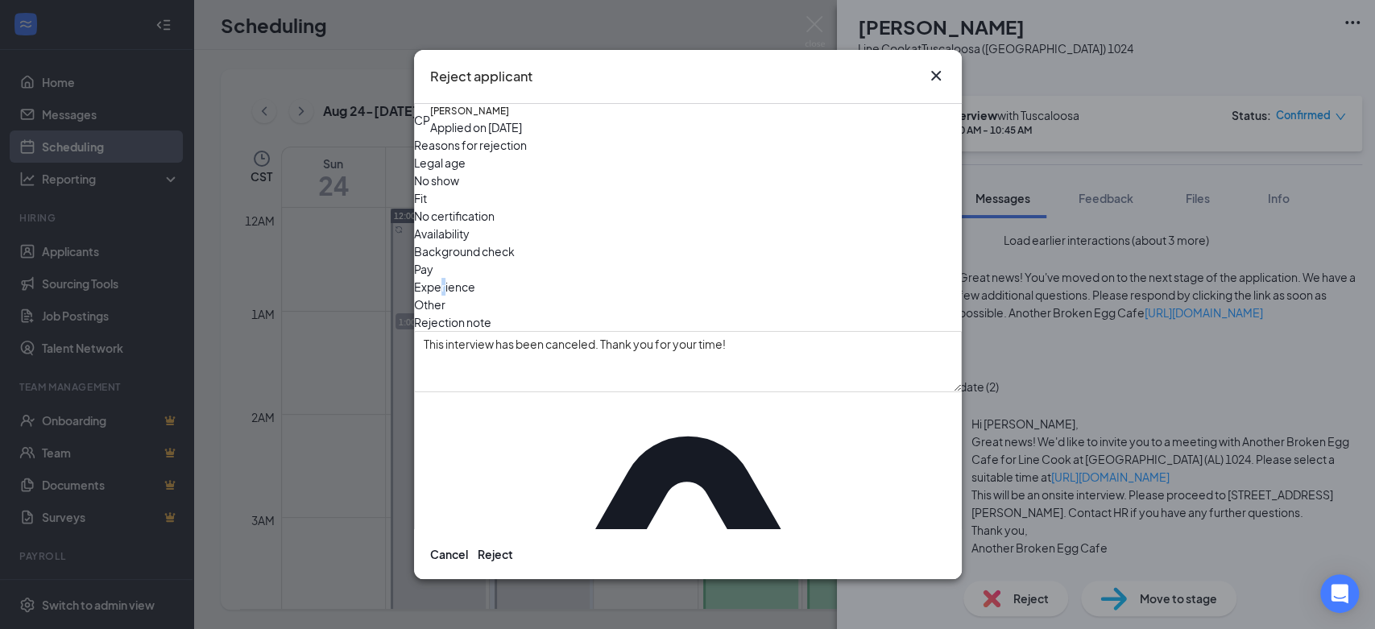
click at [475, 278] on span "Experience" at bounding box center [444, 287] width 61 height 18
click at [513, 545] on button "Reject" at bounding box center [495, 554] width 35 height 18
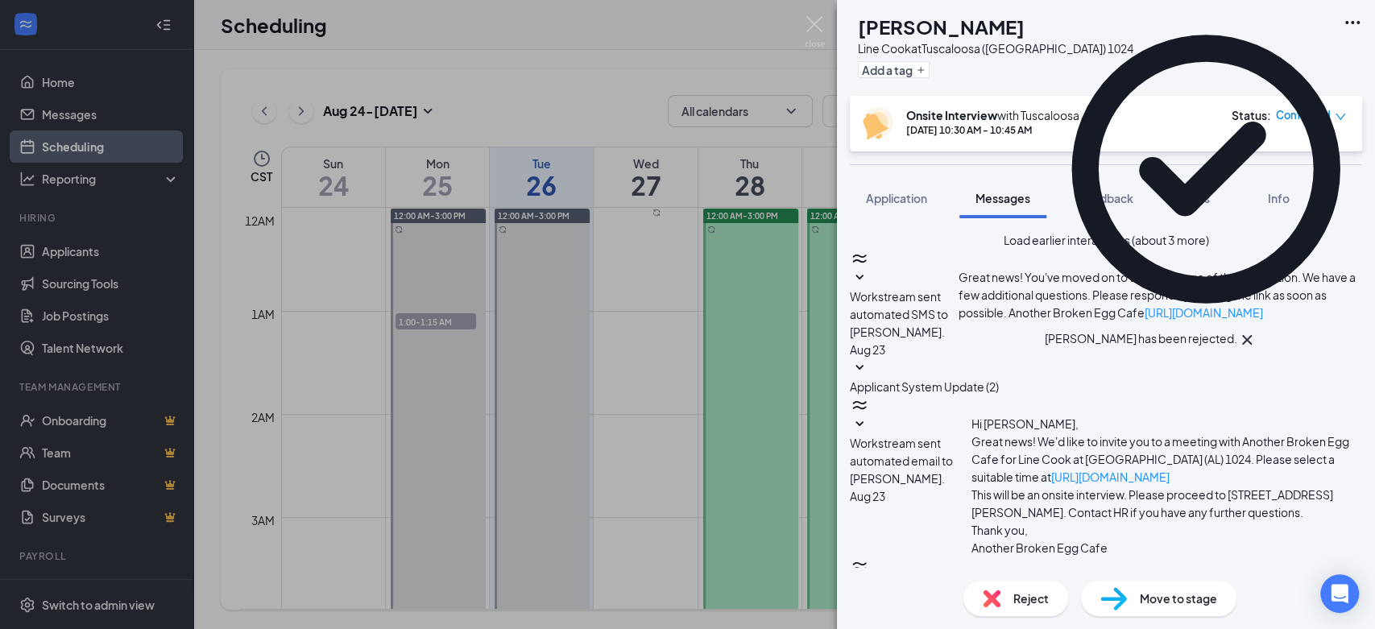
click at [1283, 127] on div "Status : Confirmed" at bounding box center [1289, 123] width 114 height 33
drag, startPoint x: 1287, startPoint y: 120, endPoint x: 1248, endPoint y: 138, distance: 43.3
click at [1283, 120] on span "Confirmed" at bounding box center [1303, 115] width 55 height 16
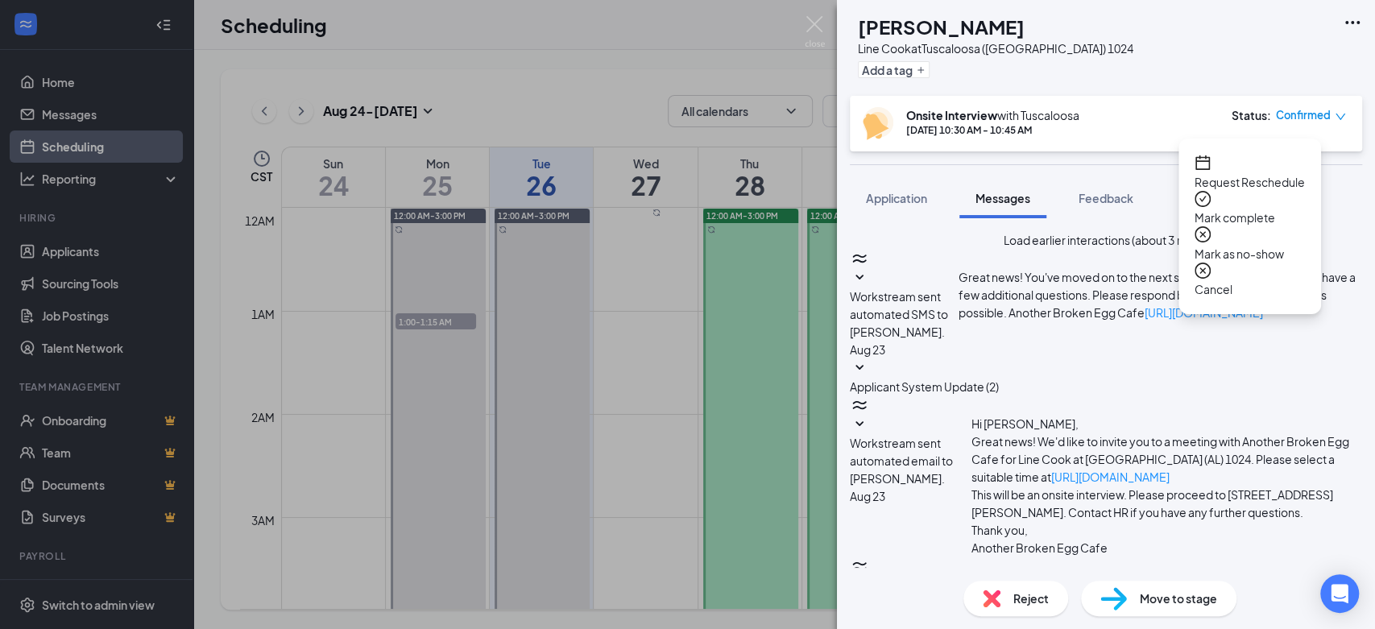
click at [1278, 245] on span "Mark as no-show" at bounding box center [1250, 254] width 110 height 18
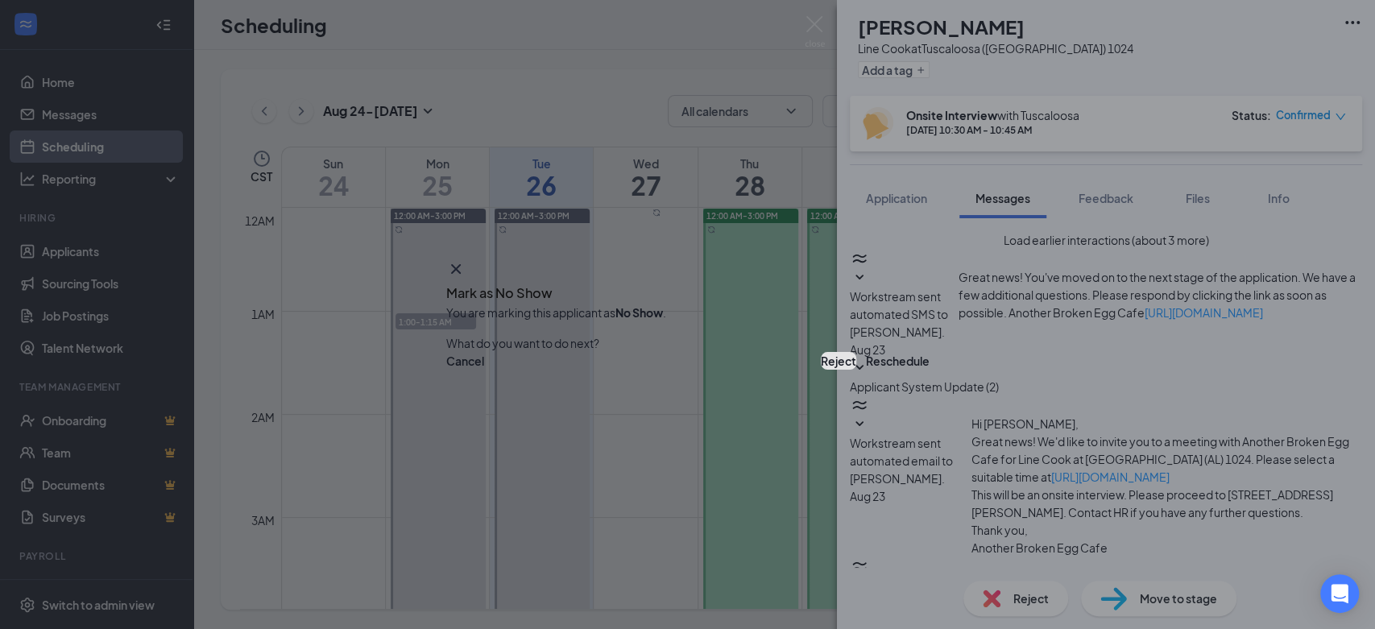
click at [821, 369] on button "Reject" at bounding box center [838, 361] width 35 height 18
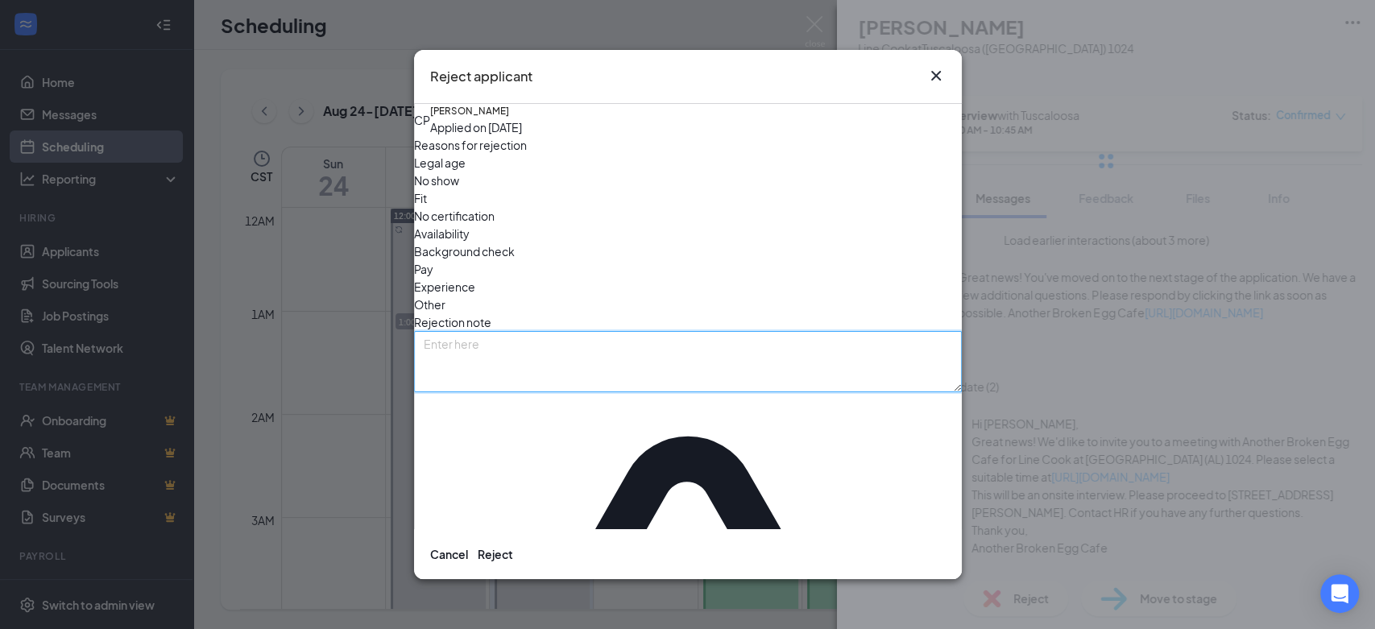
click at [659, 331] on textarea at bounding box center [688, 361] width 548 height 61
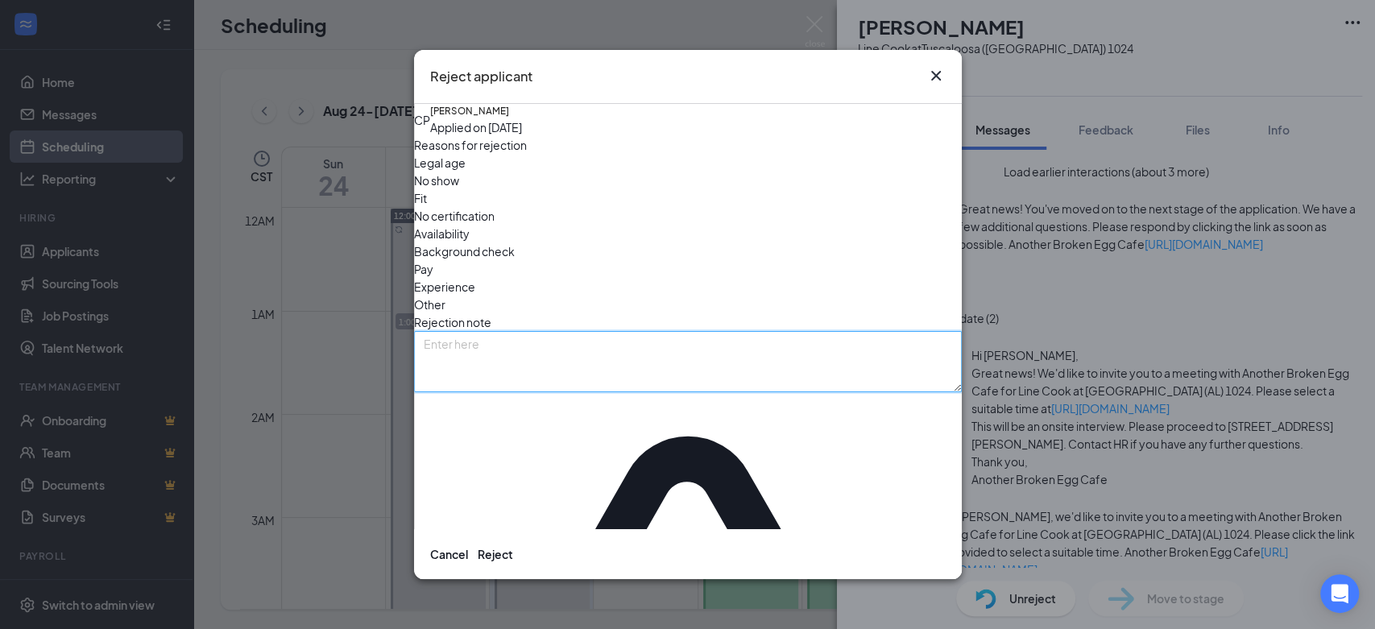
scroll to position [640, 0]
paste textarea "This interview has been canceled. Thank you for your time!"
type textarea "This interview has been canceled. Thank you for your time!"
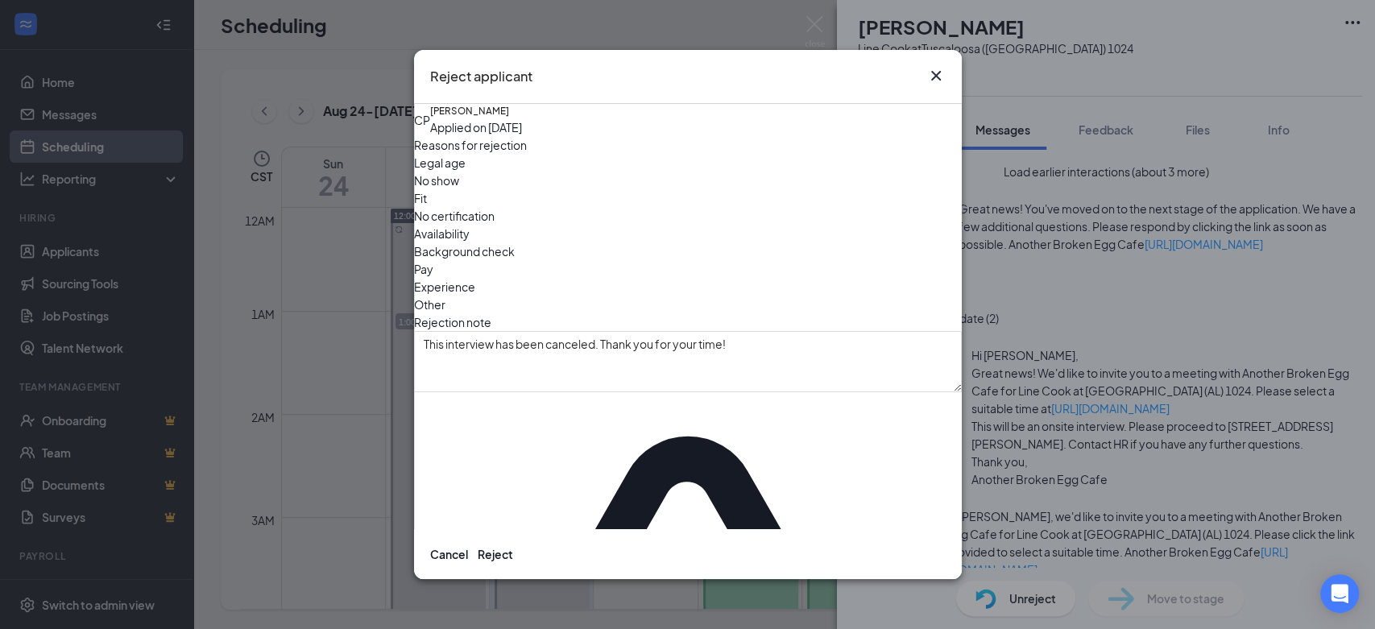
click at [475, 278] on span "Experience" at bounding box center [444, 287] width 61 height 18
click at [513, 545] on button "Reject" at bounding box center [495, 554] width 35 height 18
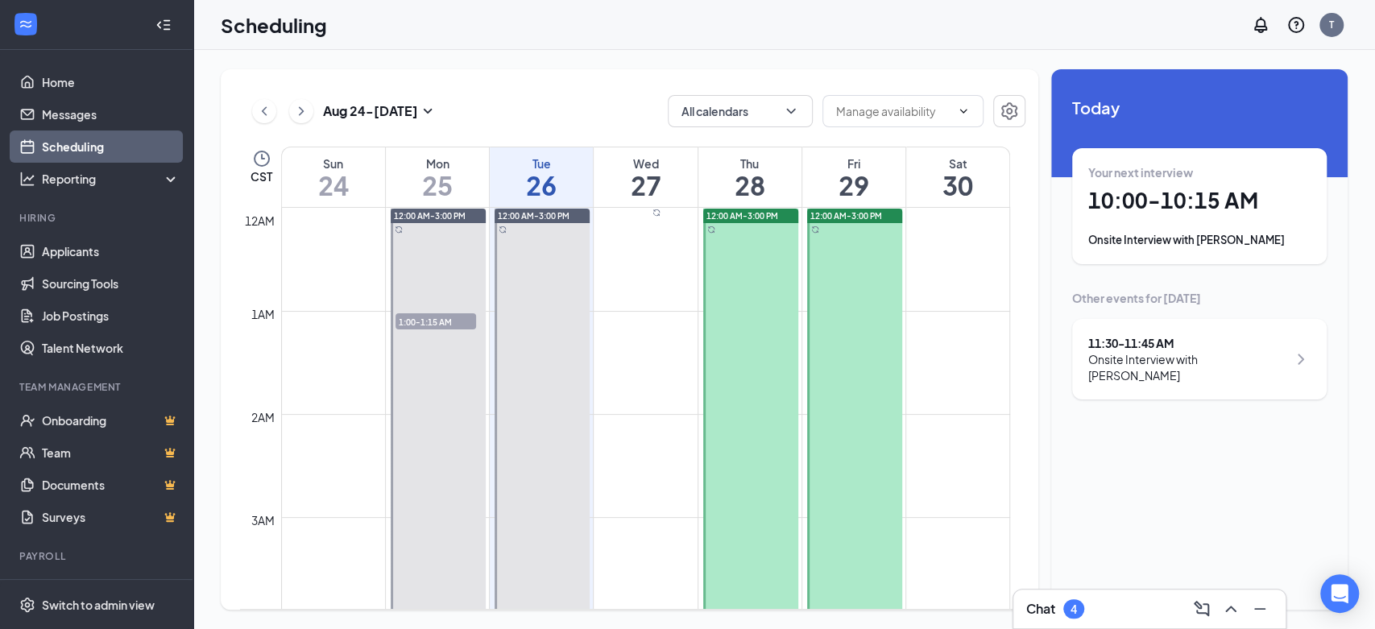
click at [1226, 192] on h1 "10:00 - 10:15 AM" at bounding box center [1199, 200] width 222 height 27
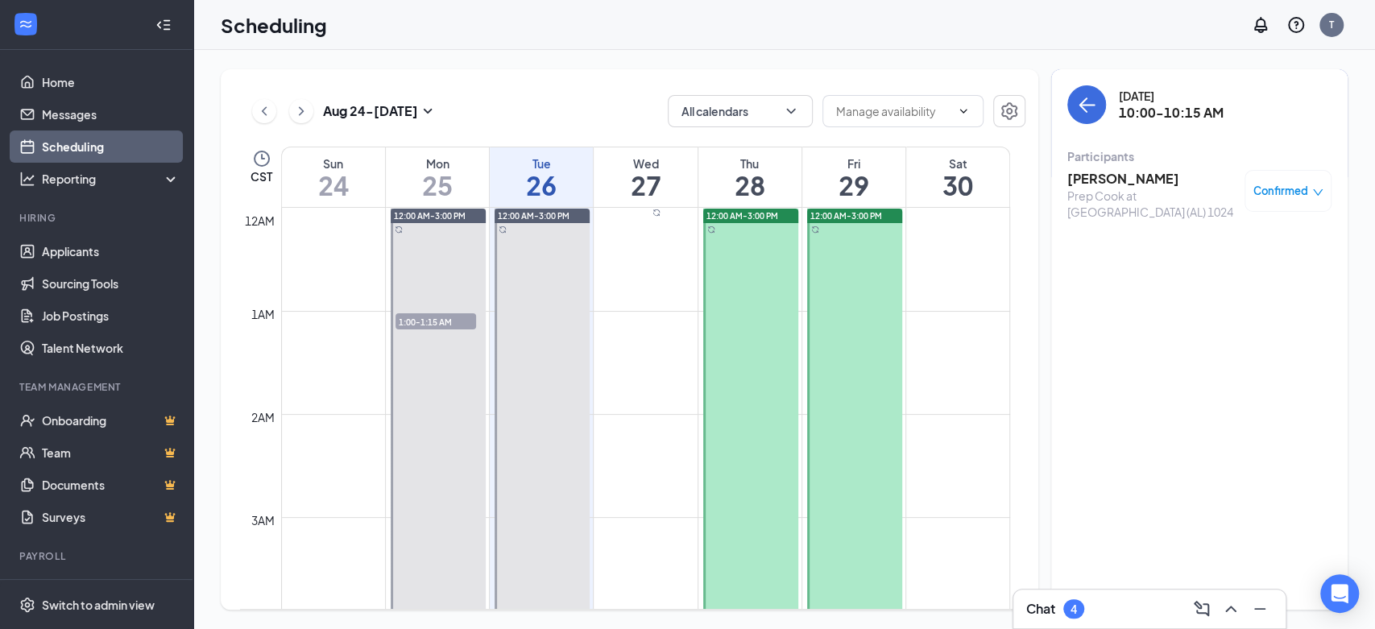
click at [1108, 173] on h3 "Talina Howze" at bounding box center [1151, 179] width 169 height 18
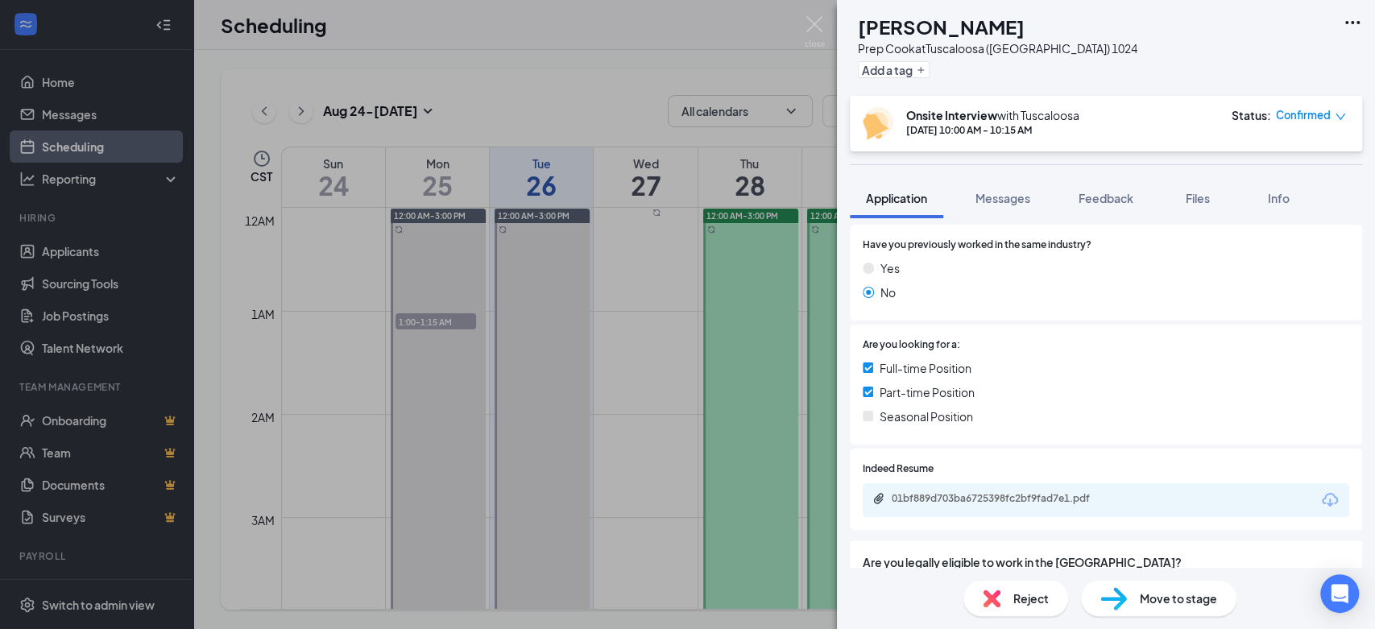
scroll to position [268, 0]
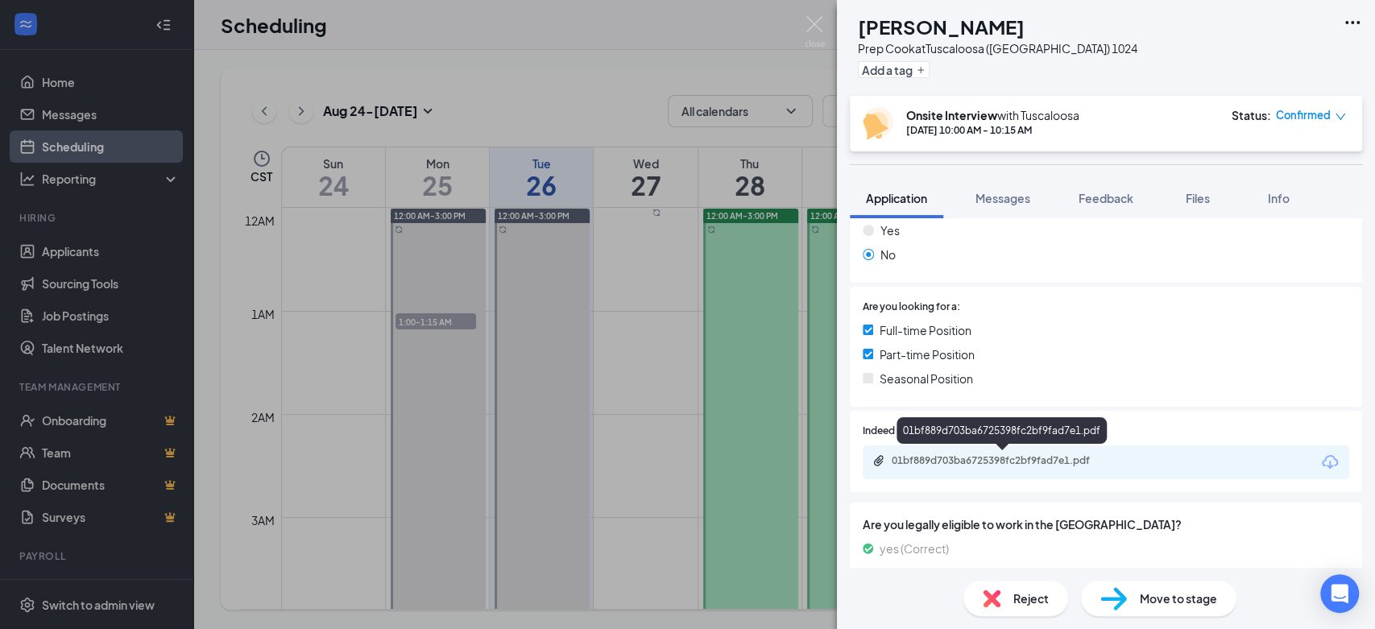
click at [959, 456] on div "01bf889d703ba6725398fc2bf9fad7e1.pdf" at bounding box center [1005, 460] width 226 height 13
click at [818, 27] on img at bounding box center [815, 31] width 20 height 31
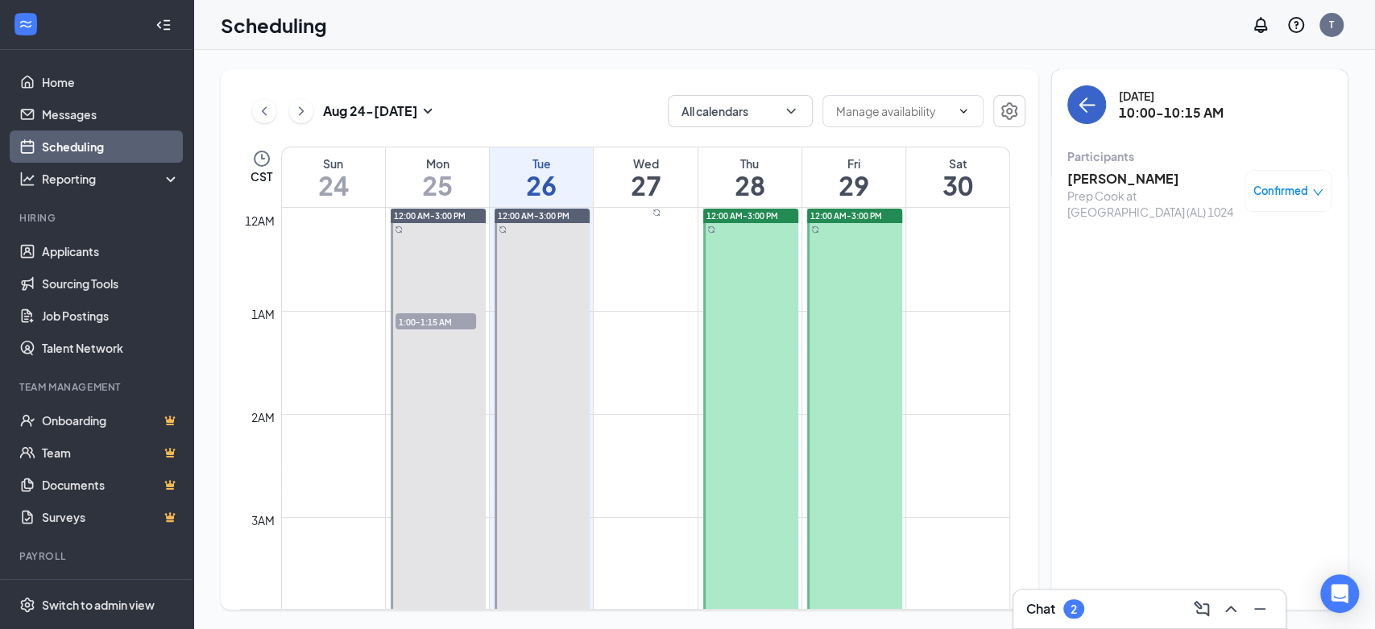
click at [1083, 117] on button "back-button" at bounding box center [1086, 104] width 39 height 39
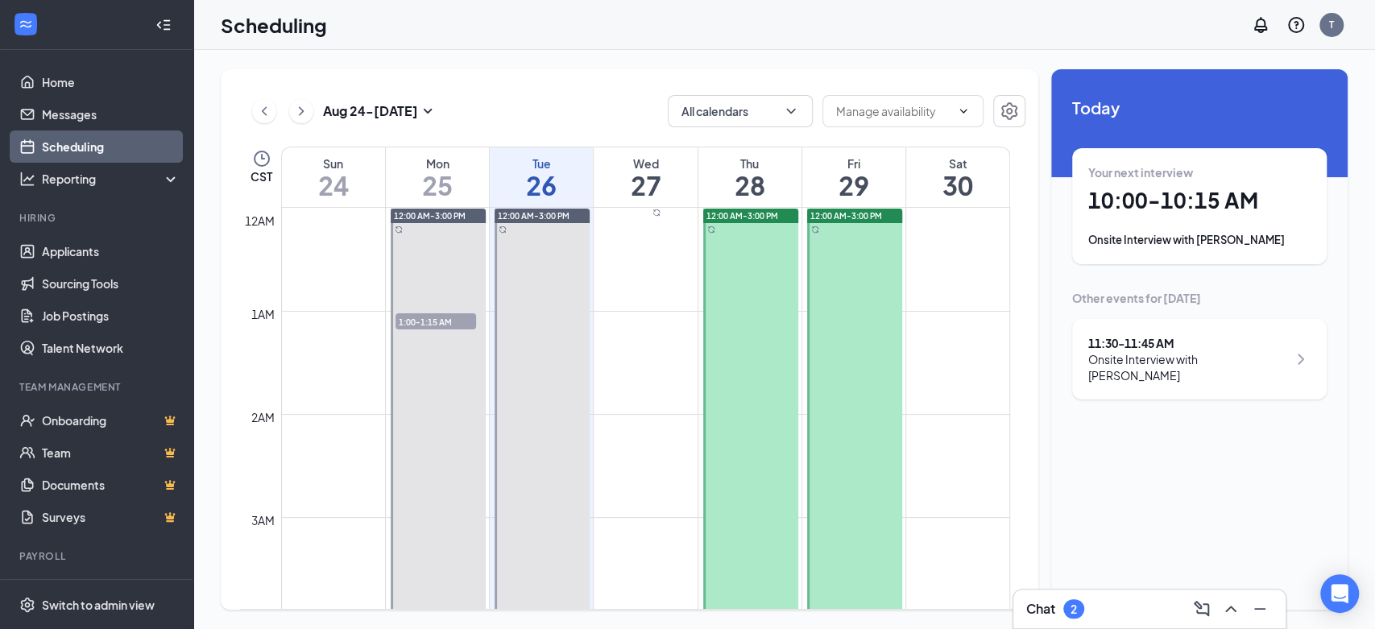
click at [1212, 187] on h1 "10:00 - 10:15 AM" at bounding box center [1199, 200] width 222 height 27
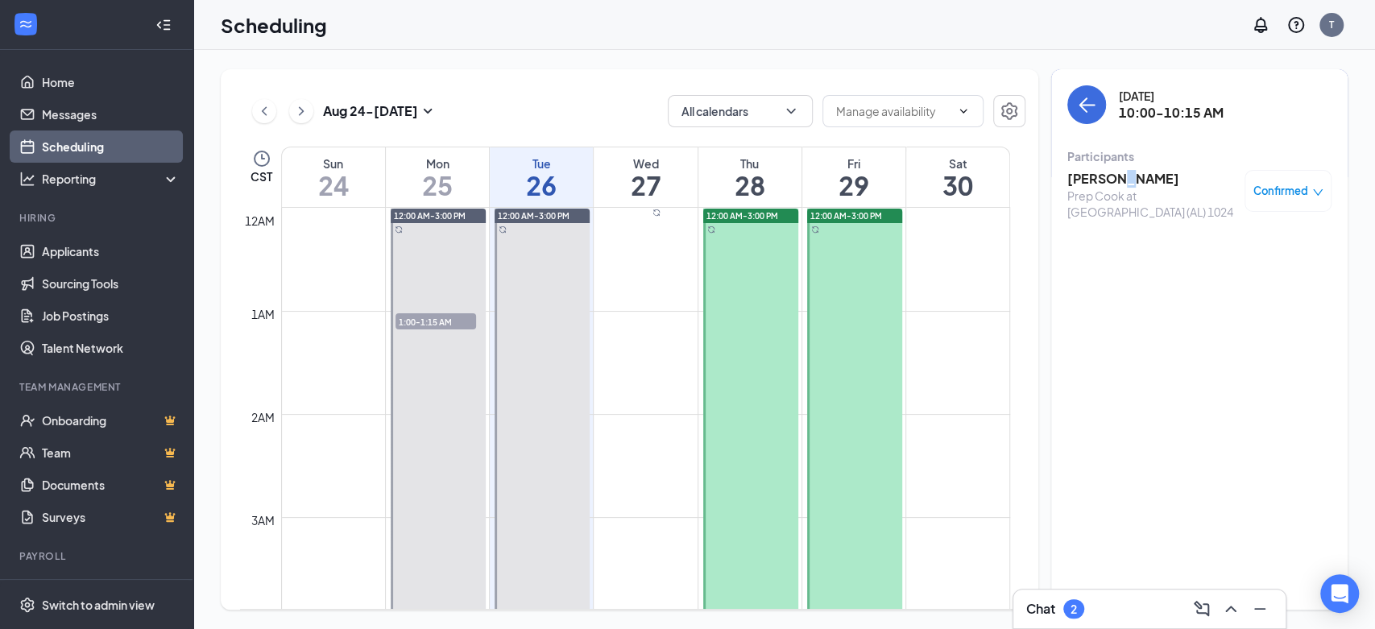
click at [1108, 186] on h3 "Talina Howze" at bounding box center [1151, 179] width 169 height 18
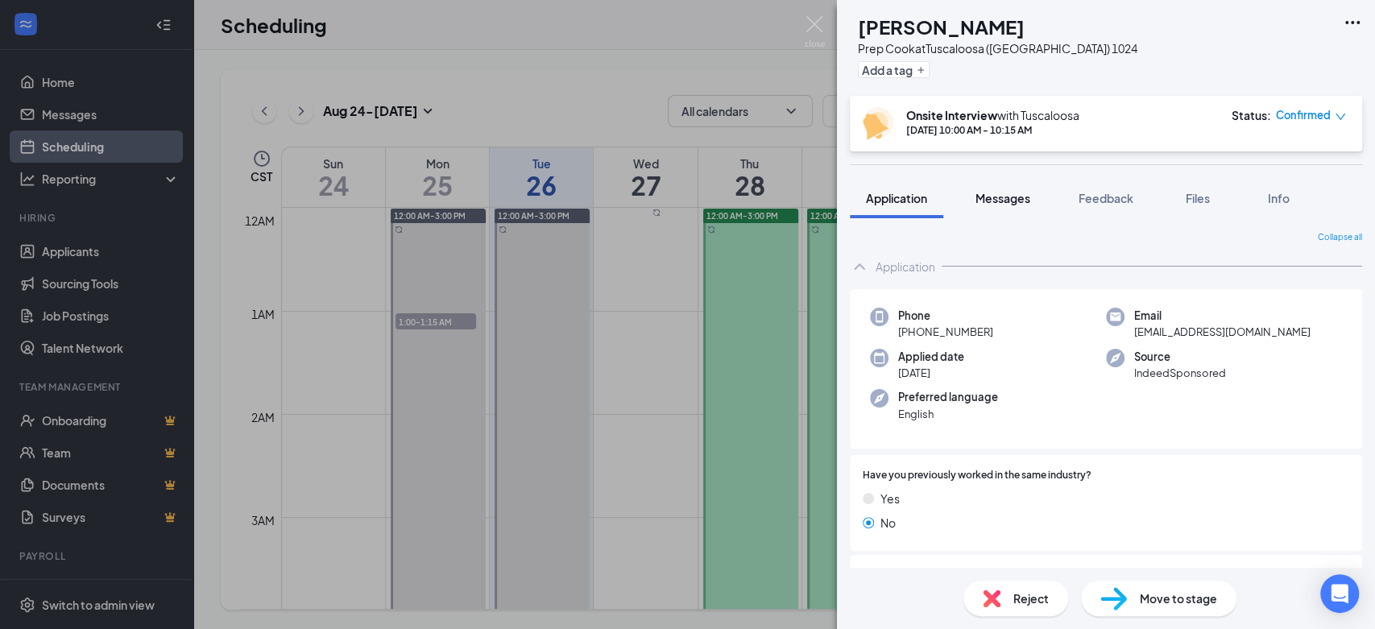
click at [1029, 199] on span "Messages" at bounding box center [1003, 198] width 55 height 15
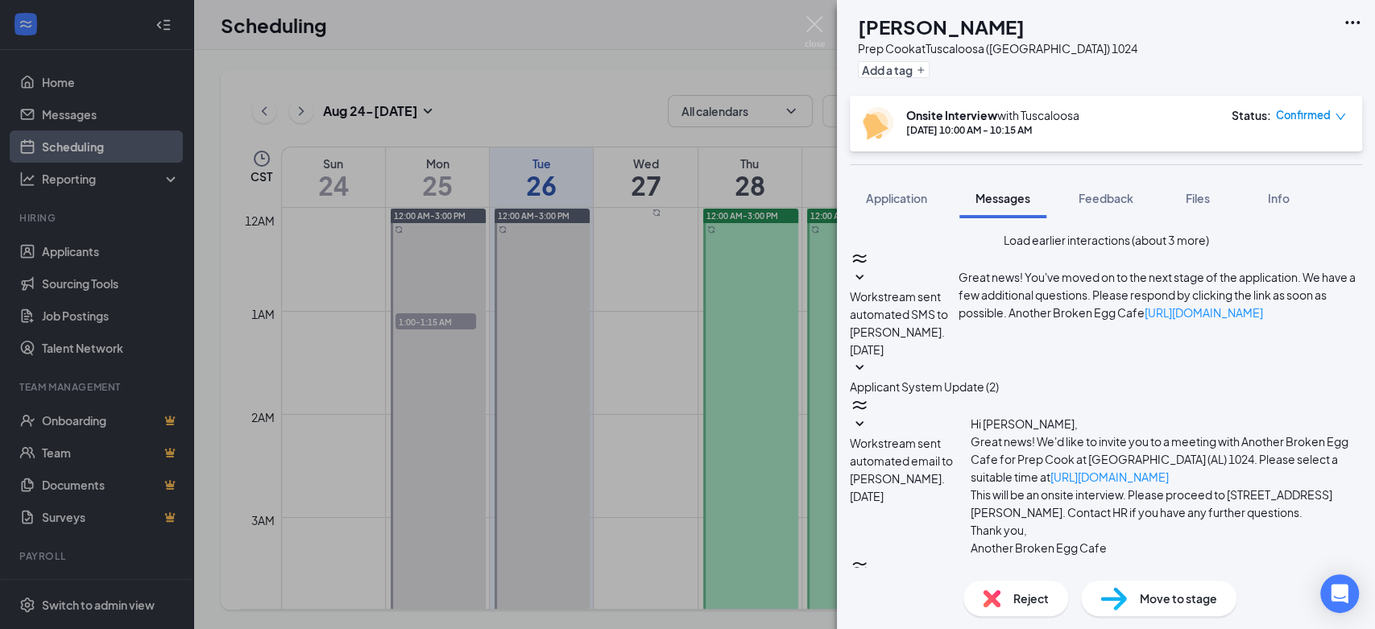
scroll to position [503, 0]
paste textarea "This interview has been canceled. Thank you for your time!"
type textarea "This interview has been canceled. Thank you for your time!"
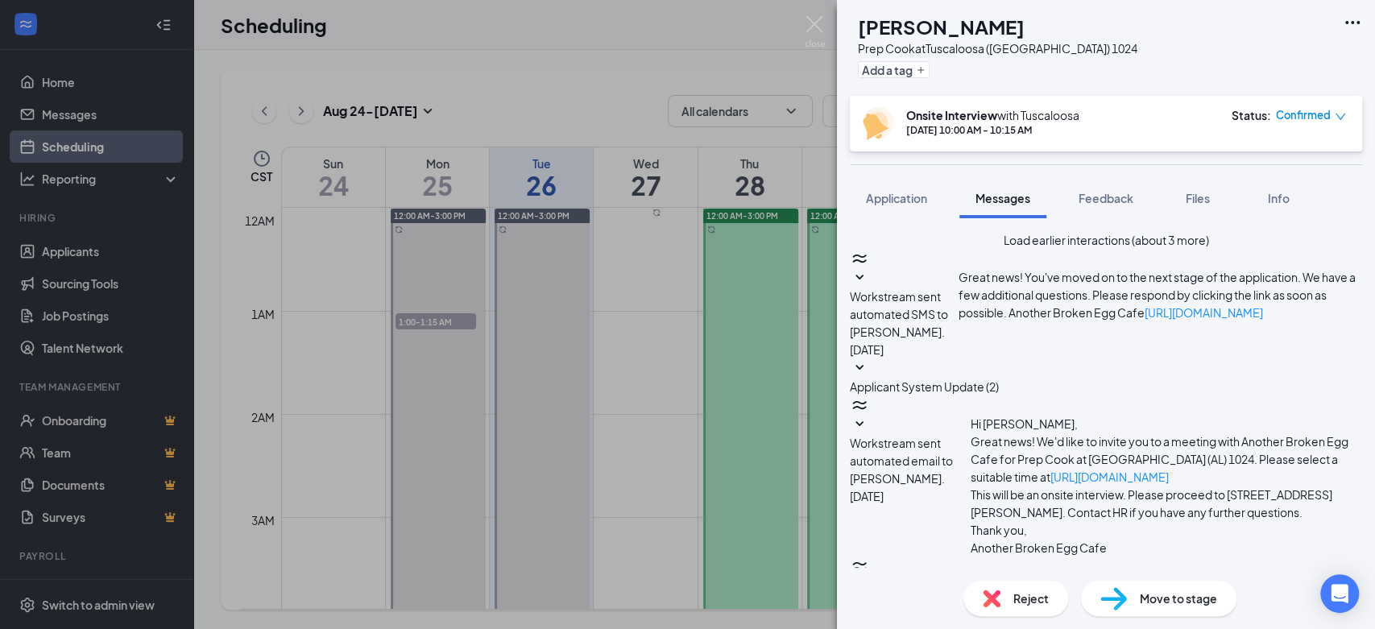
checkbox input "true"
drag, startPoint x: 1030, startPoint y: 582, endPoint x: 1024, endPoint y: 587, distance: 8.6
click at [1024, 587] on div "Reject" at bounding box center [1015, 598] width 105 height 35
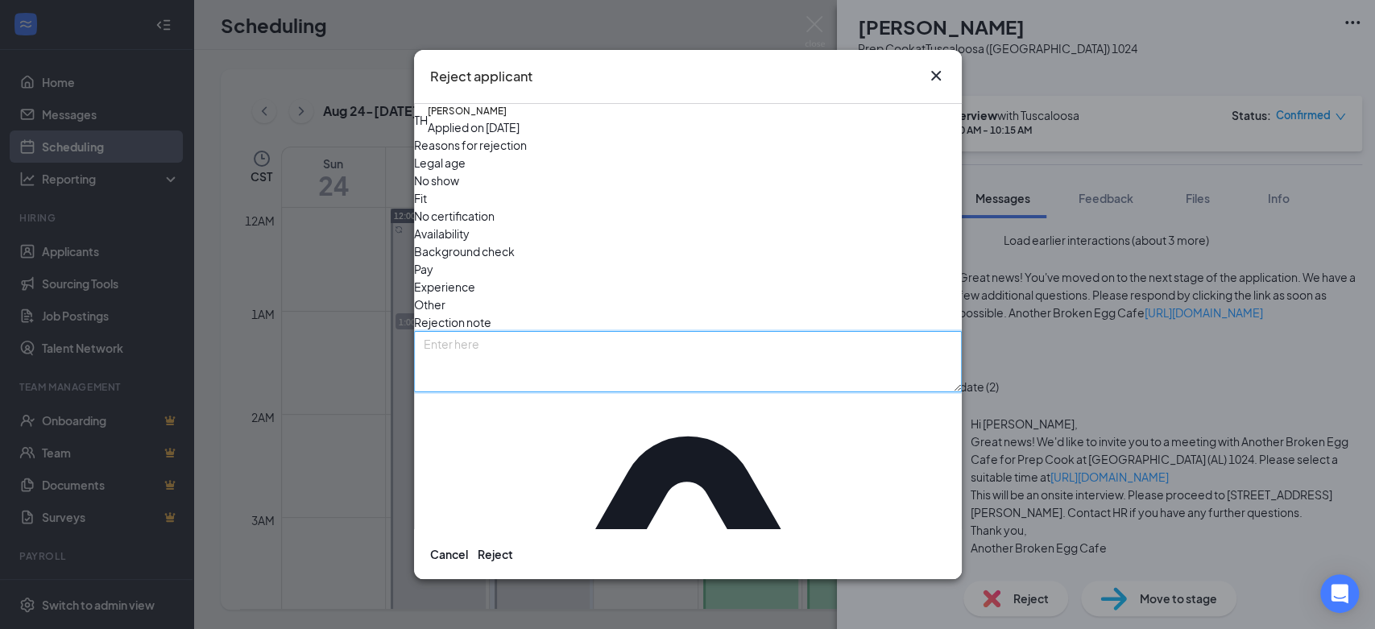
click at [662, 331] on textarea at bounding box center [688, 361] width 548 height 61
paste textarea "This interview has been canceled. Thank you for your time!"
type textarea "This interview has been canceled. Thank you for your time!"
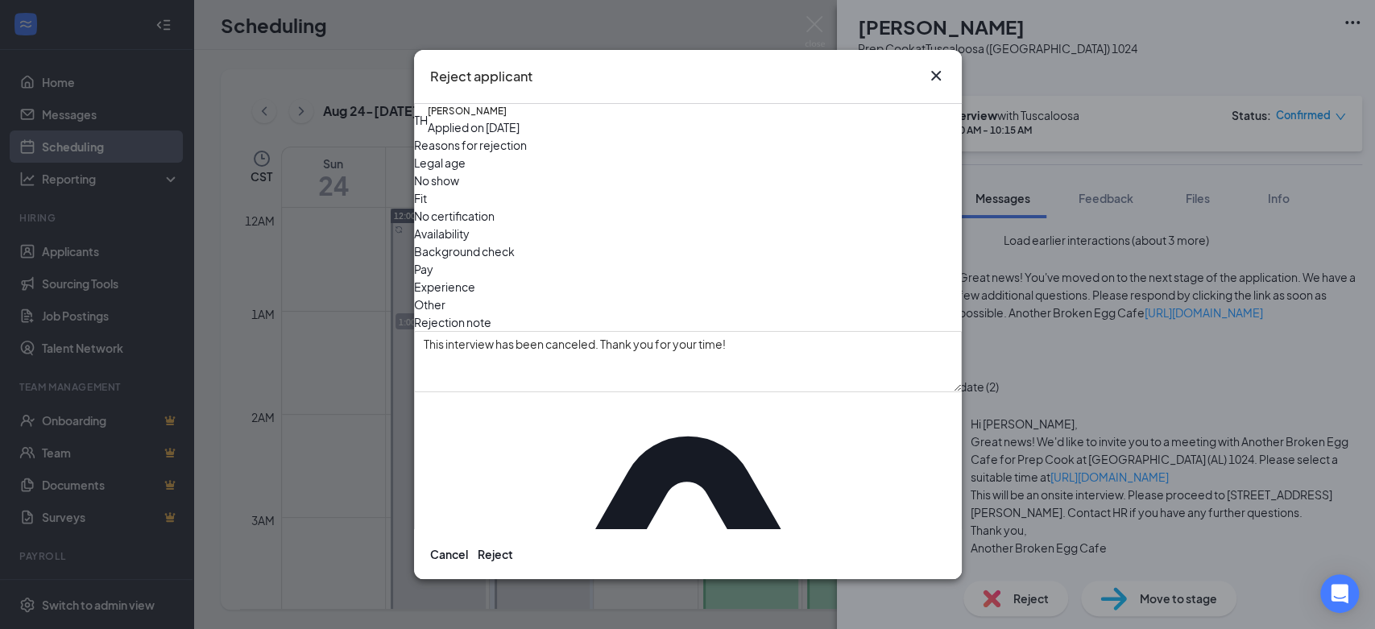
click at [475, 278] on span "Experience" at bounding box center [444, 287] width 61 height 18
click at [513, 545] on button "Reject" at bounding box center [495, 554] width 35 height 18
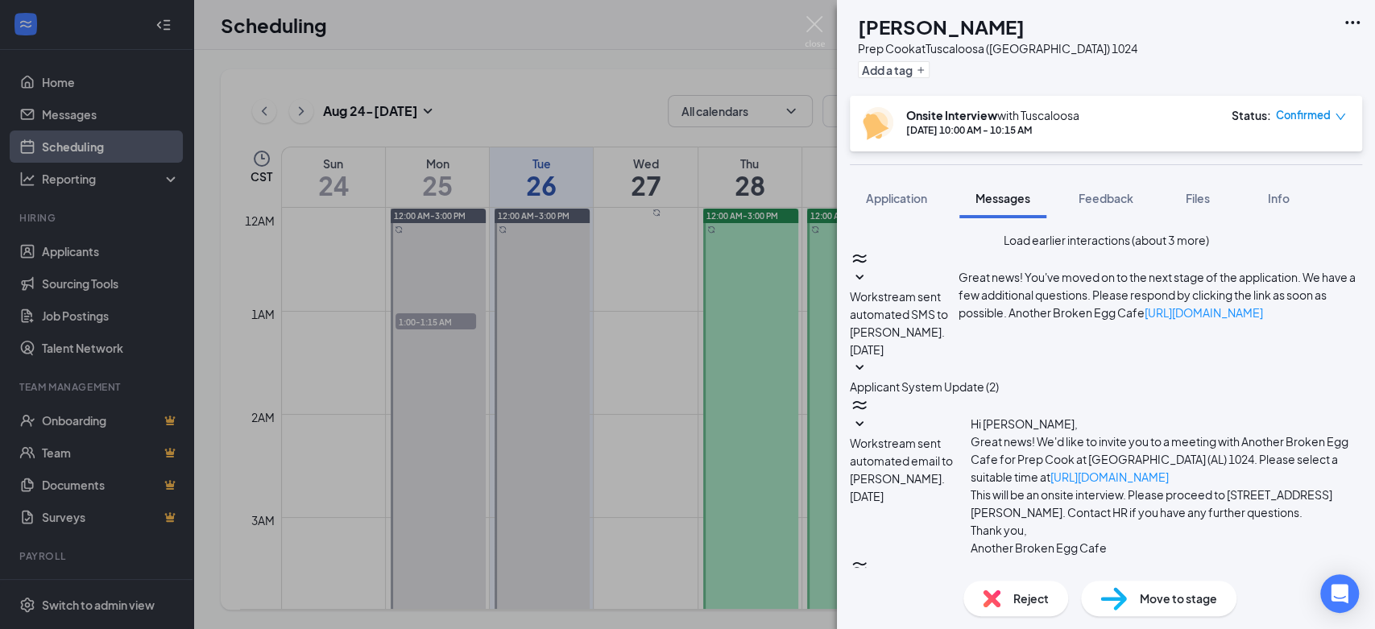
click at [1303, 111] on span "Confirmed" at bounding box center [1303, 115] width 55 height 16
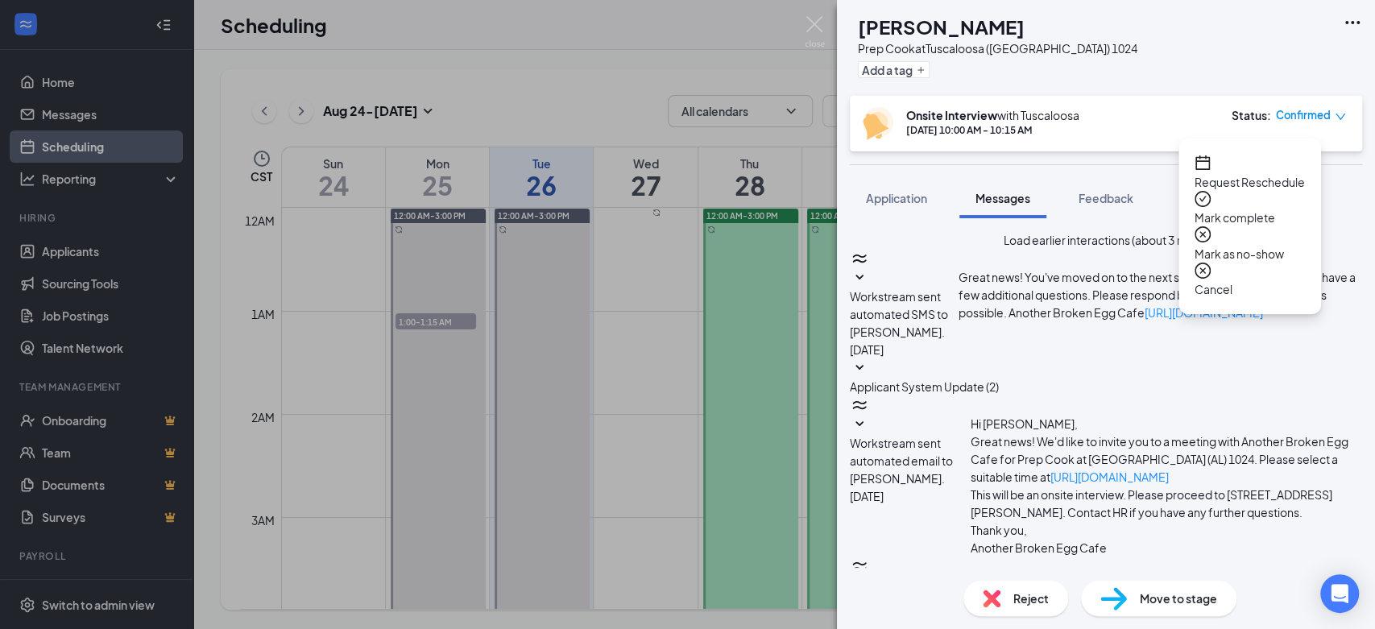
click at [1282, 245] on span "Mark as no-show" at bounding box center [1250, 254] width 110 height 18
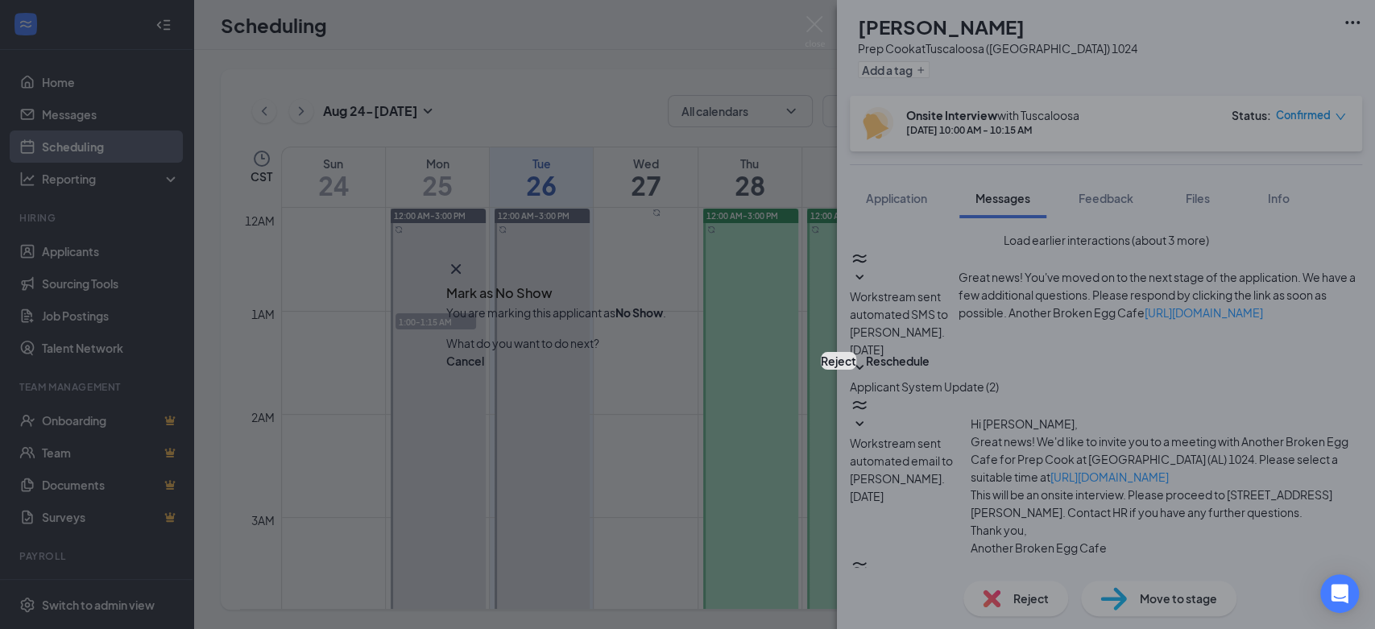
click at [821, 361] on button "Reject" at bounding box center [838, 361] width 35 height 18
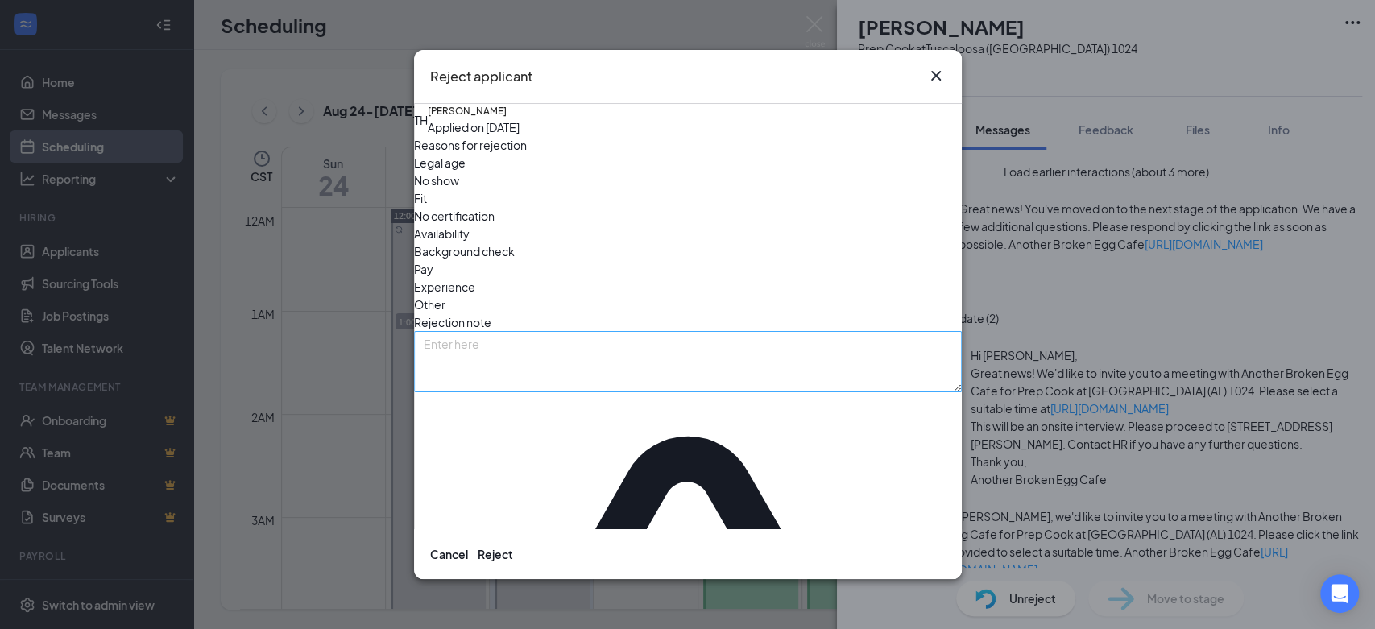
scroll to position [608, 0]
click at [475, 278] on span "Experience" at bounding box center [444, 287] width 61 height 18
click at [664, 331] on textarea at bounding box center [688, 361] width 548 height 61
paste textarea "This interview has been canceled. Thank you for your time!"
type textarea "This interview has been canceled. Thank you for your time!"
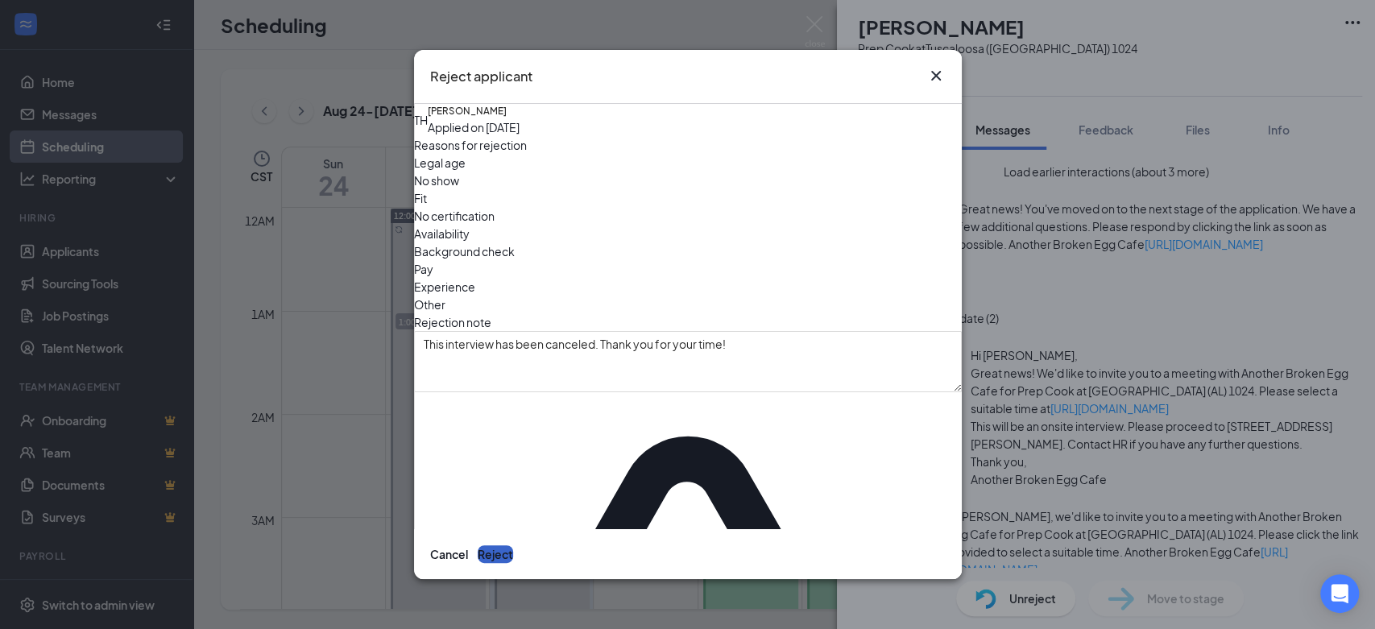
click at [513, 545] on button "Reject" at bounding box center [495, 554] width 35 height 18
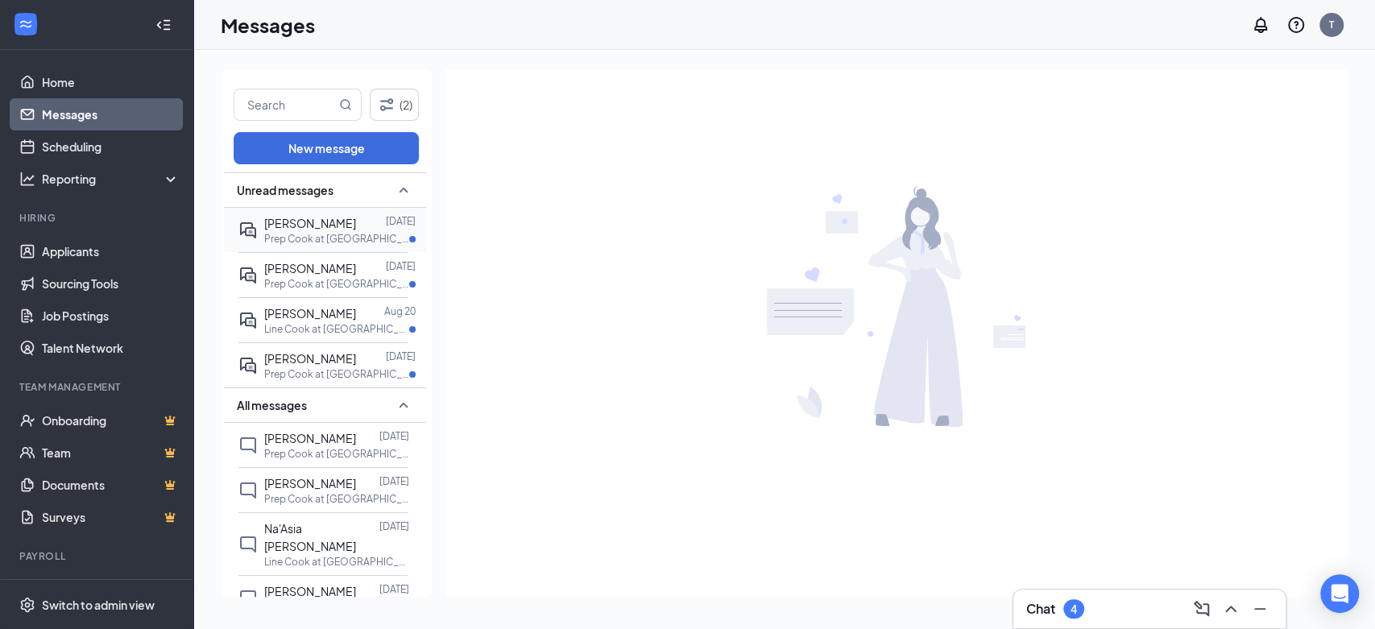
click at [308, 234] on p "Prep Cook at Tuscaloosa (AL) 1024" at bounding box center [336, 239] width 145 height 14
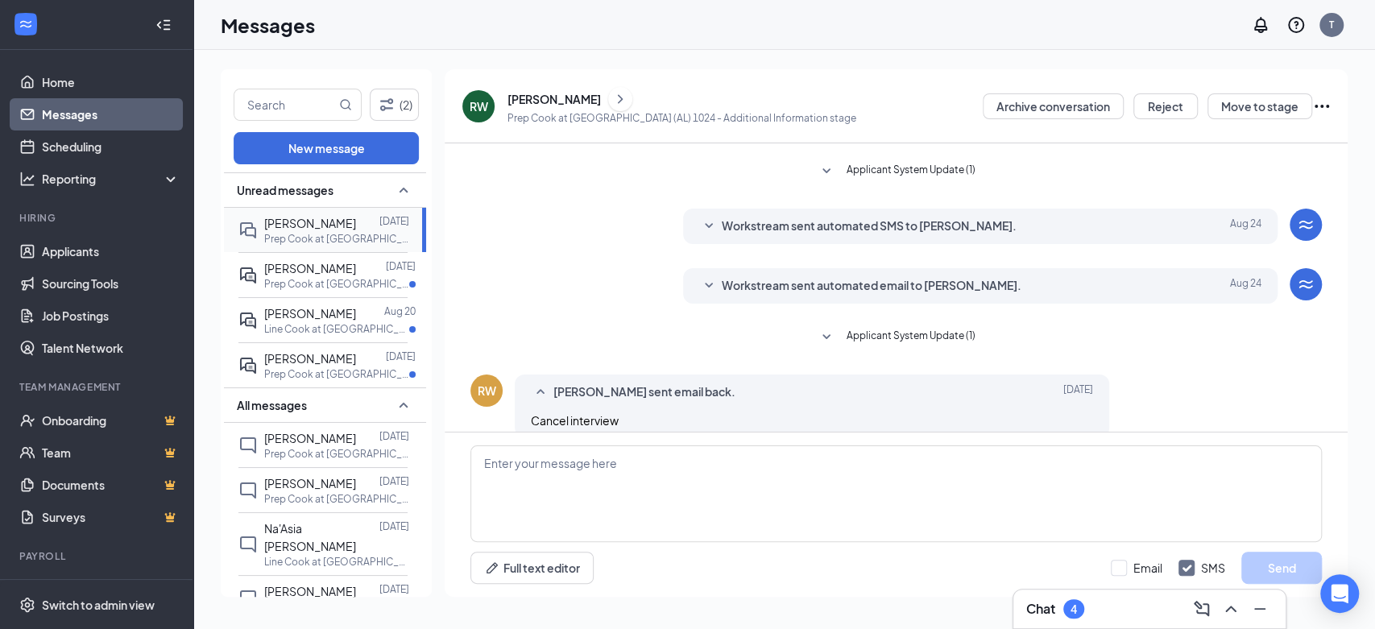
scroll to position [348, 0]
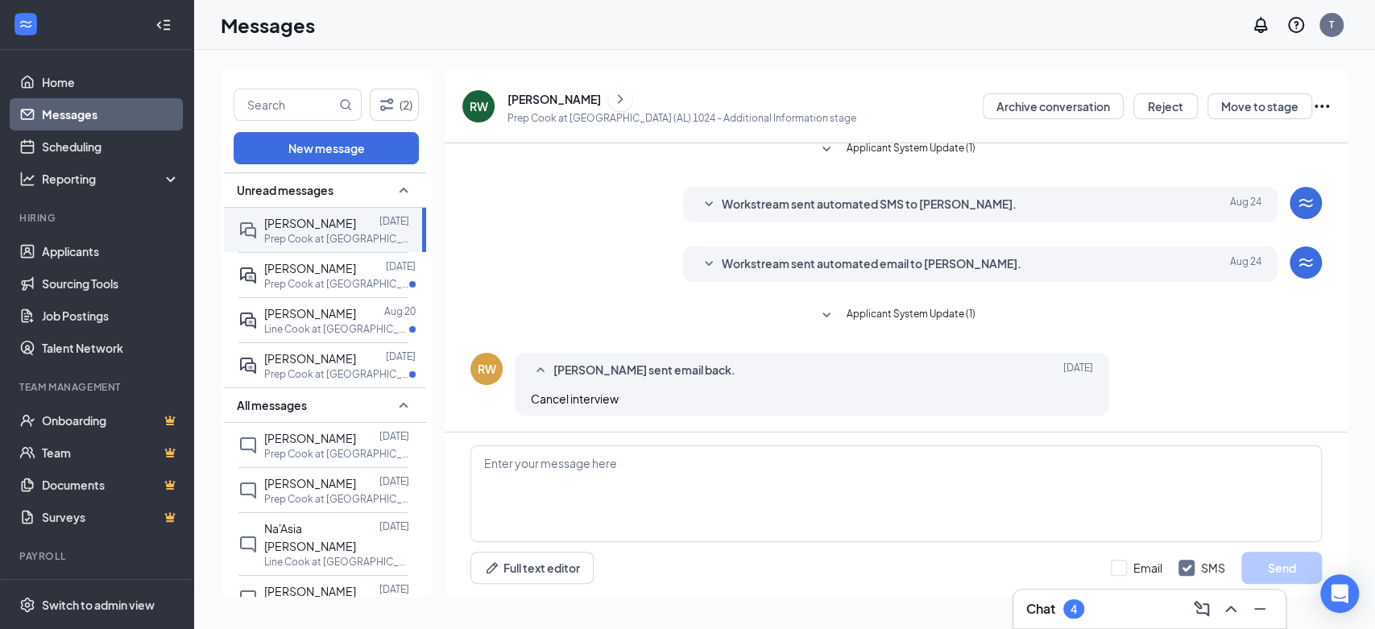
click at [836, 313] on button "Applicant System Update (1)" at bounding box center [896, 315] width 159 height 19
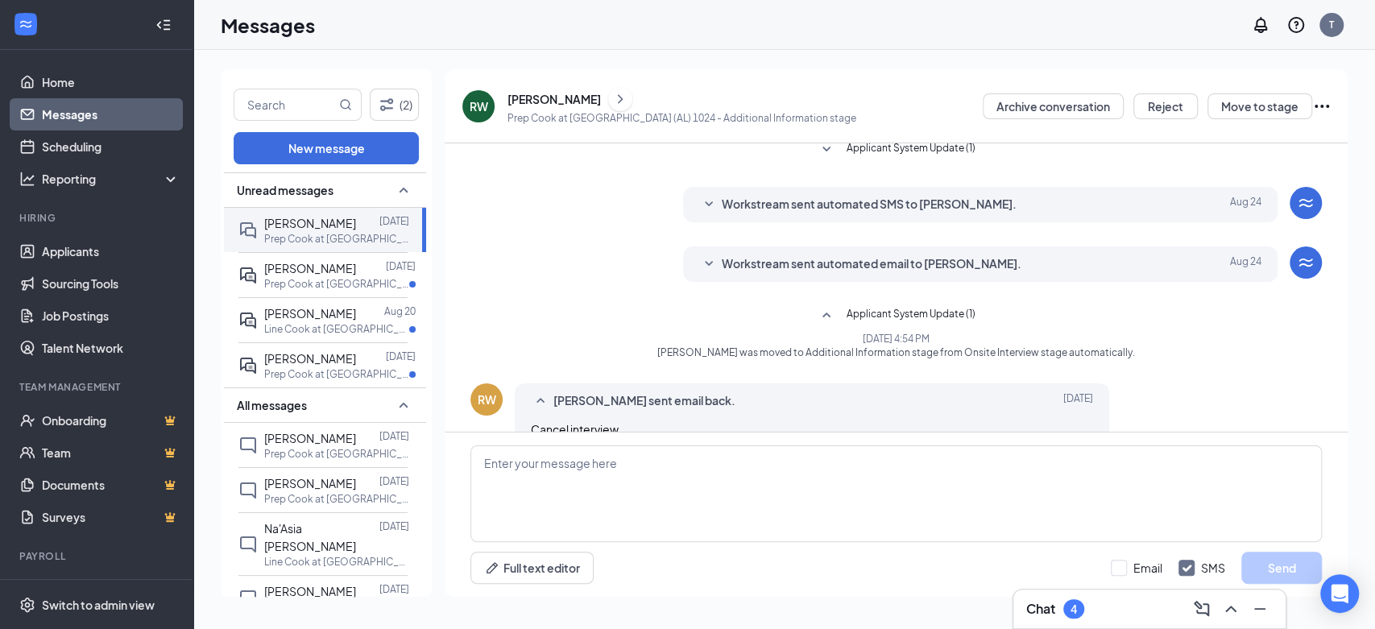
click at [699, 268] on icon "SmallChevronDown" at bounding box center [708, 264] width 19 height 19
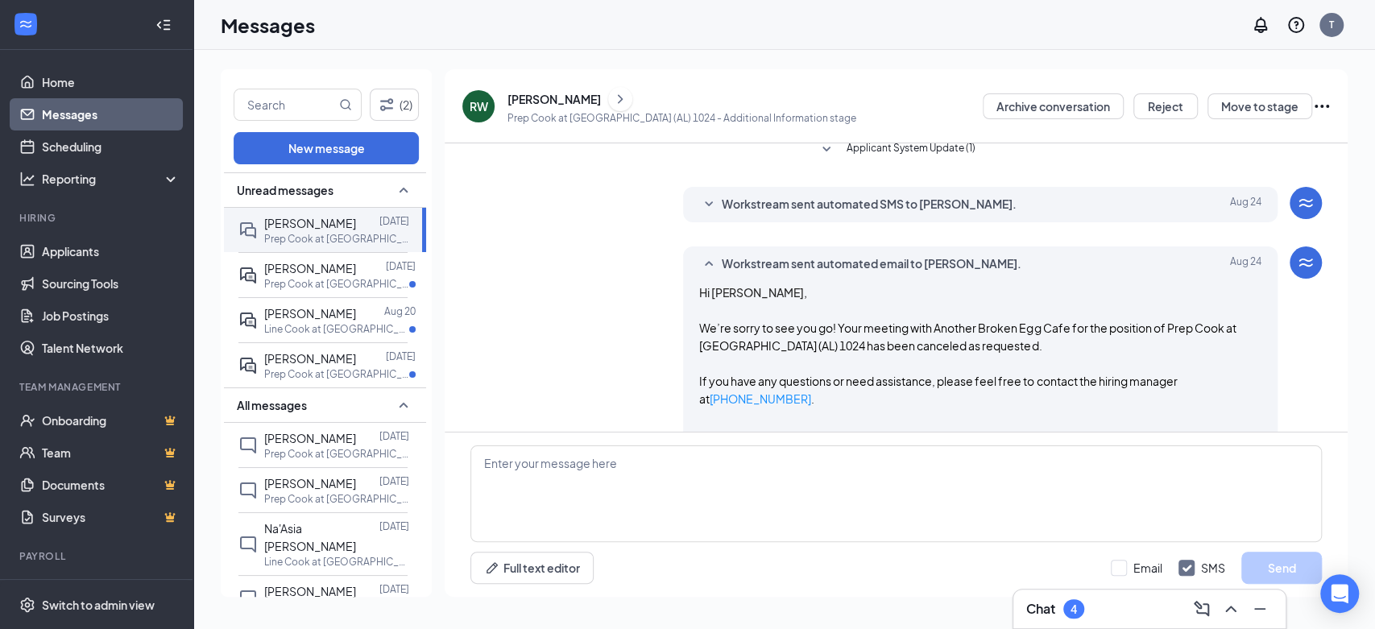
click at [709, 202] on icon "SmallChevronDown" at bounding box center [708, 204] width 19 height 19
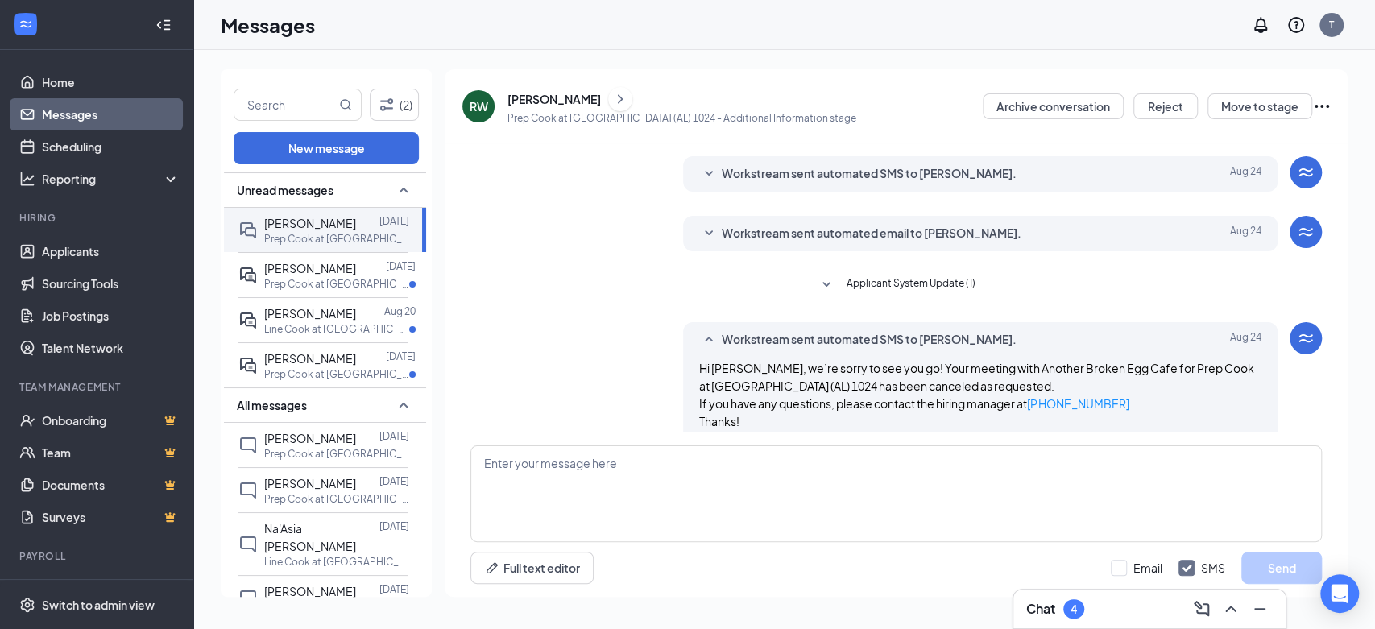
scroll to position [168, 0]
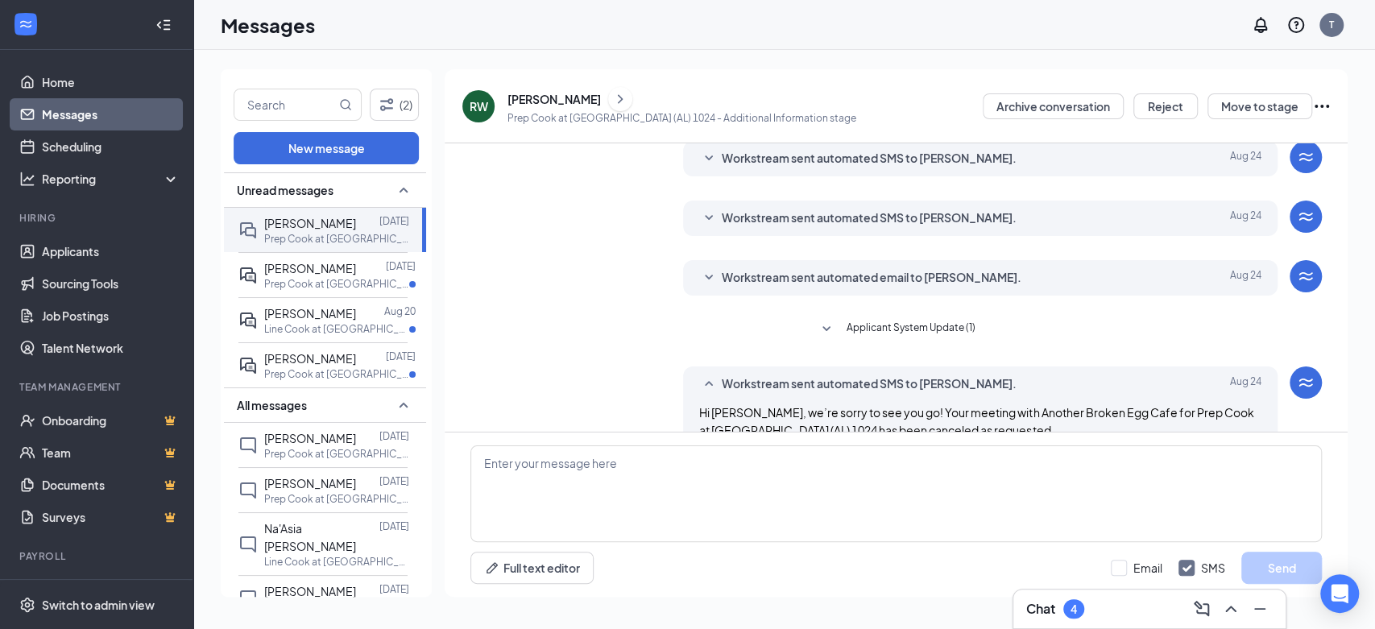
click at [824, 326] on icon "SmallChevronDown" at bounding box center [826, 329] width 19 height 19
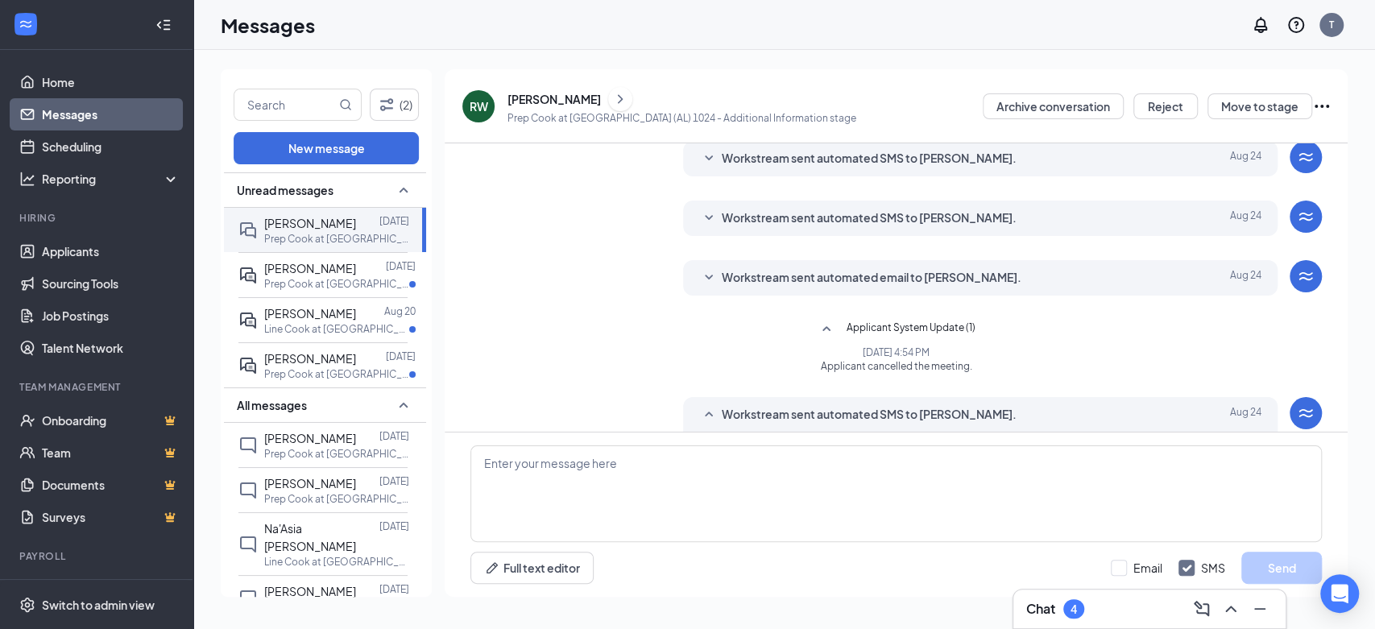
click at [709, 276] on icon "SmallChevronDown" at bounding box center [708, 277] width 19 height 19
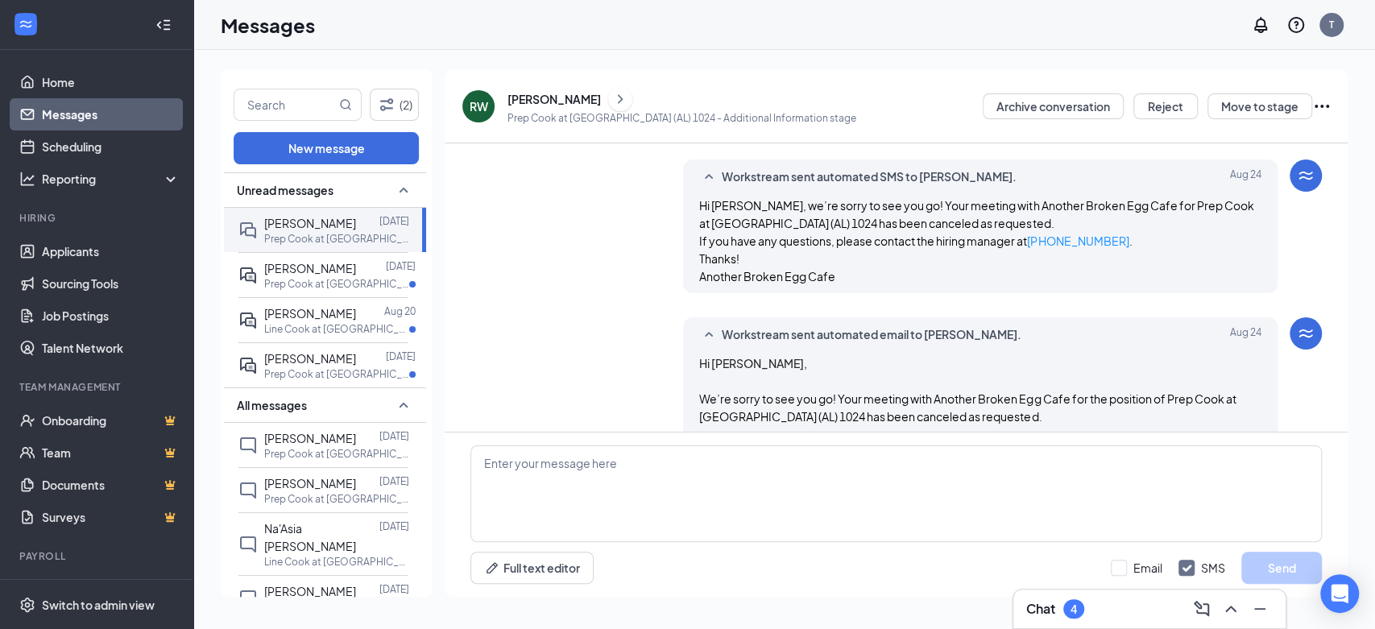
scroll to position [163, 0]
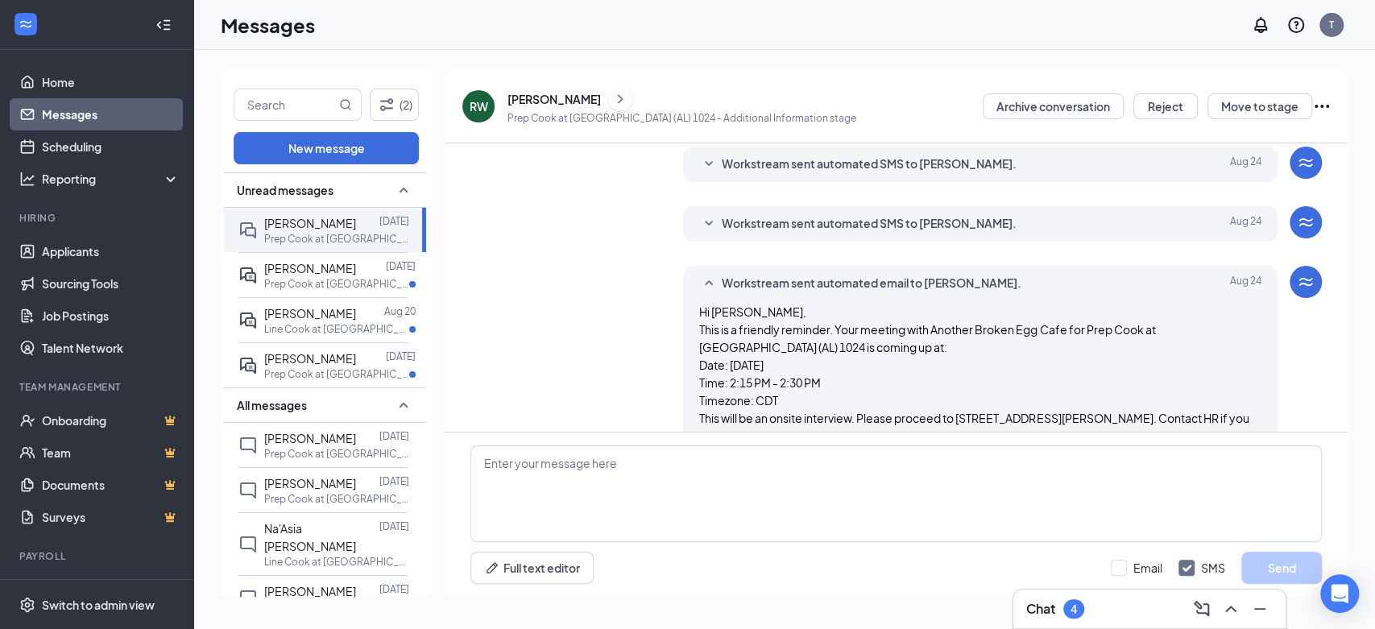
click at [717, 231] on div "Workstream sent automated SMS to Randall Williams. Aug 24" at bounding box center [980, 223] width 562 height 19
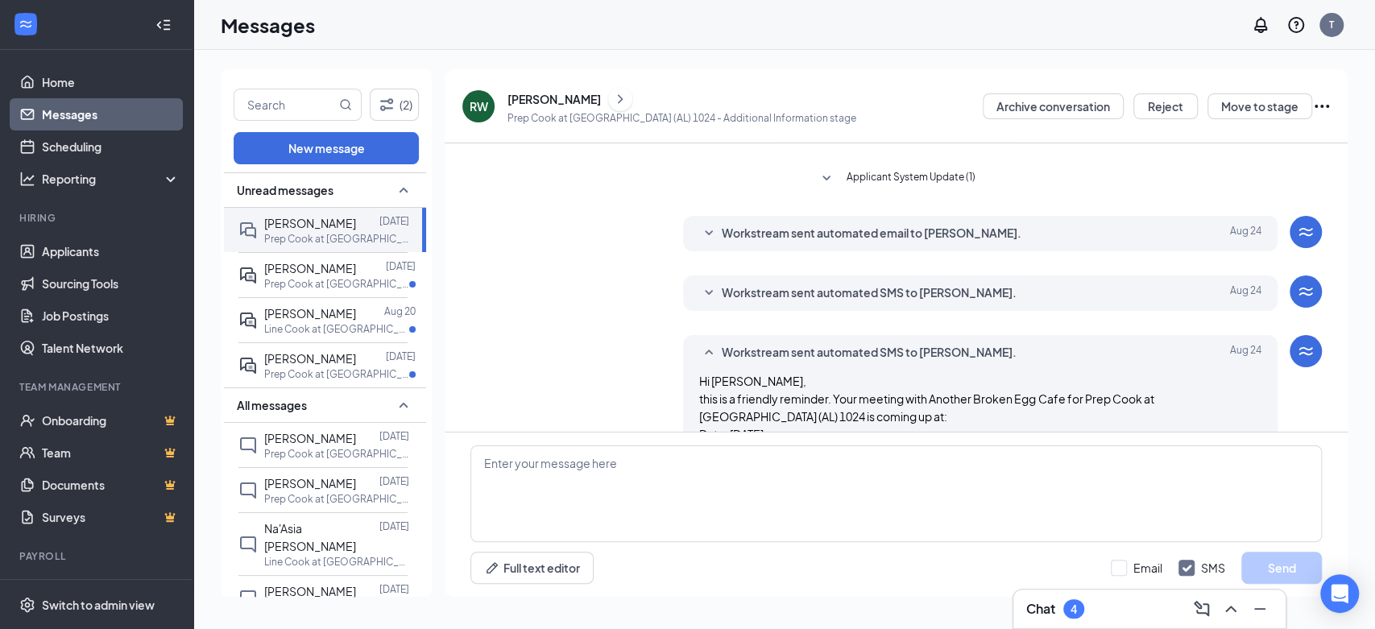
scroll to position [0, 0]
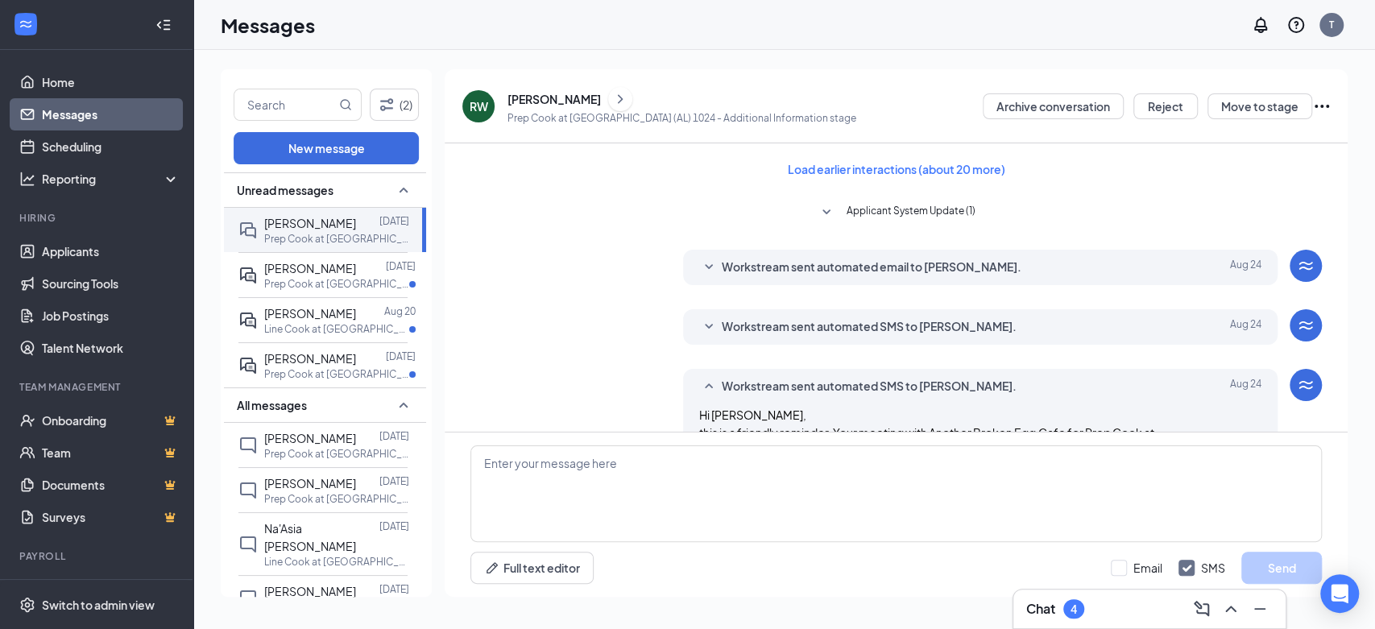
click at [855, 206] on span "Applicant System Update (1)" at bounding box center [911, 212] width 129 height 19
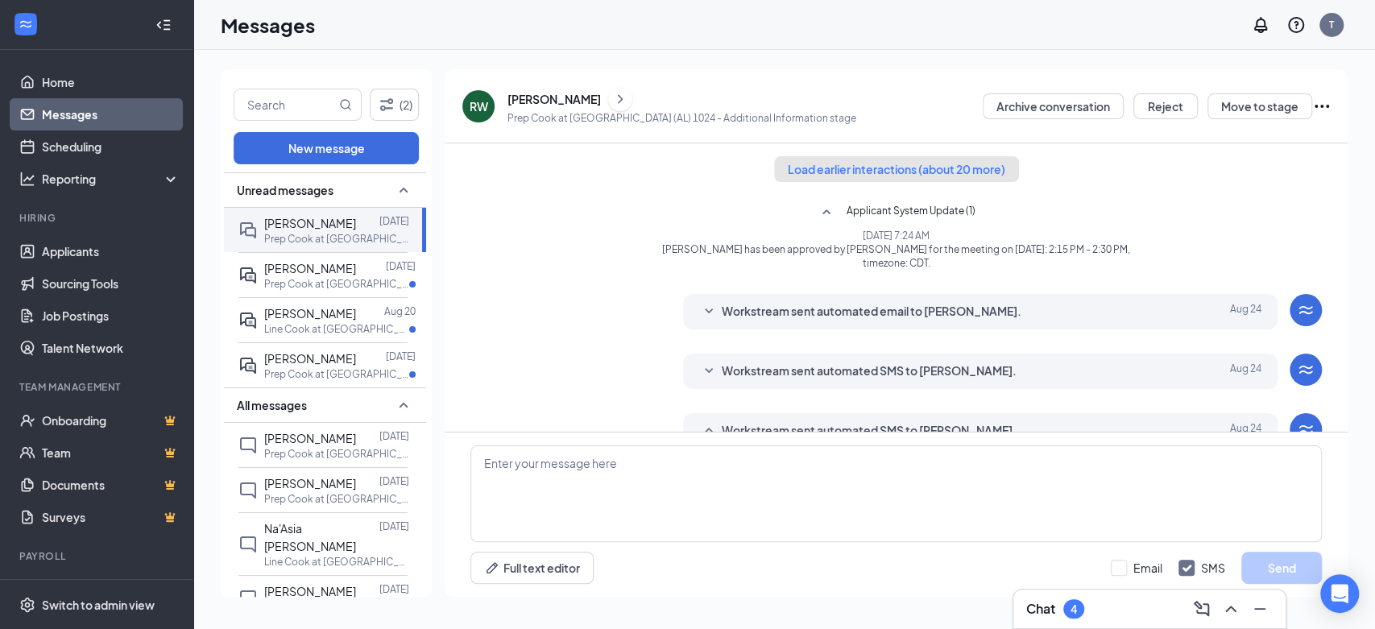
click at [854, 174] on button "Load earlier interactions (about 20 more)" at bounding box center [896, 169] width 245 height 26
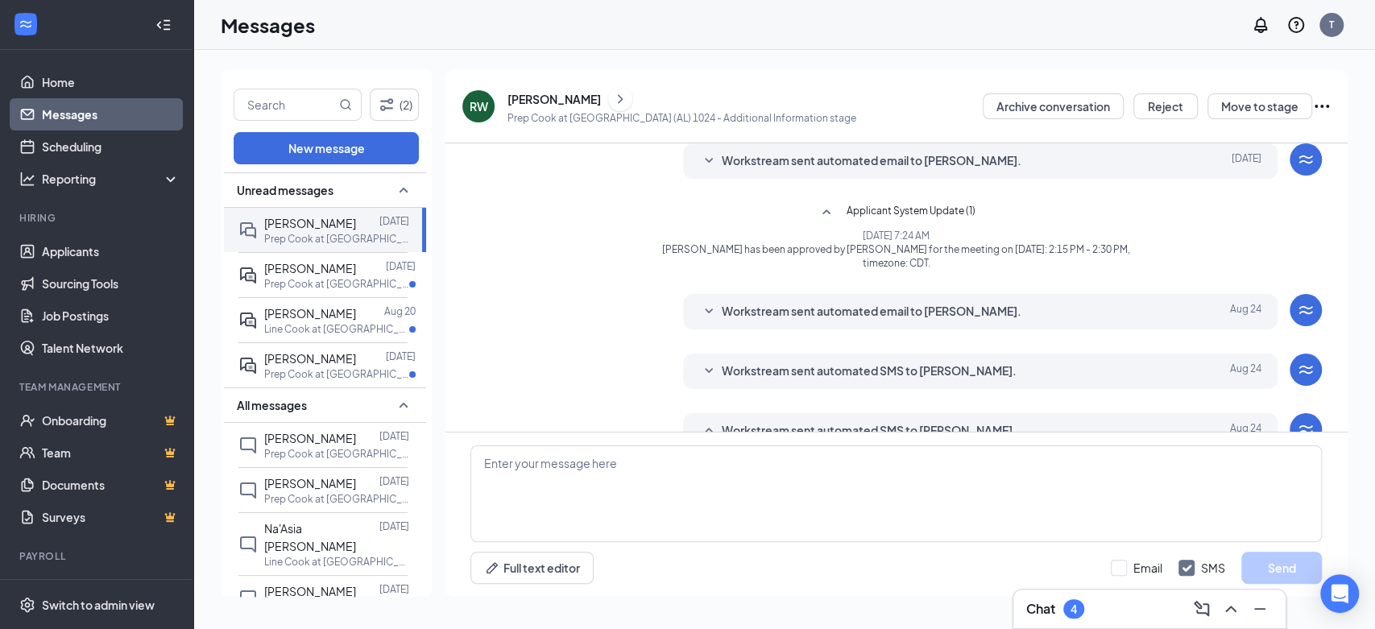
scroll to position [1074, 0]
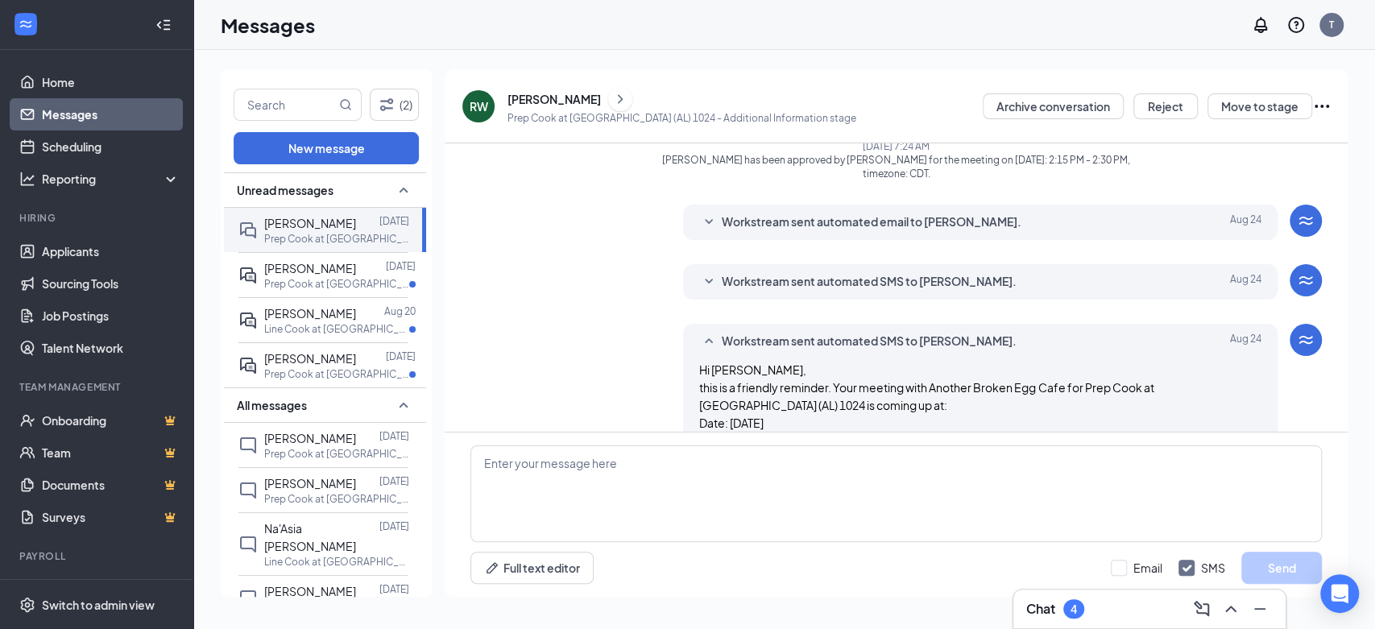
click at [849, 279] on span "Workstream sent automated SMS to Randall Williams." at bounding box center [869, 281] width 295 height 19
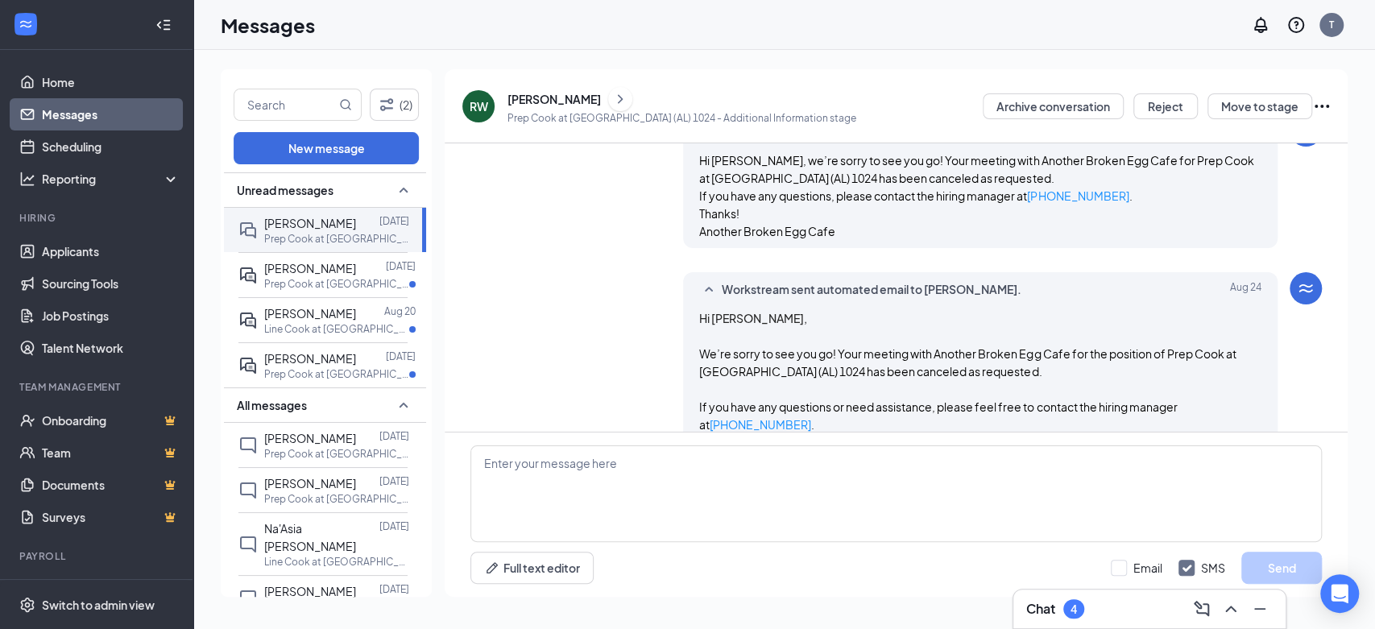
scroll to position [1969, 0]
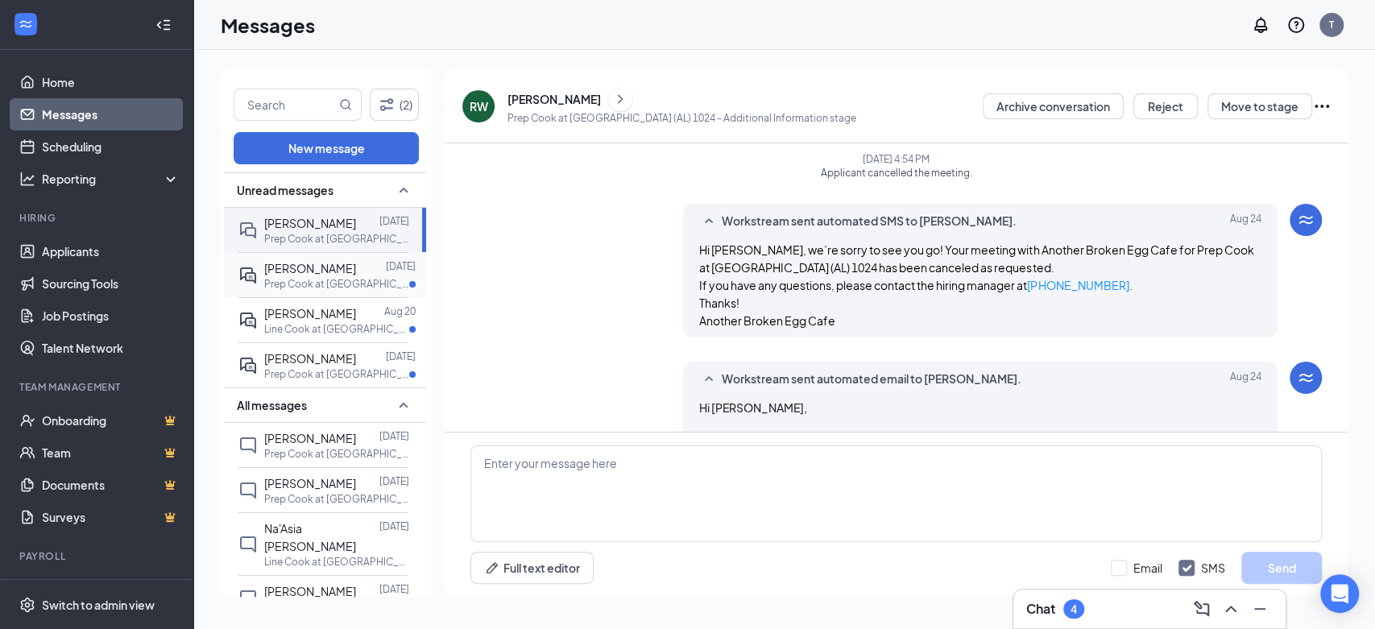
click at [289, 280] on p "Prep Cook at Tuscaloosa (AL) 1024" at bounding box center [336, 284] width 145 height 14
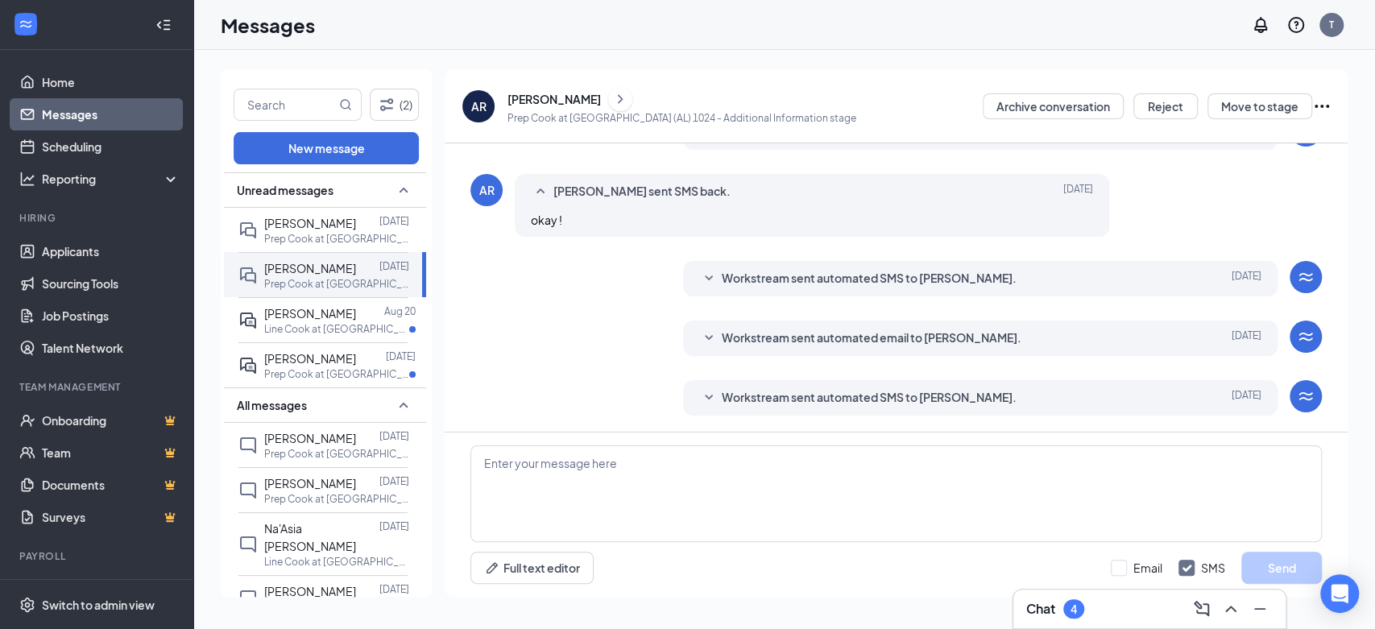
scroll to position [83, 0]
click at [1334, 104] on div "AR arianna rice Prep Cook at Tuscaloosa (AL) 1024 - Additional Information stag…" at bounding box center [896, 106] width 903 height 74
click at [1330, 106] on icon "Ellipses" at bounding box center [1321, 106] width 19 height 19
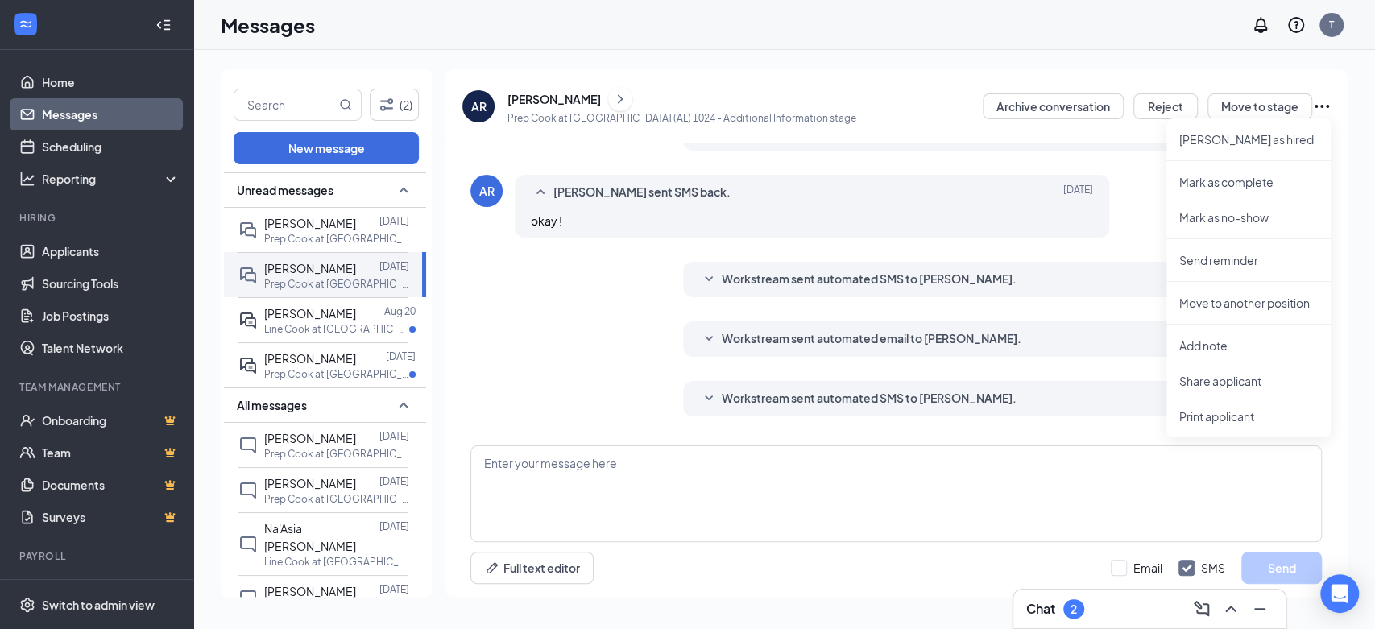
click at [1115, 608] on div "Chat 2" at bounding box center [1149, 609] width 247 height 26
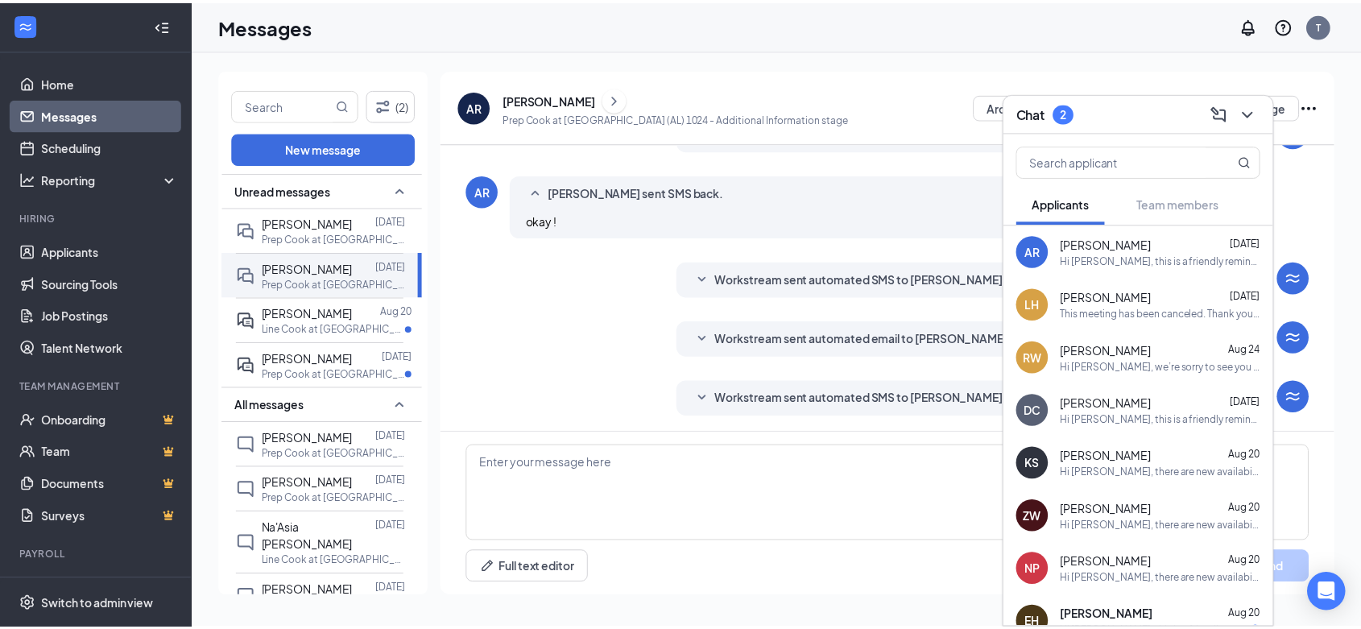
scroll to position [0, 0]
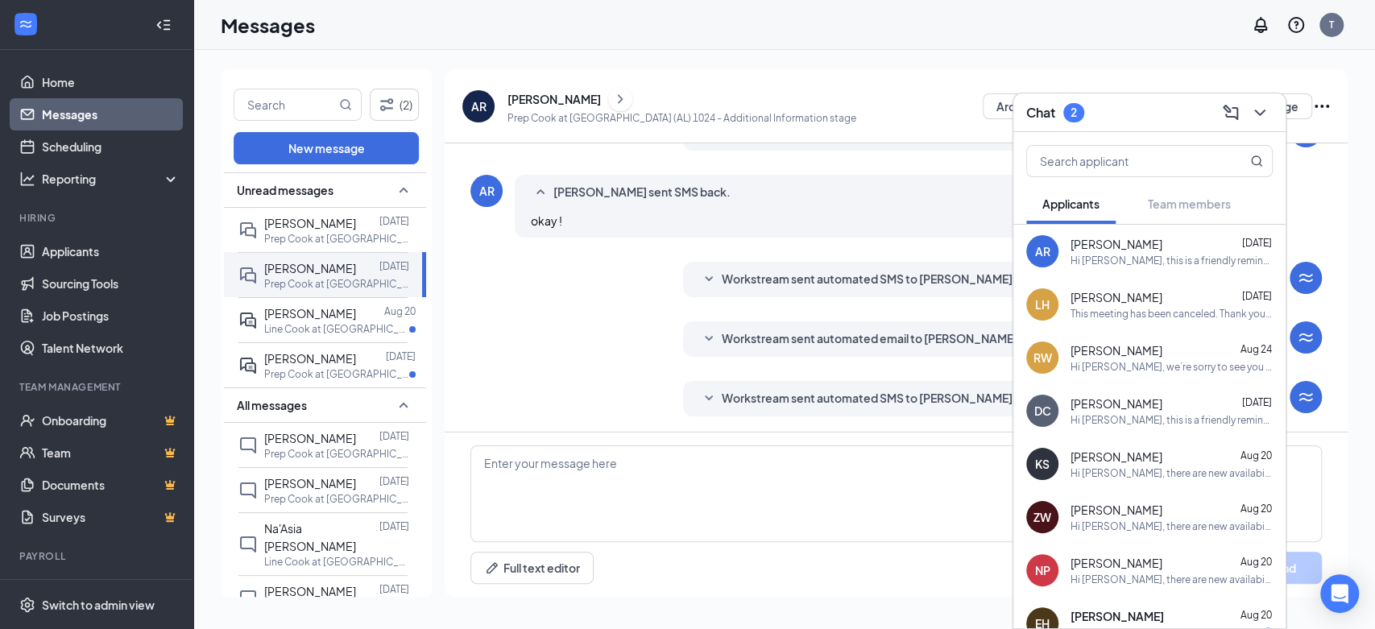
click at [1191, 209] on div "Team member chat Premium Want to have conversations with your team members? Lea…" at bounding box center [1191, 209] width 0 height 0
click at [1259, 113] on icon "ChevronDown" at bounding box center [1259, 112] width 19 height 19
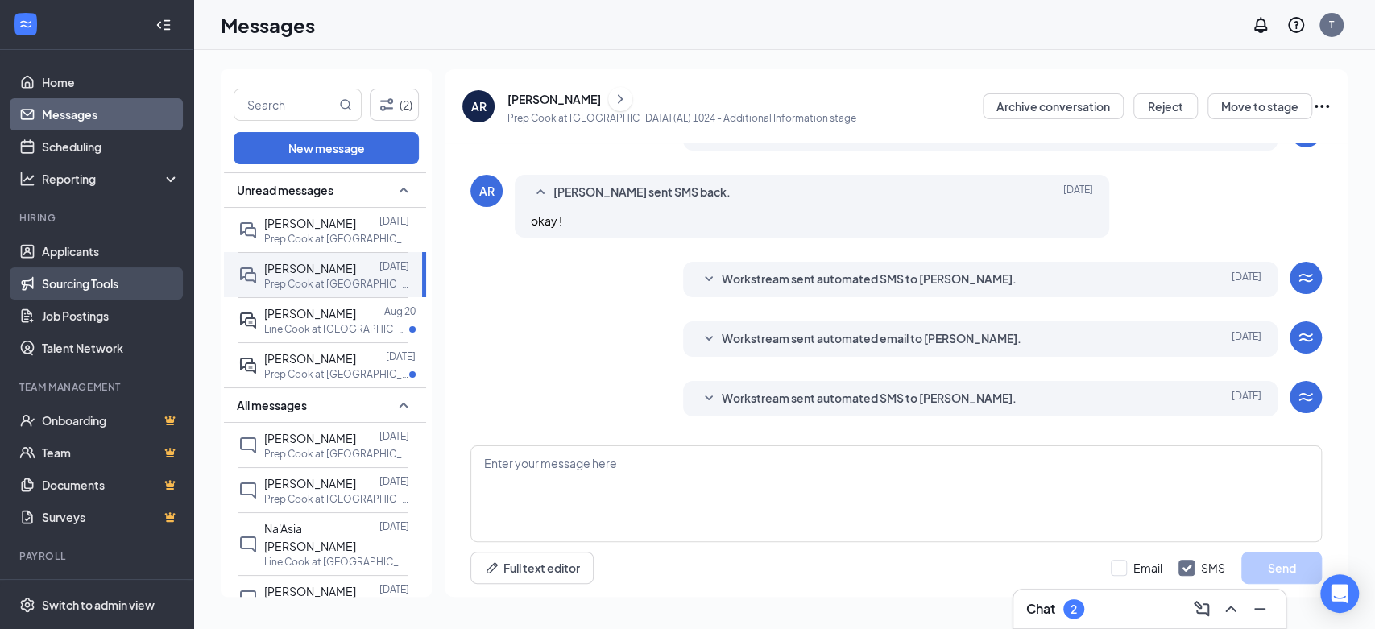
click at [85, 293] on link "Sourcing Tools" at bounding box center [111, 283] width 138 height 32
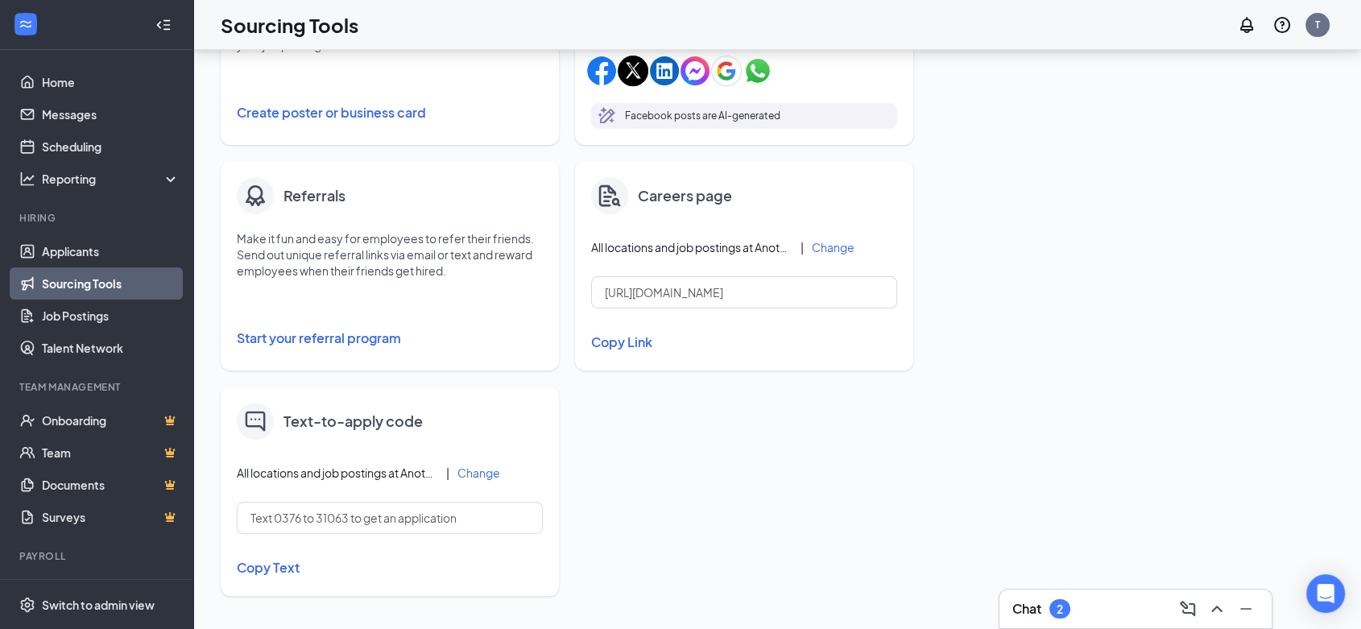
scroll to position [403, 0]
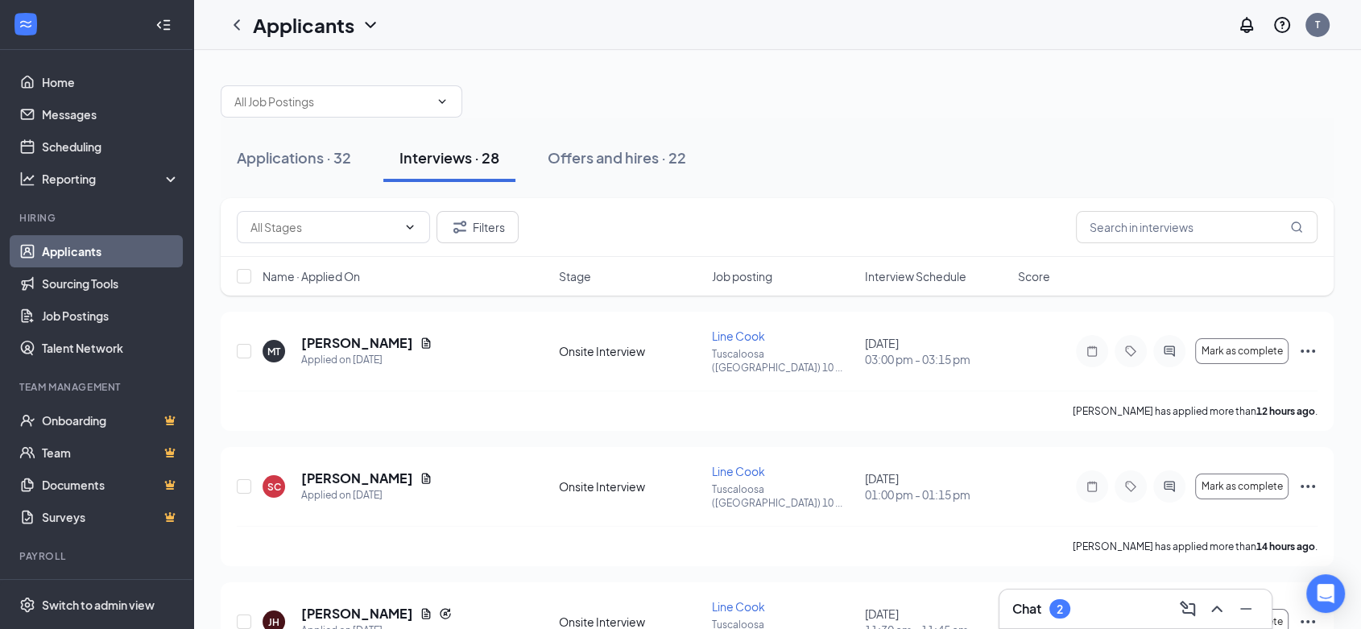
click at [879, 275] on span "Interview Schedule" at bounding box center [916, 276] width 102 height 16
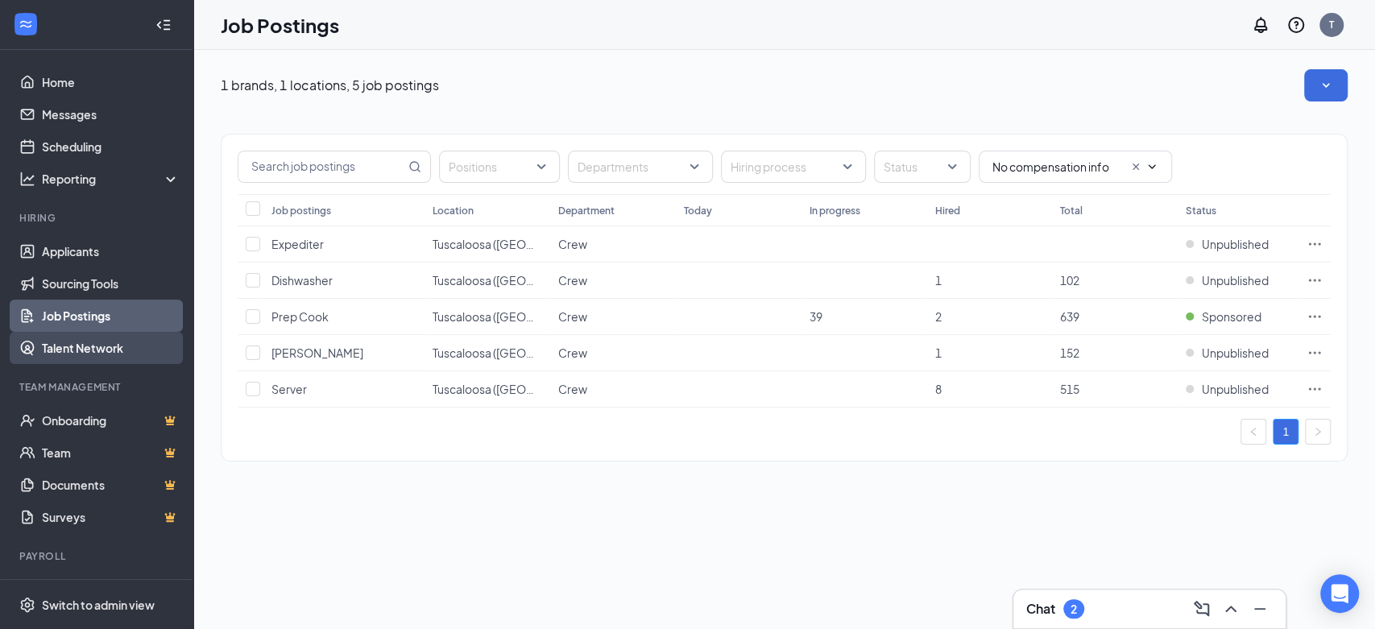
click at [125, 346] on link "Talent Network" at bounding box center [111, 348] width 138 height 32
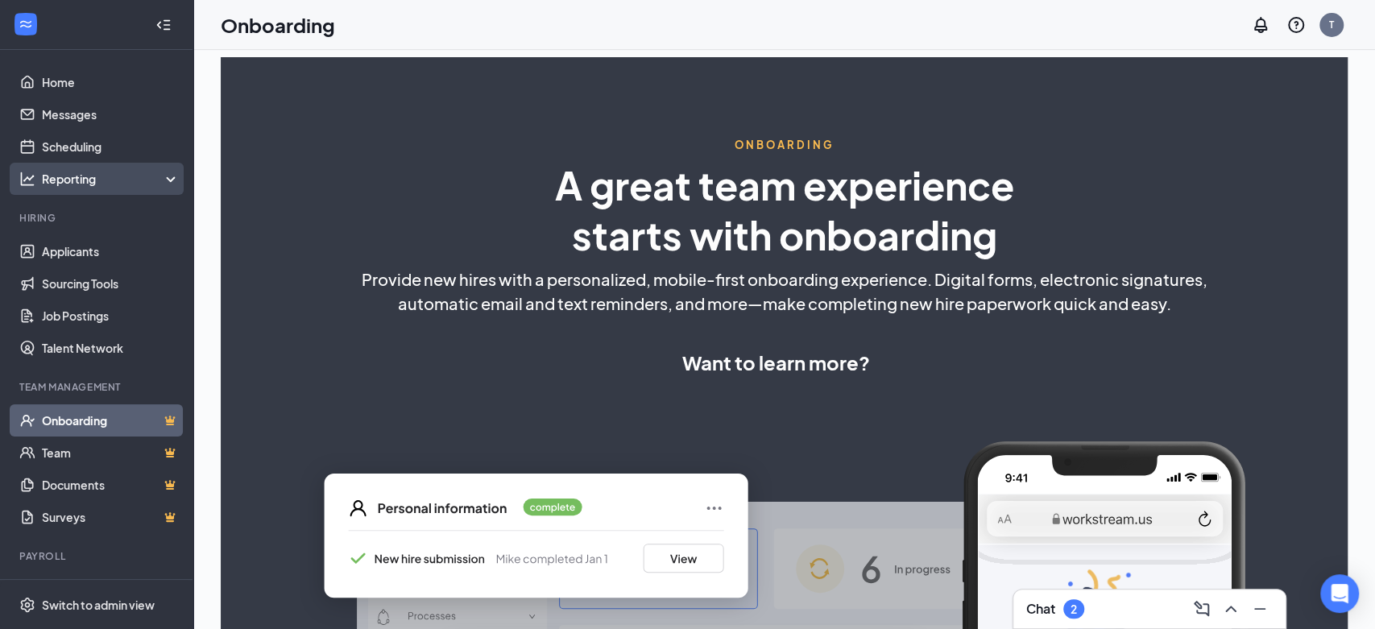
click at [68, 188] on div "Reporting" at bounding box center [96, 179] width 193 height 32
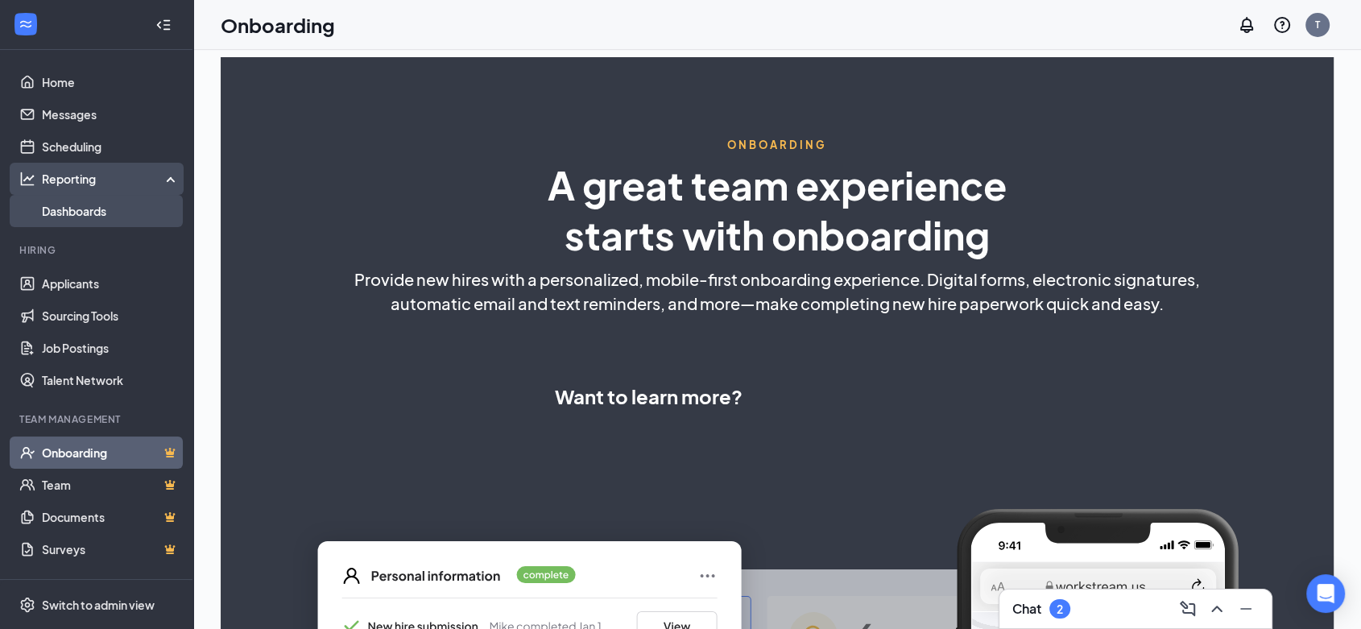
select select "US"
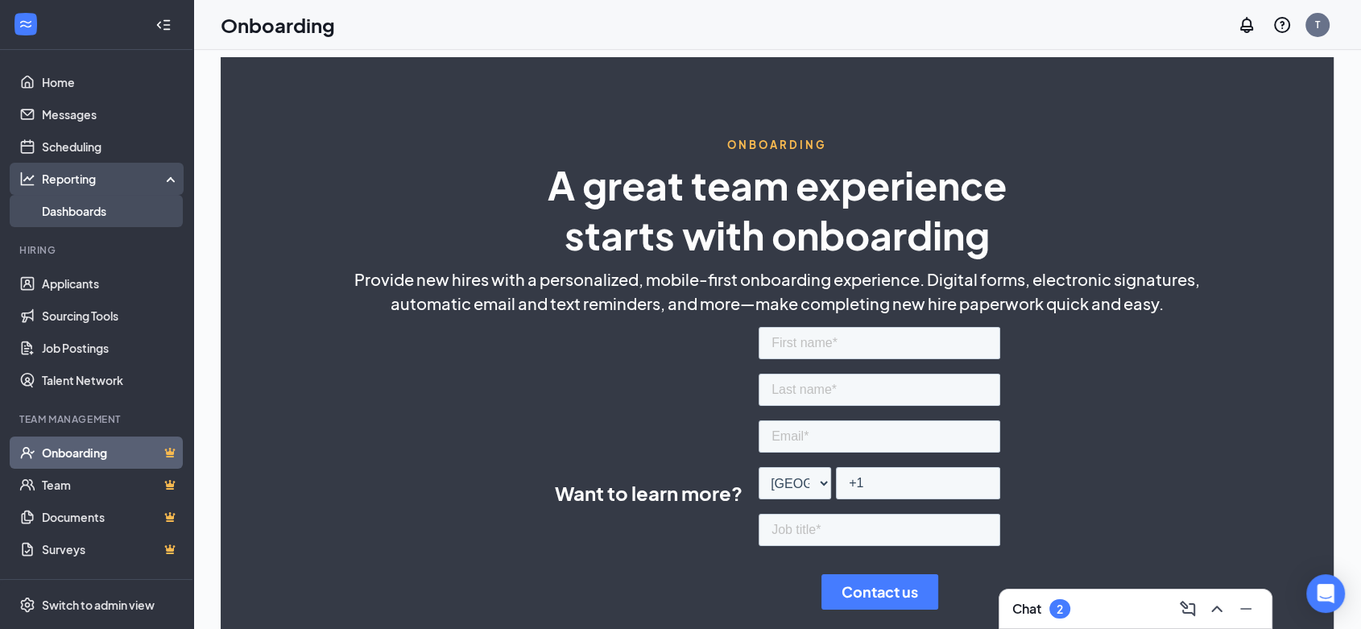
click at [131, 211] on link "Dashboards" at bounding box center [111, 211] width 138 height 32
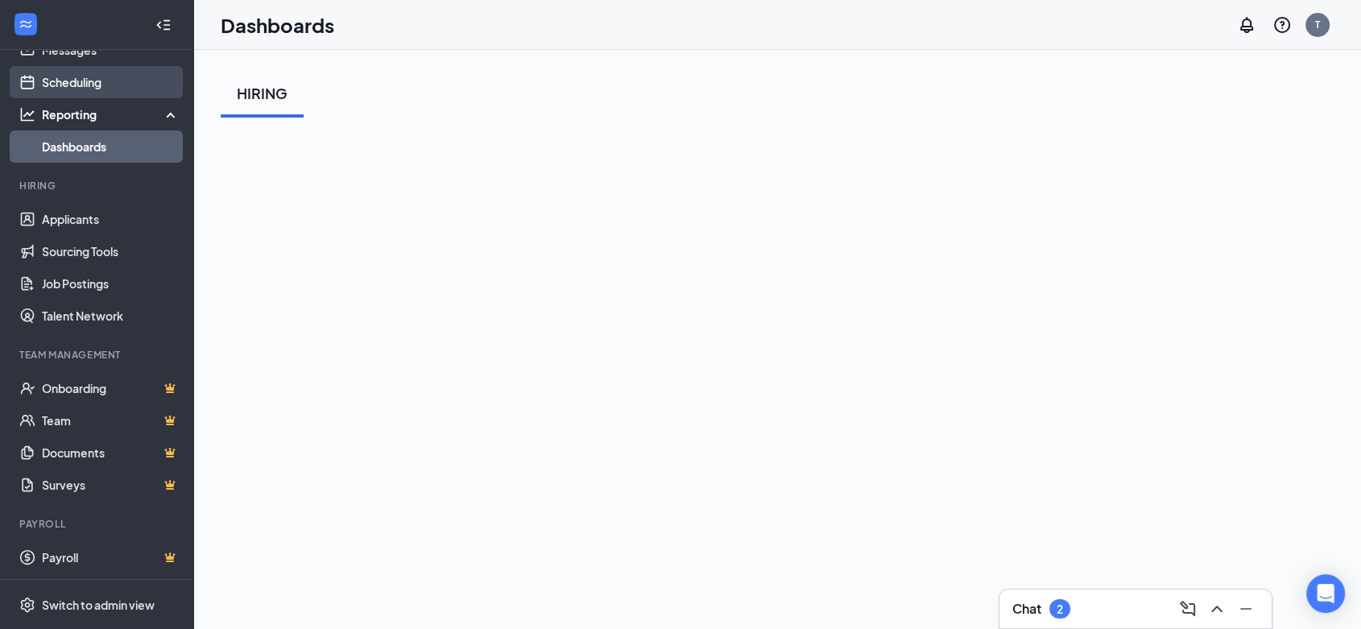
click at [112, 75] on link "Scheduling" at bounding box center [111, 82] width 138 height 32
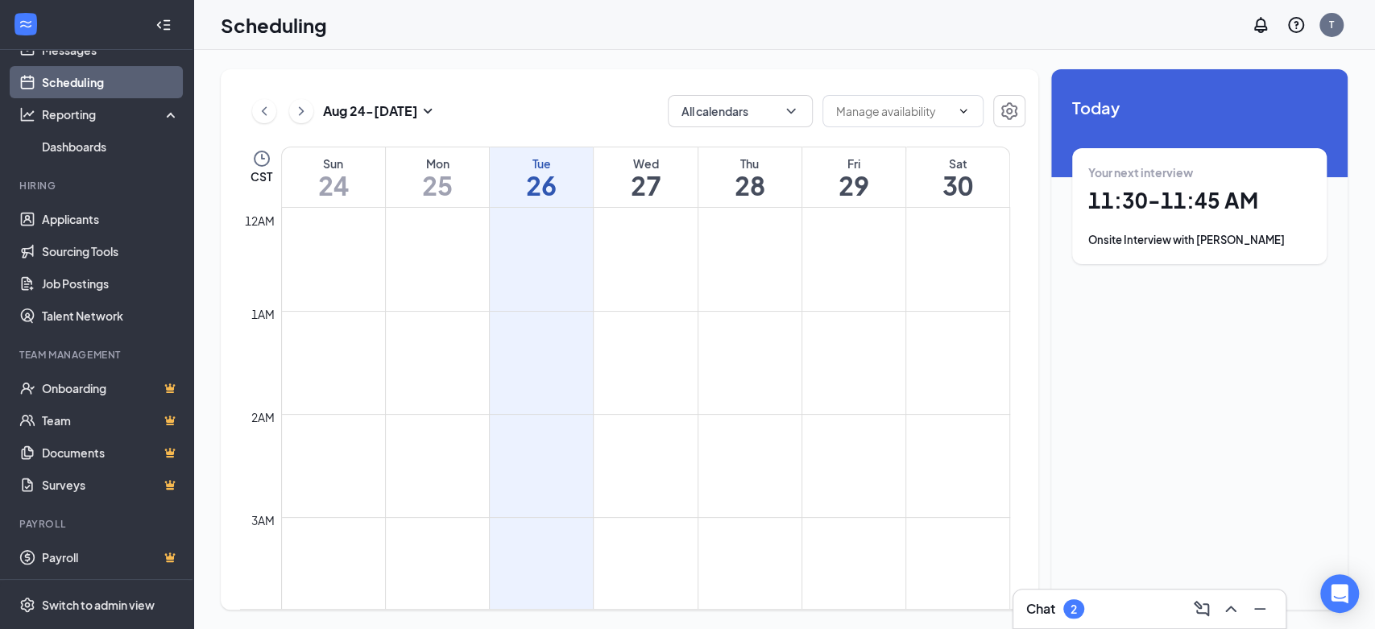
scroll to position [792, 0]
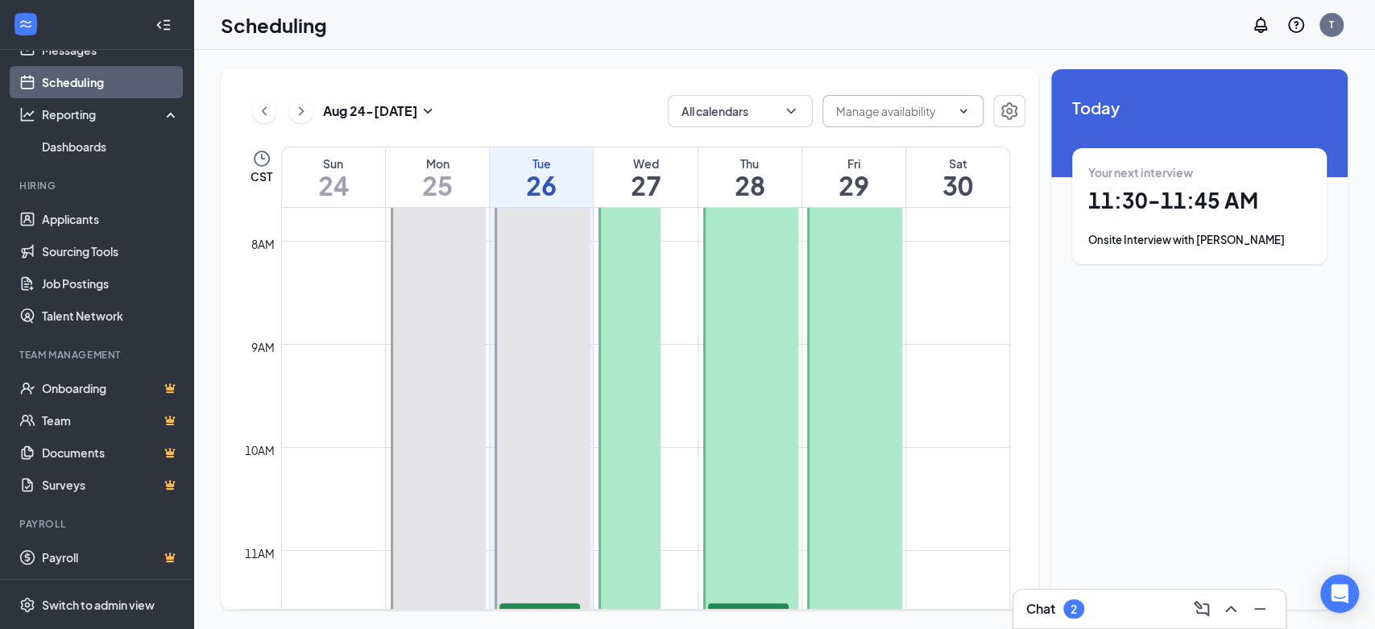
click at [963, 118] on span at bounding box center [903, 111] width 161 height 32
click at [1003, 122] on button "button" at bounding box center [1009, 111] width 32 height 32
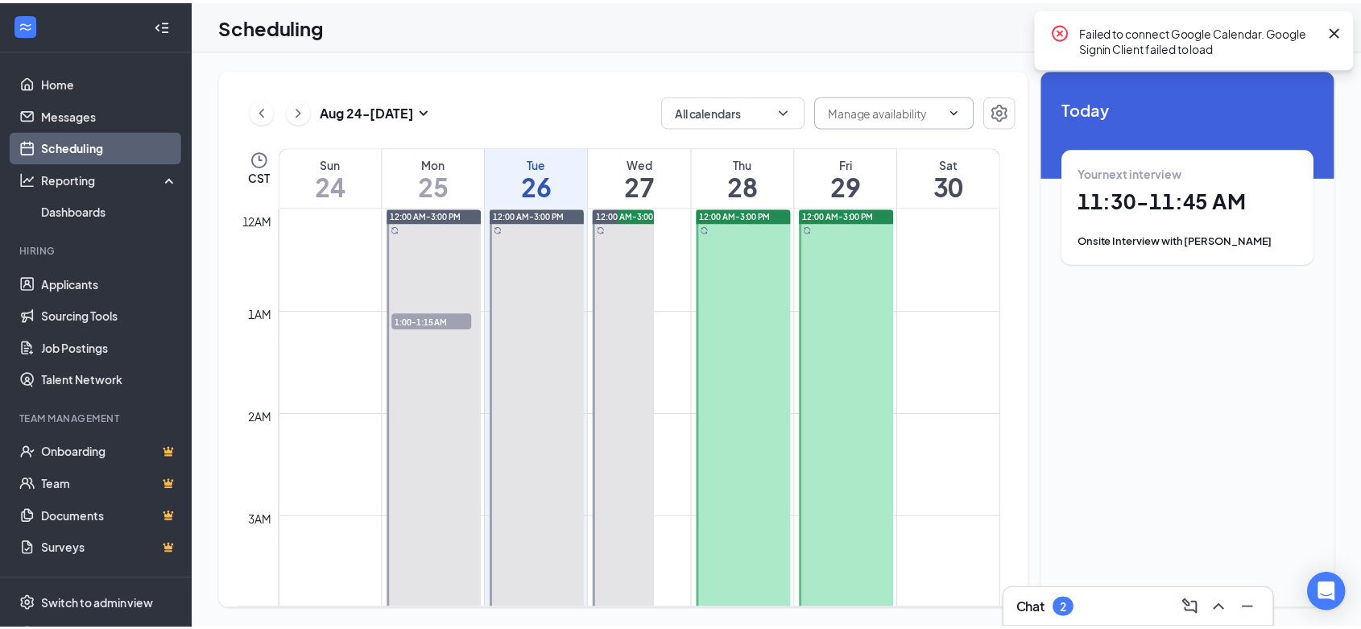
scroll to position [792, 0]
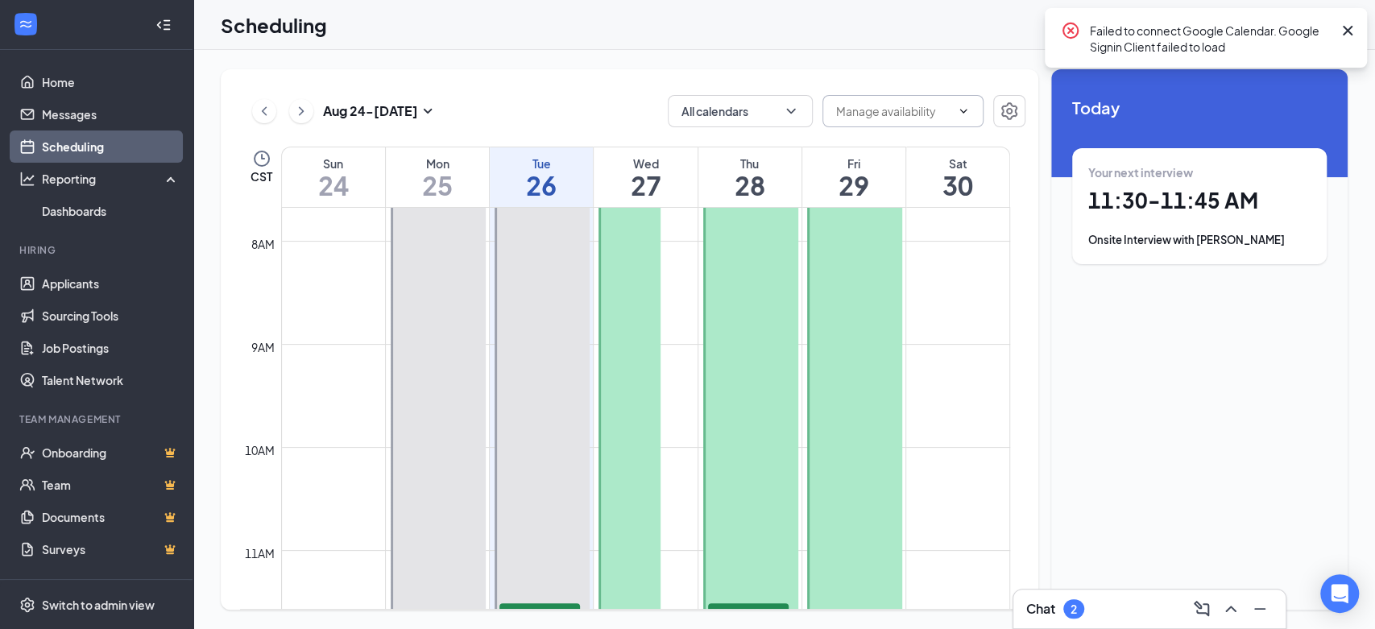
click at [932, 121] on span at bounding box center [903, 111] width 161 height 32
click at [918, 154] on div "Delete all availability" at bounding box center [888, 149] width 106 height 18
type input "Delete all availability"
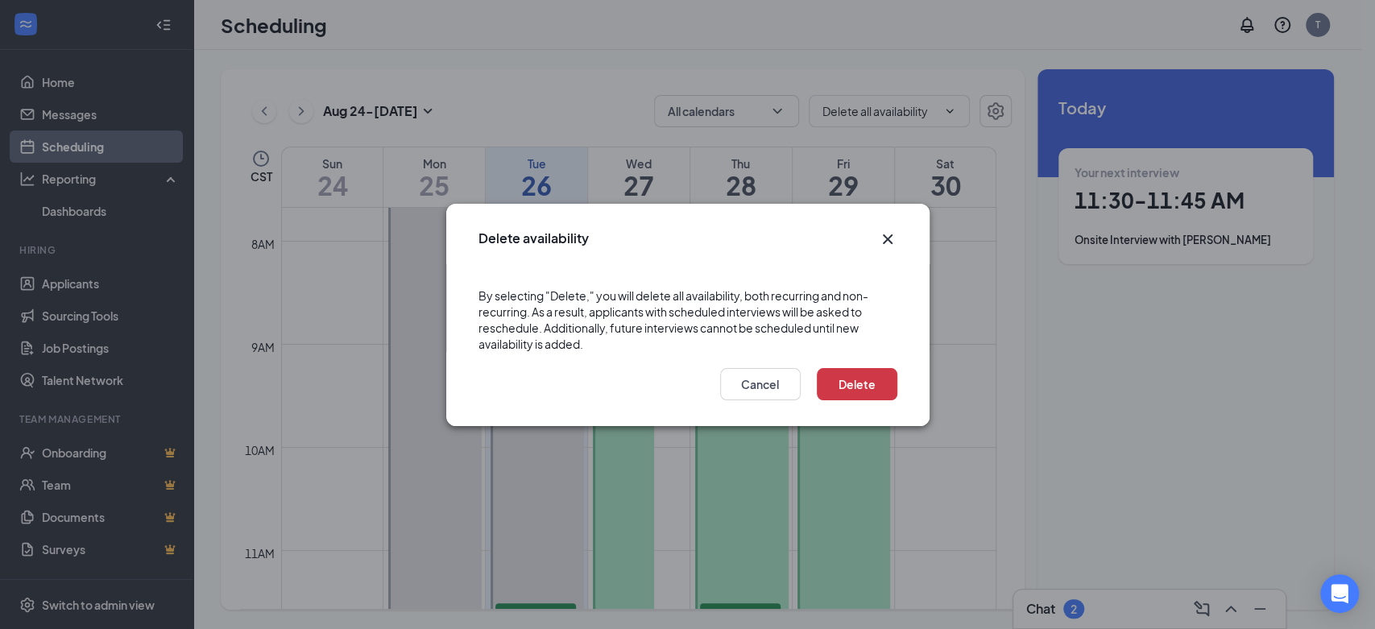
click at [888, 245] on icon "Cross" at bounding box center [887, 239] width 19 height 19
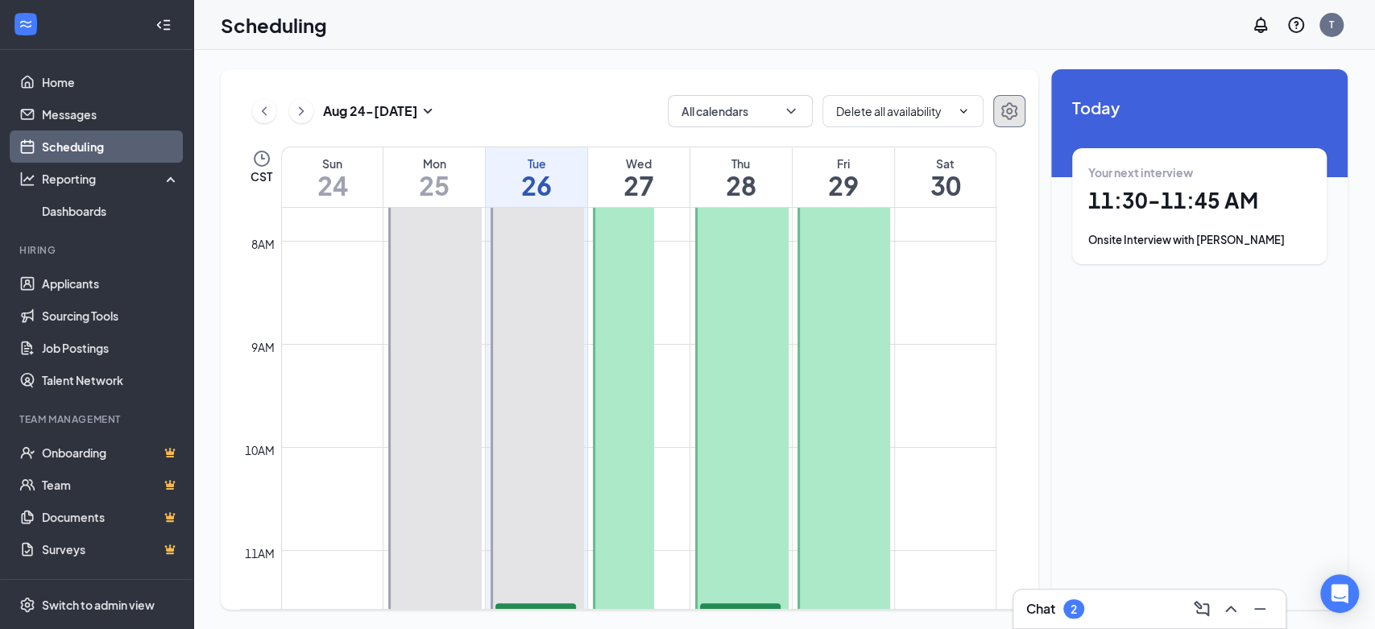
click at [1004, 122] on button "button" at bounding box center [1009, 111] width 32 height 32
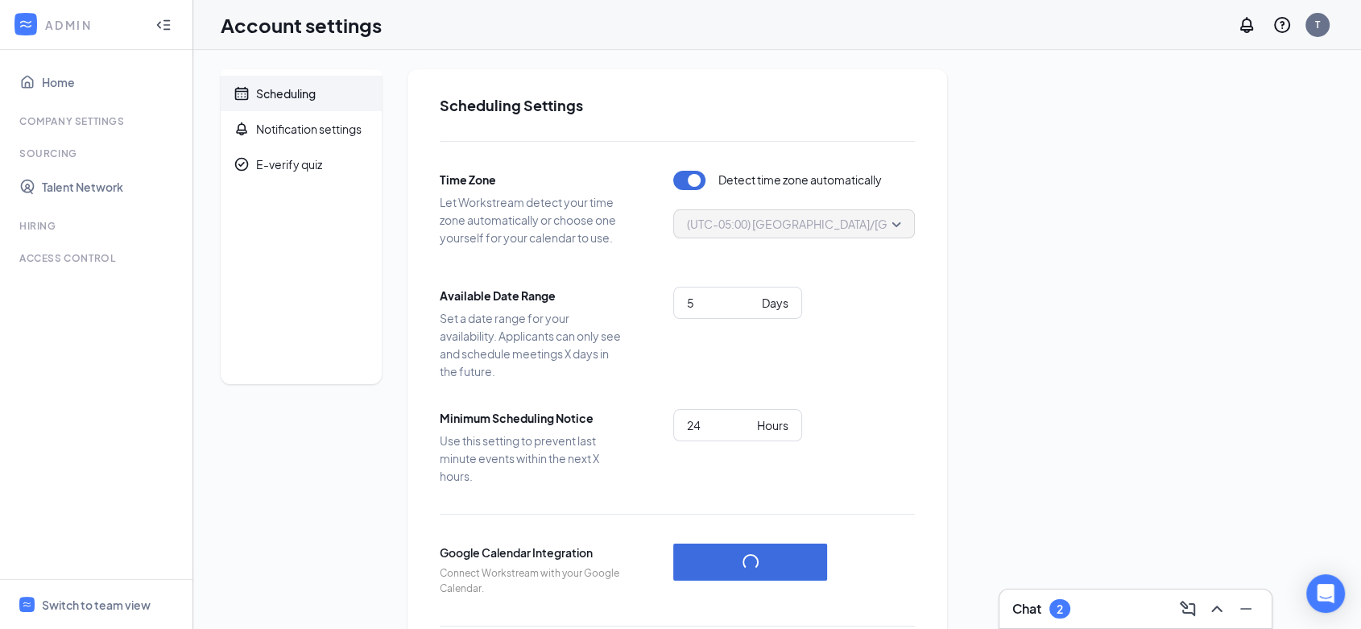
click at [743, 222] on span "(UTC-05:00) America/Chicago - Central Time" at bounding box center [877, 224] width 381 height 24
click at [744, 222] on span "(UTC-05:00) America/Chicago - Central Time" at bounding box center [877, 224] width 381 height 24
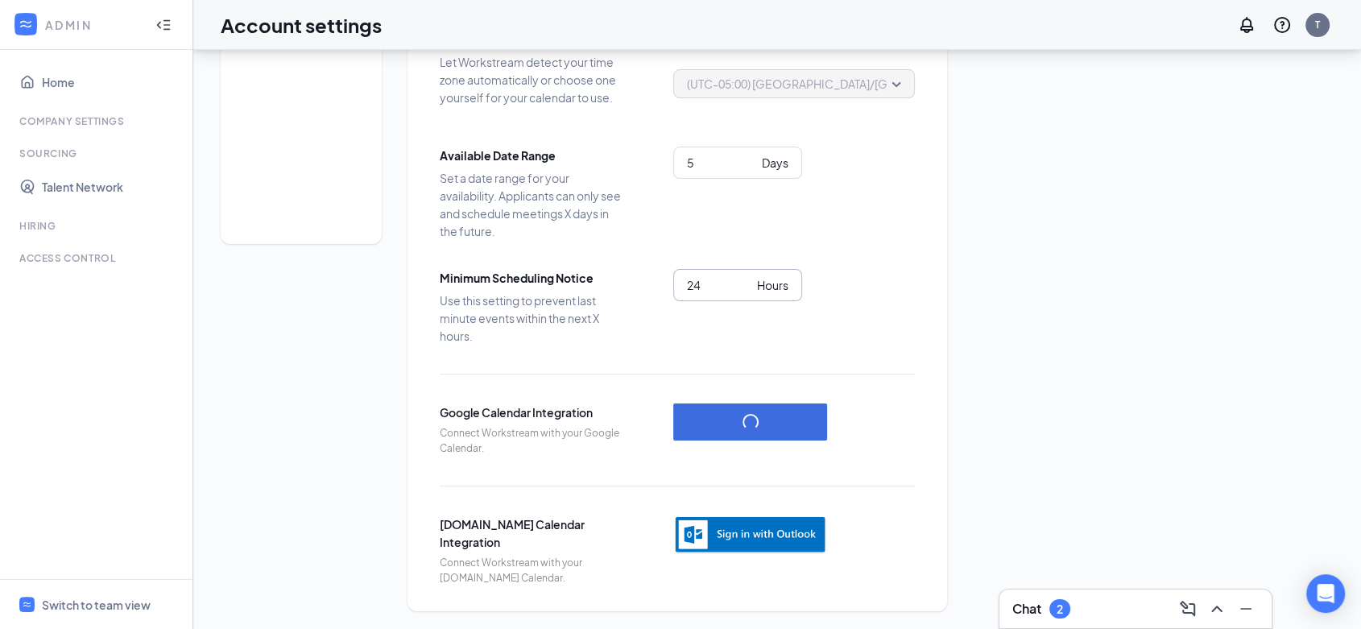
scroll to position [142, 0]
drag, startPoint x: 718, startPoint y: 286, endPoint x: 625, endPoint y: 300, distance: 93.8
click at [625, 300] on div "Minimum Scheduling Notice Use this setting to prevent last minute events within…" at bounding box center [677, 305] width 475 height 76
type input "2"
click at [876, 385] on div "Time Zone Let Workstream detect your time zone automatically or choose one your…" at bounding box center [677, 291] width 475 height 585
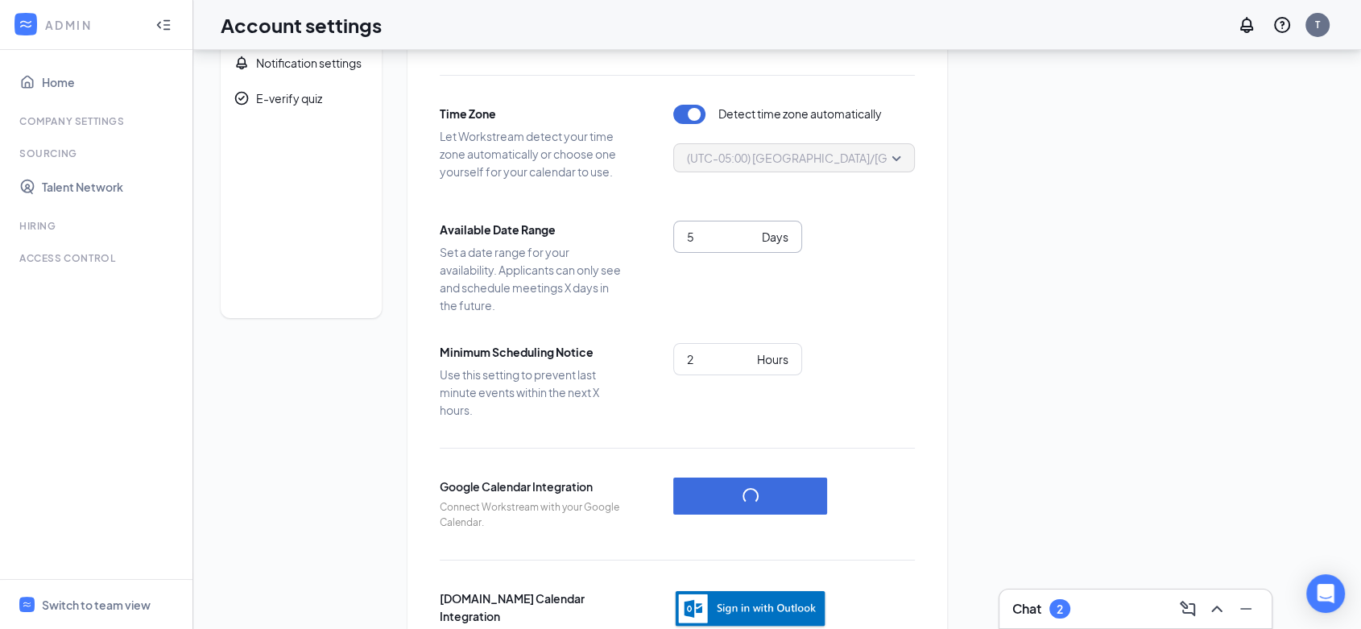
scroll to position [0, 0]
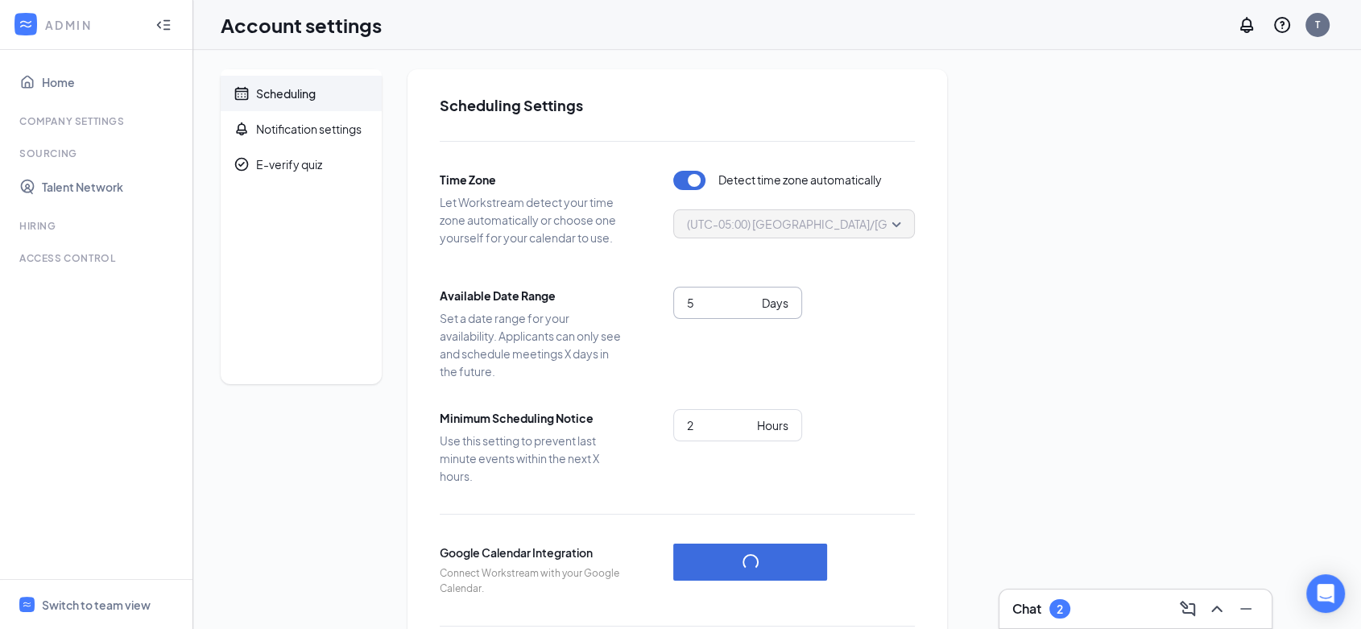
click at [715, 305] on input "5" at bounding box center [721, 303] width 68 height 18
click at [786, 230] on span "(UTC-05:00) America/Chicago - Central Time" at bounding box center [877, 224] width 381 height 24
click at [512, 197] on span "Let Workstream detect your time zone automatically or choose one yourself for y…" at bounding box center [532, 219] width 185 height 53
click at [509, 199] on span "Let Workstream detect your time zone automatically or choose one yourself for y…" at bounding box center [532, 219] width 185 height 53
click at [694, 180] on button "button" at bounding box center [689, 180] width 32 height 19
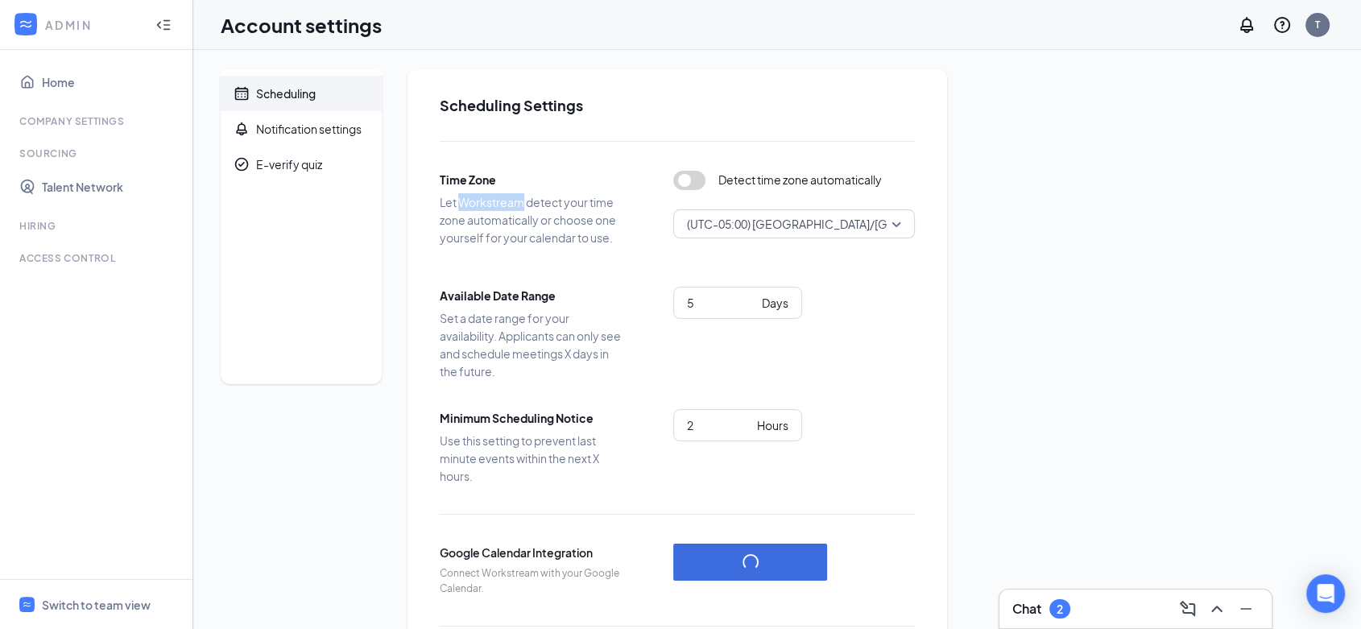
click at [731, 213] on span "(UTC-05:00) America/Chicago - Central Time" at bounding box center [877, 224] width 381 height 24
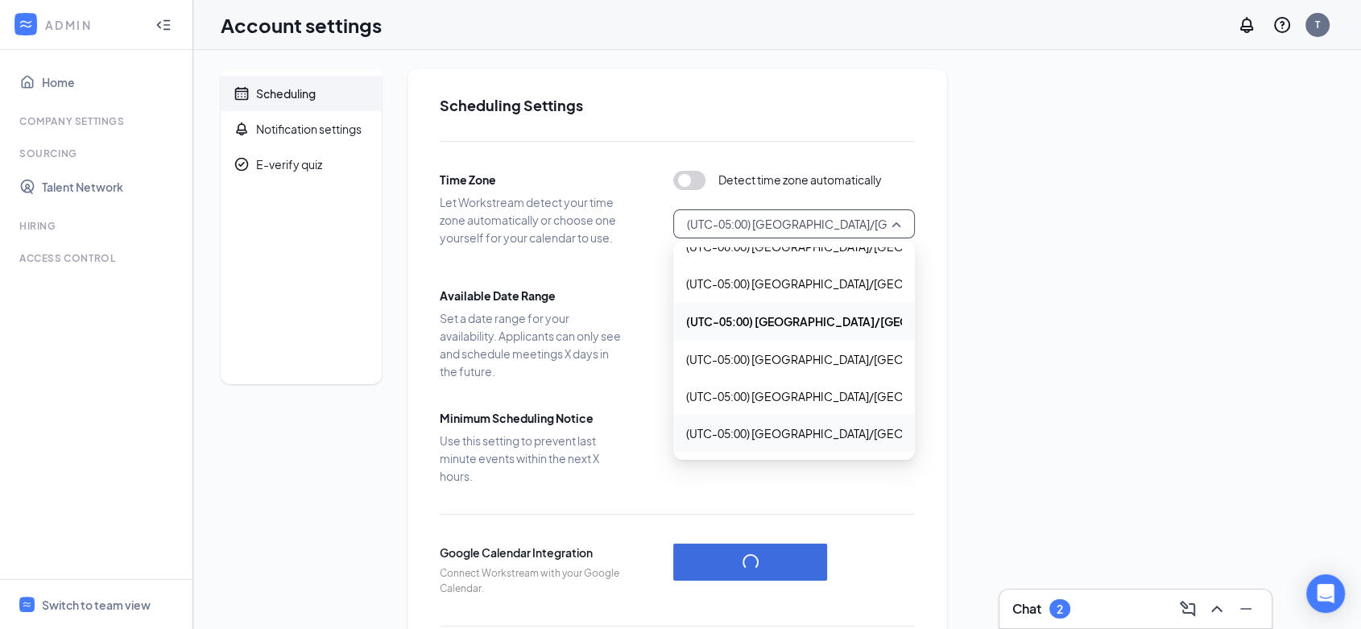
scroll to position [1070, 0]
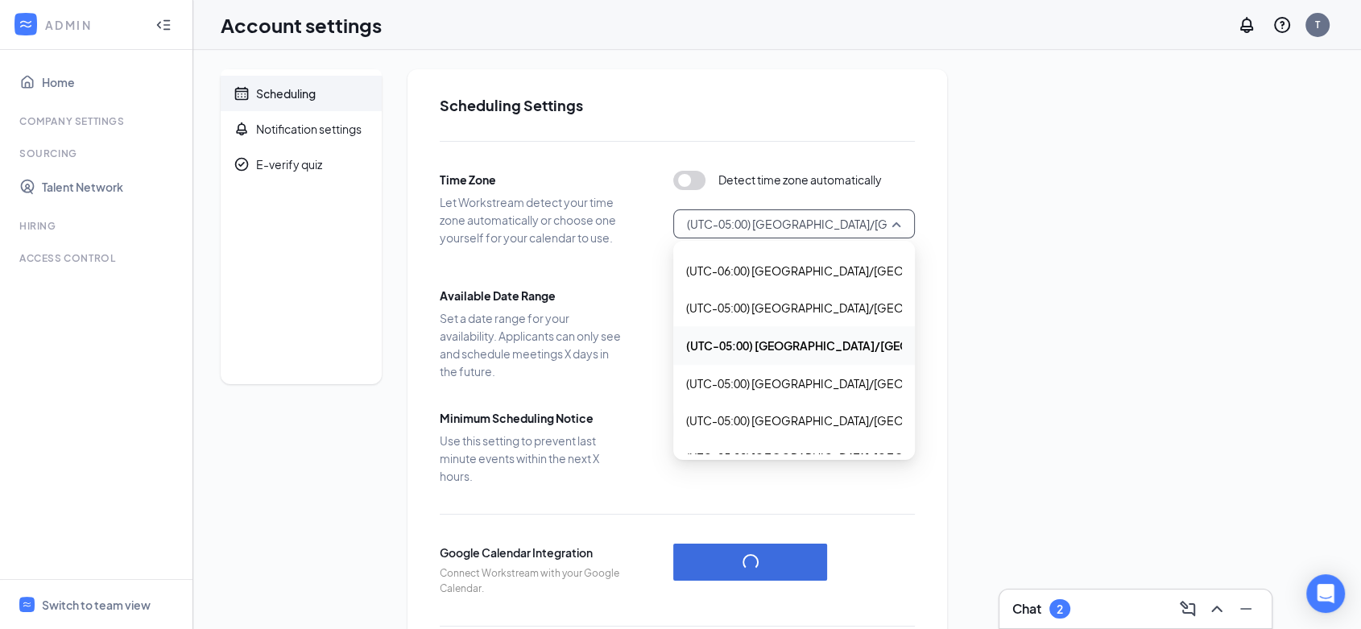
click at [831, 354] on div "(UTC-05:00) America/Chicago - Central Time" at bounding box center [794, 345] width 242 height 39
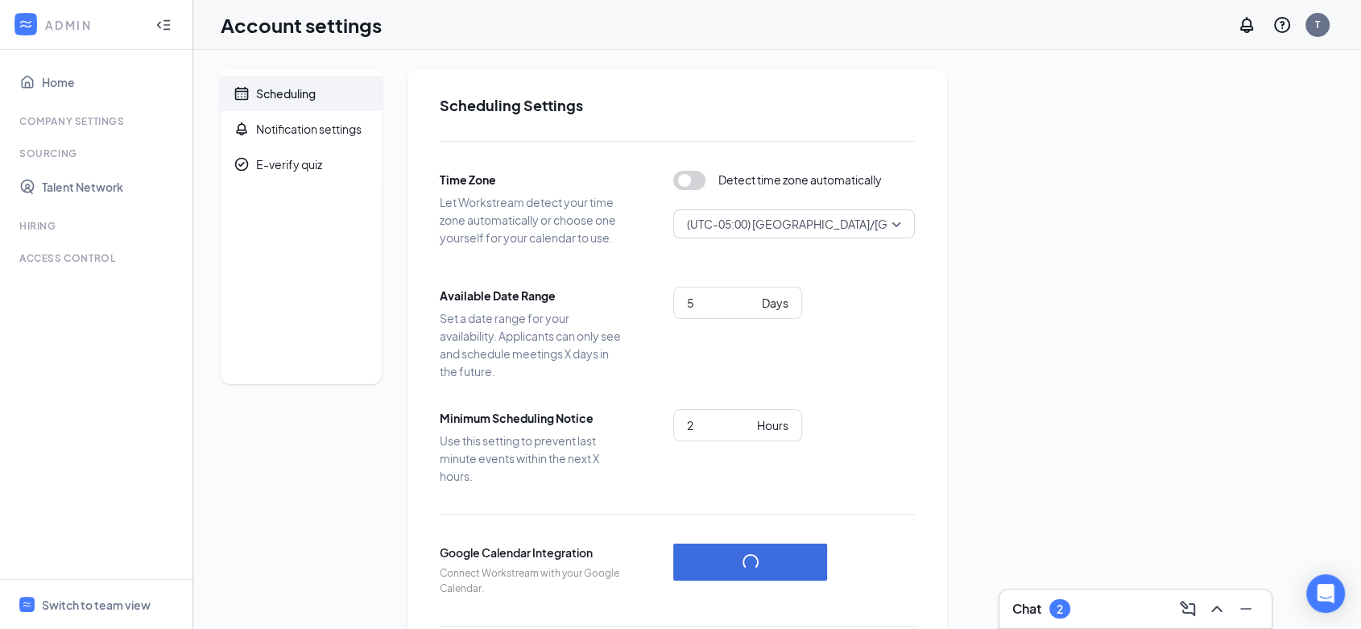
click at [829, 346] on div "5 Days" at bounding box center [794, 324] width 242 height 74
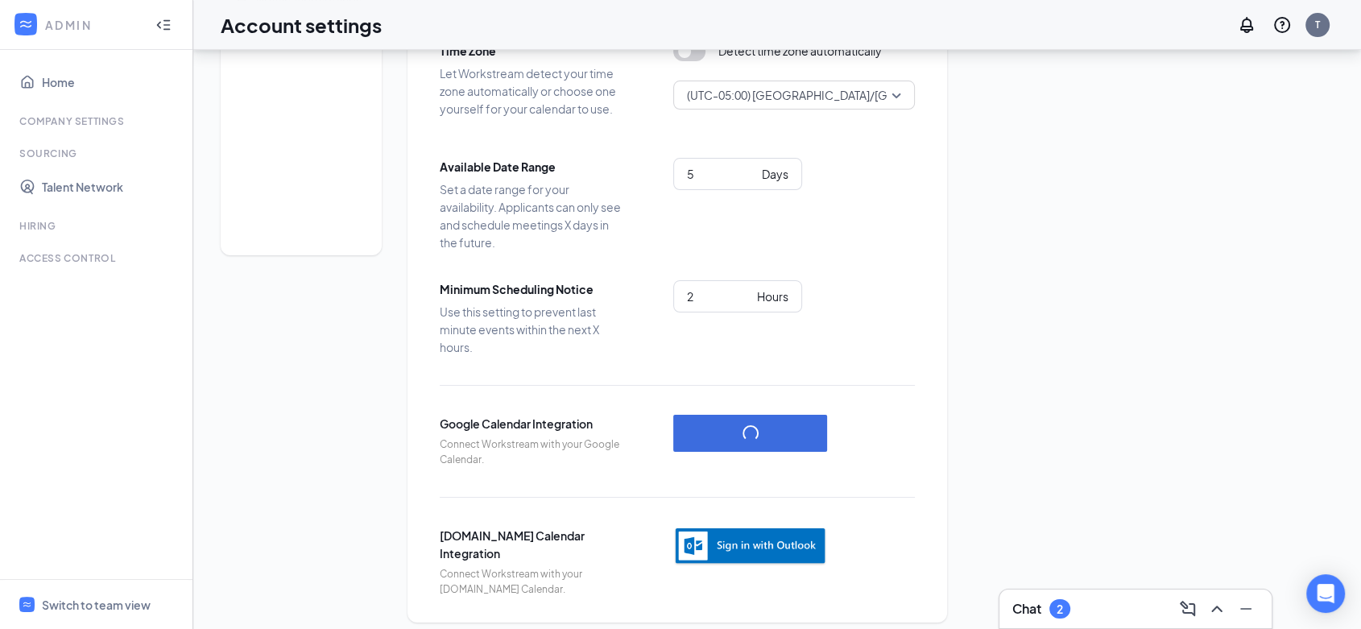
scroll to position [142, 0]
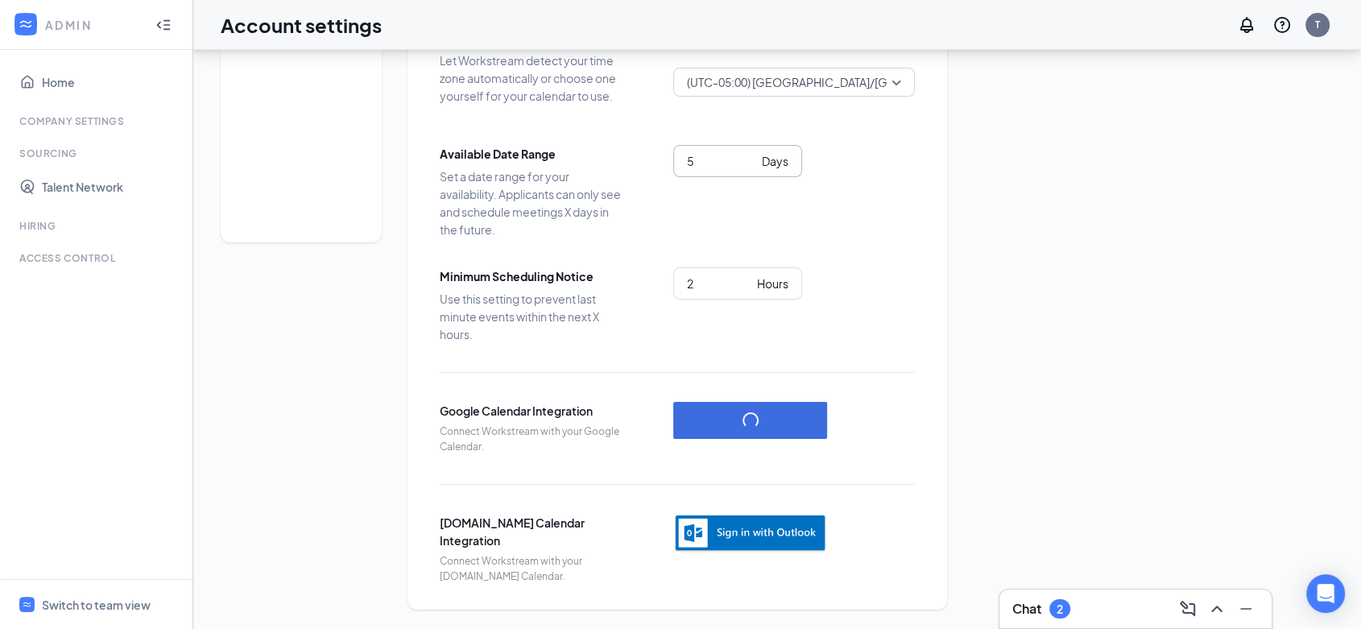
click at [715, 152] on input "5" at bounding box center [721, 161] width 68 height 18
click at [709, 155] on input "5" at bounding box center [721, 161] width 68 height 18
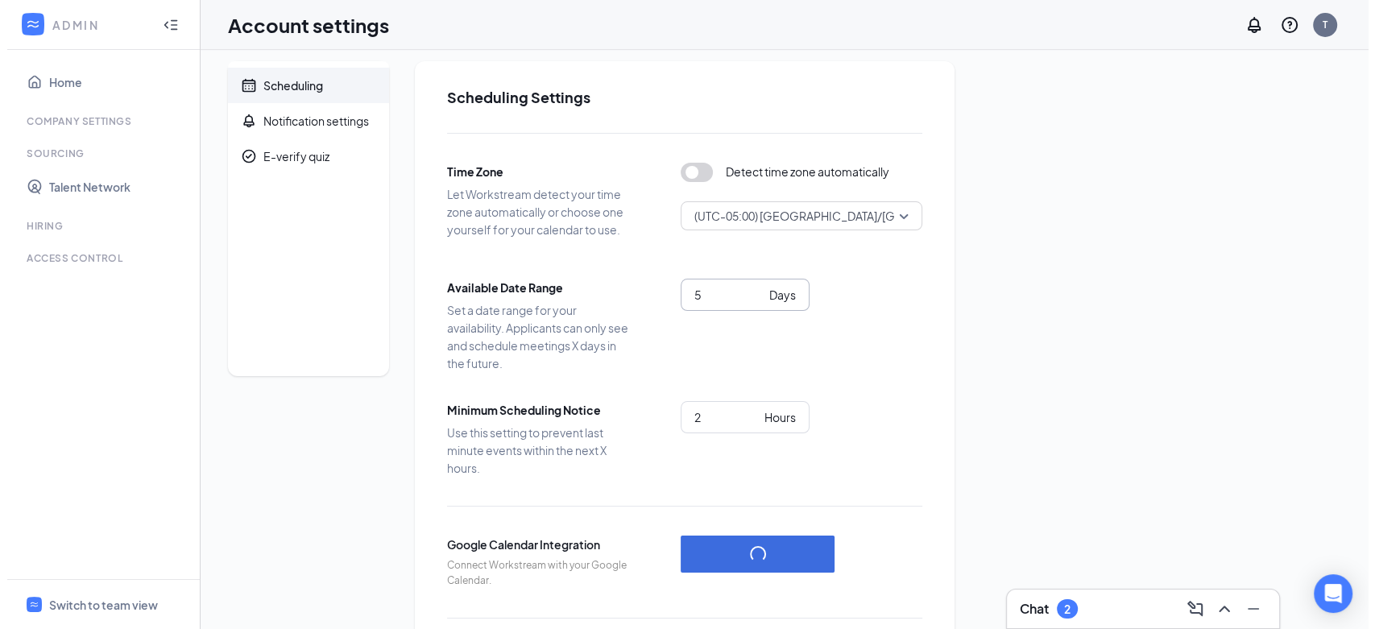
scroll to position [0, 0]
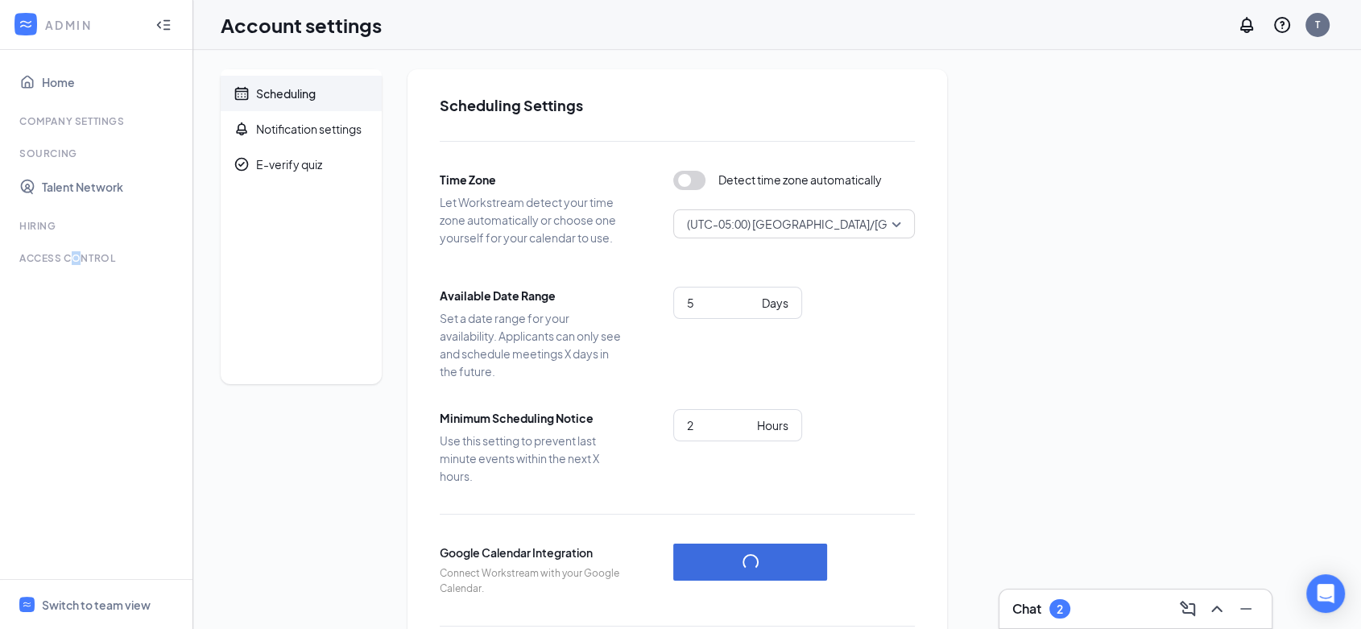
click at [69, 265] on div "Access control" at bounding box center [97, 259] width 157 height 16
click at [68, 265] on div "Access control" at bounding box center [97, 259] width 157 height 16
drag, startPoint x: 51, startPoint y: 265, endPoint x: 19, endPoint y: 263, distance: 31.5
click at [20, 263] on div "Access control" at bounding box center [97, 258] width 157 height 14
click at [19, 263] on div "Access control" at bounding box center [97, 258] width 157 height 14
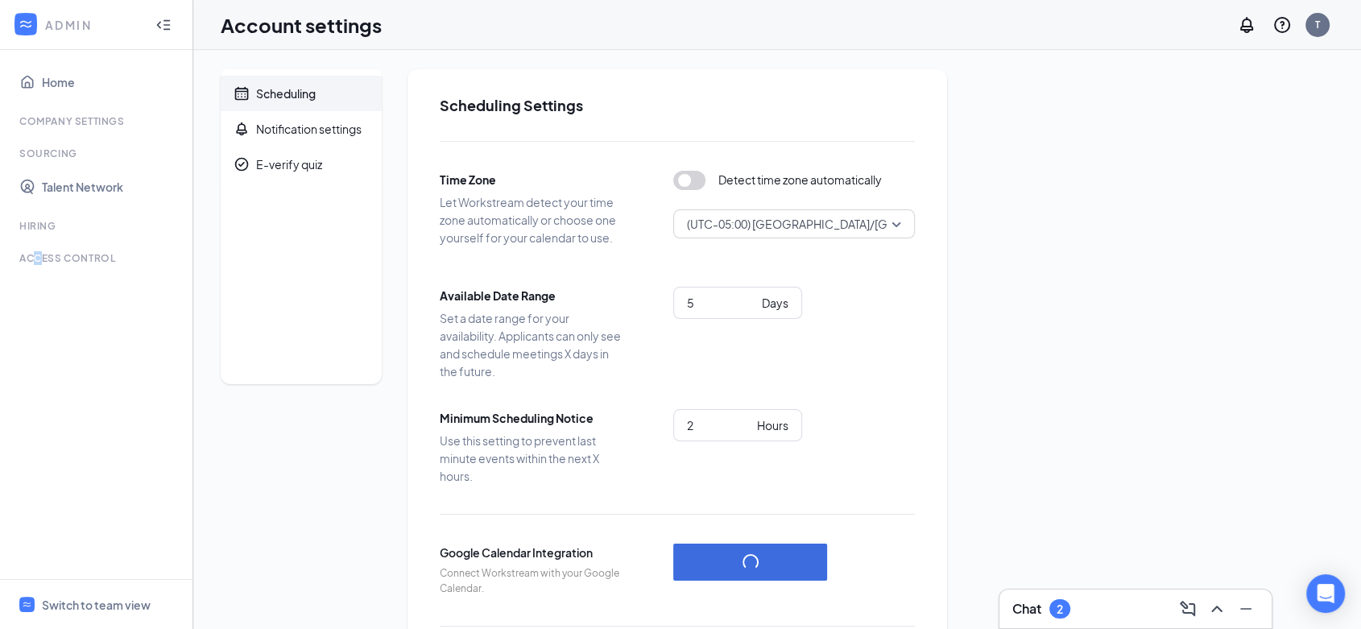
drag, startPoint x: 39, startPoint y: 263, endPoint x: 81, endPoint y: 263, distance: 41.9
click at [51, 264] on div "Access control" at bounding box center [97, 258] width 157 height 14
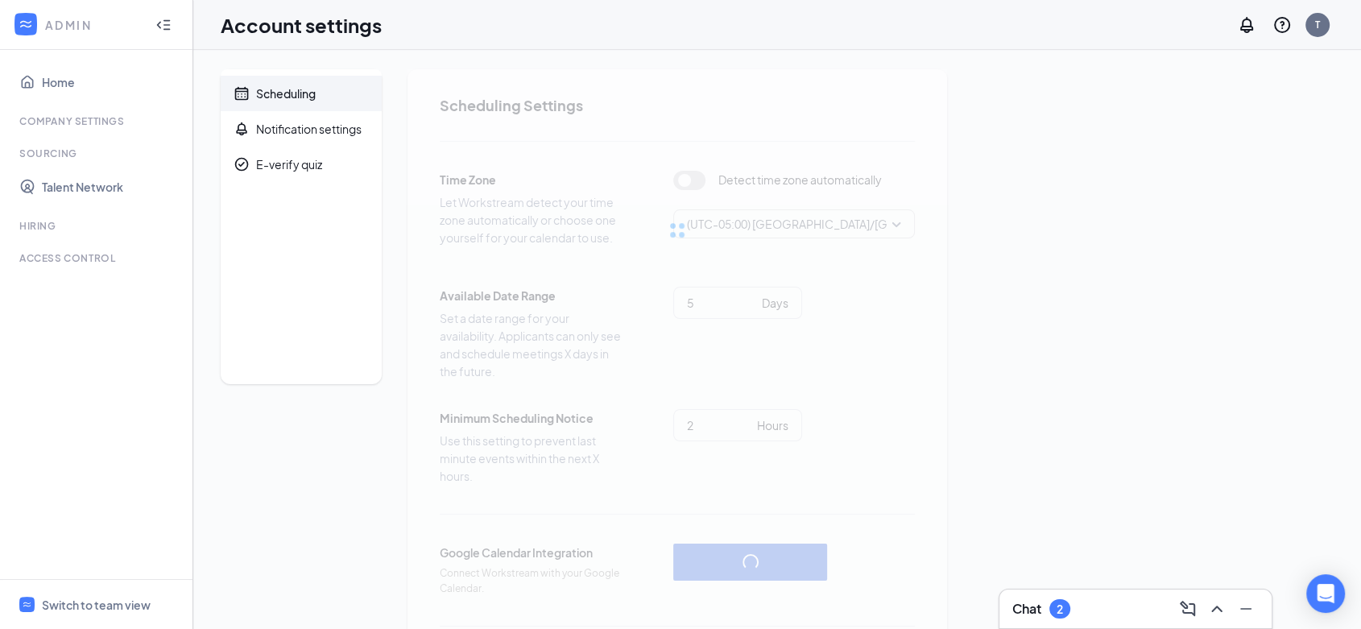
click at [90, 263] on div "Access control" at bounding box center [97, 258] width 157 height 14
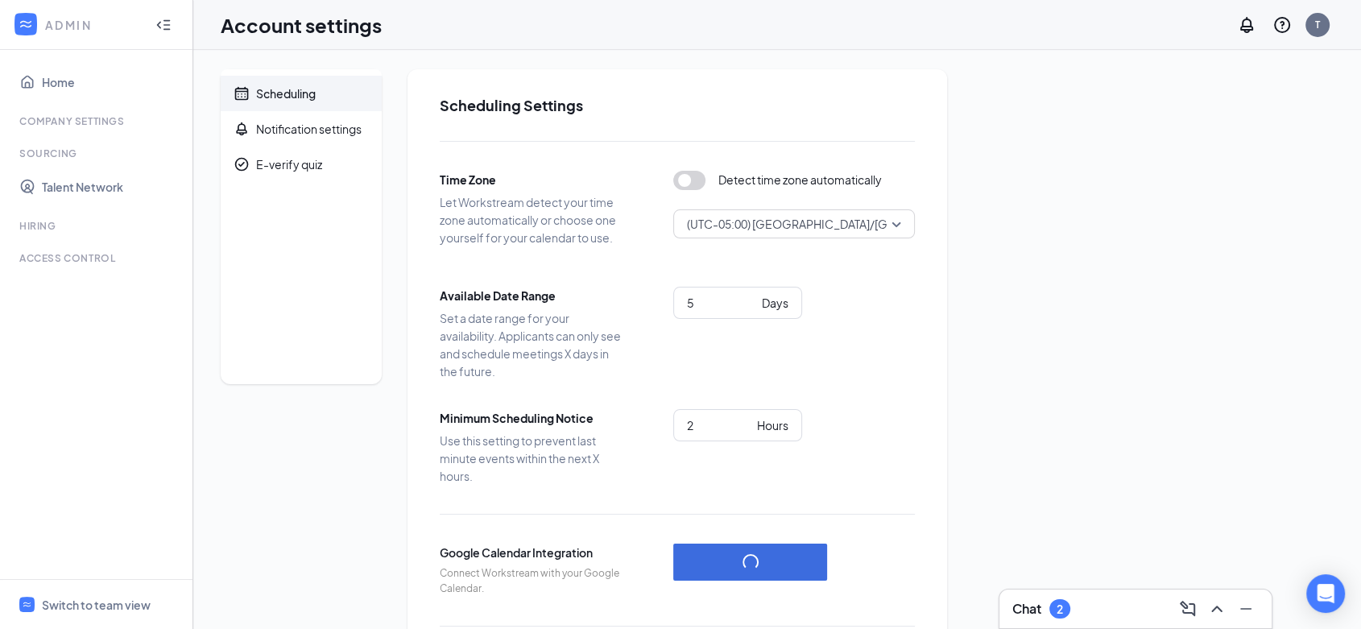
click at [105, 110] on ul "Home Company Settings Sourcing Talent Network Hiring Time Management TIPS MANAG…" at bounding box center [96, 314] width 193 height 529
drag, startPoint x: 35, startPoint y: 136, endPoint x: 29, endPoint y: 150, distance: 15.1
click at [35, 137] on ul "Home Company Settings Sourcing Talent Network Hiring Time Management TIPS MANAG…" at bounding box center [96, 314] width 193 height 529
click at [29, 150] on div "Sourcing" at bounding box center [97, 154] width 157 height 14
click at [52, 83] on link "Home" at bounding box center [111, 82] width 138 height 32
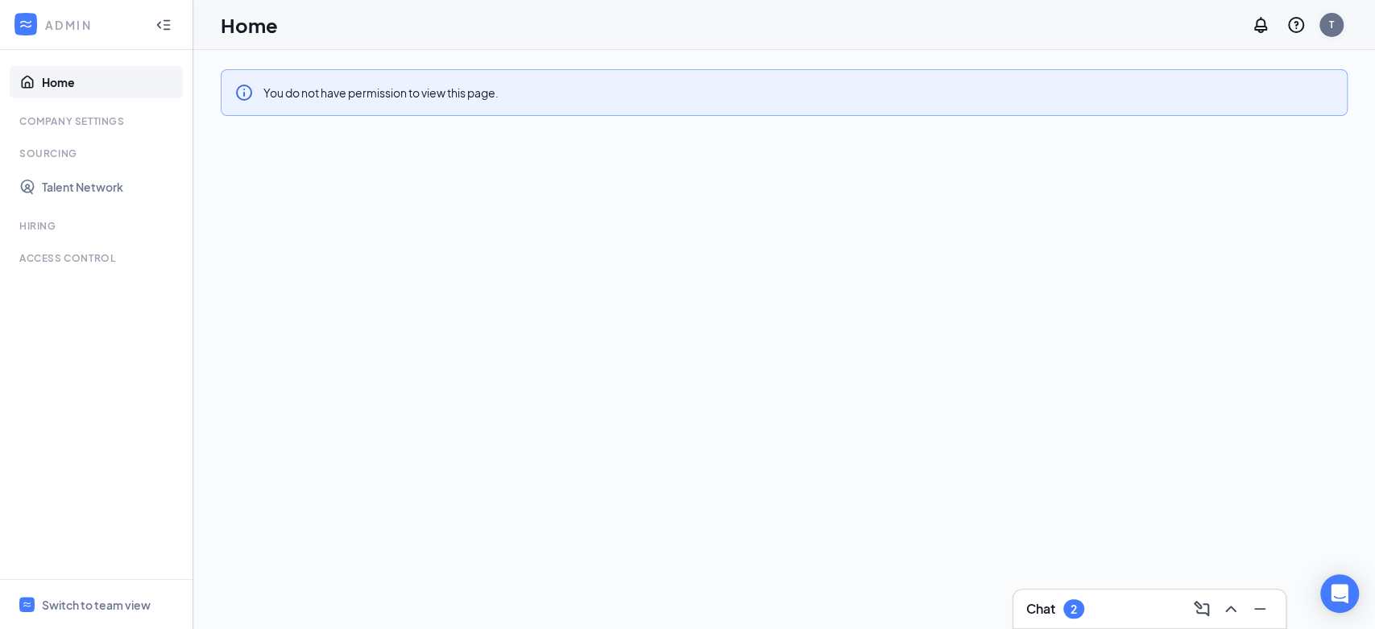
click at [1338, 30] on div "T" at bounding box center [1332, 25] width 24 height 24
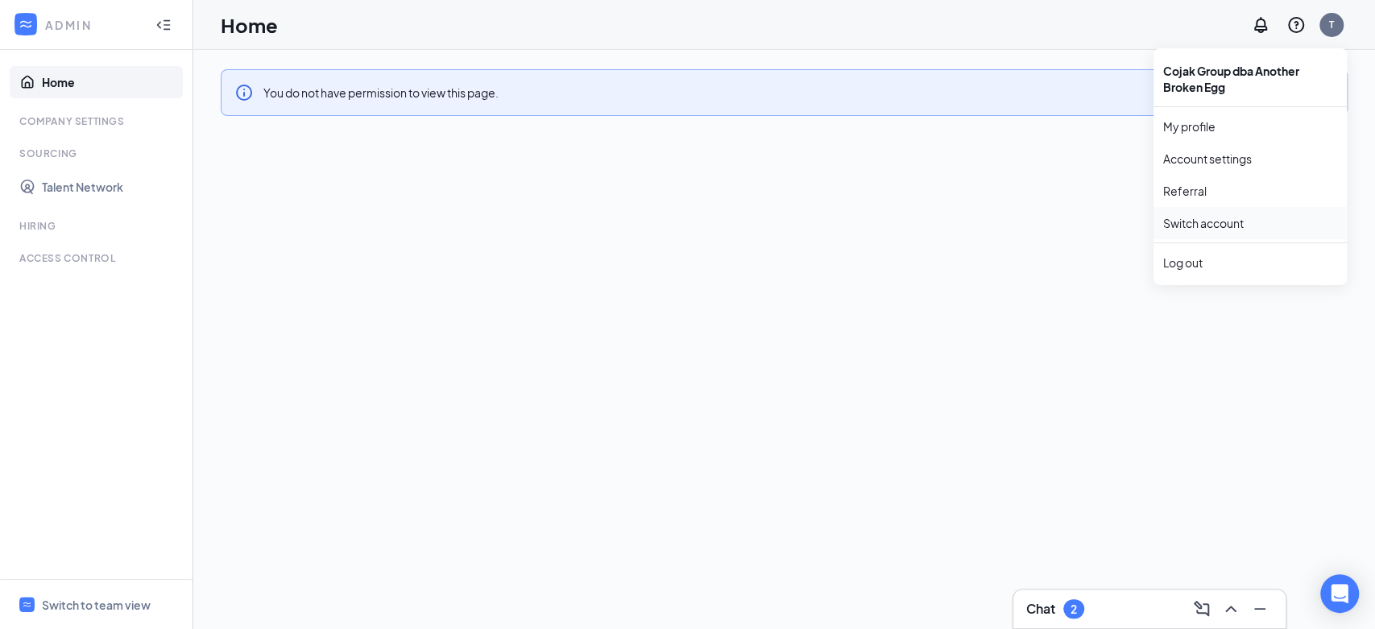
click at [1206, 226] on link "Switch account" at bounding box center [1203, 223] width 81 height 15
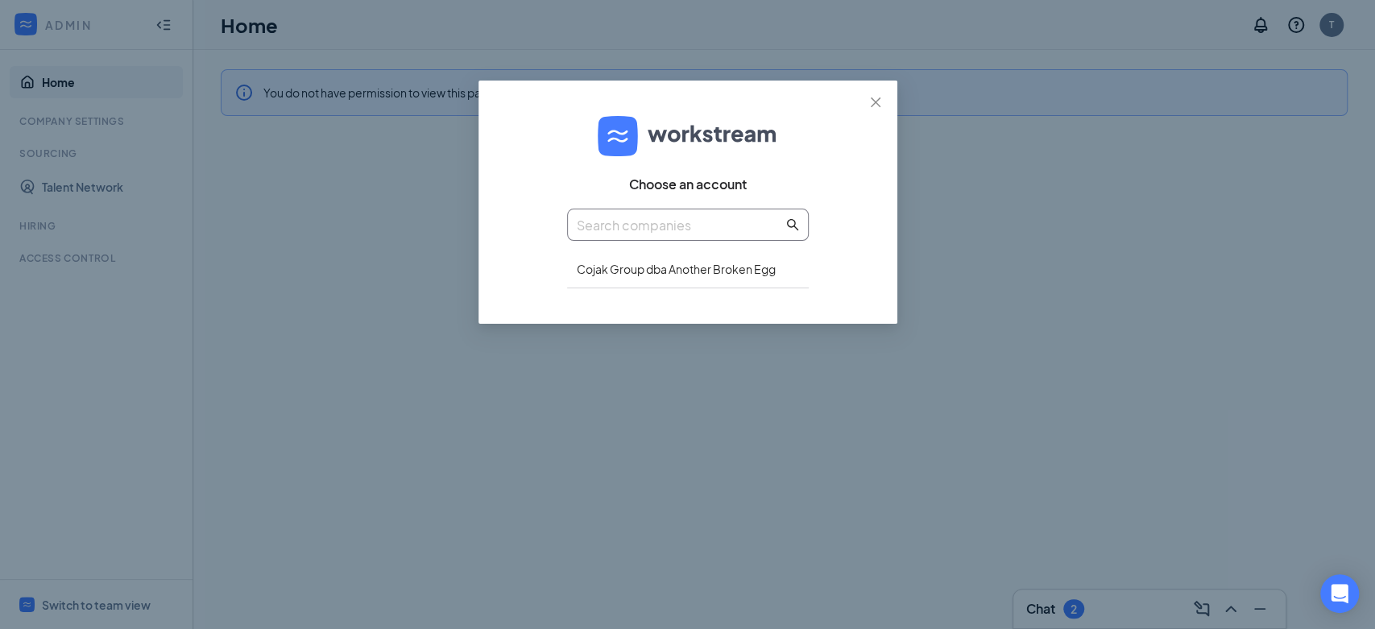
click at [666, 226] on input "text" at bounding box center [680, 225] width 206 height 20
click at [689, 272] on div "Cojak Group dba Another Broken Egg" at bounding box center [688, 270] width 242 height 38
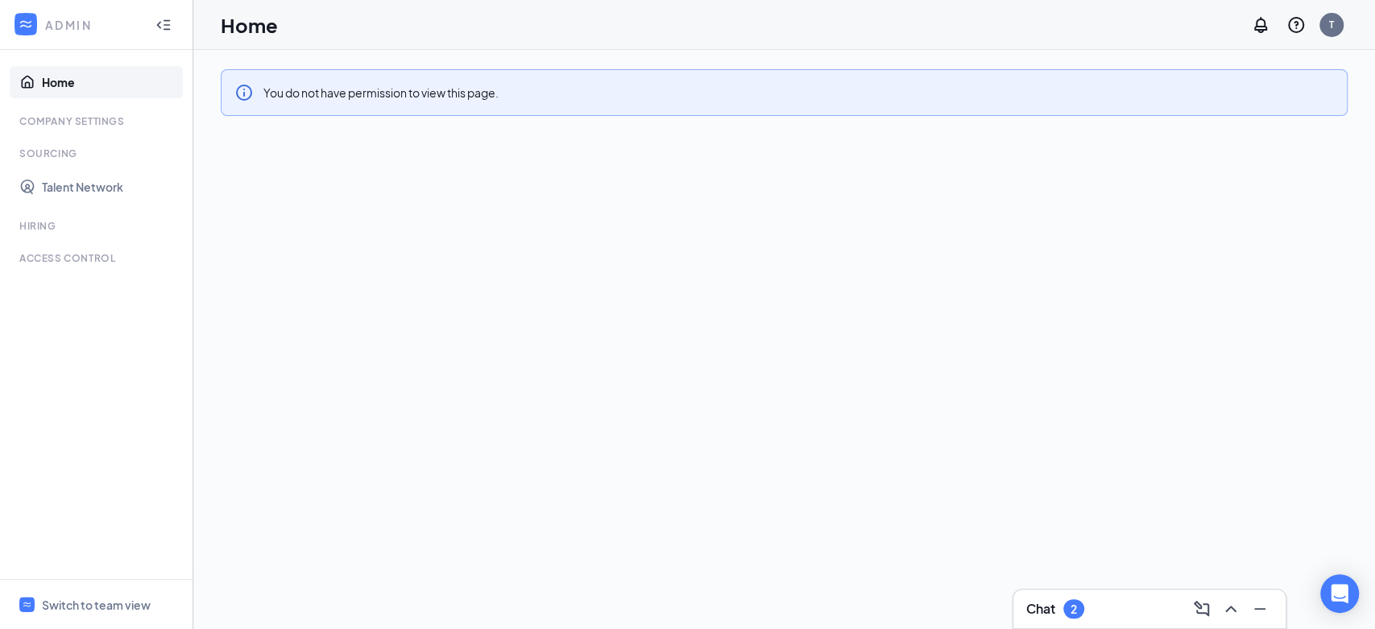
click at [339, 0] on html "ADMIN Home Company Settings Sourcing Talent Network Hiring Time Management TIPS…" at bounding box center [687, 314] width 1375 height 629
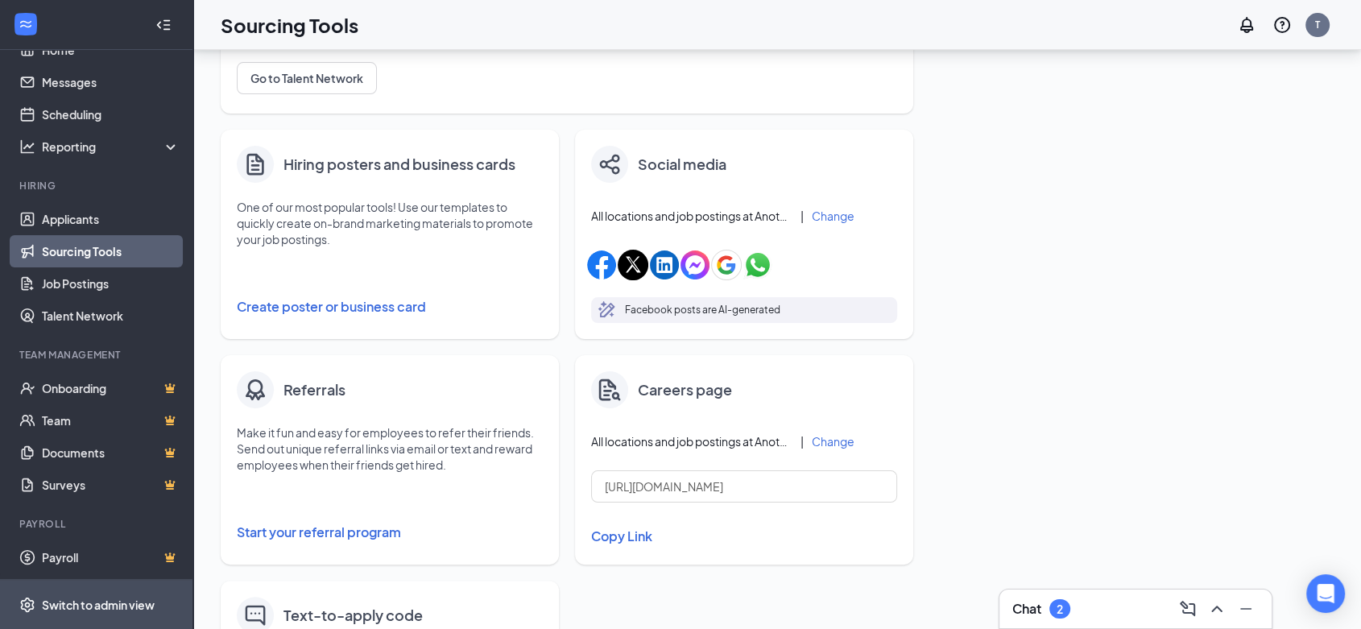
scroll to position [268, 0]
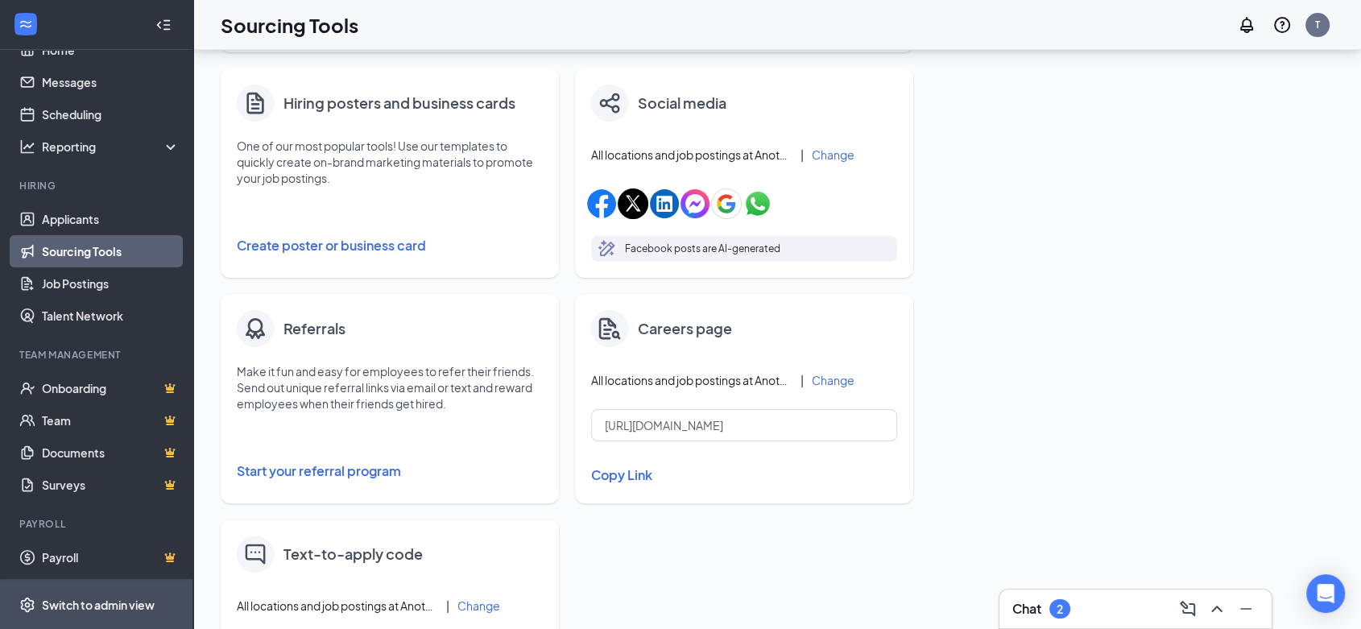
click at [52, 600] on div "Switch to admin view" at bounding box center [98, 605] width 113 height 16
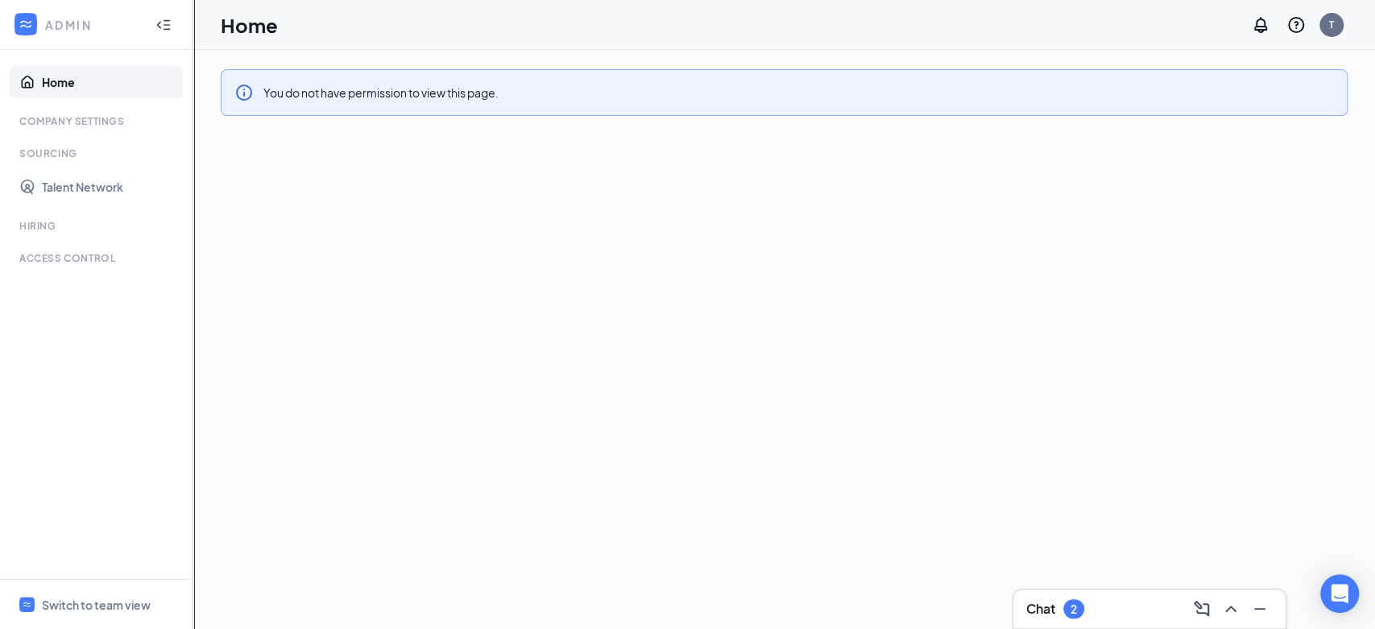
click at [118, 127] on div "Company Settings" at bounding box center [97, 121] width 157 height 14
drag, startPoint x: 52, startPoint y: 125, endPoint x: 30, endPoint y: 168, distance: 49.0
click at [37, 139] on ul "Home Company Settings Sourcing Talent Network Hiring Time Management TIPS MANAG…" at bounding box center [96, 314] width 193 height 529
click at [73, 184] on link "Talent Network" at bounding box center [111, 187] width 138 height 32
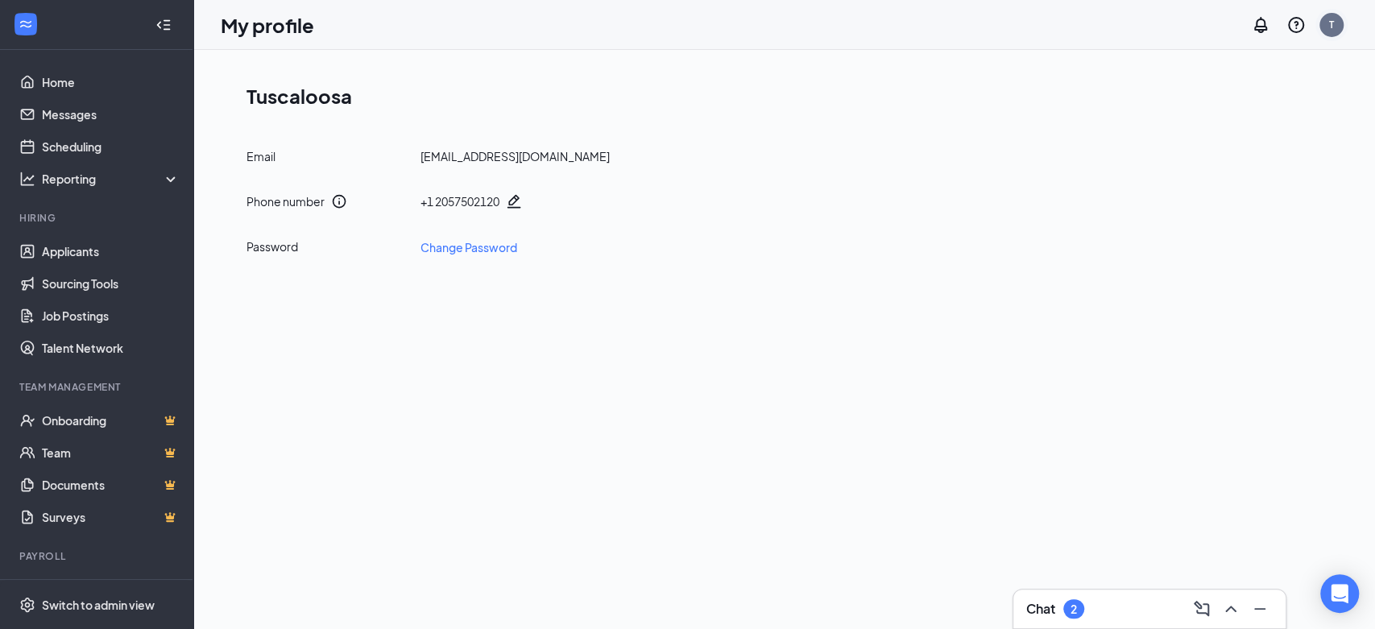
click at [1342, 33] on div "T" at bounding box center [1332, 25] width 32 height 32
click at [1337, 30] on div "T" at bounding box center [1332, 25] width 24 height 24
click at [1173, 193] on link "Referral" at bounding box center [1250, 191] width 174 height 16
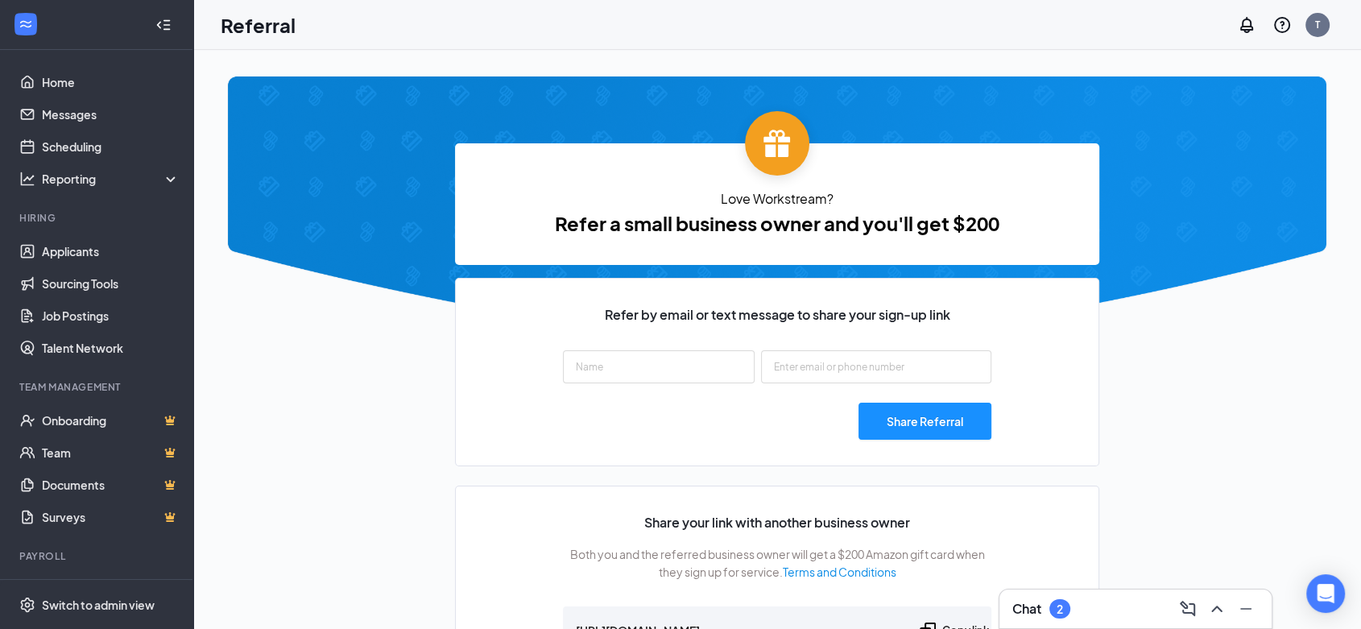
drag, startPoint x: 1173, startPoint y: 193, endPoint x: 996, endPoint y: 191, distance: 177.2
click at [996, 191] on span "Love Workstream?" at bounding box center [777, 199] width 644 height 20
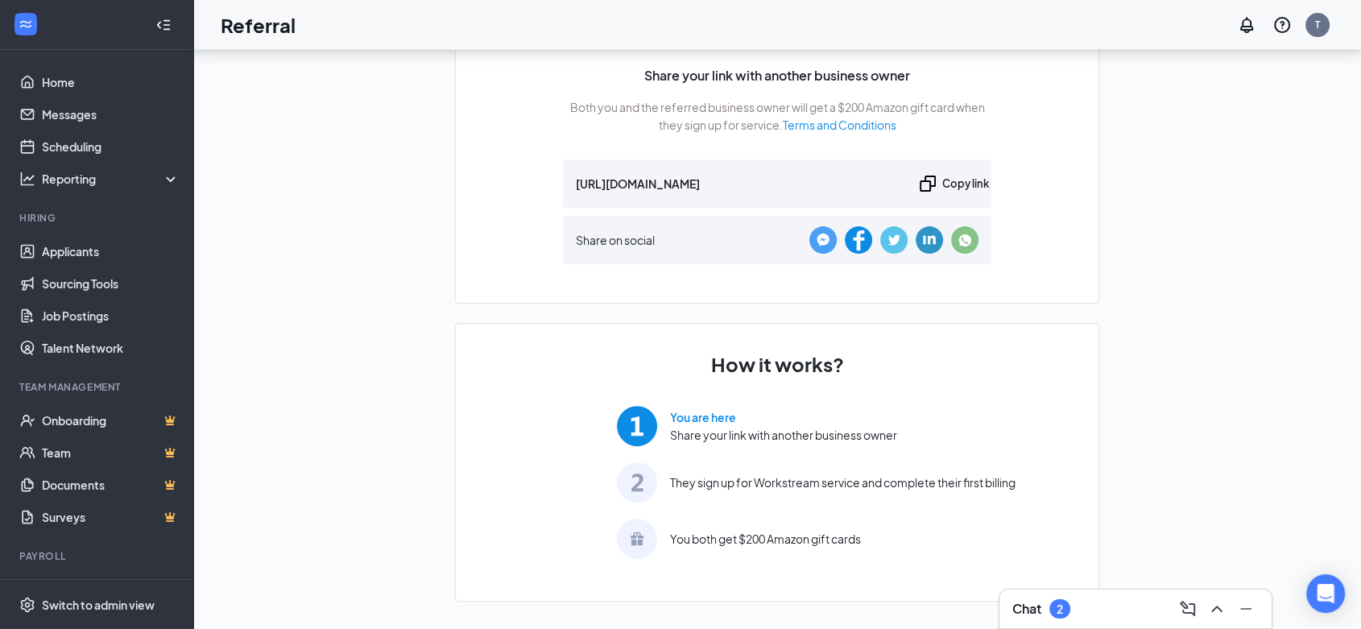
type input "[URL][DOMAIN_NAME]"
